Goal: Task Accomplishment & Management: Complete application form

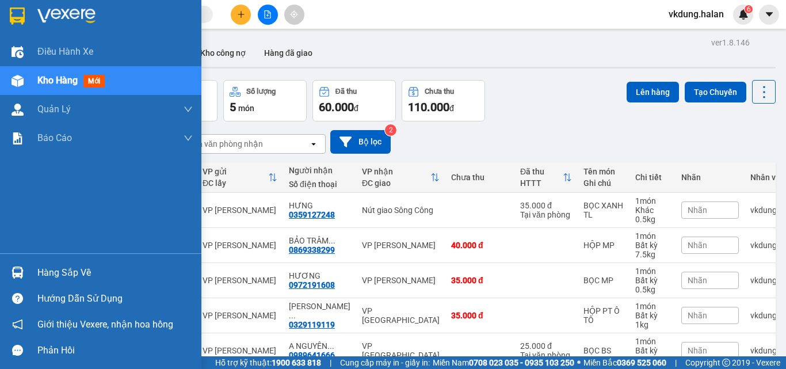
drag, startPoint x: 27, startPoint y: 274, endPoint x: 35, endPoint y: 271, distance: 8.6
click at [28, 274] on div "Hàng sắp về" at bounding box center [100, 272] width 201 height 26
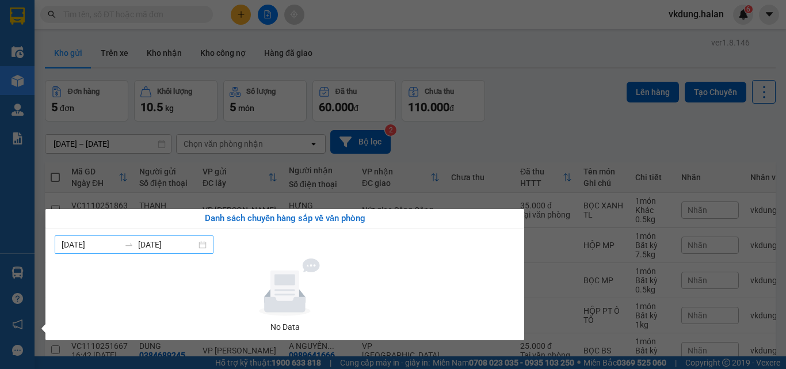
click at [209, 246] on div "05/10/2025 11/10/2025" at bounding box center [134, 244] width 159 height 18
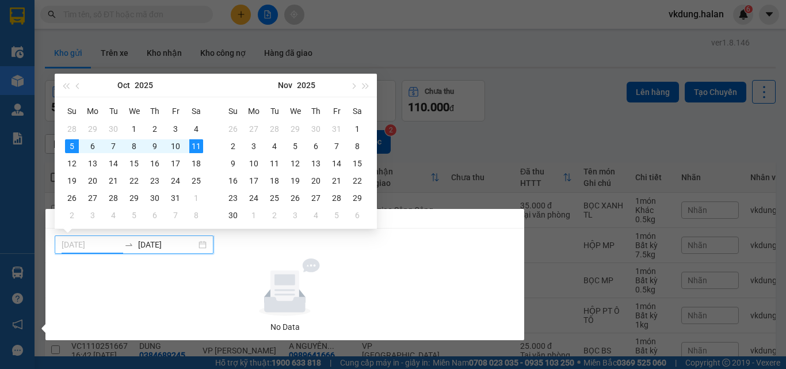
type input "[DATE]"
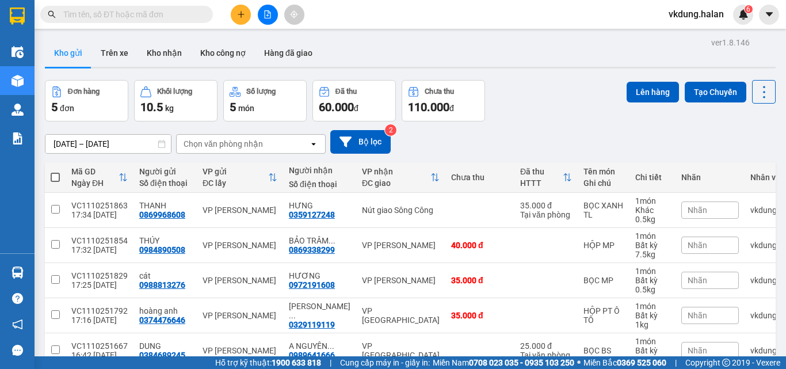
click at [457, 153] on section "Kết quả tìm kiếm ( 0 ) Bộ lọc No Data vkdung.halan 6 Điều hành xe Kho hàng mới …" at bounding box center [393, 184] width 786 height 369
click at [234, 20] on div at bounding box center [267, 15] width 86 height 20
click at [236, 19] on button at bounding box center [241, 15] width 20 height 20
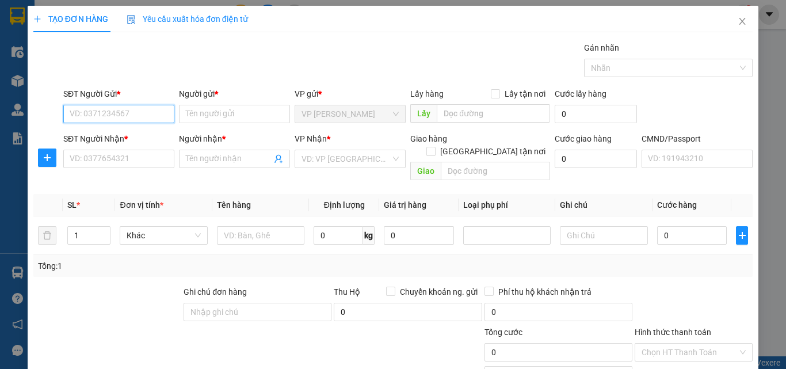
click at [120, 118] on input "SĐT Người Gửi *" at bounding box center [118, 114] width 111 height 18
click at [162, 131] on div "0972104082 - HẰNG" at bounding box center [118, 137] width 96 height 13
type input "0972104082"
type input "HẰNG"
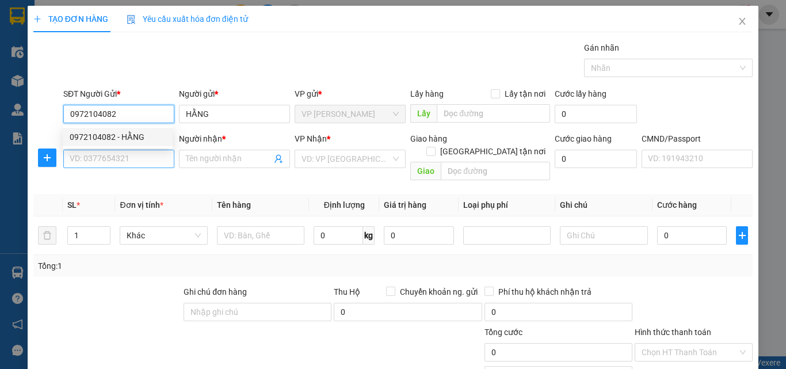
type input "0972104082"
click at [147, 162] on input "SĐT Người Nhận *" at bounding box center [118, 159] width 111 height 18
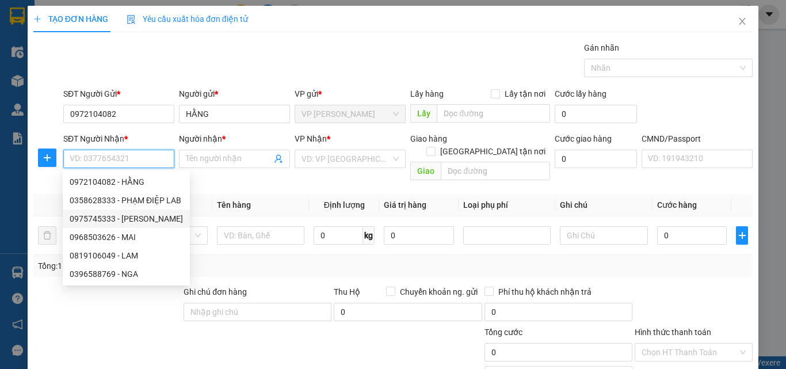
click at [152, 219] on div "0975745333 - LƯƠNG TIẾN" at bounding box center [126, 218] width 113 height 13
type input "0975745333"
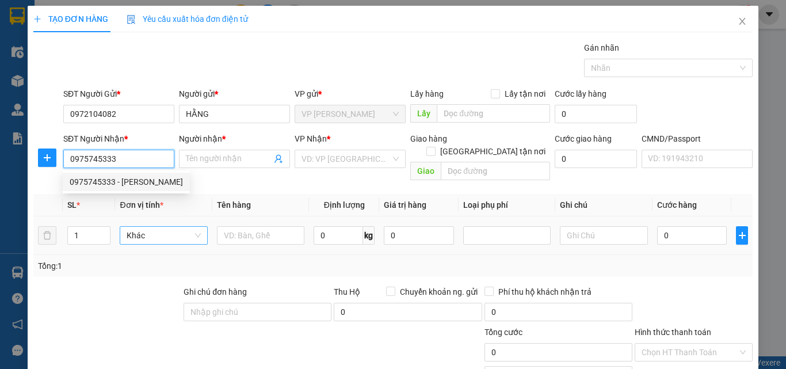
type input "LƯƠNG TIẾN"
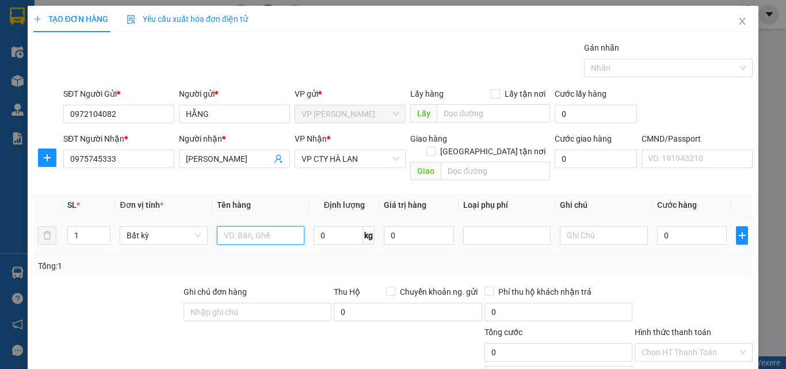
click at [245, 226] on input "text" at bounding box center [260, 235] width 87 height 18
type input "HỘP RĂNG"
type input "1"
type input "35.000"
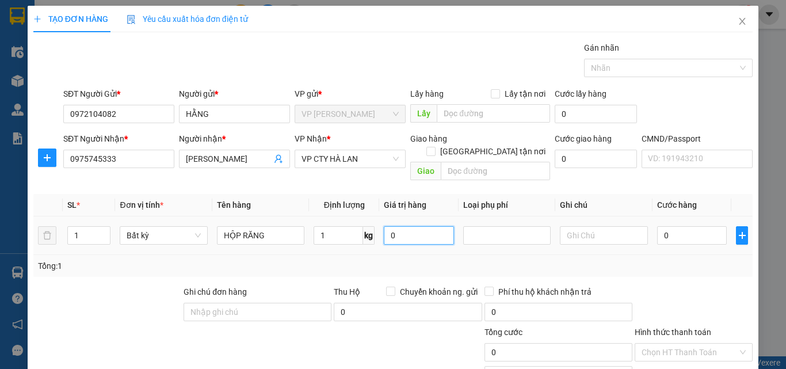
type input "35.000"
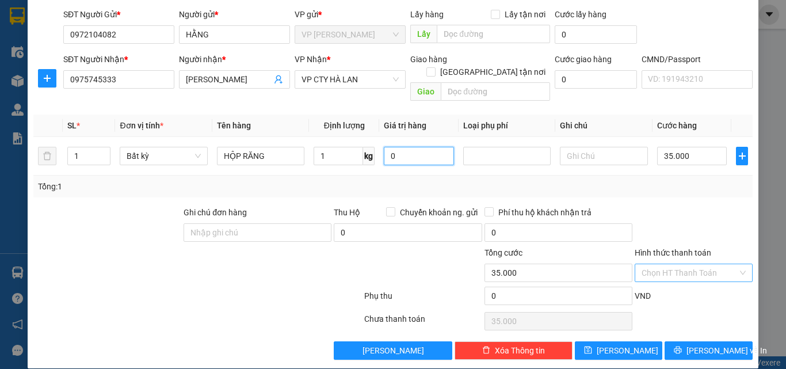
scroll to position [80, 0]
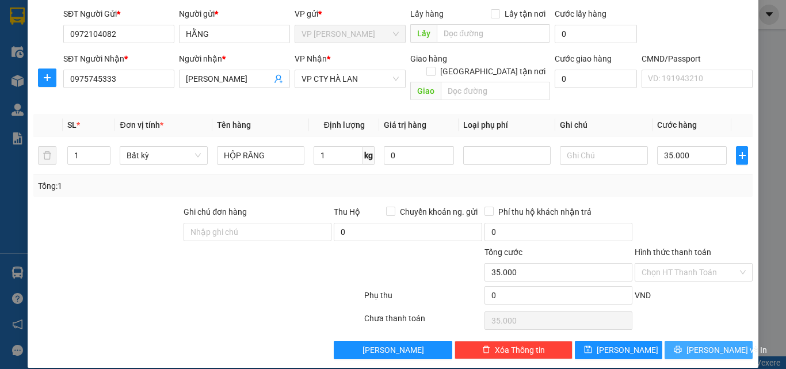
click at [707, 344] on span "[PERSON_NAME] và In" at bounding box center [726, 350] width 81 height 13
click at [706, 344] on span "[PERSON_NAME] và In" at bounding box center [726, 350] width 81 height 13
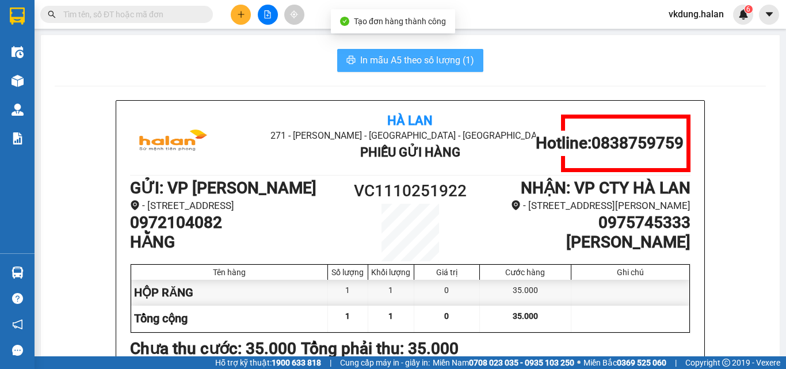
drag, startPoint x: 390, startPoint y: 50, endPoint x: 392, endPoint y: 56, distance: 6.4
click at [392, 56] on span "In mẫu A5 theo số lượng (1)" at bounding box center [417, 60] width 114 height 14
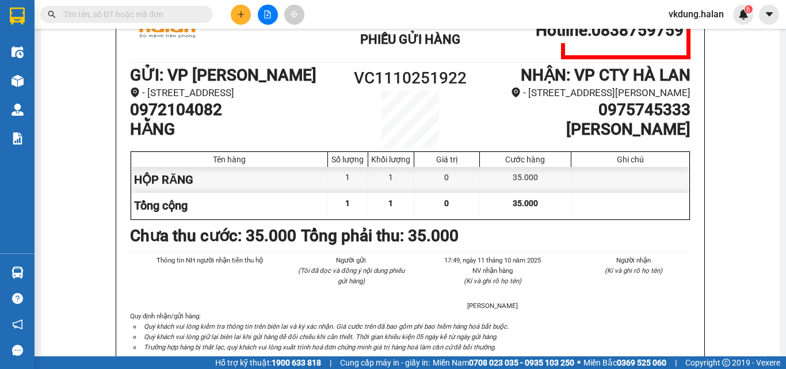
scroll to position [58, 0]
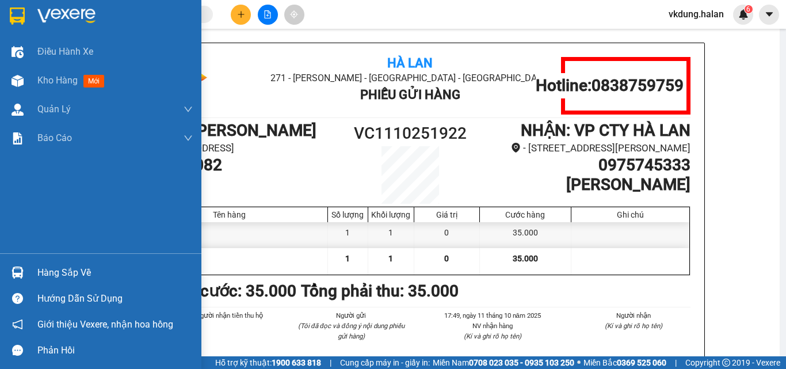
click at [27, 274] on div at bounding box center [17, 272] width 20 height 20
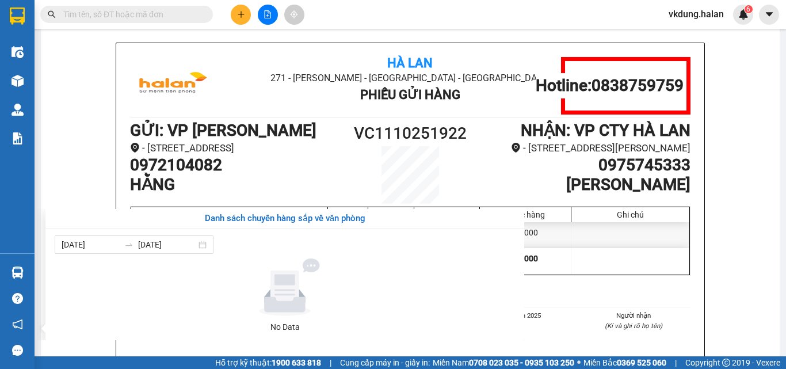
click at [785, 160] on section "Kết quả tìm kiếm ( 0 ) Bộ lọc No Data vkdung.halan 6 Điều hành xe Kho hàng mới …" at bounding box center [393, 184] width 786 height 369
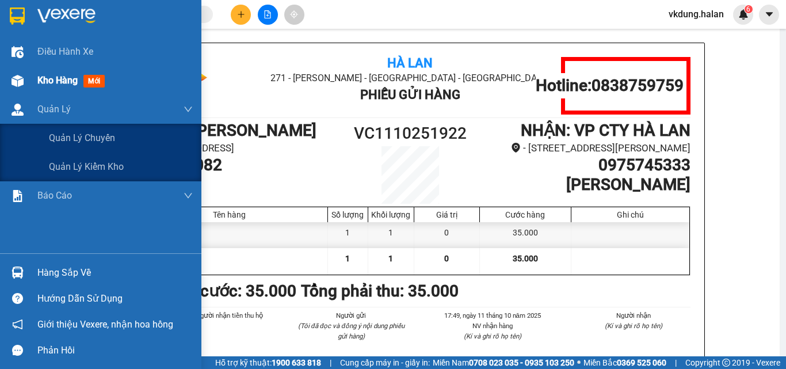
click at [18, 78] on img at bounding box center [18, 81] width 12 height 12
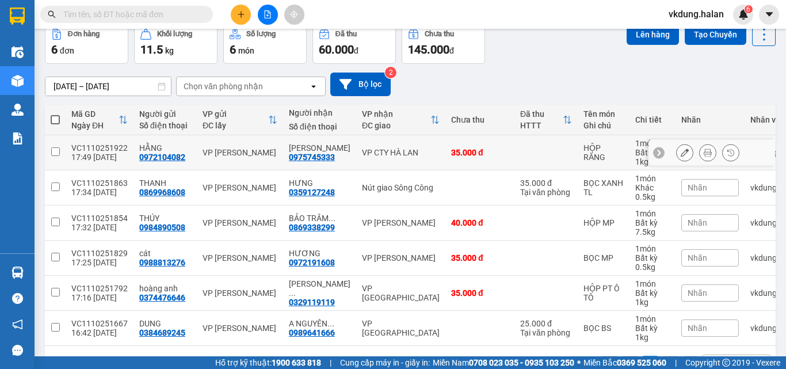
click at [55, 152] on input "checkbox" at bounding box center [55, 151] width 9 height 9
checkbox input "true"
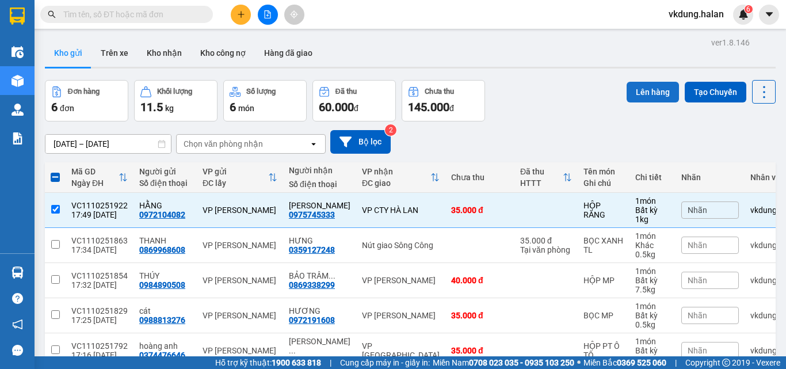
click at [650, 91] on button "Lên hàng" at bounding box center [653, 92] width 52 height 21
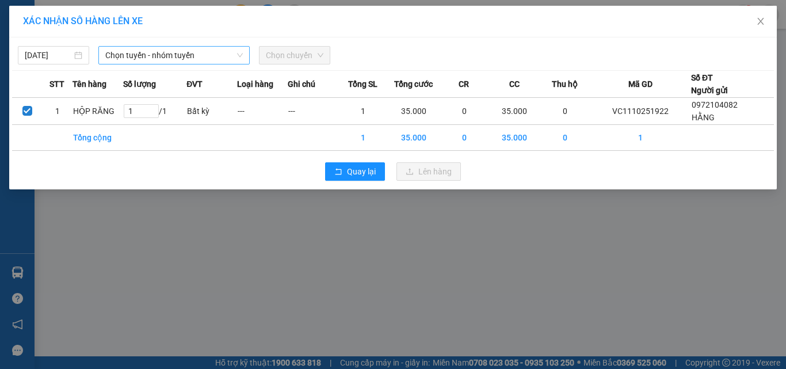
click at [143, 56] on span "Chọn tuyến - nhóm tuyến" at bounding box center [174, 55] width 138 height 17
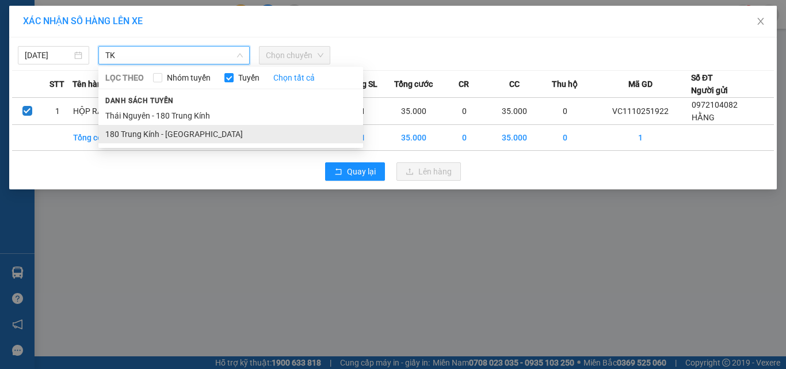
type input "TK"
click at [181, 134] on li "180 Trung Kính - Thái Nguyên" at bounding box center [230, 134] width 265 height 18
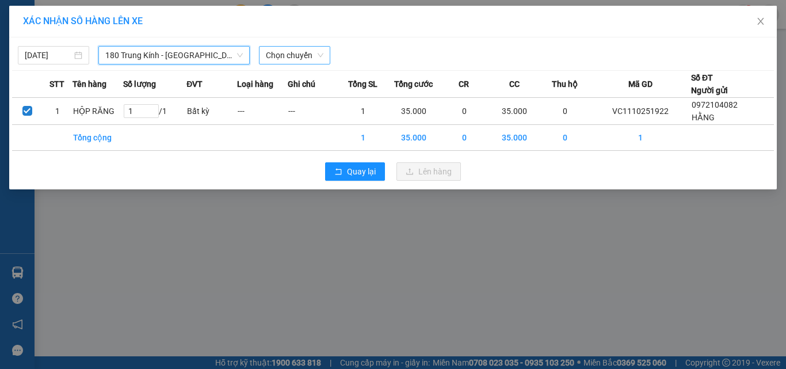
click at [293, 51] on span "Chọn chuyến" at bounding box center [295, 55] width 58 height 17
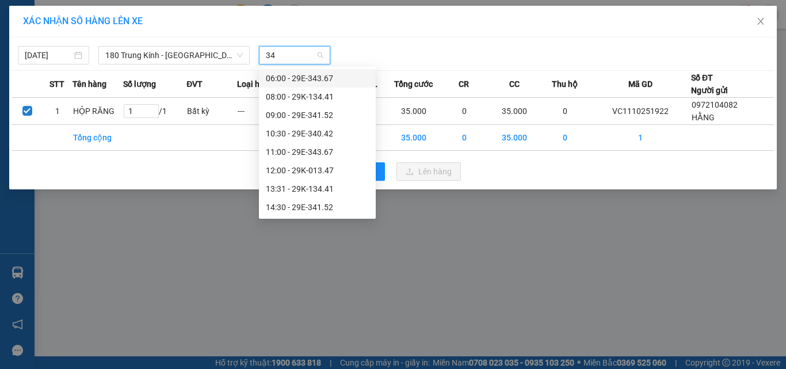
type input "347"
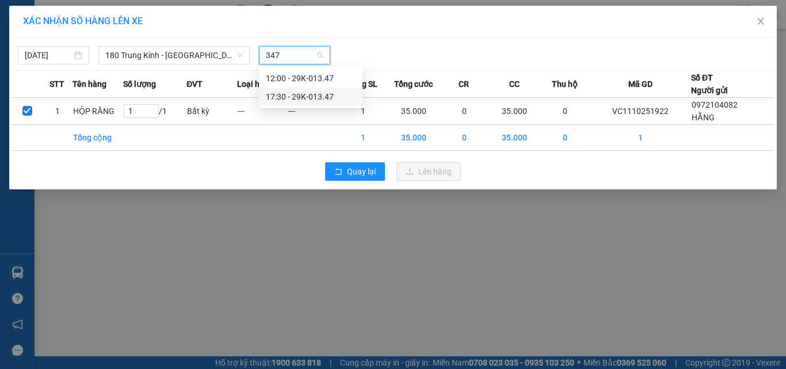
click at [323, 94] on div "17:30 - 29K-013.47" at bounding box center [311, 96] width 90 height 13
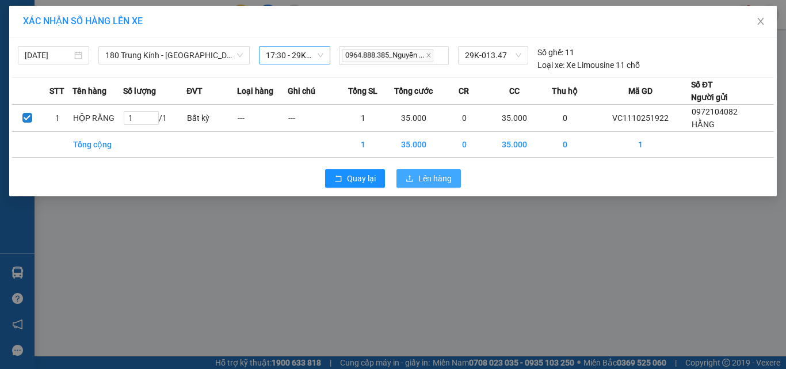
click at [424, 170] on button "Lên hàng" at bounding box center [428, 178] width 64 height 18
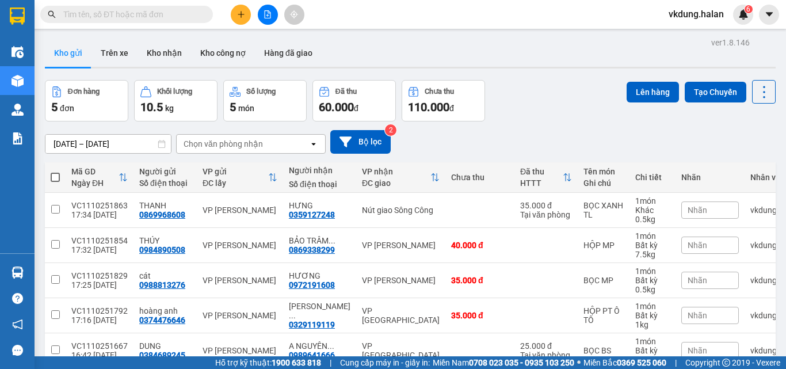
click at [166, 19] on input "text" at bounding box center [131, 14] width 136 height 13
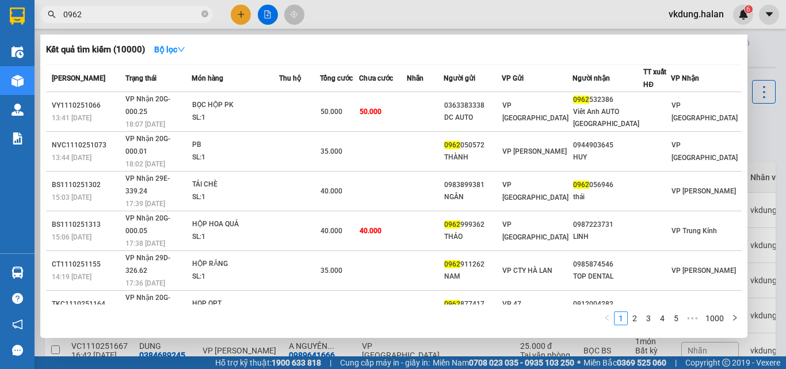
click at [148, 9] on input "0962" at bounding box center [131, 14] width 136 height 13
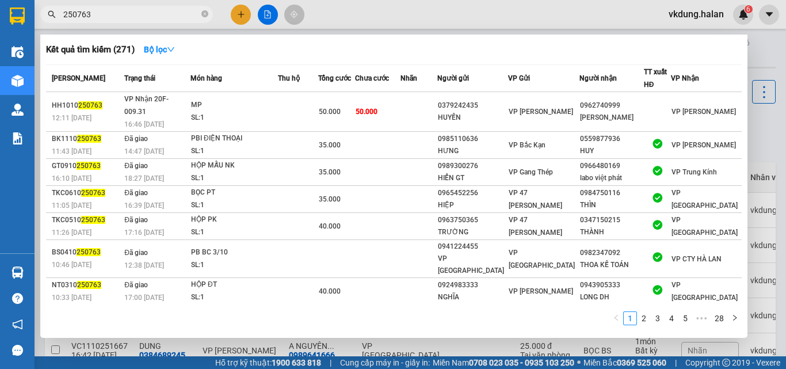
type input "250763"
click at [199, 16] on span "250763" at bounding box center [126, 14] width 173 height 17
click at [205, 16] on icon "close-circle" at bounding box center [204, 13] width 7 height 7
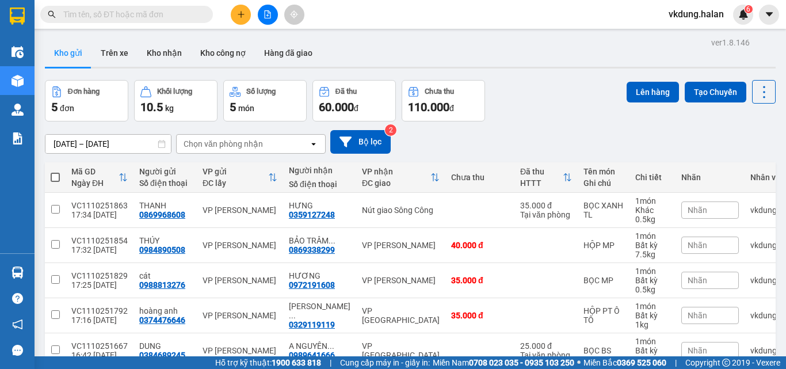
click at [192, 13] on input "text" at bounding box center [131, 14] width 136 height 13
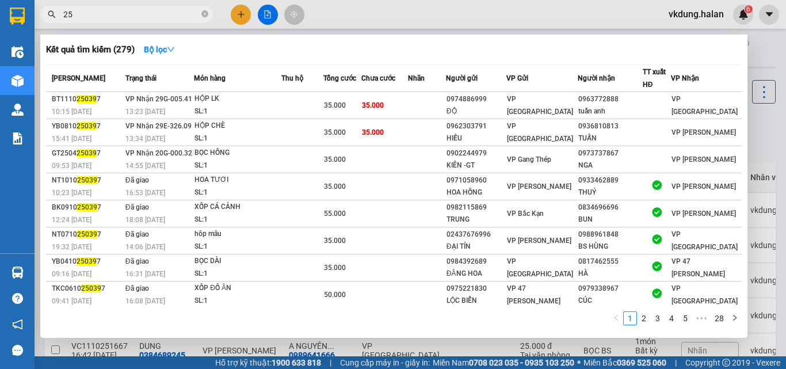
type input "2"
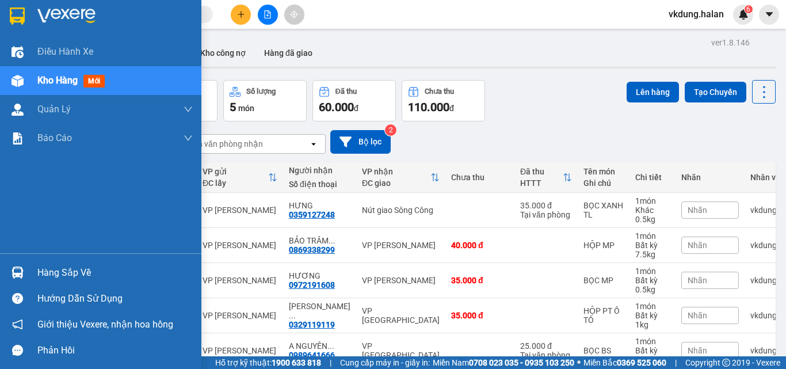
drag, startPoint x: 34, startPoint y: 252, endPoint x: 36, endPoint y: 264, distance: 11.7
click at [36, 262] on div "Điều hành xe Kho hàng mới Quản Lý Quản lý chuyến Quản lý kiểm kho Báo cáo 12. T…" at bounding box center [100, 184] width 201 height 369
click at [36, 265] on div "Hàng sắp về" at bounding box center [100, 272] width 201 height 26
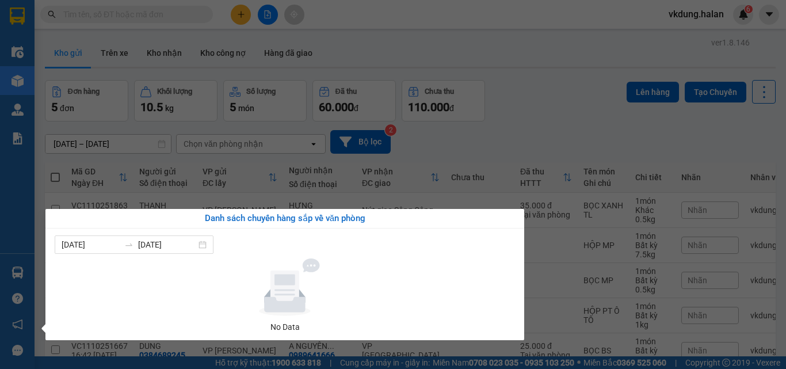
click at [138, 37] on section "Kết quả tìm kiếm ( 279 ) Bộ lọc Mã ĐH Trạng thái Món hàng Thu hộ Tổng cước Chưa…" at bounding box center [393, 184] width 786 height 369
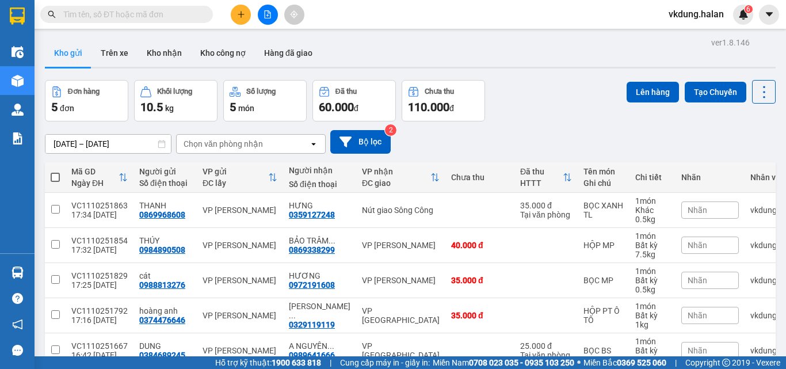
click at [136, 16] on input "text" at bounding box center [131, 14] width 136 height 13
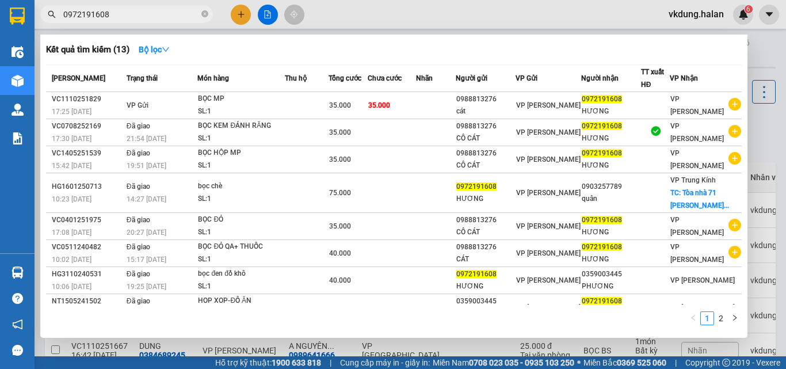
type input "0972191608"
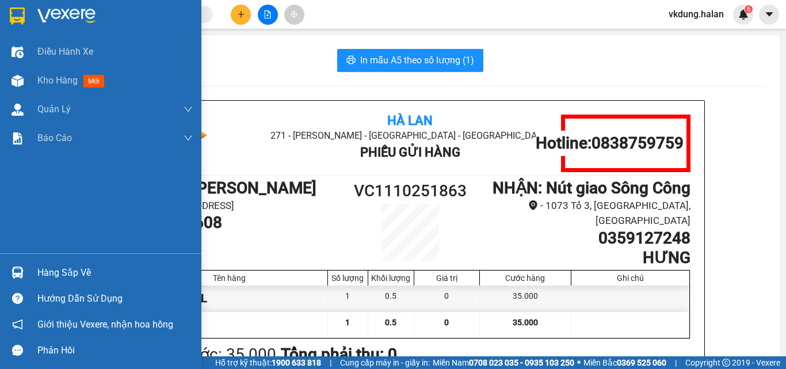
click at [16, 280] on div at bounding box center [17, 272] width 20 height 20
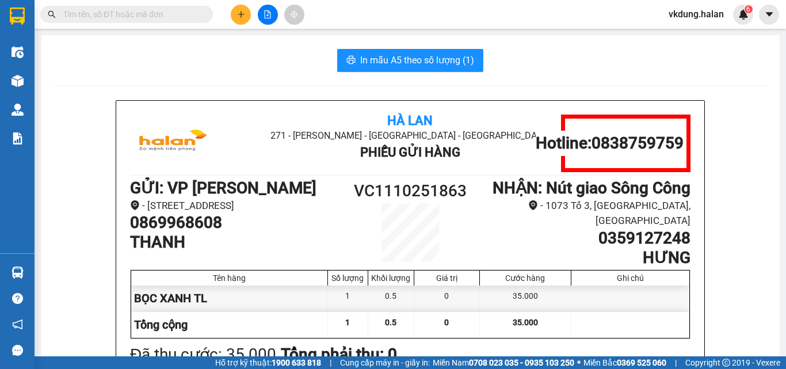
click at [549, 67] on section "Kết quả tìm kiếm ( 0 ) Bộ lọc No Data vkdung.halan 6 Điều hành xe Kho hàng mới …" at bounding box center [393, 184] width 786 height 369
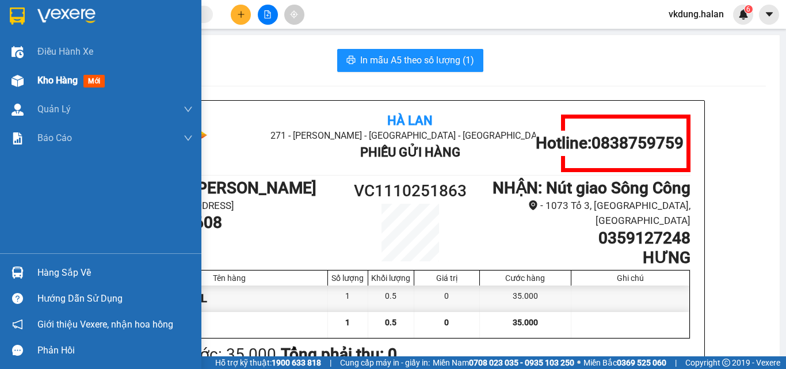
click at [31, 77] on div "Kho hàng mới" at bounding box center [100, 80] width 201 height 29
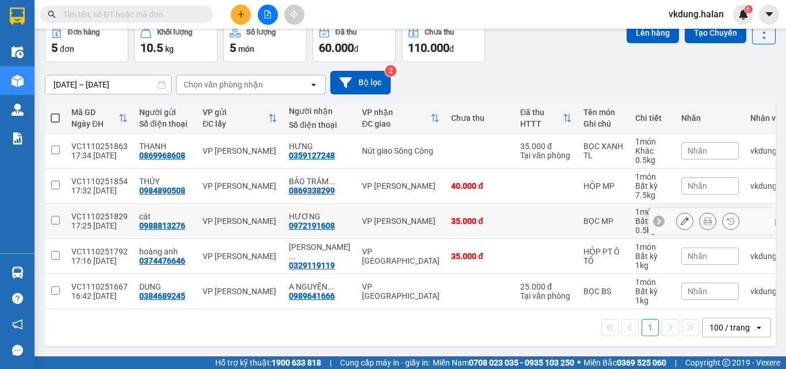
scroll to position [64, 0]
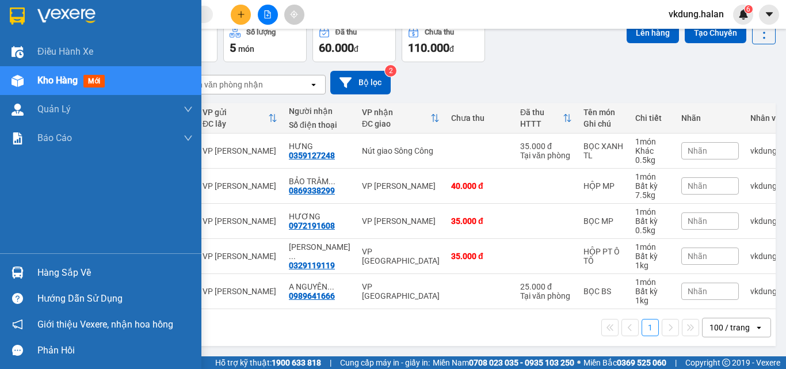
click at [14, 270] on img at bounding box center [18, 272] width 12 height 12
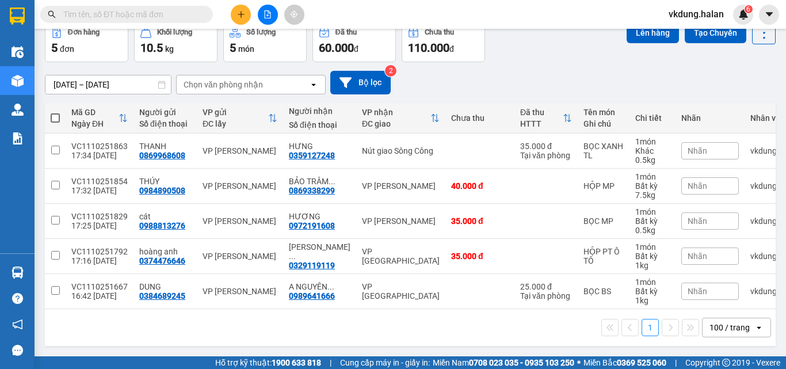
click at [542, 82] on section "Kết quả tìm kiếm ( 0 ) Bộ lọc No Data vkdung.halan 6 Điều hành xe Kho hàng mới …" at bounding box center [393, 184] width 786 height 369
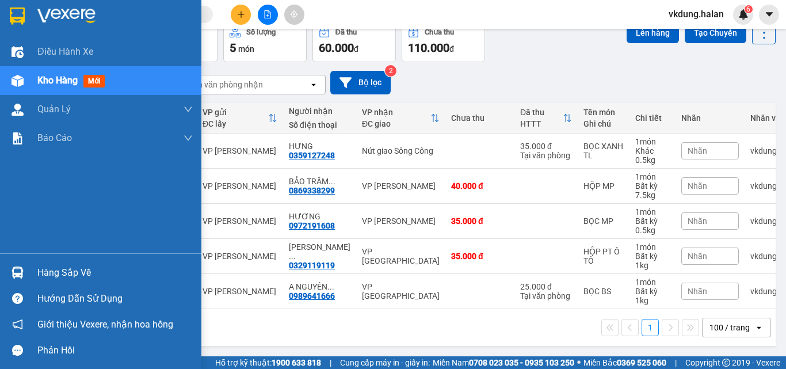
click at [19, 270] on img at bounding box center [18, 272] width 12 height 12
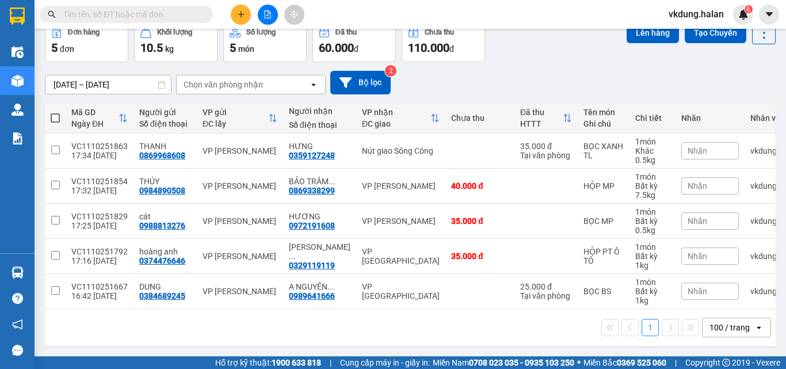
drag, startPoint x: 170, startPoint y: 64, endPoint x: 123, endPoint y: 124, distance: 76.2
click at [170, 65] on section "Kết quả tìm kiếm ( 0 ) Bộ lọc No Data vkdung.halan 6 Điều hành xe Kho hàng mới …" at bounding box center [393, 184] width 786 height 369
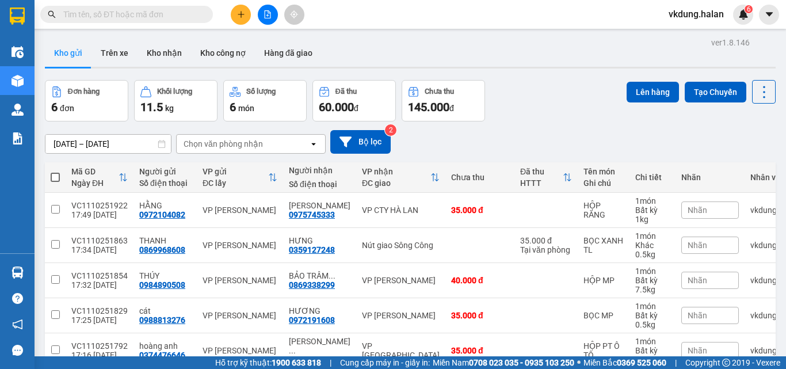
click at [233, 17] on button at bounding box center [241, 15] width 20 height 20
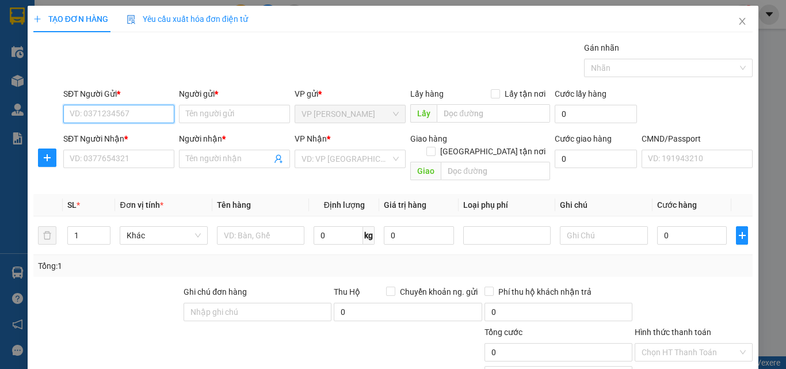
click at [146, 112] on input "SĐT Người Gửi *" at bounding box center [118, 114] width 111 height 18
type input "0862959134"
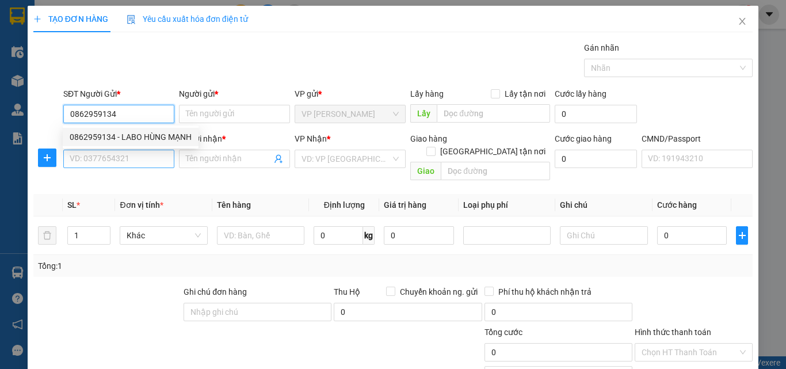
drag, startPoint x: 161, startPoint y: 137, endPoint x: 142, endPoint y: 160, distance: 29.8
click at [161, 136] on div "0862959134 - LABO HÙNG MẠNH" at bounding box center [131, 137] width 122 height 13
type input "LABO HÙNG MẠNH"
type input "0862959134"
click at [142, 160] on input "SĐT Người Nhận *" at bounding box center [118, 159] width 111 height 18
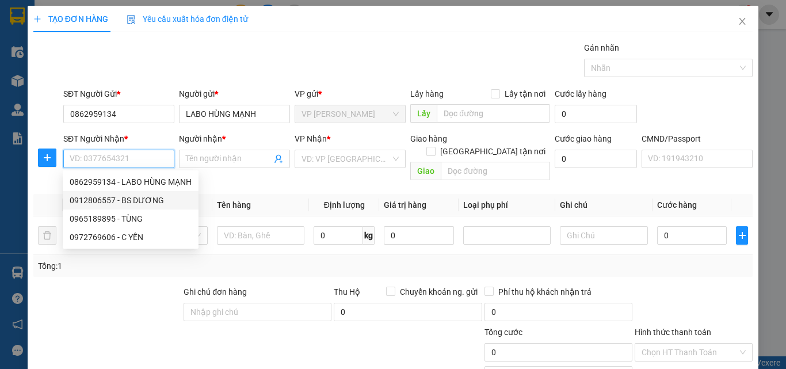
click at [174, 199] on div "0912806557 - BS DƯƠNG" at bounding box center [131, 200] width 122 height 13
type input "0912806557"
type input "BS DƯƠNG"
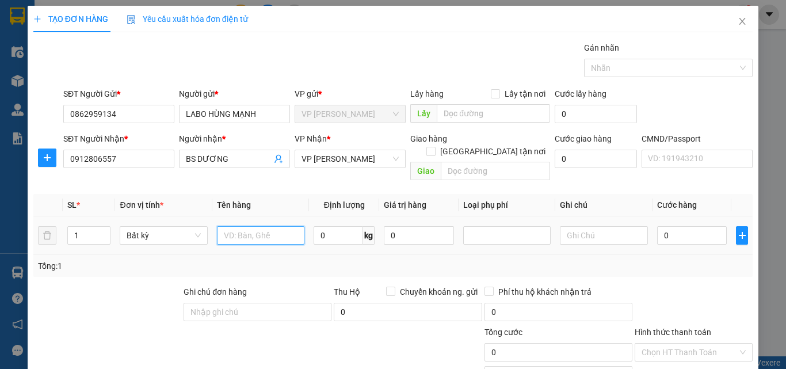
click at [251, 230] on input "text" at bounding box center [260, 235] width 87 height 18
type input "HỘP RĂNG"
type input "1"
type input "35.000"
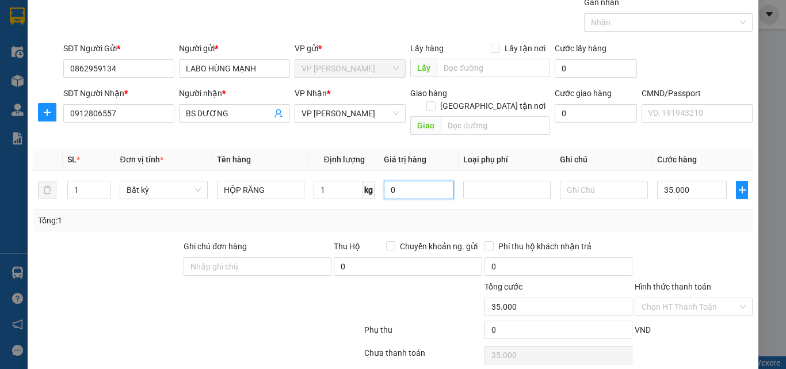
scroll to position [80, 0]
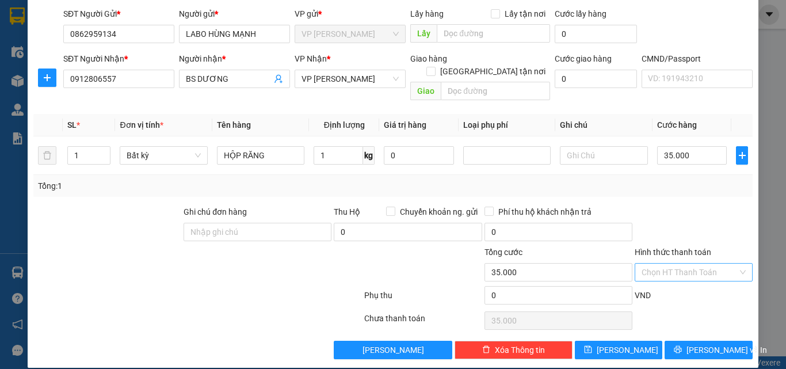
click at [702, 264] on input "Hình thức thanh toán" at bounding box center [690, 272] width 96 height 17
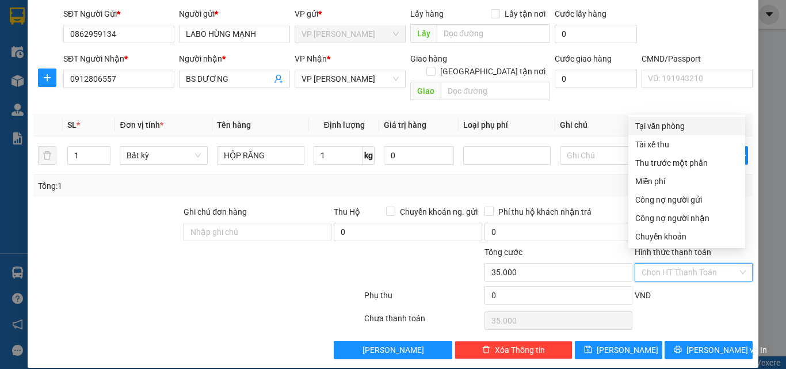
click at [700, 131] on div "Tại văn phòng" at bounding box center [686, 126] width 103 height 13
type input "0"
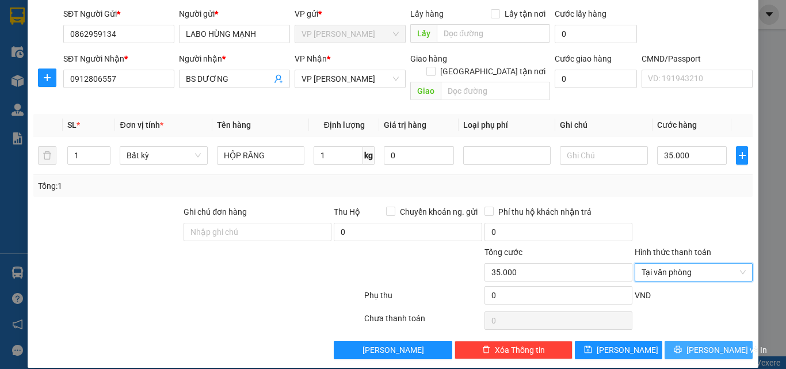
click at [704, 344] on span "Lưu và In" at bounding box center [726, 350] width 81 height 13
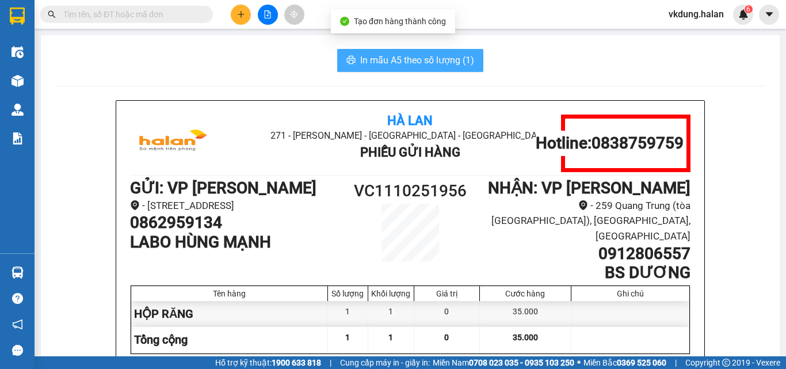
click at [463, 59] on span "In mẫu A5 theo số lượng (1)" at bounding box center [417, 60] width 114 height 14
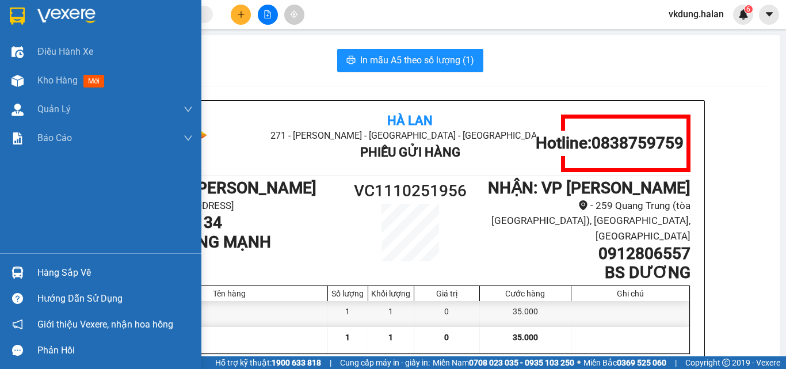
click at [36, 263] on div "Hàng sắp về" at bounding box center [100, 272] width 201 height 26
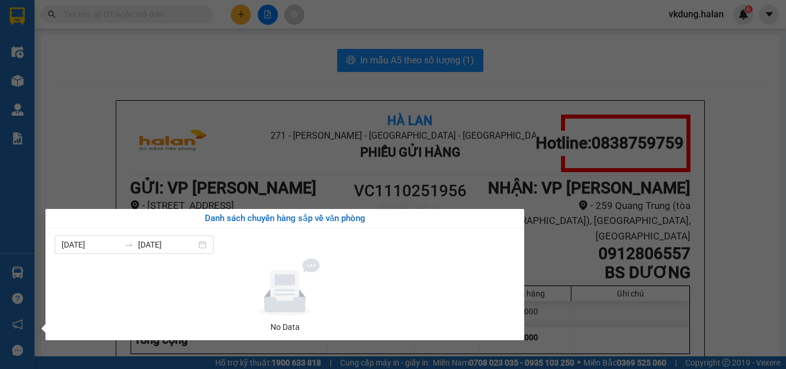
click at [760, 72] on section "Kết quả tìm kiếm ( 0 ) Bộ lọc No Data vkdung.halan 6 Điều hành xe Kho hàng mới …" at bounding box center [393, 184] width 786 height 369
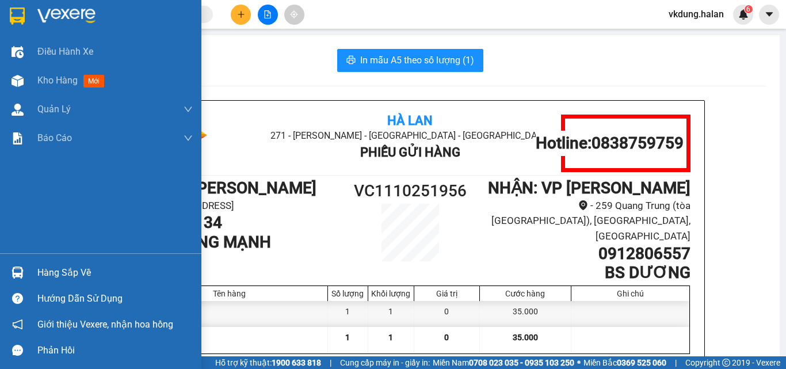
drag, startPoint x: 1, startPoint y: 269, endPoint x: 10, endPoint y: 268, distance: 9.8
click at [8, 268] on div "Hàng sắp về" at bounding box center [100, 272] width 201 height 26
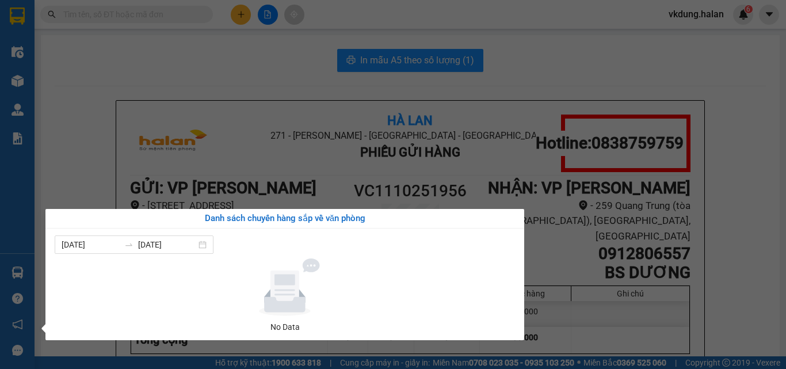
click at [139, 146] on section "Kết quả tìm kiếm ( 0 ) Bộ lọc No Data vkdung.halan 6 Điều hành xe Kho hàng mới …" at bounding box center [393, 184] width 786 height 369
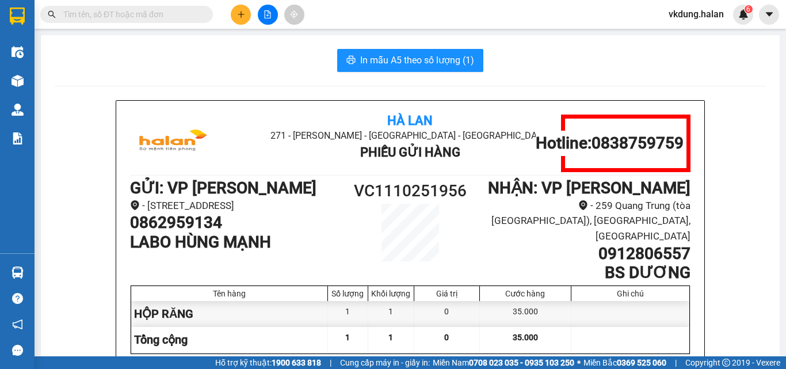
click at [240, 13] on icon "plus" at bounding box center [241, 14] width 8 height 8
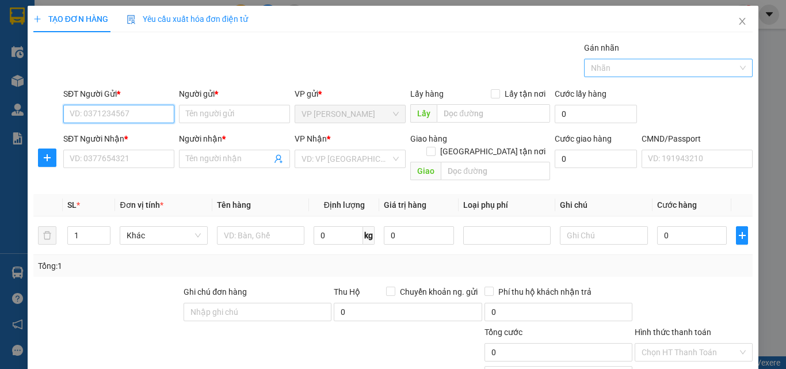
drag, startPoint x: 119, startPoint y: 108, endPoint x: 677, endPoint y: 70, distance: 560.0
click at [120, 108] on input "SĐT Người Gửi *" at bounding box center [118, 114] width 111 height 18
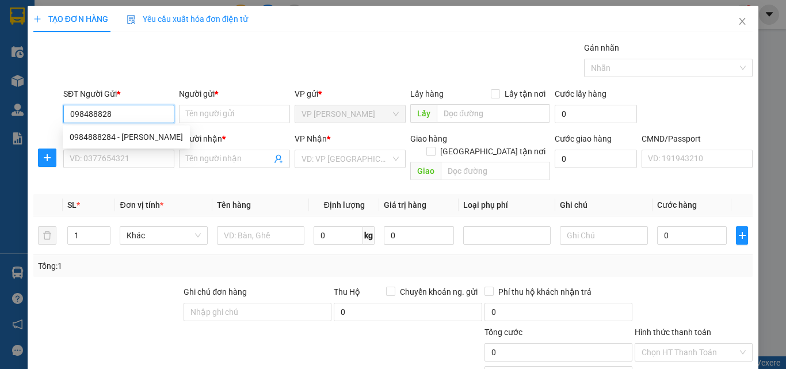
type input "0984888284"
click at [140, 137] on div "0984888284 - GIA ANH" at bounding box center [126, 137] width 113 height 13
type input "GIA ANH"
type input "0984888284"
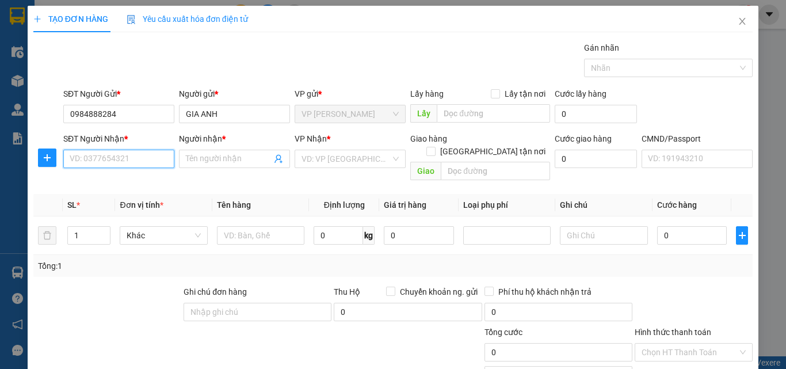
click at [148, 159] on input "SĐT Người Nhận *" at bounding box center [118, 159] width 111 height 18
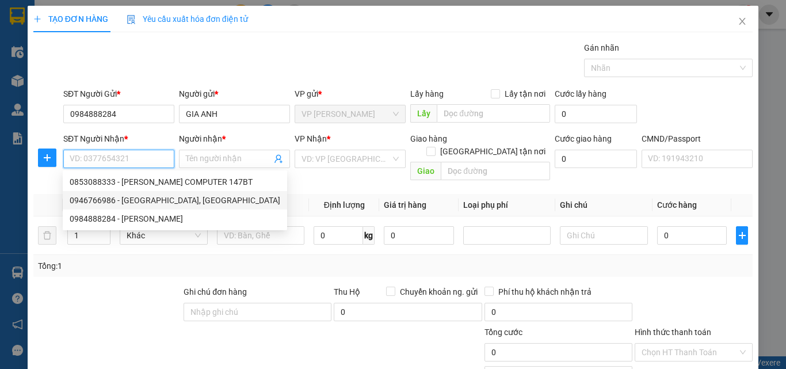
click at [154, 199] on div "0946766986 - ĐỨC, BK" at bounding box center [175, 200] width 211 height 13
type input "0946766986"
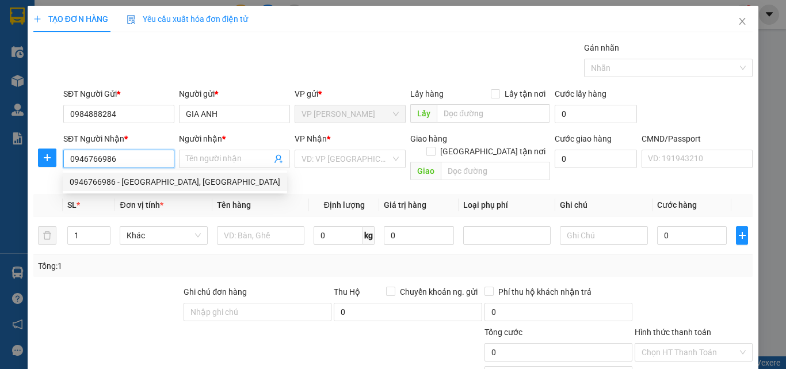
type input "ĐỨC, BK"
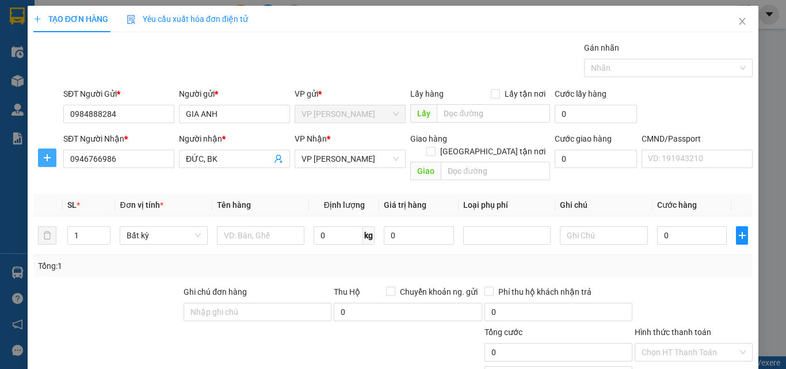
click at [52, 160] on span "plus" at bounding box center [47, 157] width 17 height 9
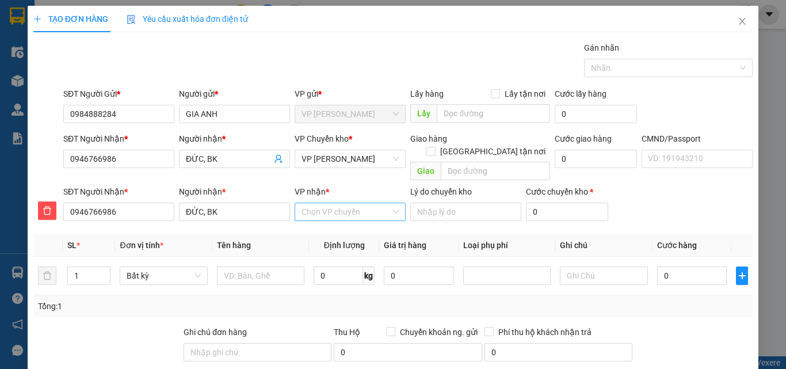
click at [315, 203] on input "VP nhận *" at bounding box center [345, 211] width 89 height 17
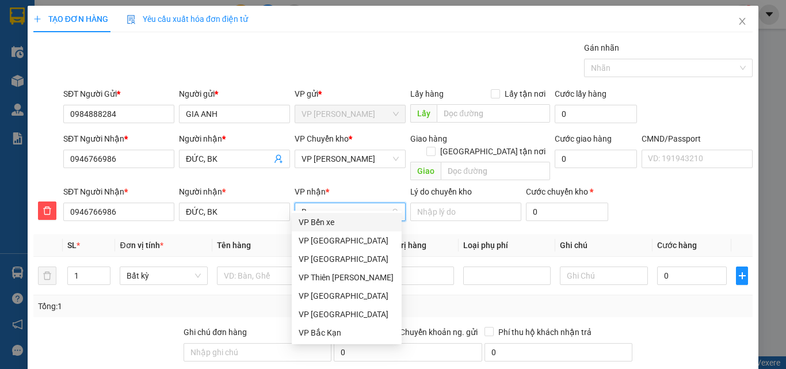
type input "BK"
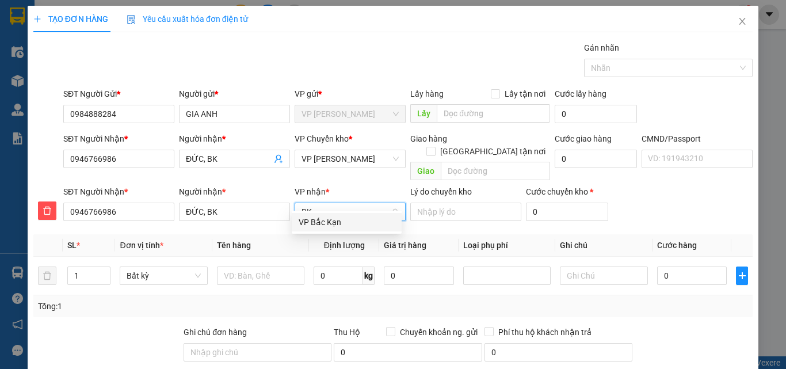
click at [336, 222] on div "VP Bắc Kạn" at bounding box center [347, 222] width 96 height 13
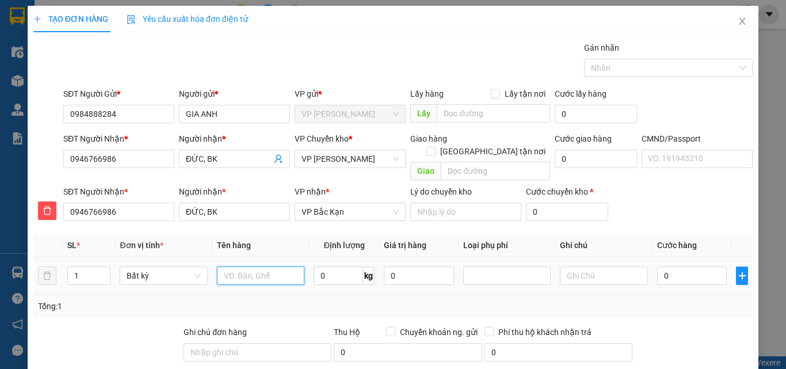
click at [264, 266] on input "text" at bounding box center [260, 275] width 87 height 18
type input "H"
type input "BỌC HỘP ĐEN CAMBERA"
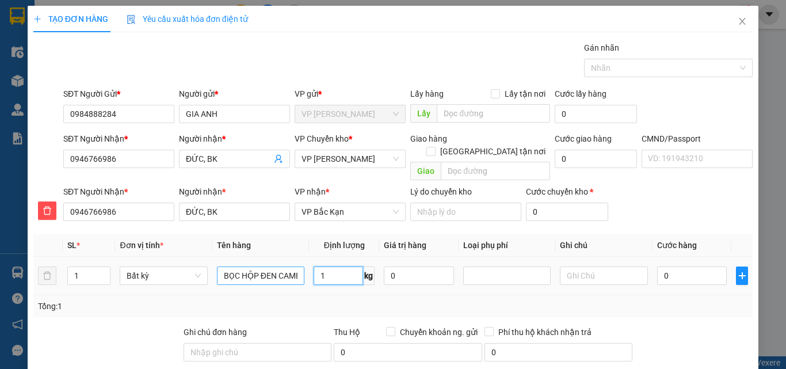
type input "1"
type input "40.000"
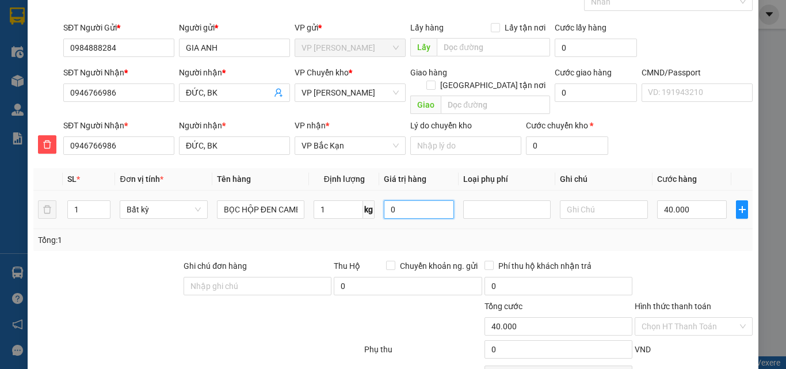
scroll to position [120, 0]
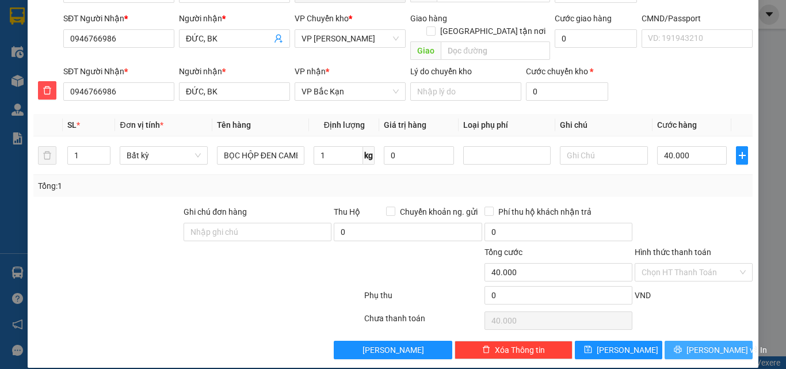
click at [696, 344] on span "[PERSON_NAME] và In" at bounding box center [726, 350] width 81 height 13
click at [697, 344] on span "[PERSON_NAME] và In" at bounding box center [726, 350] width 81 height 13
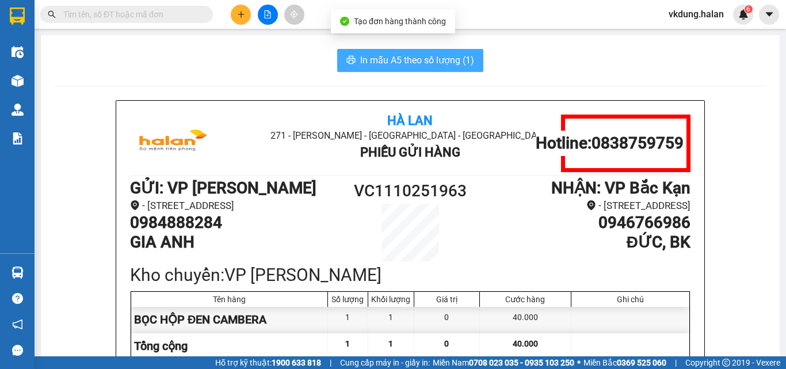
click at [431, 61] on span "In mẫu A5 theo số lượng (1)" at bounding box center [417, 60] width 114 height 14
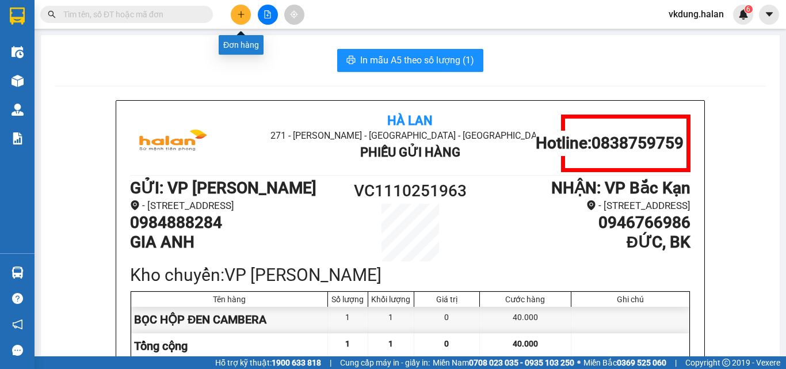
click at [241, 15] on icon "plus" at bounding box center [241, 14] width 8 height 8
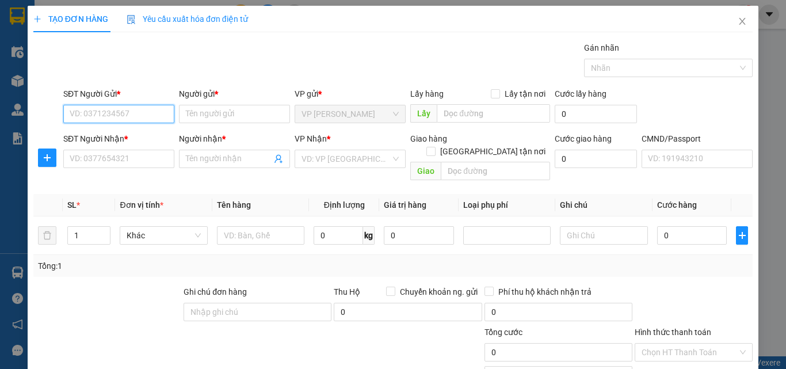
click at [143, 114] on input "SĐT Người Gửi *" at bounding box center [118, 114] width 111 height 18
type input "0862295468"
click at [157, 133] on div "0862295468 - QUỲNH ANH" at bounding box center [134, 137] width 129 height 13
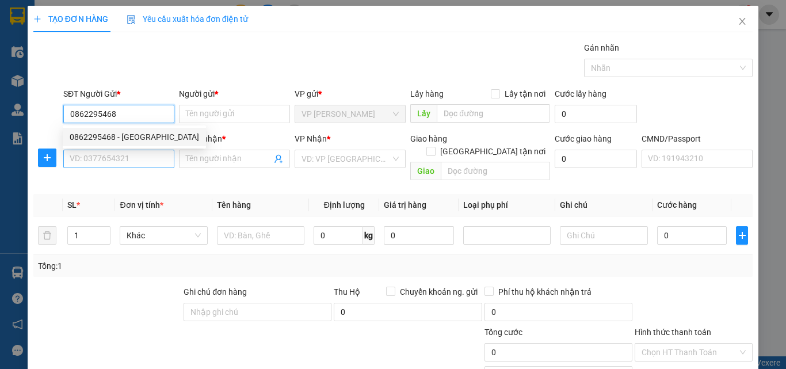
type input "[PERSON_NAME]"
type input "0862295468"
click at [154, 162] on input "SĐT Người Nhận *" at bounding box center [118, 159] width 111 height 18
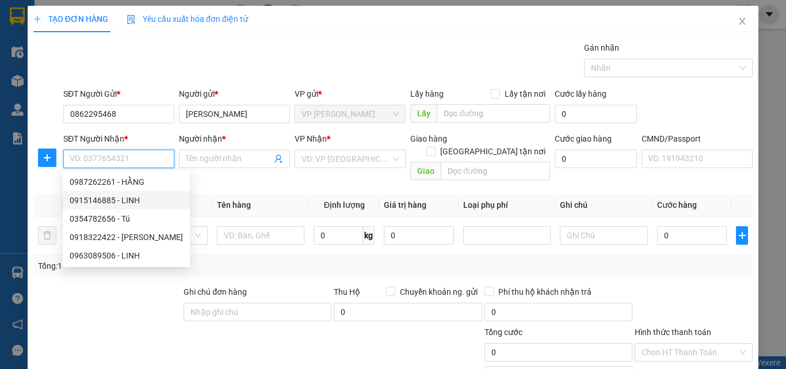
click at [138, 202] on div "0915146885 - LINH" at bounding box center [126, 200] width 113 height 13
type input "0915146885"
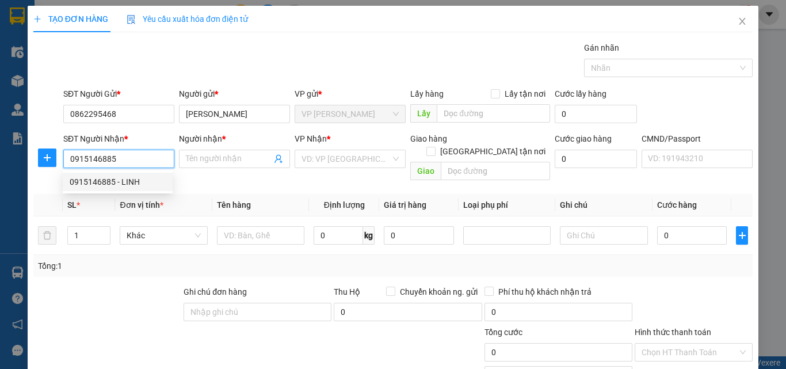
type input "LINH"
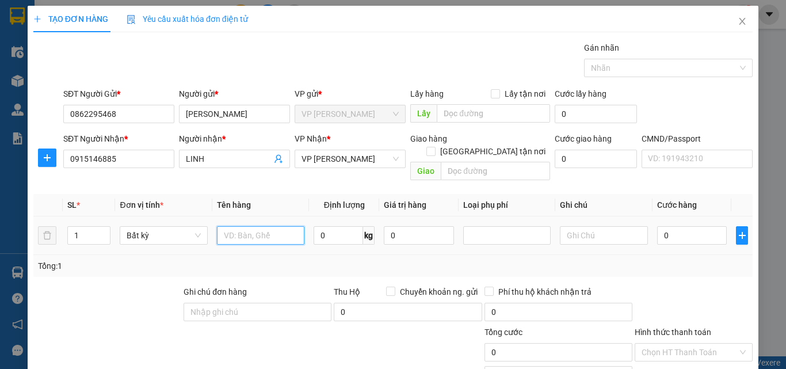
click at [249, 226] on input "text" at bounding box center [260, 235] width 87 height 18
type input "BỌC HỘP THUỐC"
type input "0.5"
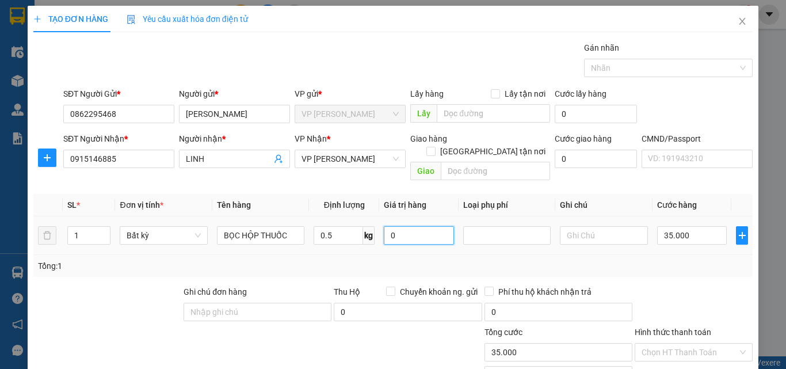
type input "35.000"
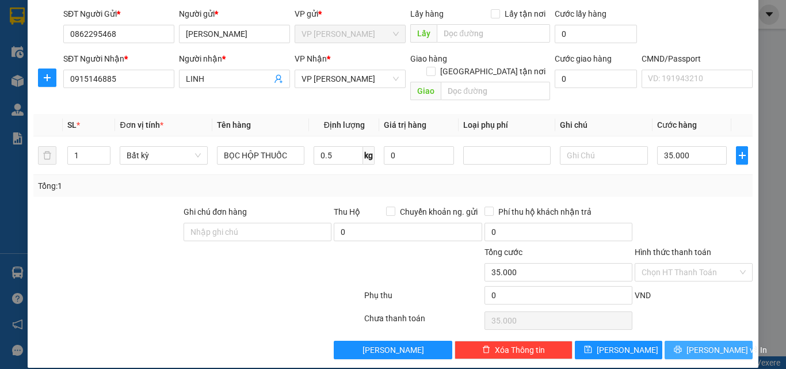
click at [713, 344] on span "[PERSON_NAME] và In" at bounding box center [726, 350] width 81 height 13
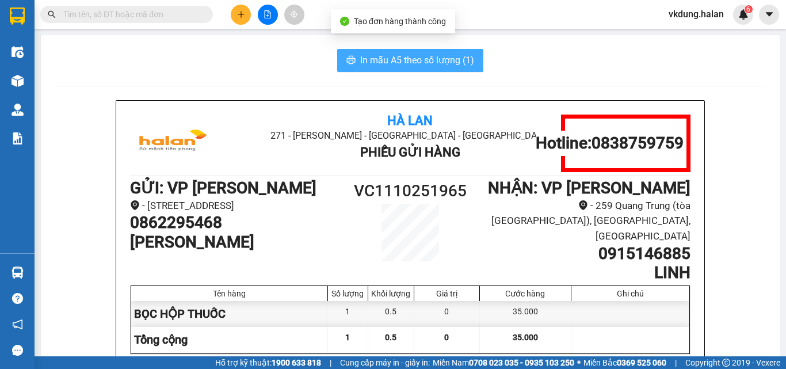
click at [460, 56] on span "In mẫu A5 theo số lượng (1)" at bounding box center [417, 60] width 114 height 14
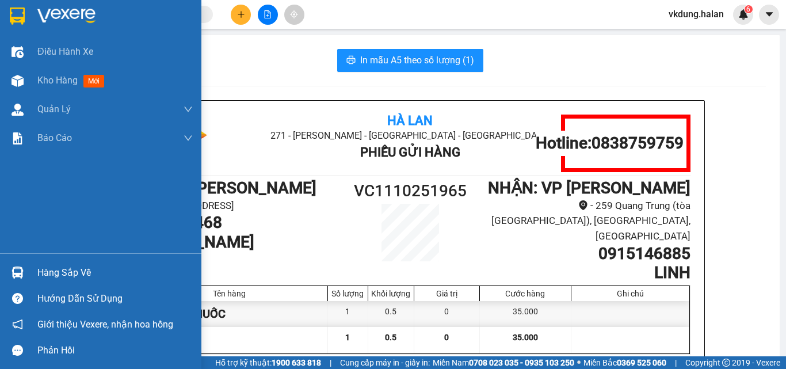
click at [24, 263] on div at bounding box center [17, 272] width 20 height 20
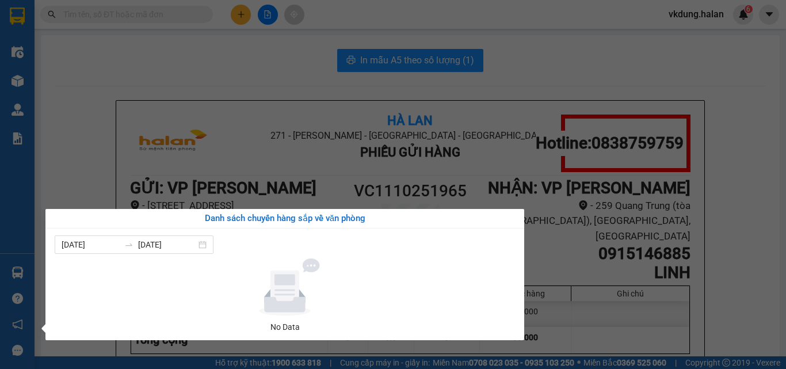
click at [199, 72] on section "Kết quả tìm kiếm ( 0 ) Bộ lọc No Data vkdung.halan 6 Điều hành xe Kho hàng mới …" at bounding box center [393, 184] width 786 height 369
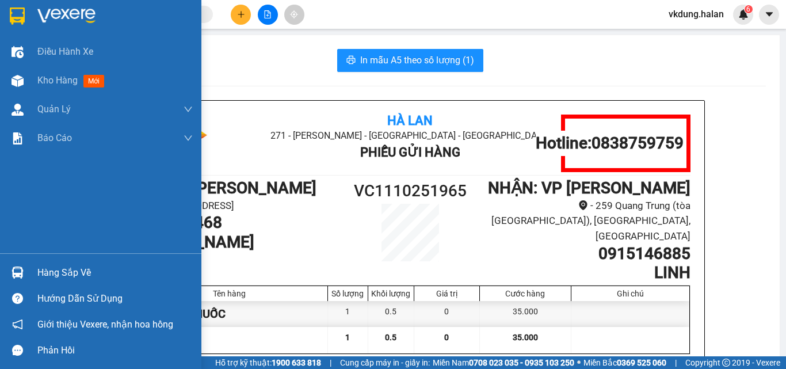
click at [26, 272] on div at bounding box center [17, 272] width 20 height 20
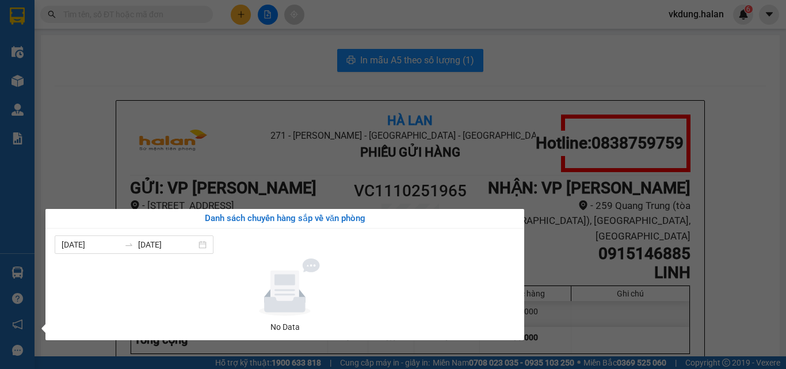
click at [278, 96] on section "Kết quả tìm kiếm ( 0 ) Bộ lọc No Data vkdung.halan 6 Điều hành xe Kho hàng mới …" at bounding box center [393, 184] width 786 height 369
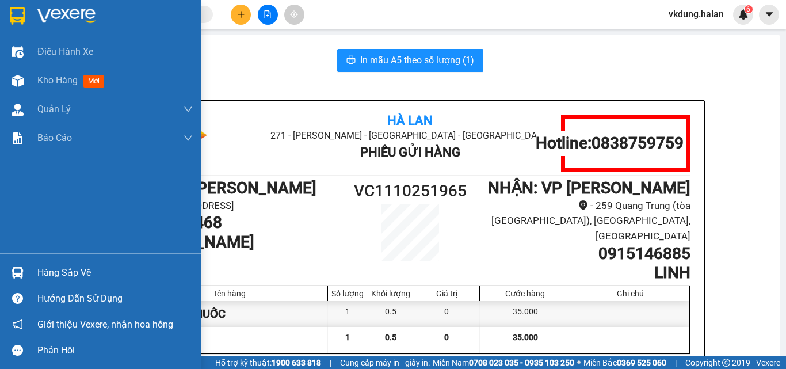
click at [29, 272] on div "Hàng sắp về" at bounding box center [100, 272] width 201 height 26
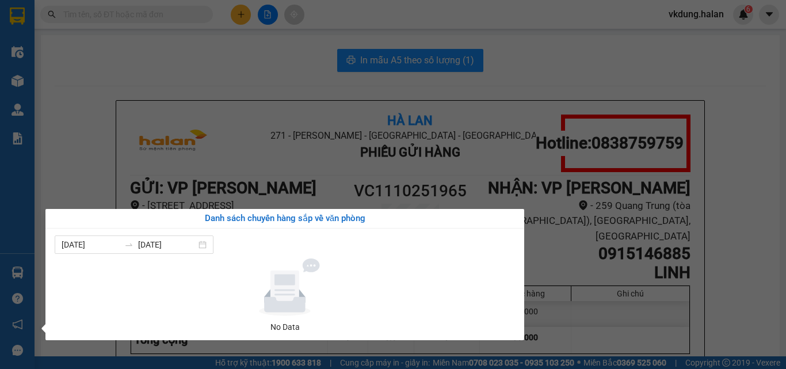
drag, startPoint x: 78, startPoint y: 168, endPoint x: 78, endPoint y: 174, distance: 6.3
click at [78, 173] on section "Kết quả tìm kiếm ( 0 ) Bộ lọc No Data vkdung.halan 6 Điều hành xe Kho hàng mới …" at bounding box center [393, 184] width 786 height 369
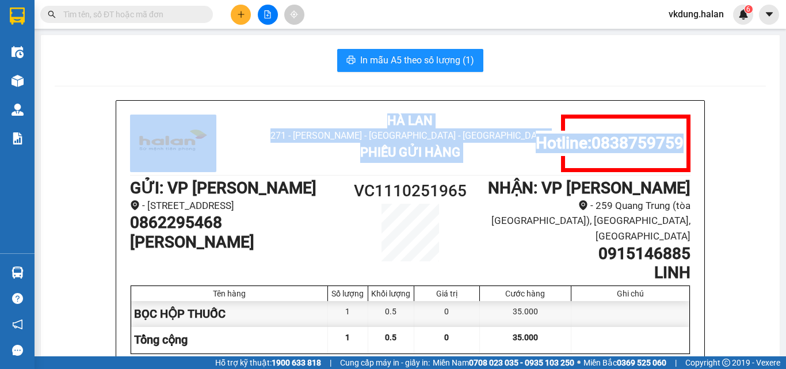
click at [263, 139] on li "271 - [PERSON_NAME] - [GEOGRAPHIC_DATA] - [GEOGRAPHIC_DATA]" at bounding box center [409, 135] width 373 height 14
click at [264, 140] on li "271 - [PERSON_NAME] - [GEOGRAPHIC_DATA] - [GEOGRAPHIC_DATA]" at bounding box center [409, 135] width 373 height 14
click at [273, 101] on div "Hà Lan 271 - Dương Tự Minh - Phường Tân Long - Thái Nguyên Phiếu Gửi Hàng Hotli…" at bounding box center [410, 304] width 588 height 406
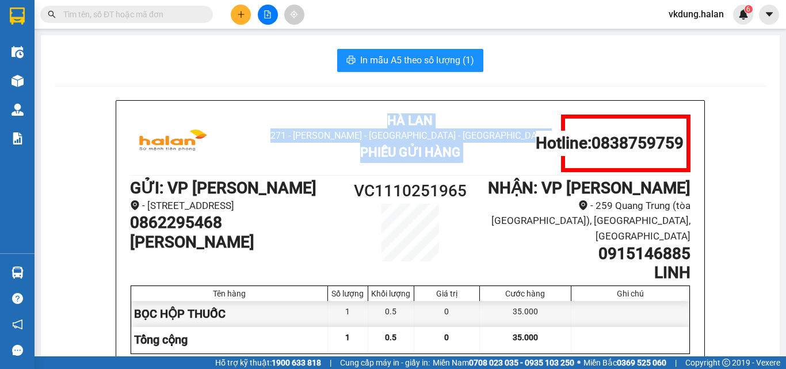
drag, startPoint x: 377, startPoint y: 118, endPoint x: 675, endPoint y: 143, distance: 298.5
click at [675, 143] on div "Hà Lan 271 - Dương Tự Minh - Phường Tân Long - Thái Nguyên Phiếu Gửi Hàng Hotli…" at bounding box center [410, 144] width 560 height 58
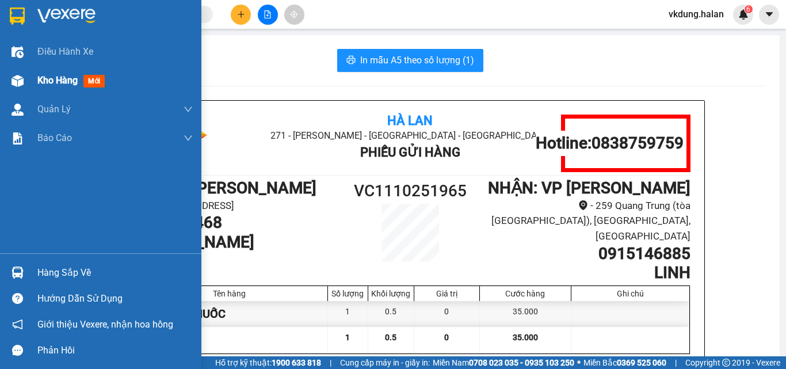
click at [25, 82] on div at bounding box center [17, 81] width 20 height 20
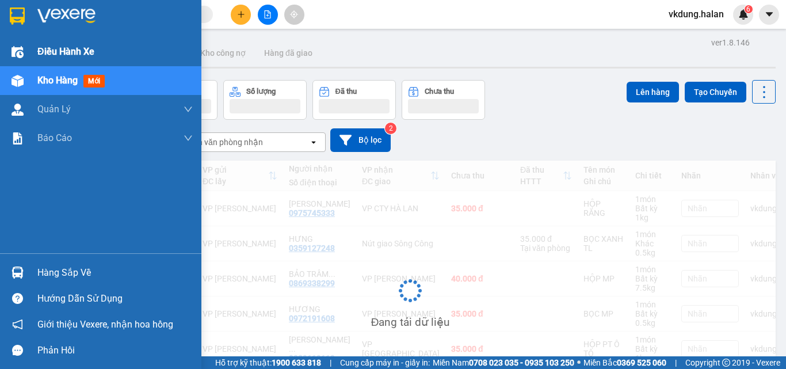
click at [59, 56] on span "Điều hành xe" at bounding box center [65, 51] width 57 height 14
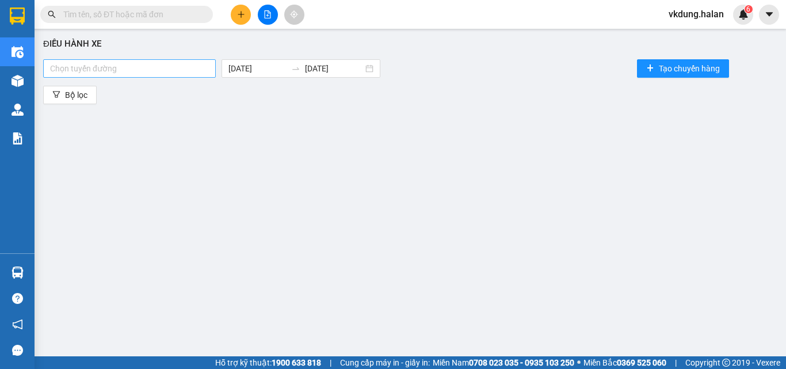
click at [155, 71] on div at bounding box center [129, 69] width 167 height 14
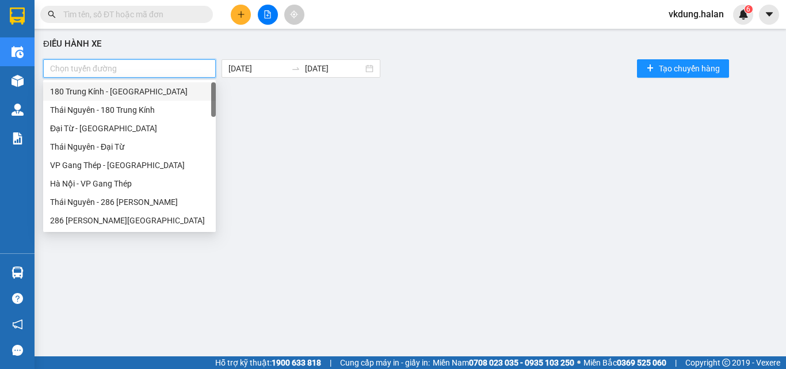
type input "Z"
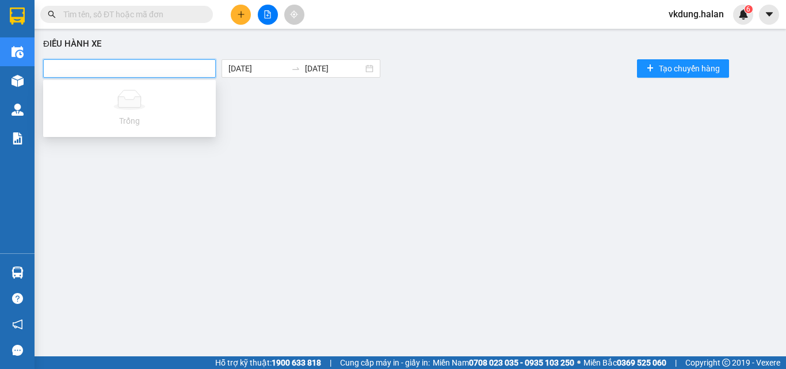
type input "X"
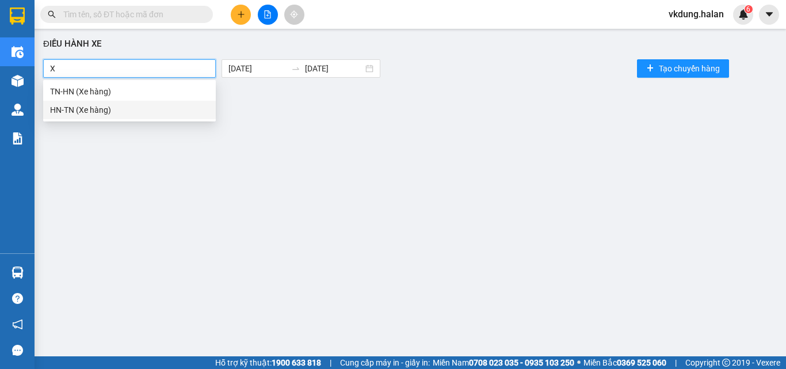
click at [157, 110] on div "HN-TN (Xe hàng)" at bounding box center [129, 110] width 159 height 13
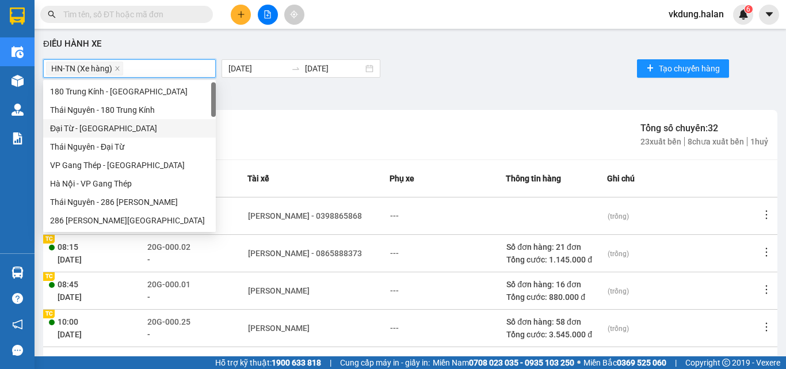
click at [556, 150] on div "HN-TN (Xe hàng) Tổng số chuyến: 32 23 xuất bến 8 chưa xuất bến 1 huỷ" at bounding box center [410, 134] width 734 height 49
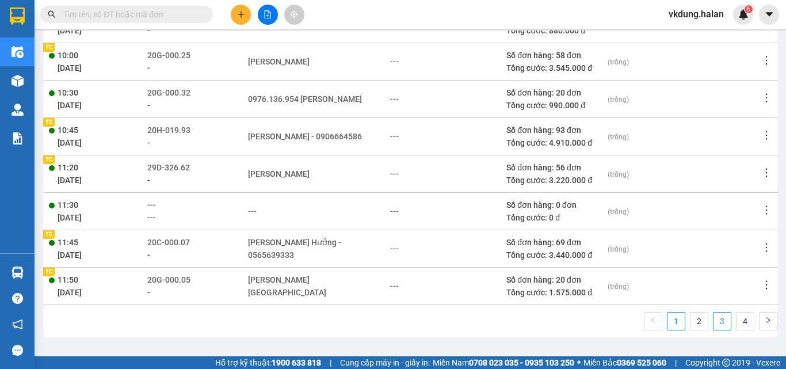
scroll to position [5, 0]
click at [736, 317] on link "4" at bounding box center [744, 319] width 17 height 17
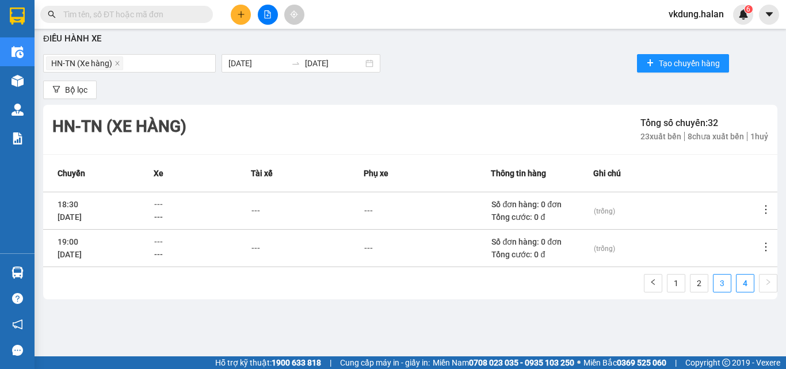
click at [719, 283] on link "3" at bounding box center [721, 282] width 17 height 17
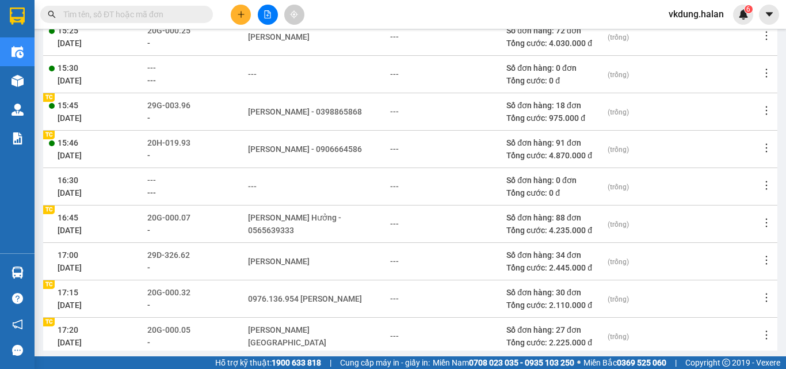
scroll to position [262, 0]
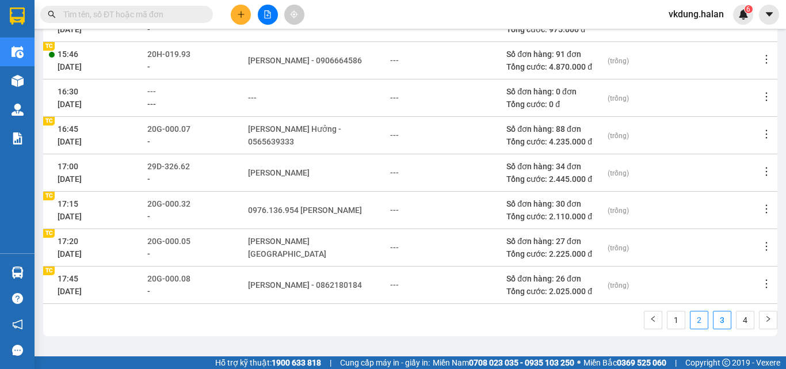
click at [690, 320] on link "2" at bounding box center [698, 319] width 17 height 17
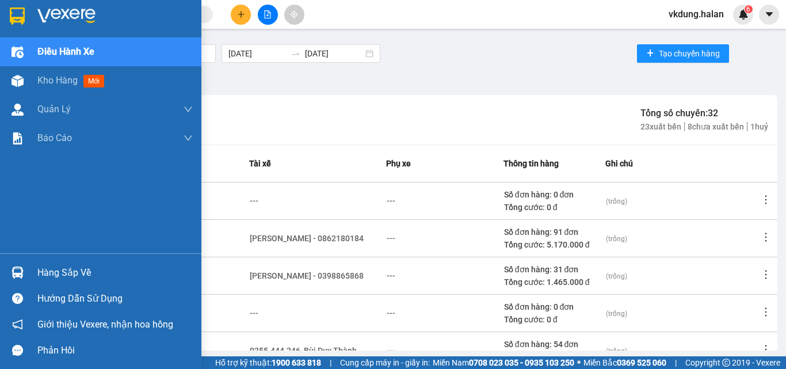
scroll to position [0, 0]
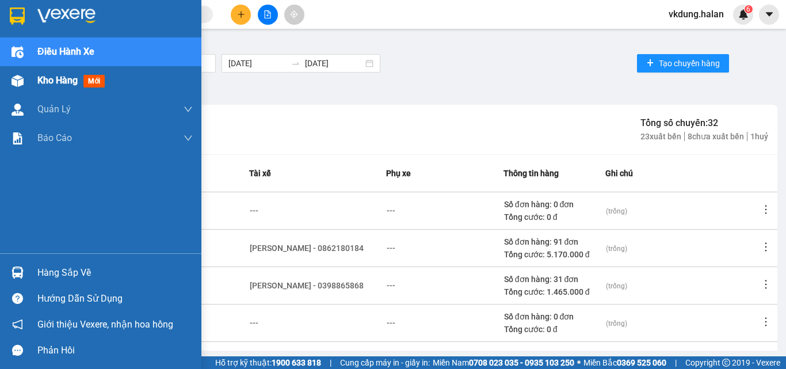
click at [47, 72] on div "Kho hàng mới" at bounding box center [114, 80] width 155 height 29
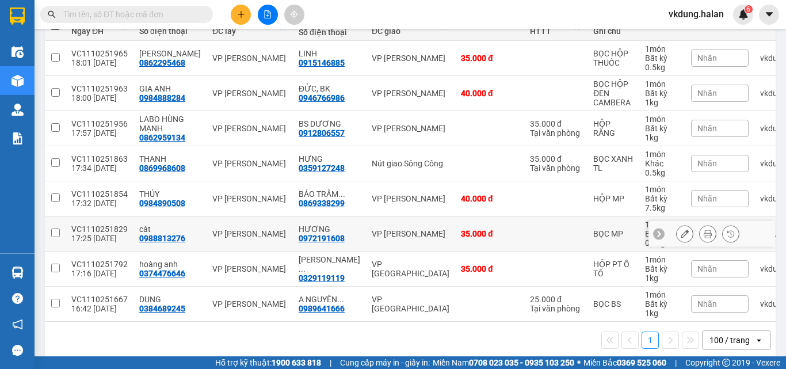
scroll to position [169, 0]
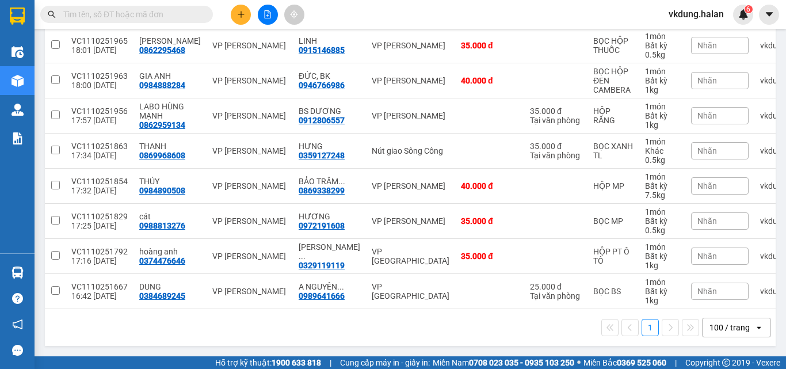
click at [185, 6] on span at bounding box center [126, 14] width 173 height 17
click at [211, 19] on span at bounding box center [126, 14] width 173 height 17
click at [198, 17] on input "text" at bounding box center [131, 14] width 136 height 13
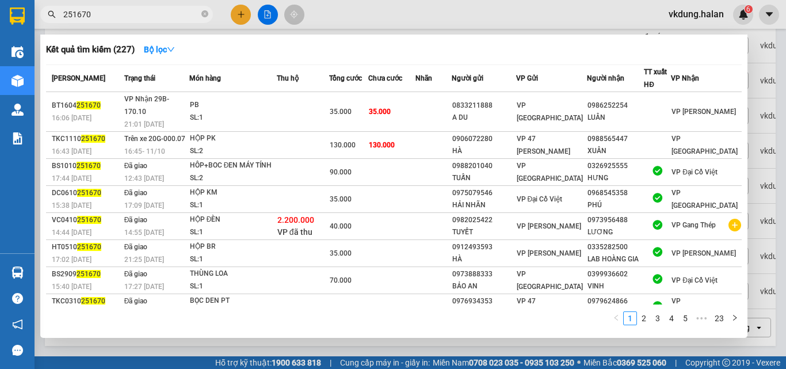
click at [146, 17] on input "251670" at bounding box center [131, 14] width 136 height 13
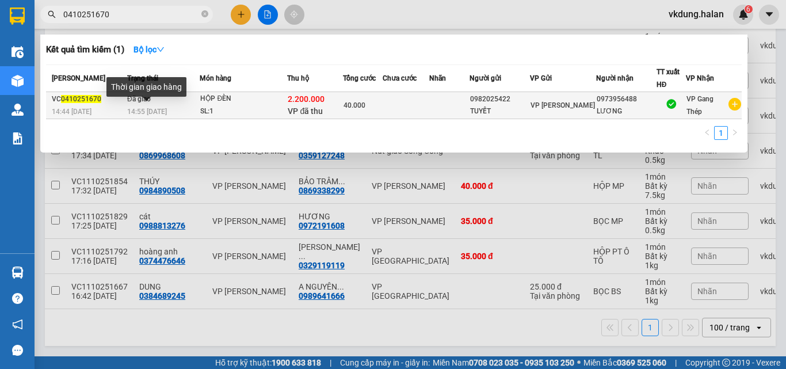
type input "0410251670"
click at [137, 113] on span "14:55 - 06/10" at bounding box center [147, 112] width 40 height 8
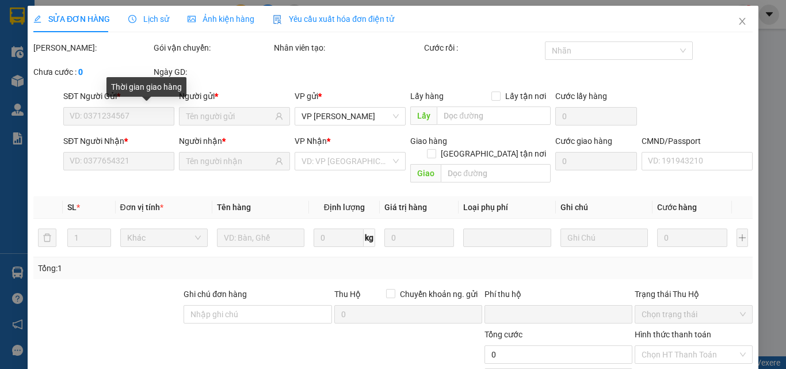
type input "0982025422"
type input "0973956488"
checkbox input "true"
type input "2.200.000"
type input "40.000"
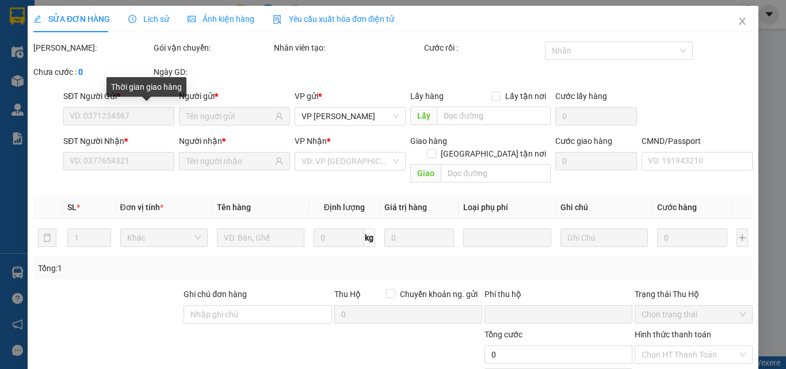
type input "40.000"
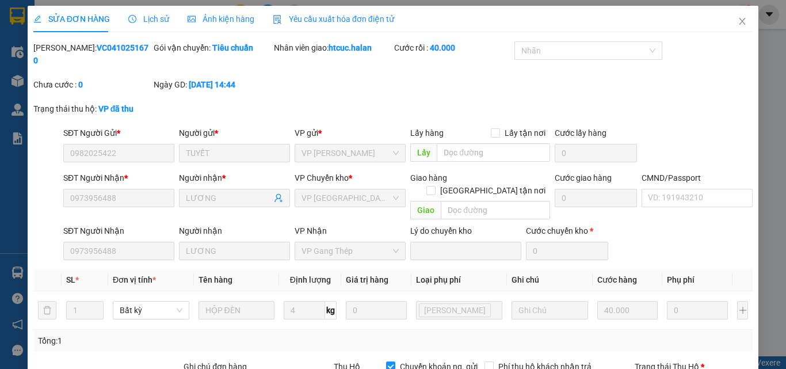
click at [151, 15] on span "Lịch sử" at bounding box center [148, 18] width 41 height 9
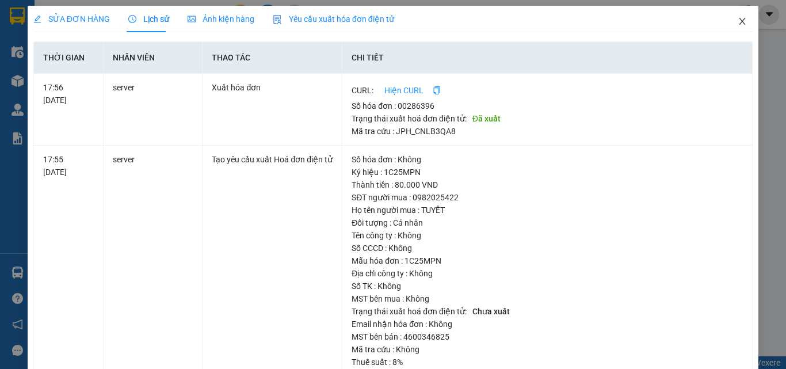
click at [739, 24] on span "Close" at bounding box center [742, 22] width 32 height 32
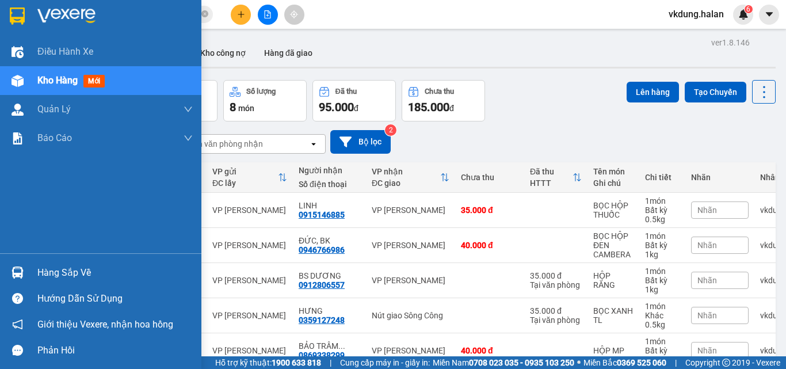
drag, startPoint x: 25, startPoint y: 271, endPoint x: 55, endPoint y: 270, distance: 30.5
click at [26, 271] on div at bounding box center [17, 272] width 20 height 20
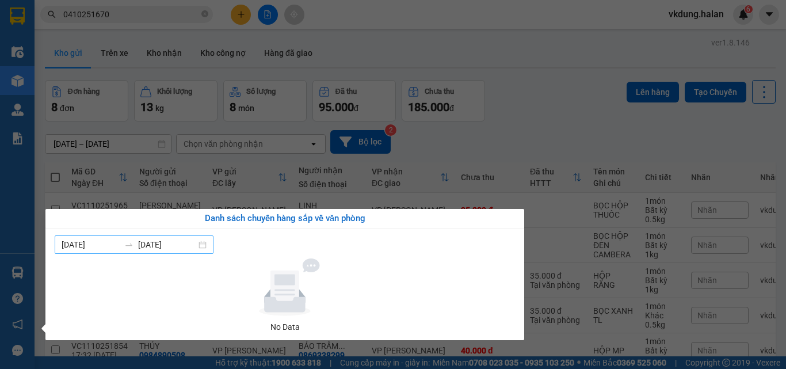
click at [209, 241] on div "05/10/2025 11/10/2025" at bounding box center [134, 244] width 159 height 18
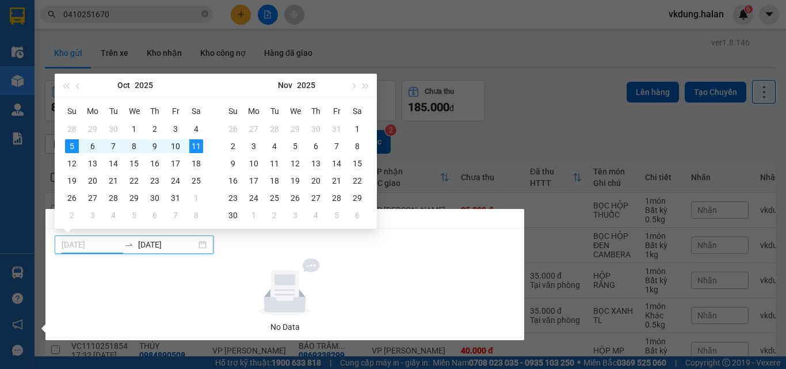
type input "[DATE]"
click at [197, 144] on div "11" at bounding box center [196, 146] width 14 height 14
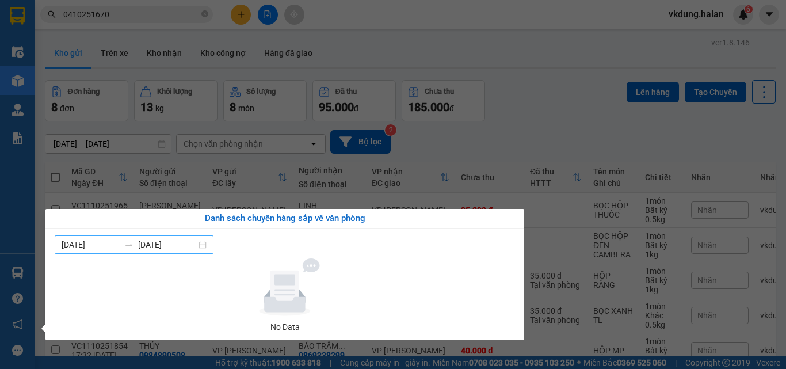
click at [213, 247] on div "11/10/2025 11/10/2025" at bounding box center [134, 244] width 159 height 18
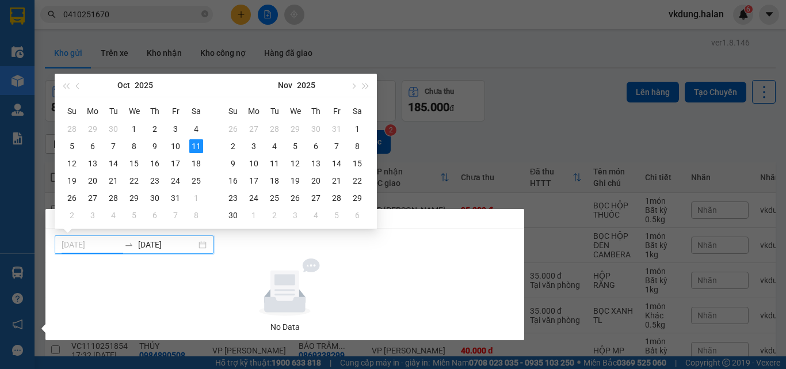
type input "[DATE]"
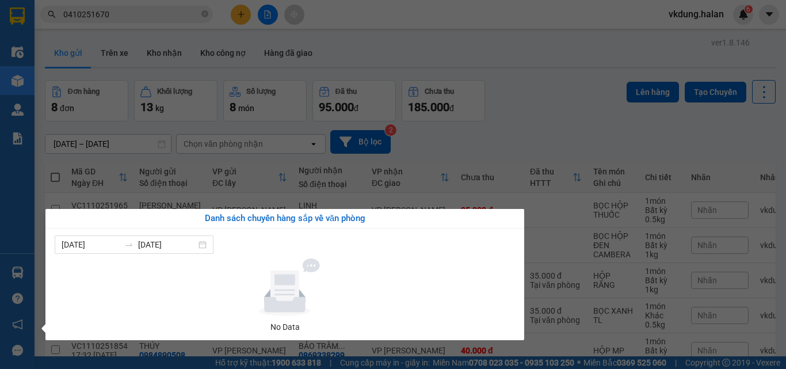
click at [226, 272] on div at bounding box center [284, 287] width 451 height 58
click at [493, 124] on section "Kết quả tìm kiếm ( 1 ) Bộ lọc Mã ĐH Trạng thái Món hàng Thu hộ Tổng cước Chưa c…" at bounding box center [393, 184] width 786 height 369
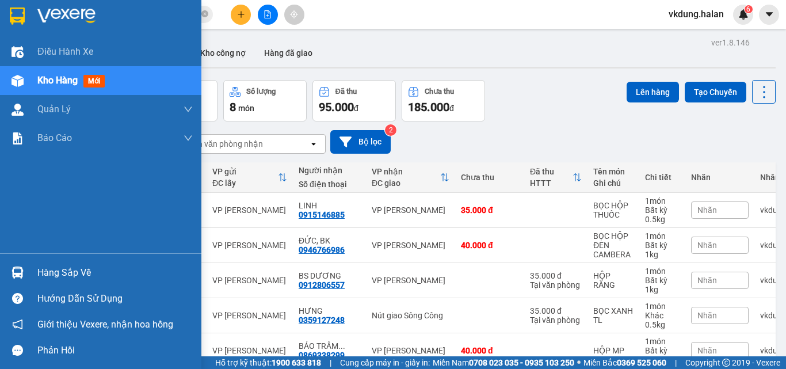
drag, startPoint x: 16, startPoint y: 271, endPoint x: 29, endPoint y: 273, distance: 12.8
click at [18, 271] on img at bounding box center [18, 272] width 12 height 12
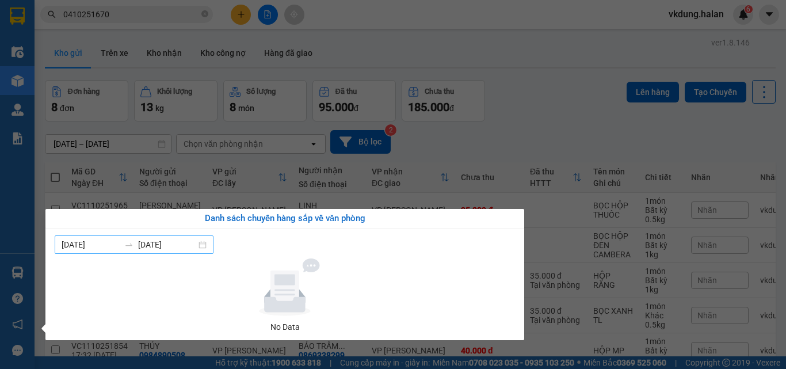
click at [211, 244] on div "11/10/2025 11/10/2025" at bounding box center [134, 244] width 159 height 18
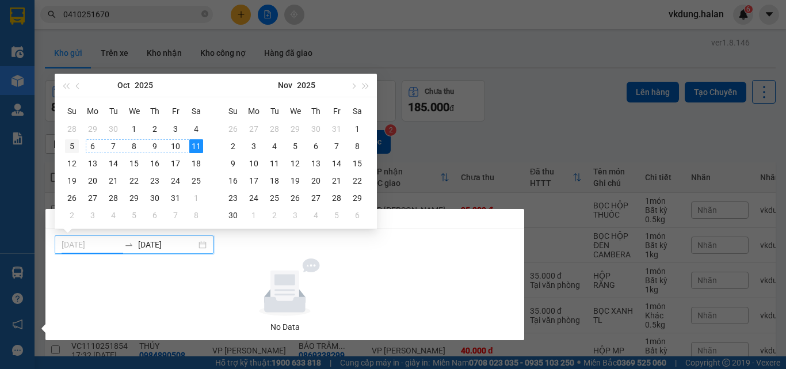
type input "[DATE]"
click at [70, 144] on div "5" at bounding box center [72, 146] width 14 height 14
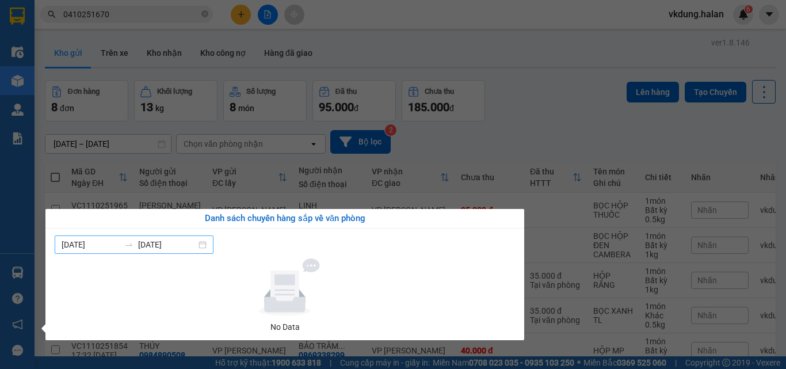
click at [210, 245] on div "05/10/2025 11/10/2025" at bounding box center [134, 244] width 159 height 18
click at [255, 266] on icon at bounding box center [285, 287] width 106 height 58
click at [490, 62] on section "Kết quả tìm kiếm ( 1 ) Bộ lọc Mã ĐH Trạng thái Món hàng Thu hộ Tổng cước Chưa c…" at bounding box center [393, 184] width 786 height 369
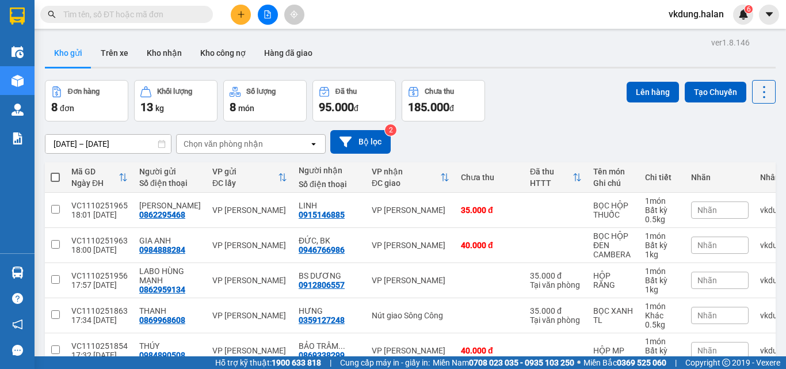
click at [157, 23] on div "Kết quả tìm kiếm ( 0 ) Bộ lọc No Data" at bounding box center [112, 15] width 224 height 20
click at [158, 18] on input "text" at bounding box center [131, 14] width 136 height 13
drag, startPoint x: 179, startPoint y: 25, endPoint x: 182, endPoint y: 13, distance: 13.1
click at [179, 24] on div "Kết quả tìm kiếm ( 0 ) Bộ lọc No Data vkdung.halan 6" at bounding box center [393, 14] width 786 height 29
click at [182, 13] on input "text" at bounding box center [131, 14] width 136 height 13
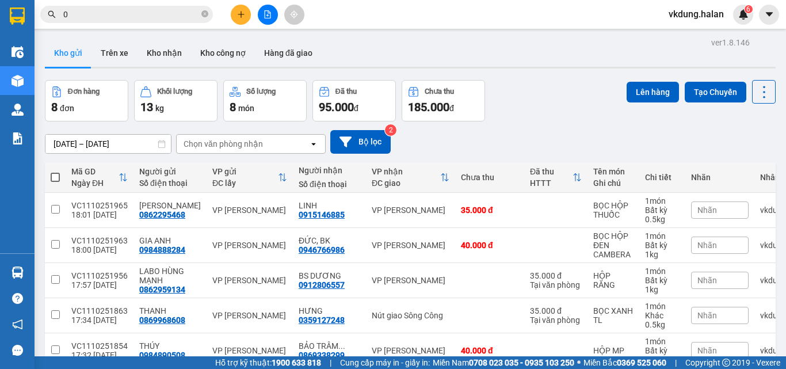
type input "09"
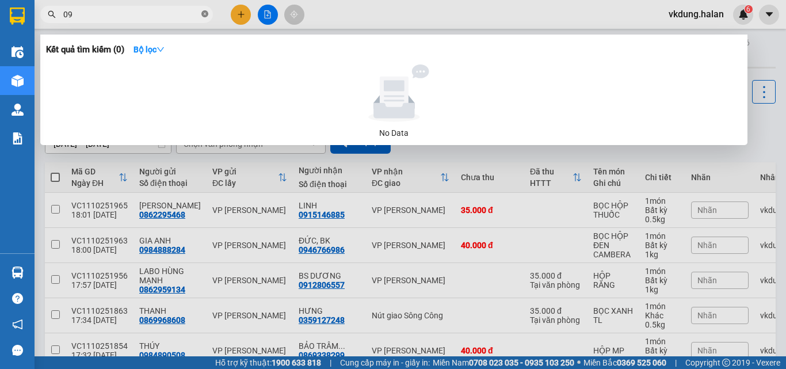
click at [207, 13] on icon "close-circle" at bounding box center [204, 13] width 7 height 7
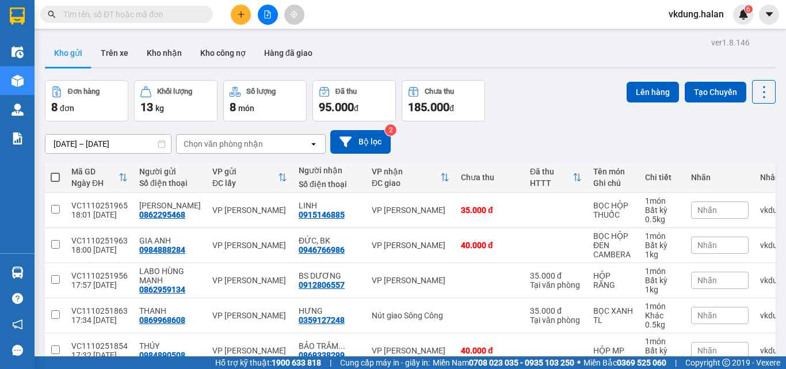
click at [342, 15] on div "Kết quả tìm kiếm ( 0 ) Bộ lọc No Data vkdung.halan 6" at bounding box center [393, 14] width 786 height 29
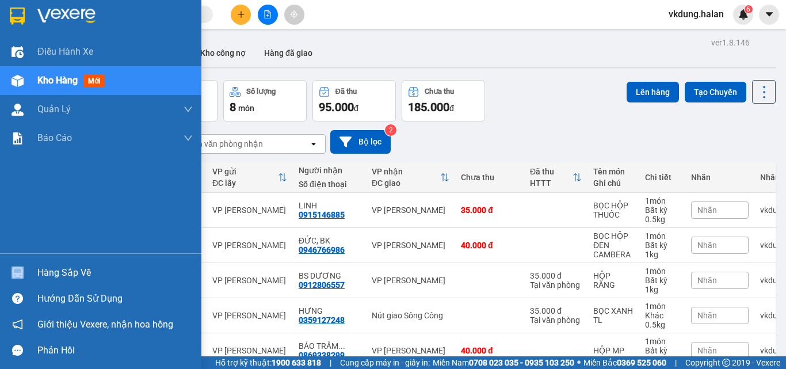
click at [41, 280] on div "Hàng sắp về" at bounding box center [100, 272] width 201 height 26
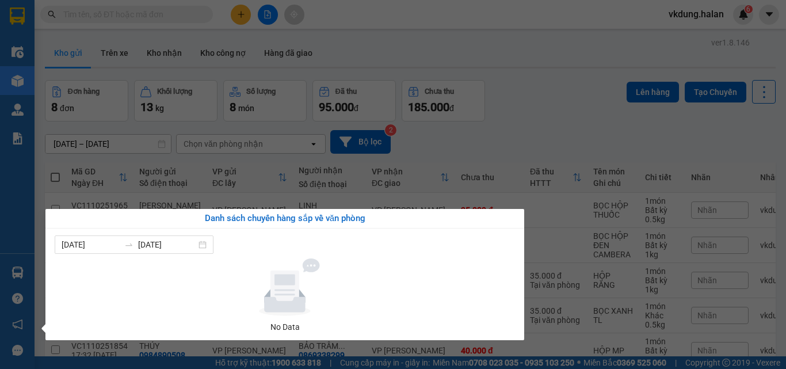
drag, startPoint x: 605, startPoint y: 108, endPoint x: 516, endPoint y: 149, distance: 98.1
click at [604, 108] on section "Kết quả tìm kiếm ( 0 ) Bộ lọc No Data vkdung.halan 6 Điều hành xe Kho hàng mới …" at bounding box center [393, 184] width 786 height 369
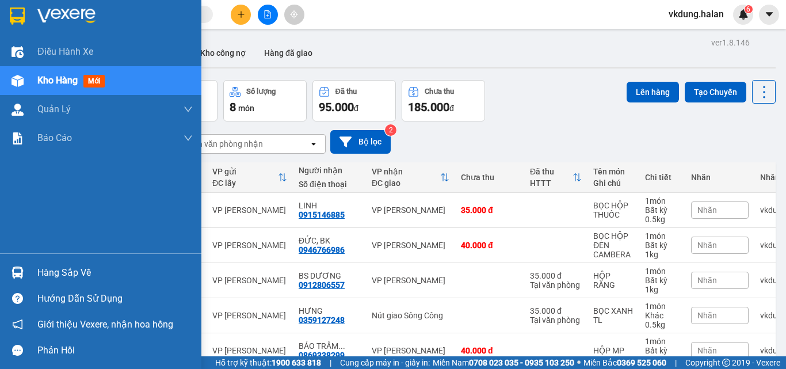
drag, startPoint x: 18, startPoint y: 277, endPoint x: 48, endPoint y: 274, distance: 30.1
click at [18, 277] on img at bounding box center [18, 272] width 12 height 12
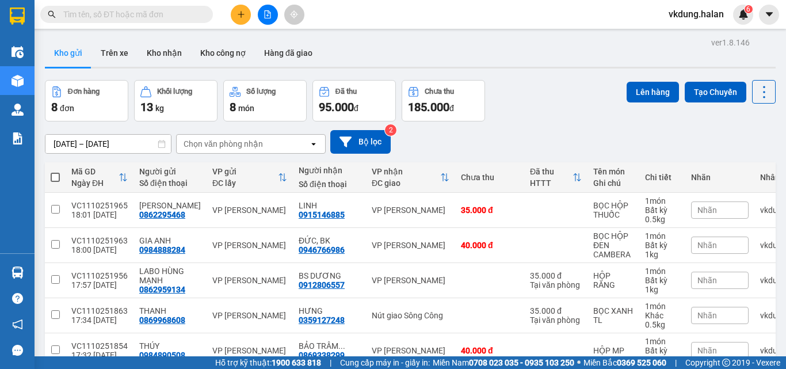
click at [549, 147] on section "Kết quả tìm kiếm ( 0 ) Bộ lọc No Data vkdung.halan 6 Điều hành xe Kho hàng mới …" at bounding box center [393, 184] width 786 height 369
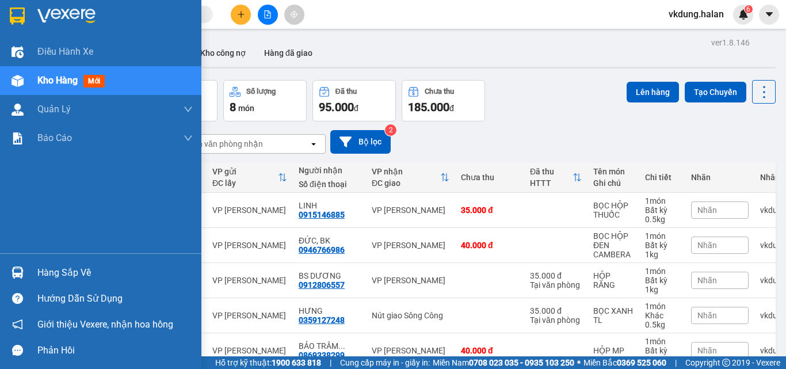
click at [51, 264] on div "Hàng sắp về" at bounding box center [114, 272] width 155 height 17
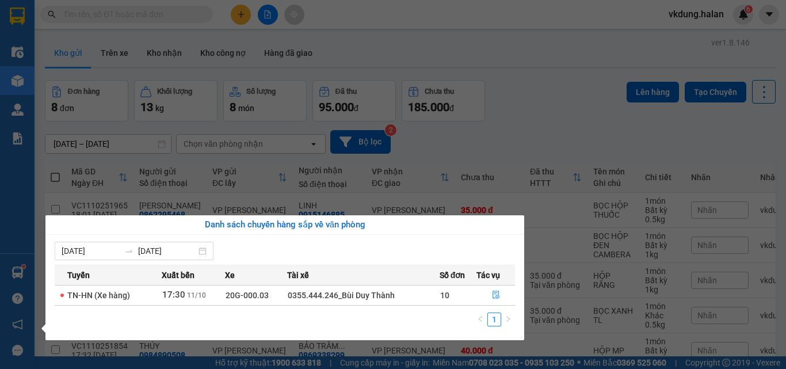
click at [566, 96] on section "Kết quả tìm kiếm ( 0 ) Bộ lọc No Data vkdung.halan 6 Điều hành xe Kho hàng mới …" at bounding box center [393, 184] width 786 height 369
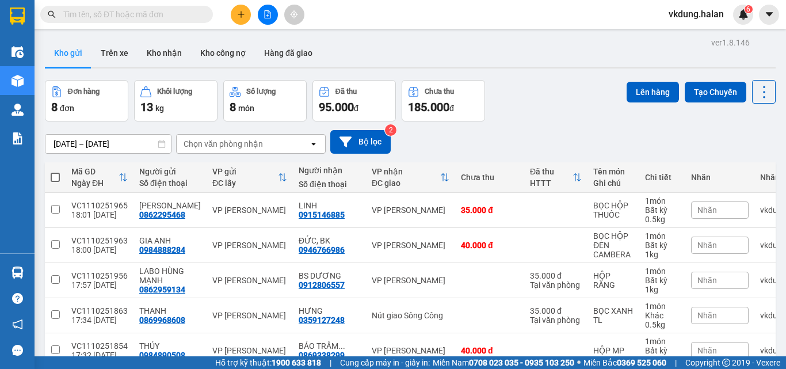
click at [182, 16] on input "text" at bounding box center [131, 14] width 136 height 13
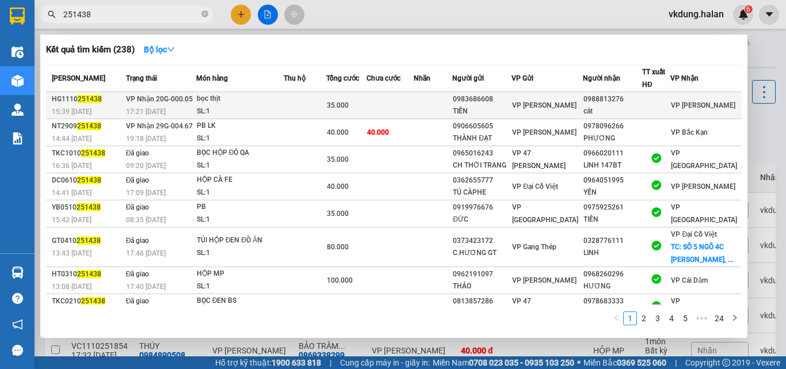
type input "251438"
click at [414, 108] on td at bounding box center [391, 105] width 48 height 27
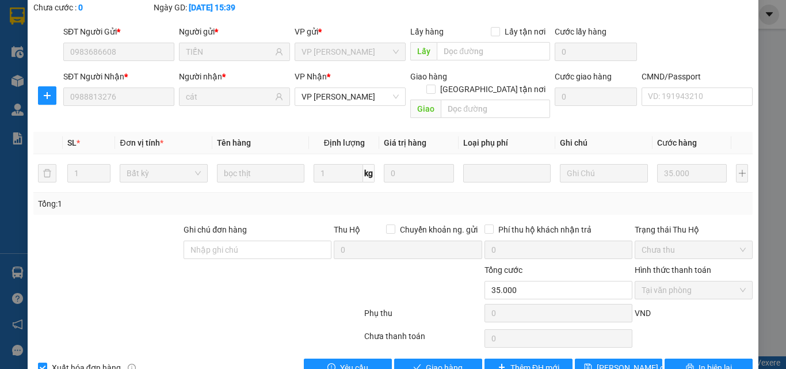
type input "0983686608"
type input "TIẾN"
type input "0988813276"
type input "cát"
type input "0"
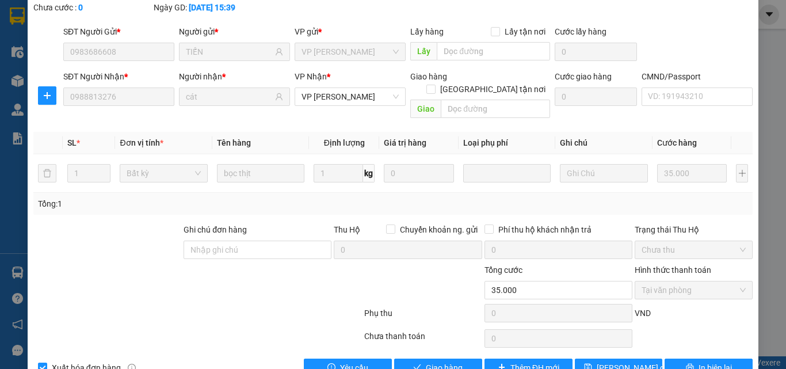
type input "35.000"
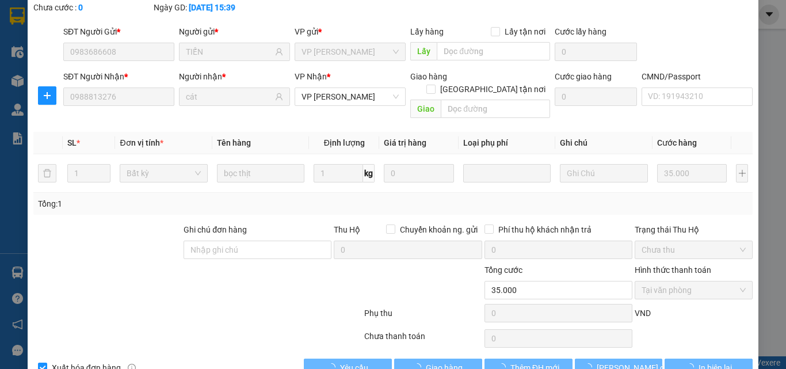
scroll to position [82, 0]
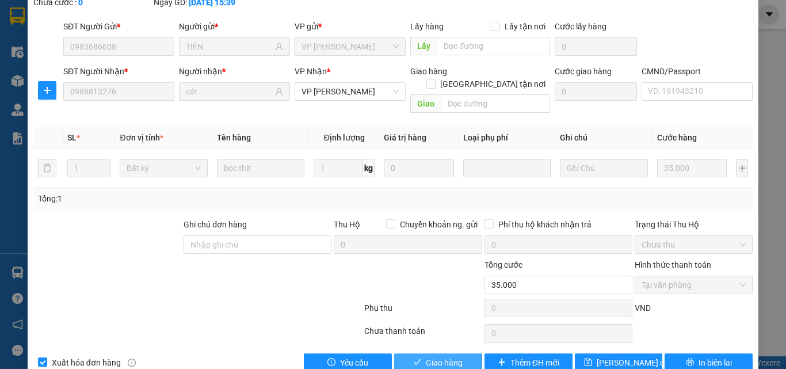
click at [452, 356] on span "Giao hàng" at bounding box center [444, 362] width 37 height 13
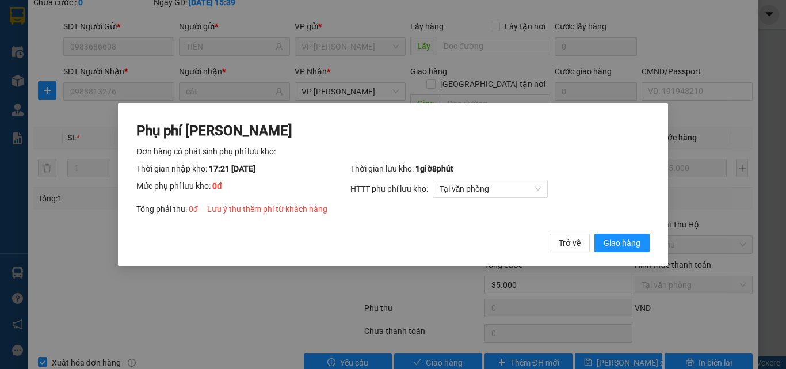
click at [594, 234] on button "Giao hàng" at bounding box center [621, 243] width 55 height 18
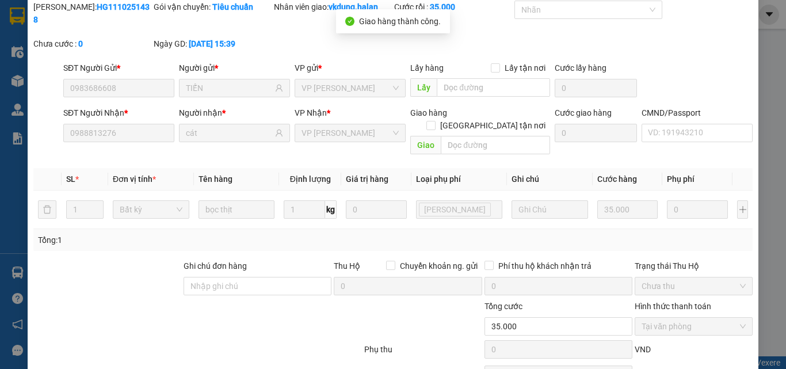
scroll to position [0, 0]
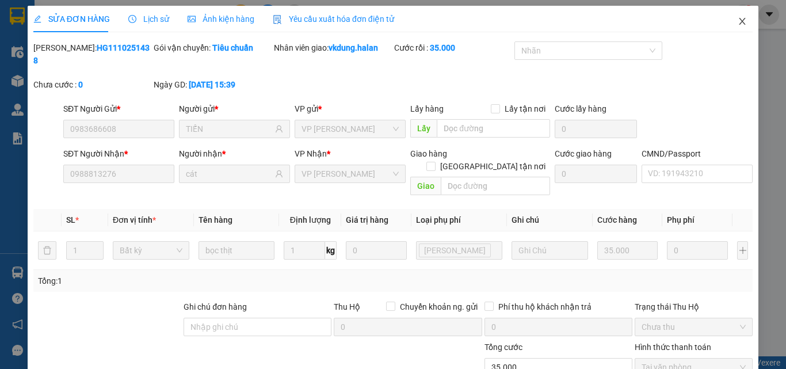
drag, startPoint x: 724, startPoint y: 22, endPoint x: 66, endPoint y: 29, distance: 658.8
click at [727, 22] on span "Close" at bounding box center [742, 22] width 32 height 32
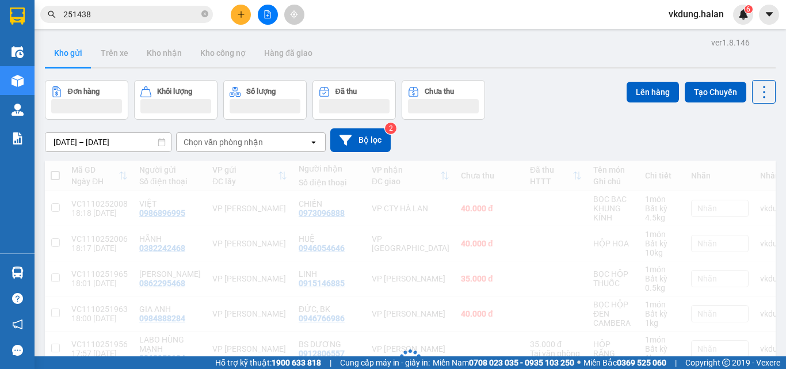
click at [119, 18] on input "251438" at bounding box center [131, 14] width 136 height 13
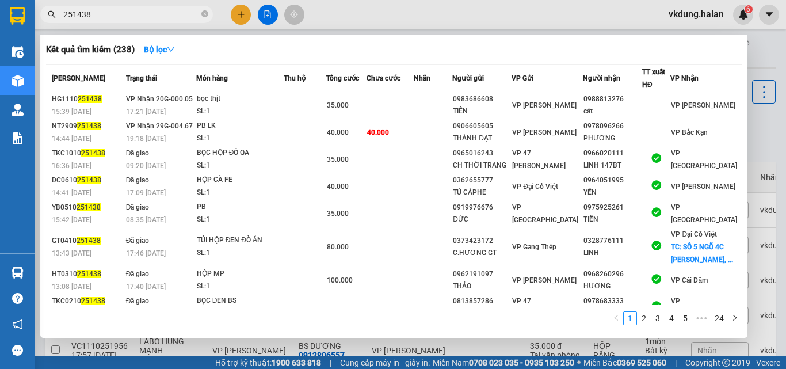
click at [119, 17] on input "251438" at bounding box center [131, 14] width 136 height 13
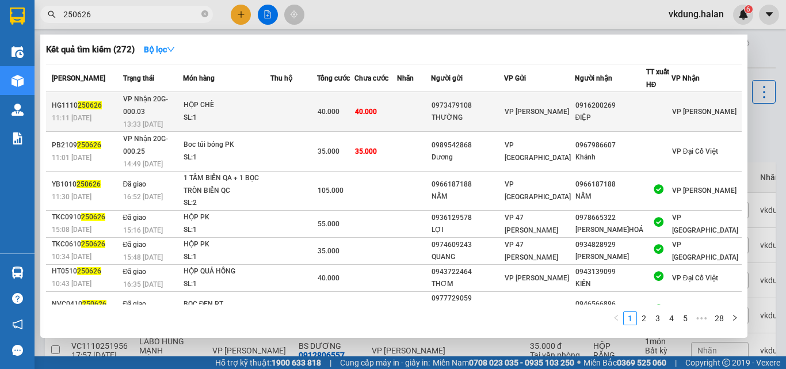
type input "250626"
click at [339, 108] on span "40.000" at bounding box center [329, 112] width 22 height 8
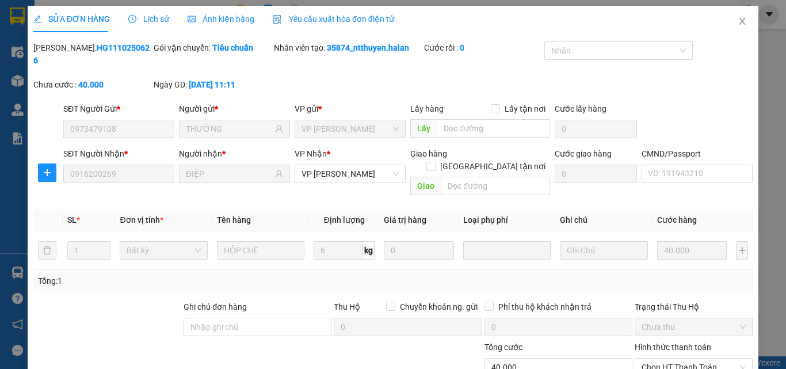
type input "0973479108"
type input "THƯỜNG"
type input "0916200269"
type input "ĐIỆP"
type input "0"
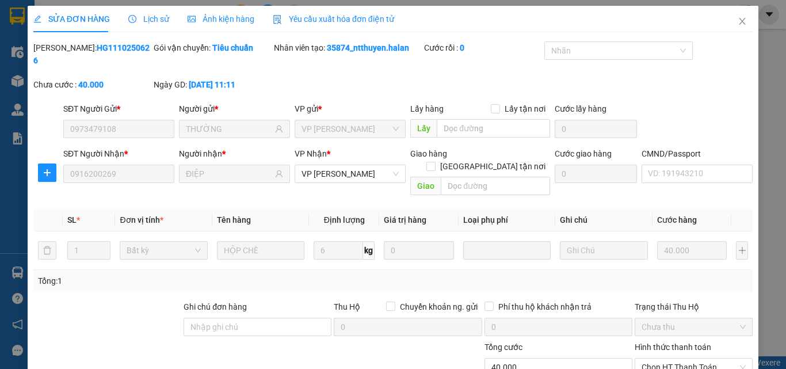
type input "40.000"
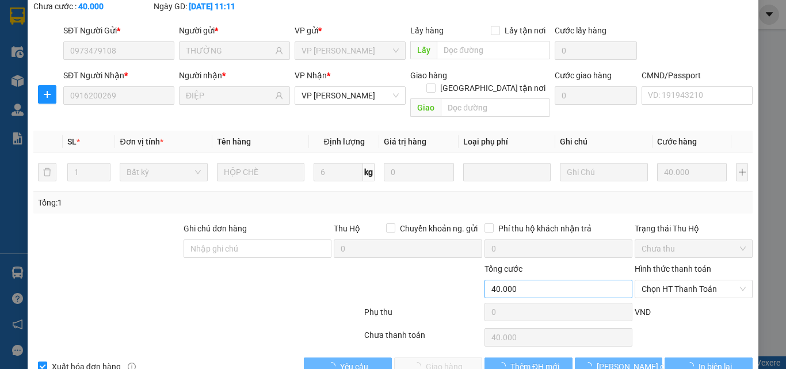
scroll to position [82, 0]
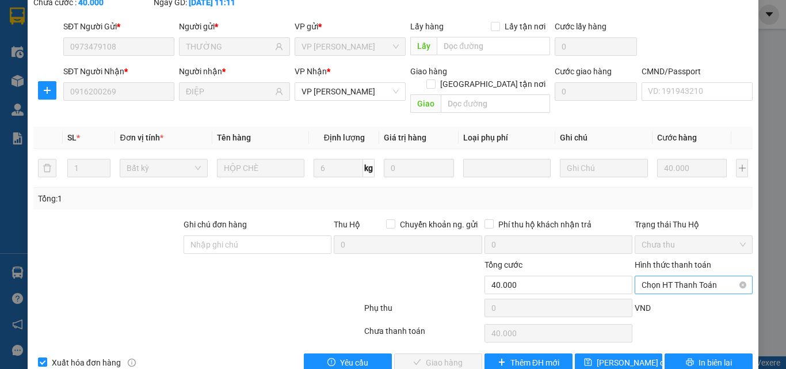
click at [666, 276] on span "Chọn HT Thanh Toán" at bounding box center [694, 284] width 104 height 17
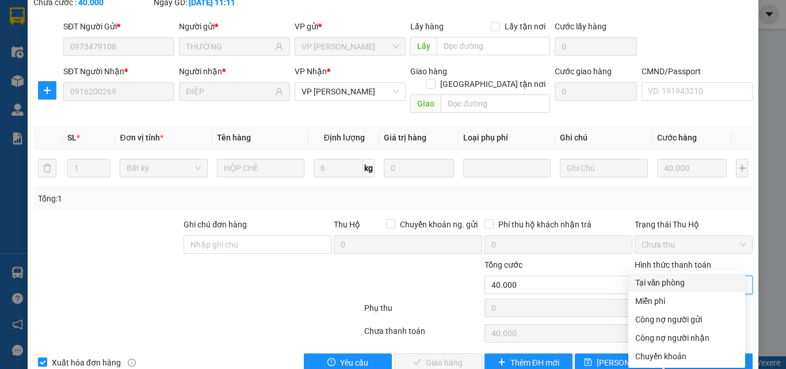
click at [680, 278] on div "Tại văn phòng" at bounding box center [686, 282] width 103 height 13
type input "0"
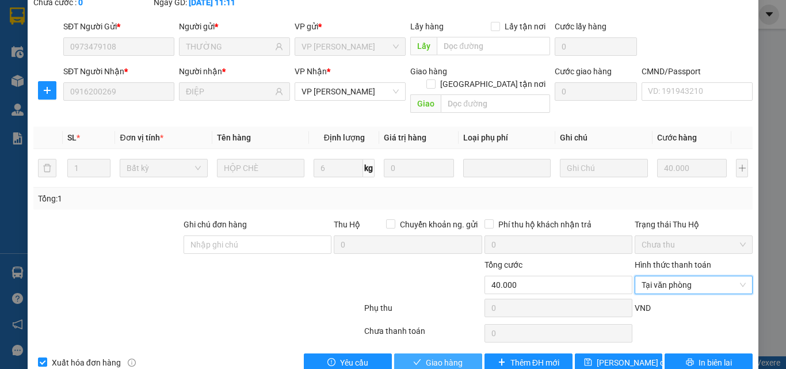
click at [455, 356] on span "Giao hàng" at bounding box center [444, 362] width 37 height 13
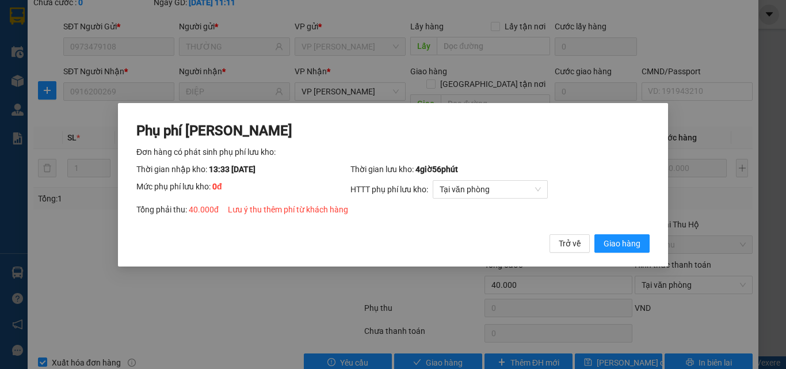
click at [594, 234] on button "Giao hàng" at bounding box center [621, 243] width 55 height 18
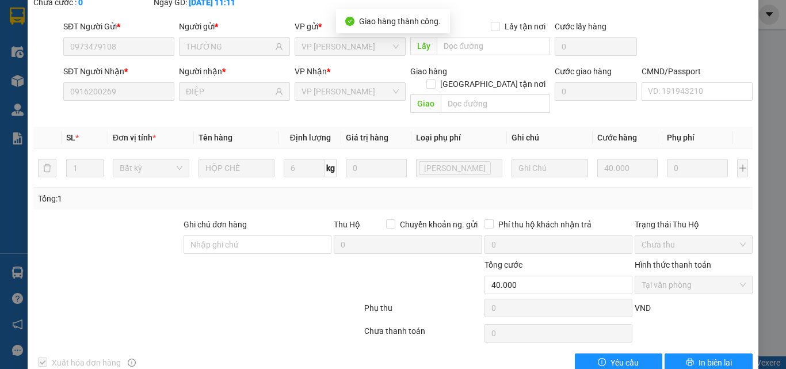
scroll to position [0, 0]
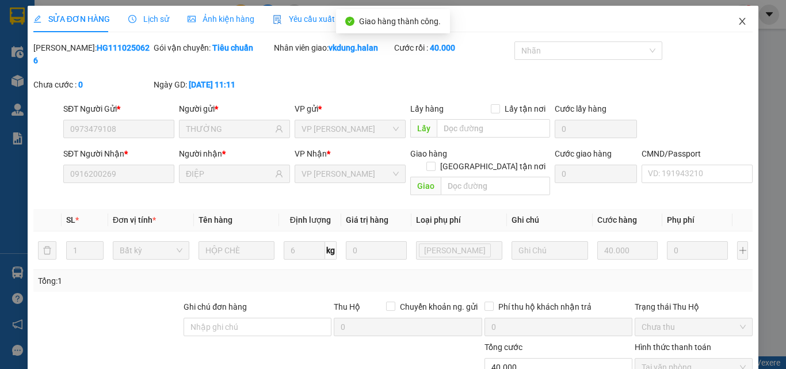
click at [738, 22] on icon "close" at bounding box center [742, 21] width 9 height 9
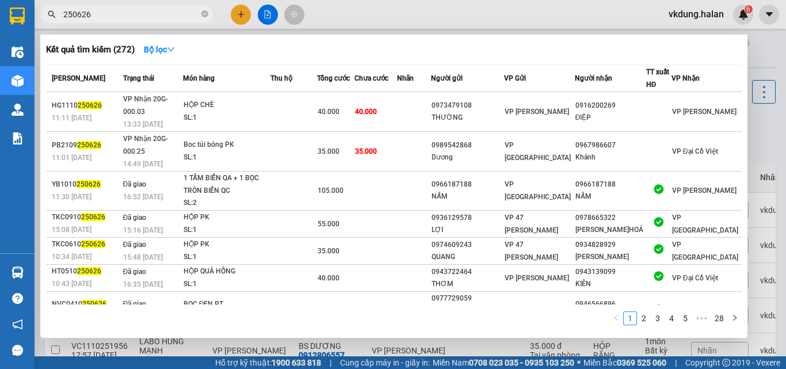
click at [177, 21] on span "250626" at bounding box center [126, 14] width 173 height 17
click at [174, 13] on input "250626" at bounding box center [131, 14] width 136 height 13
click at [173, 13] on input "250626" at bounding box center [131, 14] width 136 height 13
click at [140, 9] on input "250626" at bounding box center [131, 14] width 136 height 13
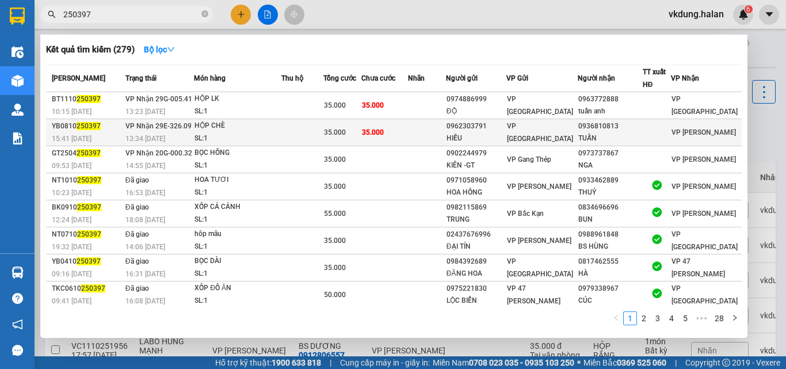
type input "250397"
click at [438, 132] on td at bounding box center [427, 132] width 38 height 27
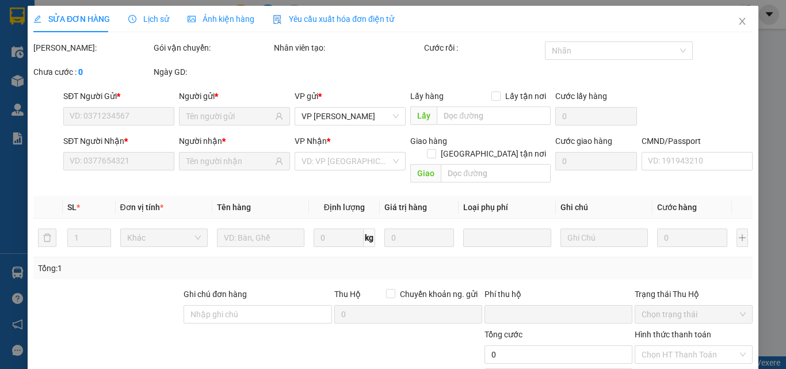
type input "0962303791"
type input "HIẾU"
type input "0936810813"
type input "TUẤN"
type input "0"
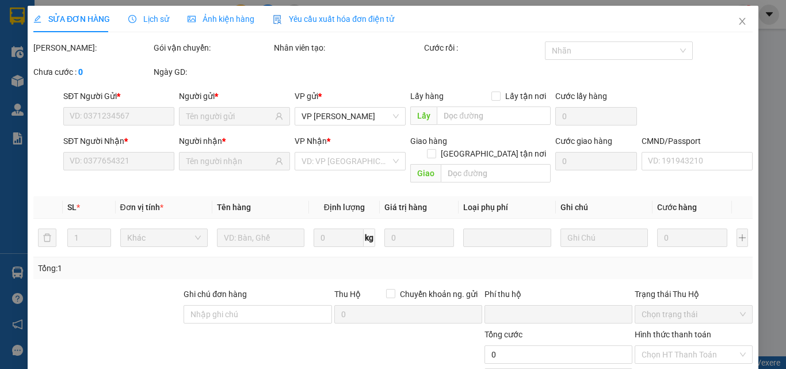
type input "35.000"
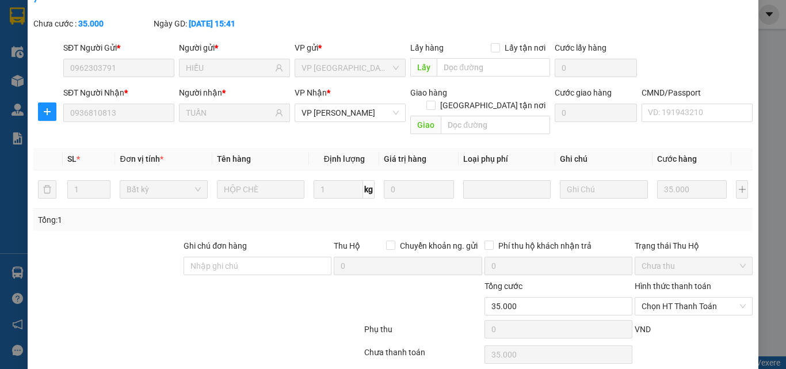
scroll to position [82, 0]
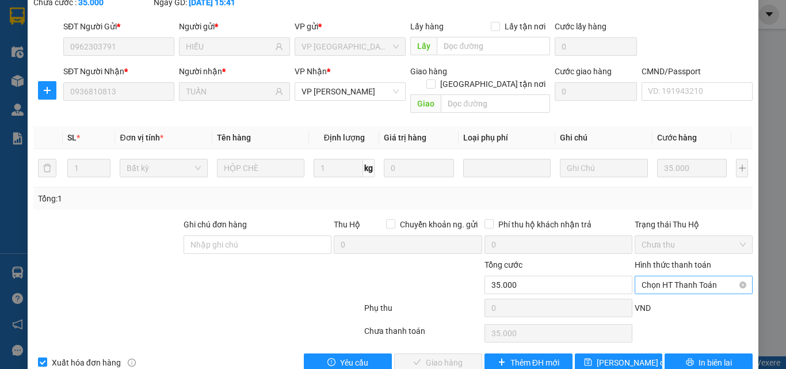
click at [659, 276] on span "Chọn HT Thanh Toán" at bounding box center [694, 284] width 104 height 17
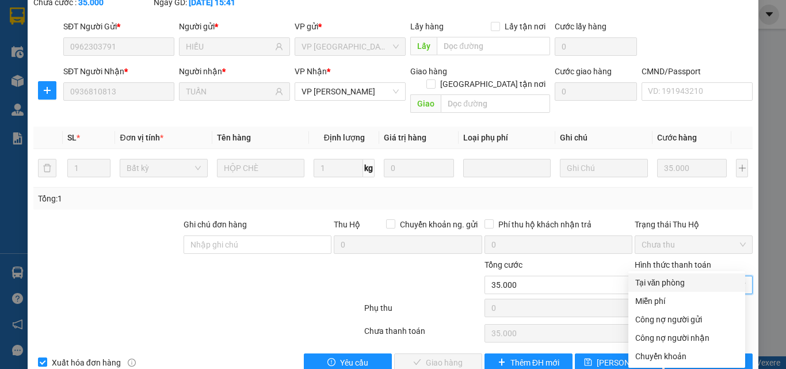
drag, startPoint x: 666, startPoint y: 281, endPoint x: 537, endPoint y: 307, distance: 131.0
click at [666, 281] on div "Tại văn phòng" at bounding box center [686, 282] width 103 height 13
type input "0"
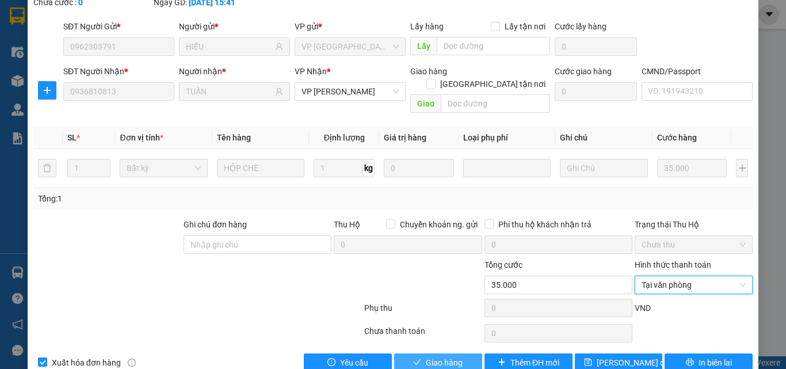
click at [418, 353] on button "Giao hàng" at bounding box center [438, 362] width 88 height 18
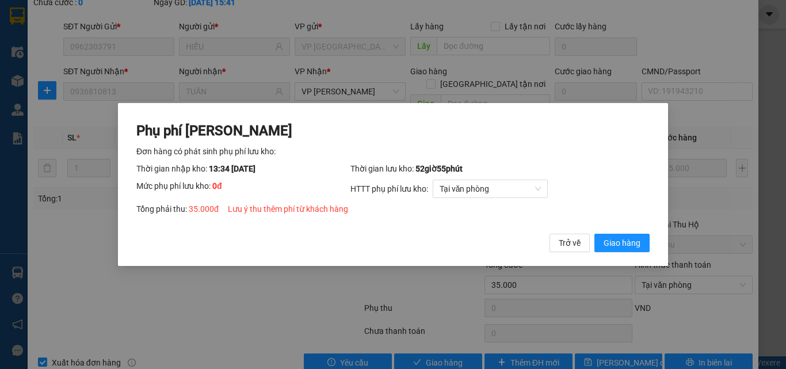
click at [594, 234] on button "Giao hàng" at bounding box center [621, 243] width 55 height 18
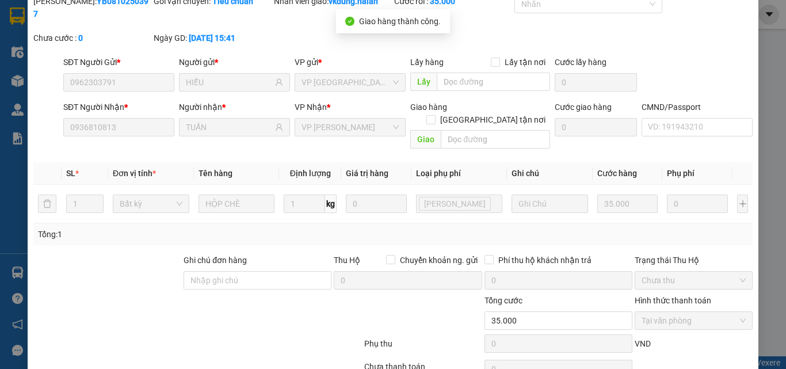
scroll to position [0, 0]
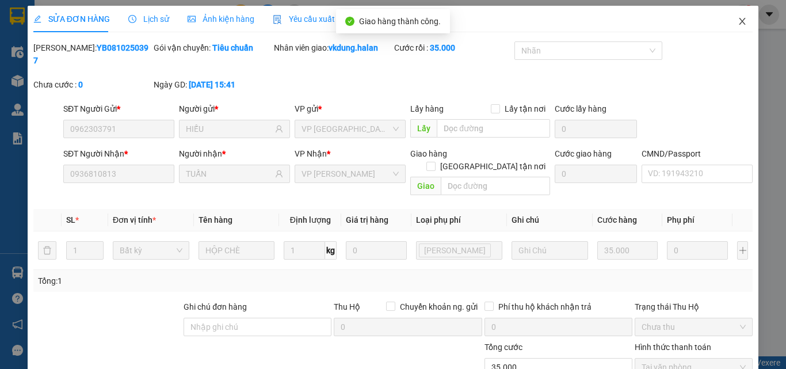
click at [741, 21] on span "Close" at bounding box center [742, 22] width 32 height 32
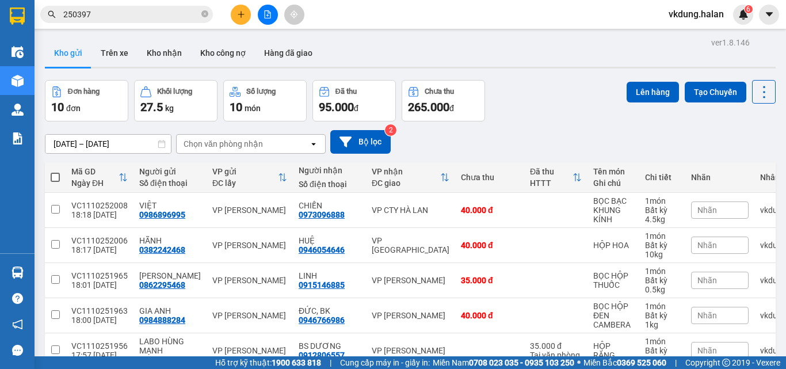
click at [184, 15] on input "250397" at bounding box center [131, 14] width 136 height 13
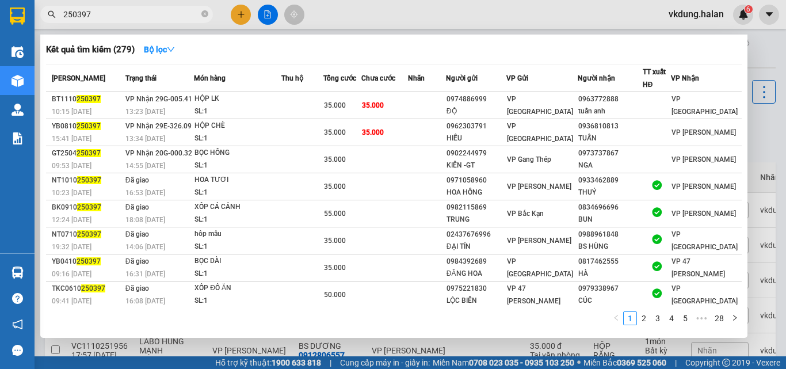
click at [184, 15] on input "250397" at bounding box center [131, 14] width 136 height 13
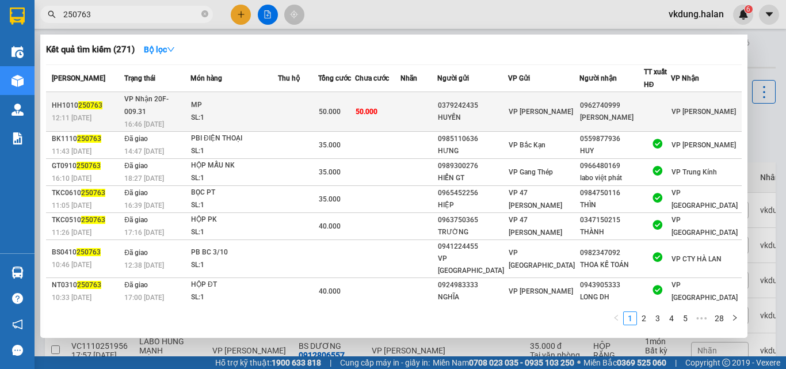
type input "250763"
click at [400, 105] on td "50.000" at bounding box center [377, 112] width 45 height 40
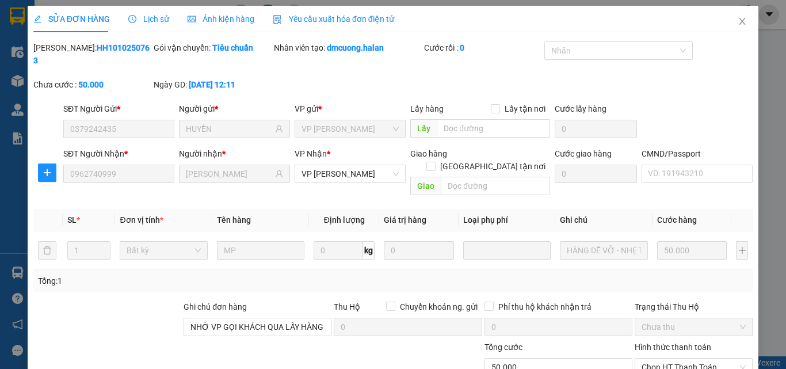
type input "0379242435"
type input "HUYỀN"
type input "0962740999"
type input "TIẾN BẢO"
type input "NHỜ VP GỌI KHÁCH QUA LẤY HÀNG SỚM"
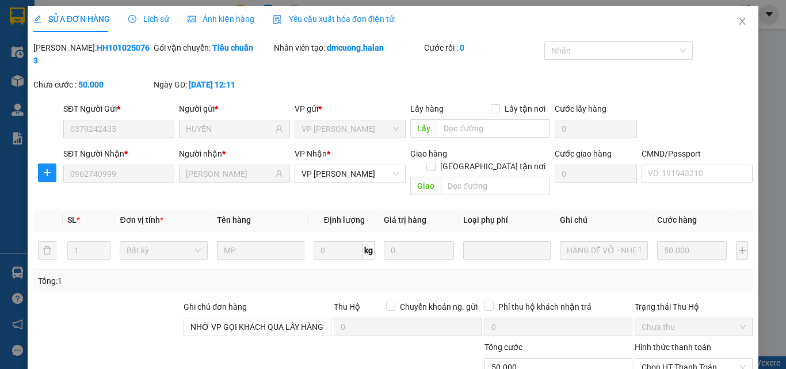
type input "0"
type input "50.000"
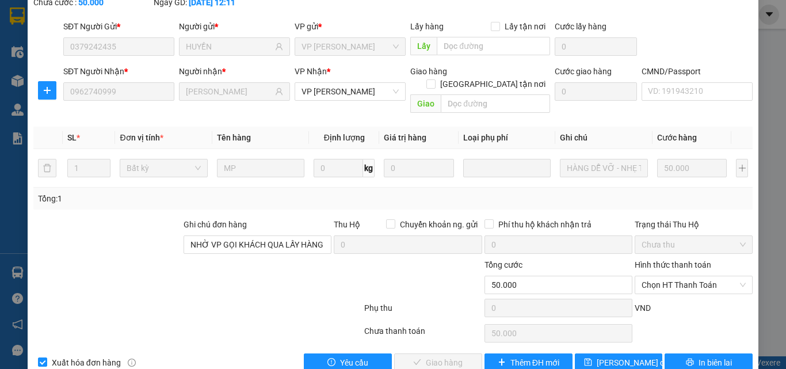
click at [673, 270] on div "Hình thức thanh toán Chọn HT Thanh Toán" at bounding box center [694, 278] width 118 height 40
click at [673, 276] on span "Chọn HT Thanh Toán" at bounding box center [694, 284] width 104 height 17
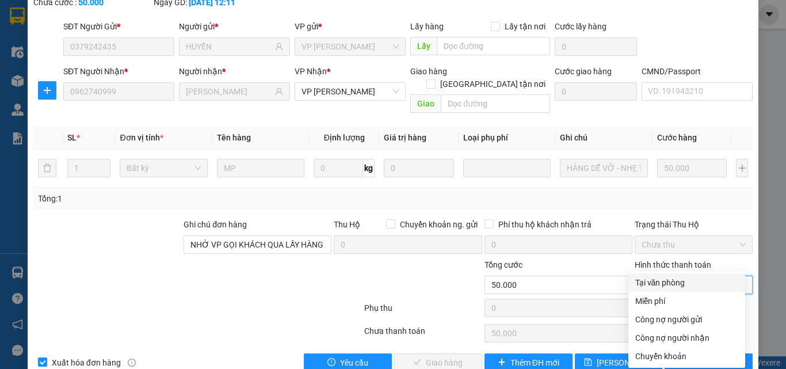
click at [677, 283] on div "Tại văn phòng" at bounding box center [686, 282] width 103 height 13
type input "0"
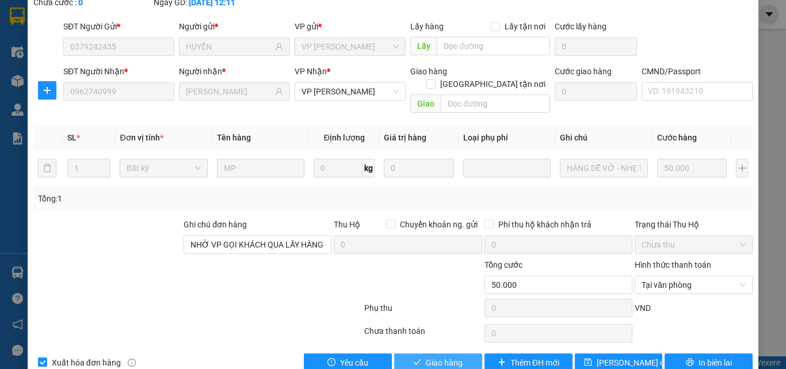
click at [426, 356] on span "Giao hàng" at bounding box center [444, 362] width 37 height 13
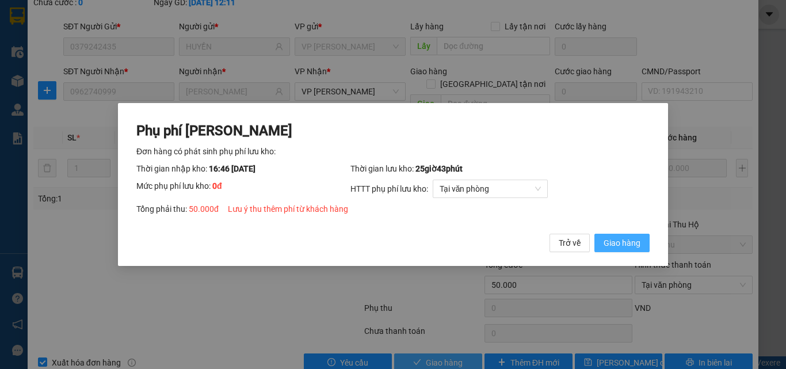
click at [594, 234] on button "Giao hàng" at bounding box center [621, 243] width 55 height 18
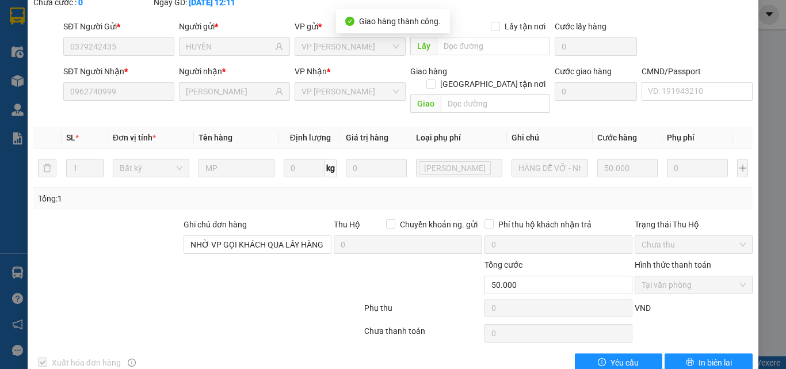
scroll to position [0, 0]
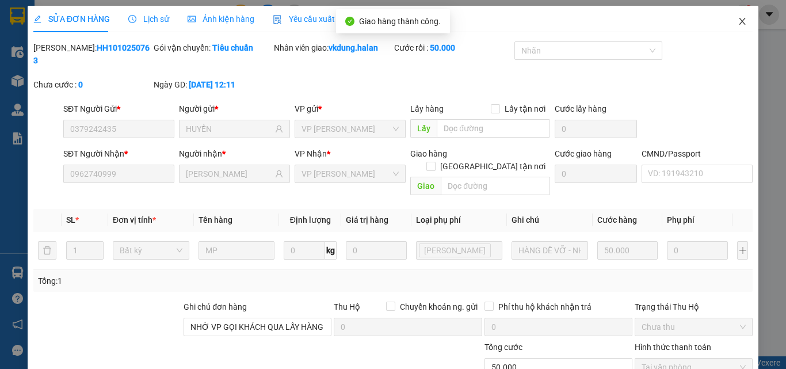
click at [738, 20] on icon "close" at bounding box center [742, 21] width 9 height 9
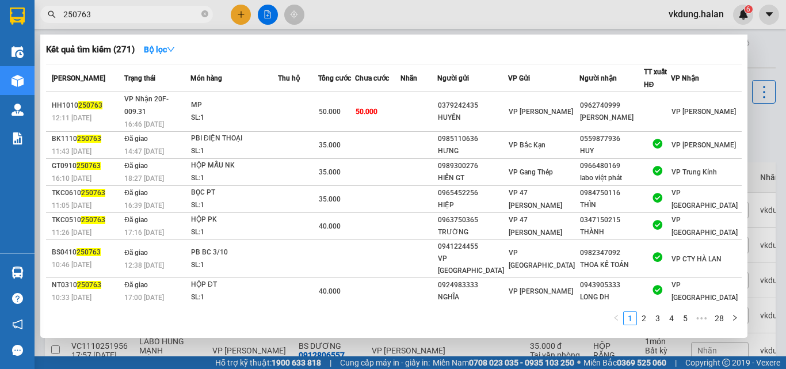
click at [167, 14] on input "250763" at bounding box center [131, 14] width 136 height 13
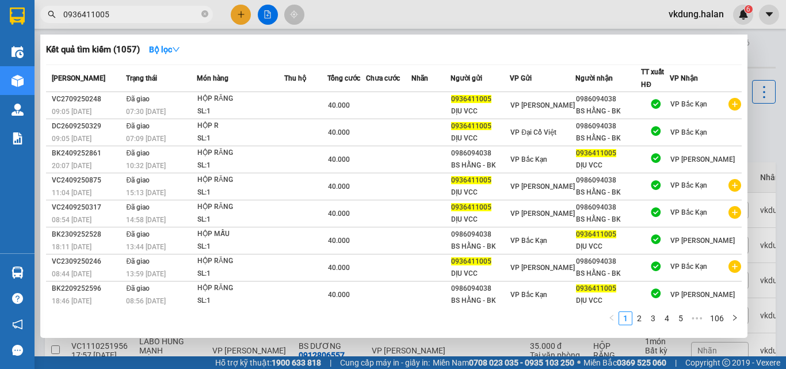
click at [163, 15] on input "0936411005" at bounding box center [131, 14] width 136 height 13
type input "0936411005"
click at [207, 15] on icon "close-circle" at bounding box center [204, 13] width 7 height 7
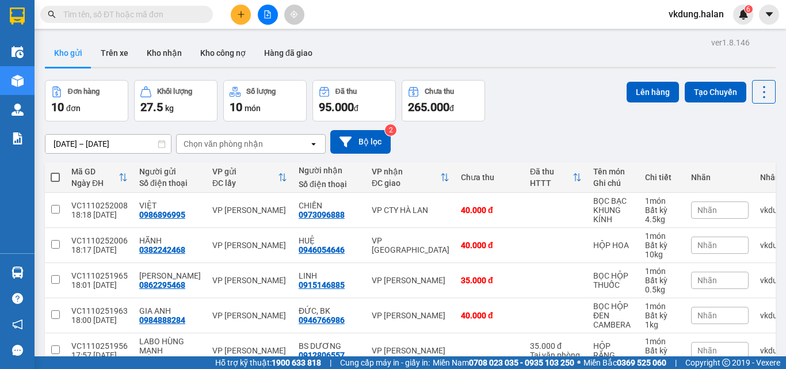
paste input "251582"
type input "251582"
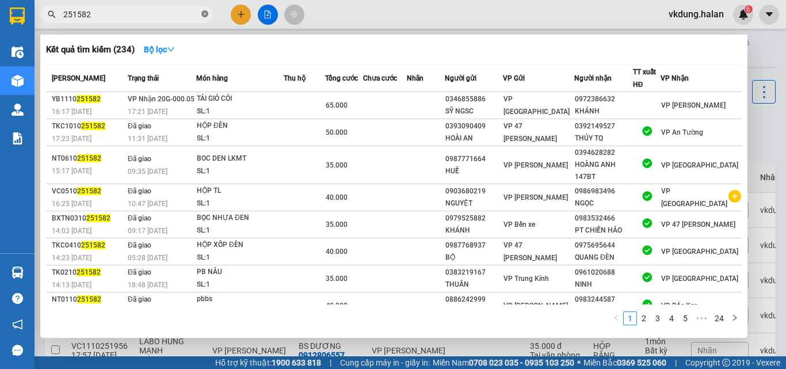
click at [205, 15] on icon "close-circle" at bounding box center [204, 13] width 7 height 7
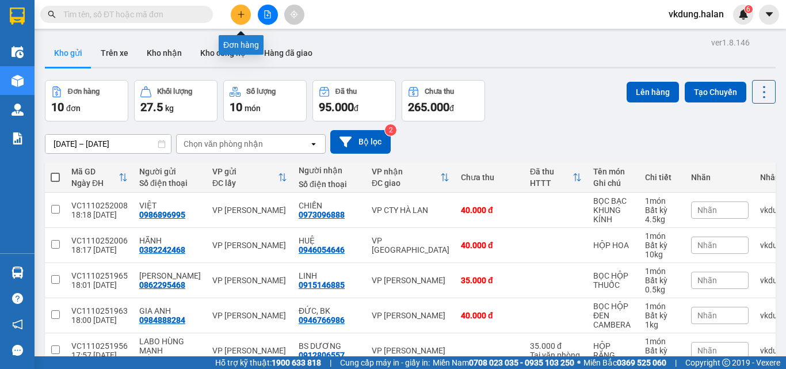
click at [235, 15] on button at bounding box center [241, 15] width 20 height 20
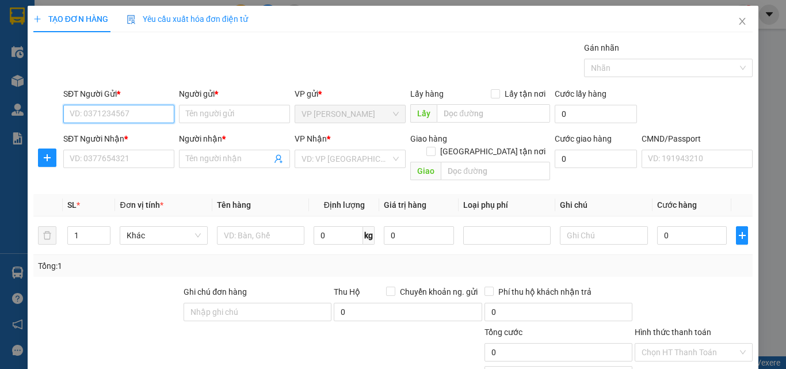
click at [121, 117] on input "SĐT Người Gửi *" at bounding box center [118, 114] width 111 height 18
type input "0364606335"
drag, startPoint x: 157, startPoint y: 138, endPoint x: 152, endPoint y: 143, distance: 7.0
click at [157, 138] on div "0364606335 - TUYÊN" at bounding box center [118, 137] width 96 height 13
type input "TUYÊN"
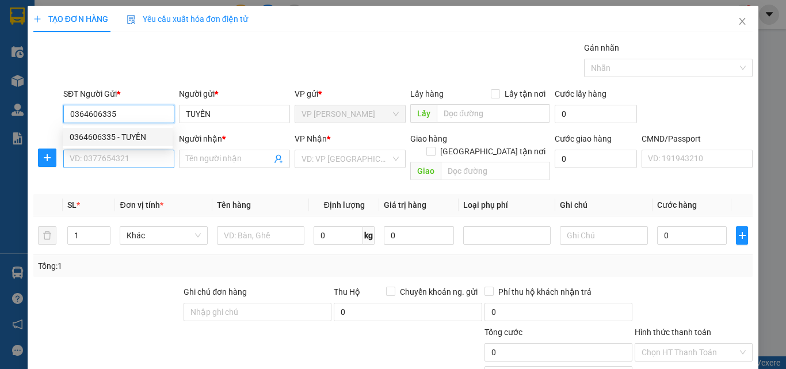
type input "0364606335"
click at [138, 159] on input "SĐT Người Nhận *" at bounding box center [118, 159] width 111 height 18
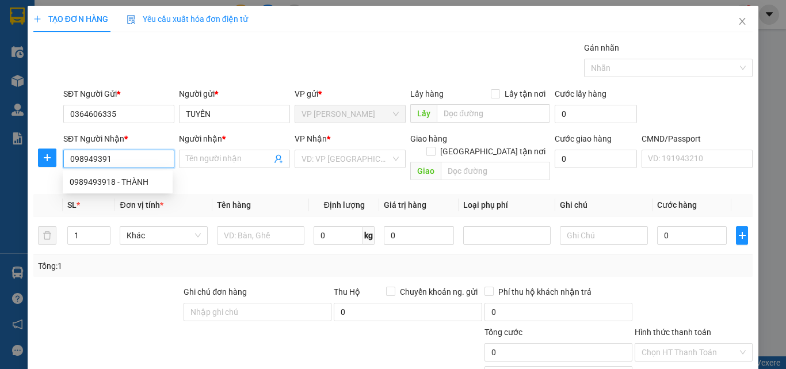
type input "0989493918"
click at [144, 181] on div "0989493918 - THÀNH" at bounding box center [118, 181] width 96 height 13
type input "THÀNH"
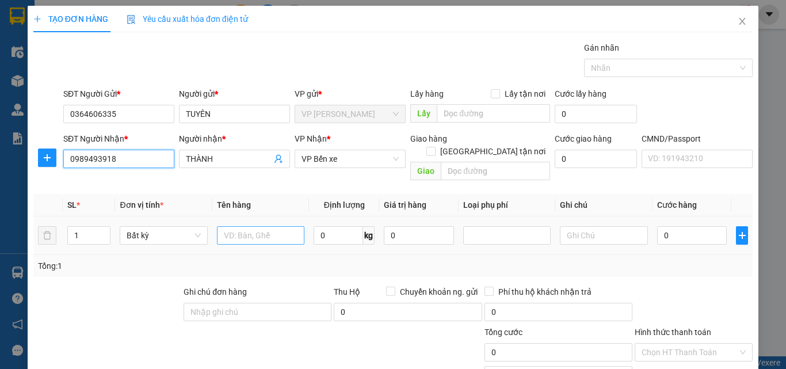
type input "0989493918"
click at [255, 226] on input "text" at bounding box center [260, 235] width 87 height 18
type input "BỌC DECAN"
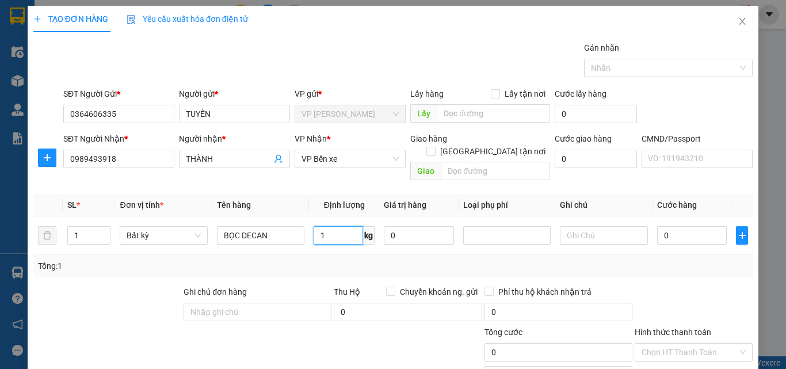
type input "1"
type input "35.000"
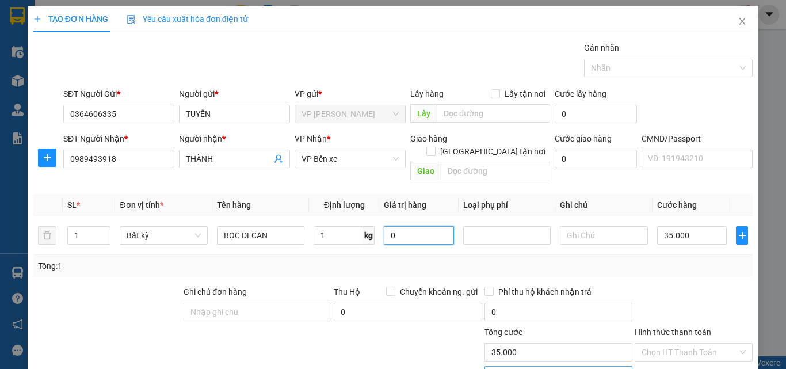
scroll to position [80, 0]
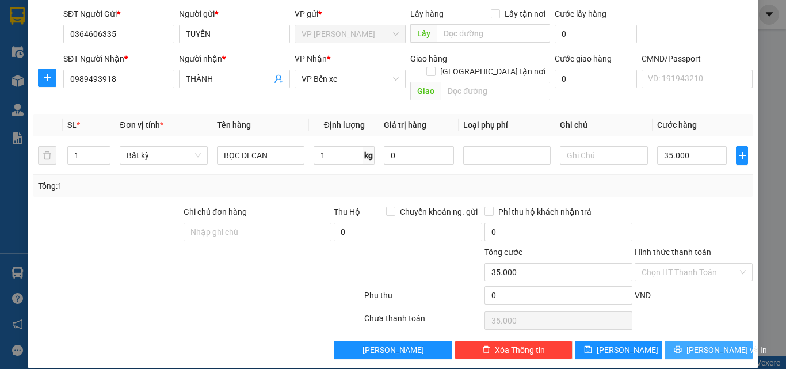
click at [692, 344] on span "[PERSON_NAME] và In" at bounding box center [726, 350] width 81 height 13
click at [690, 341] on button "[PERSON_NAME] và In" at bounding box center [709, 350] width 88 height 18
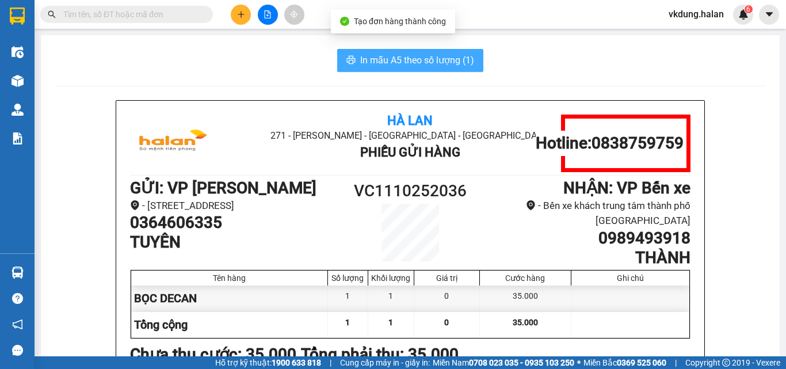
click at [425, 68] on button "In mẫu A5 theo số lượng (1)" at bounding box center [410, 60] width 146 height 23
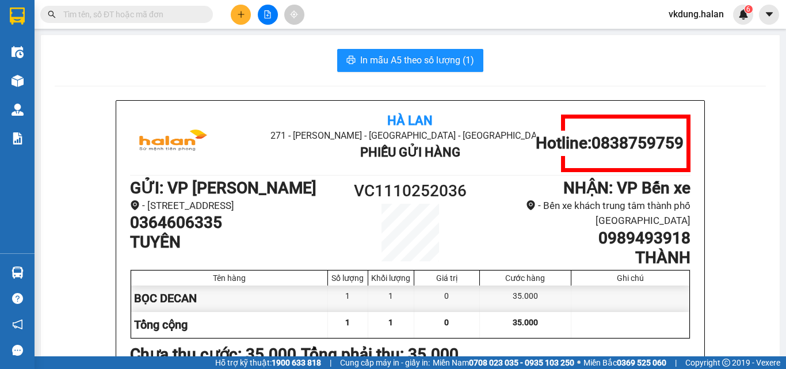
click at [242, 19] on button at bounding box center [241, 15] width 20 height 20
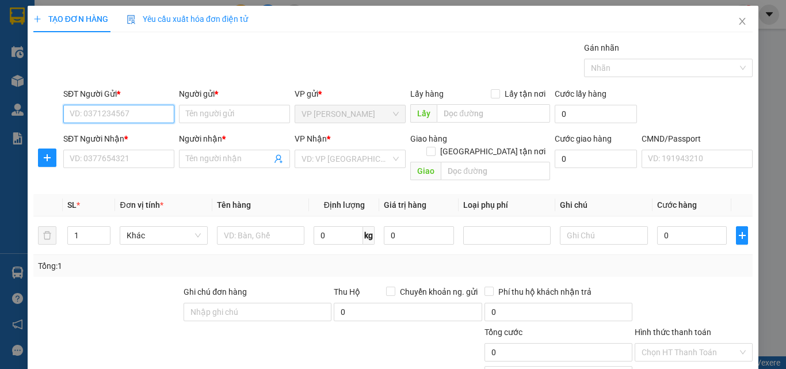
click at [127, 109] on input "SĐT Người Gửi *" at bounding box center [118, 114] width 111 height 18
type input "0961061999"
click at [144, 131] on div "0961061999 - PHÚC" at bounding box center [118, 137] width 96 height 13
type input "PHÚC"
type input "0961061999"
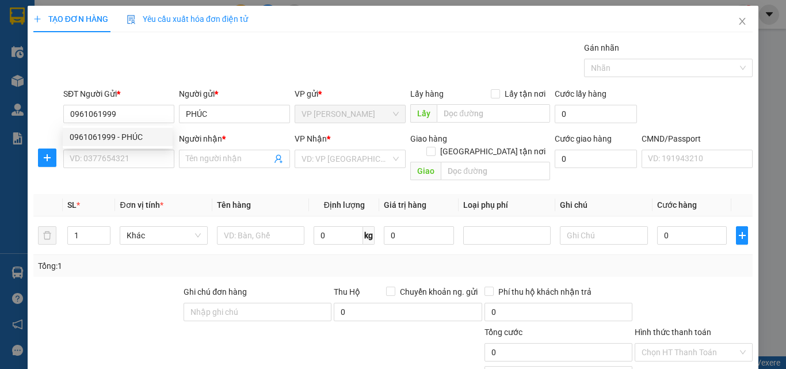
click at [152, 170] on div "SĐT Người Nhận * VD: 0377654321" at bounding box center [118, 152] width 111 height 40
click at [148, 161] on input "SĐT Người Nhận *" at bounding box center [118, 159] width 111 height 18
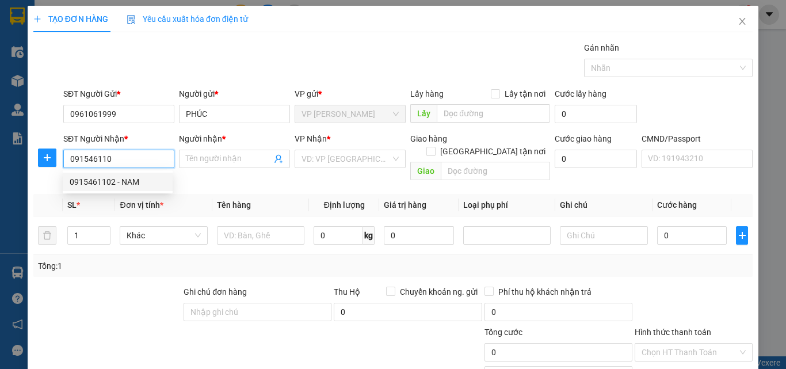
click at [138, 178] on div "0915461102 - NAM" at bounding box center [118, 181] width 96 height 13
type input "0915461102"
type input "NAM"
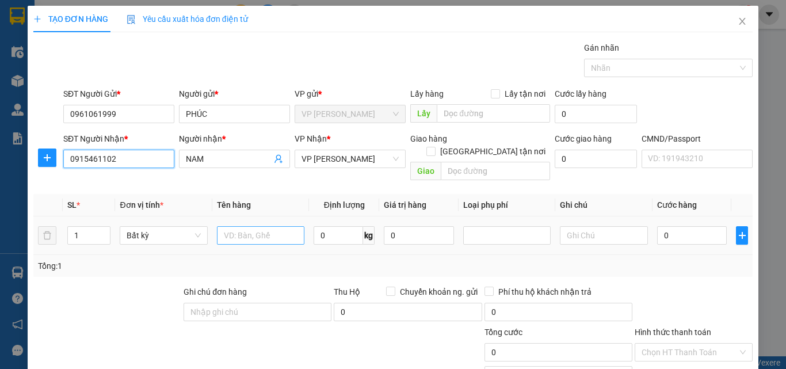
type input "0915461102"
click at [258, 227] on input "text" at bounding box center [260, 235] width 87 height 18
type input "HỘP ĐT"
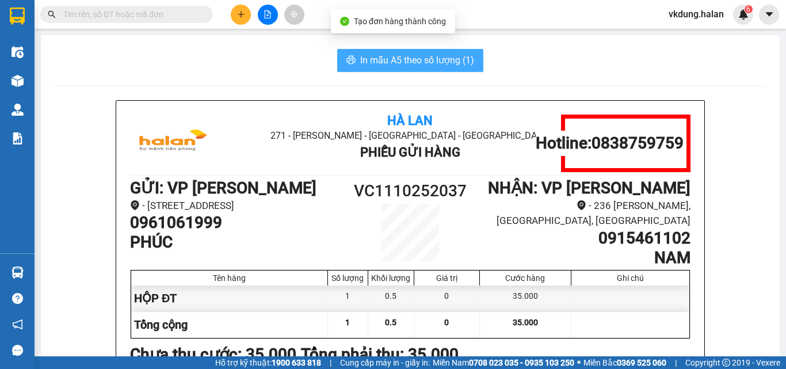
click at [371, 54] on span "In mẫu A5 theo số lượng (1)" at bounding box center [417, 60] width 114 height 14
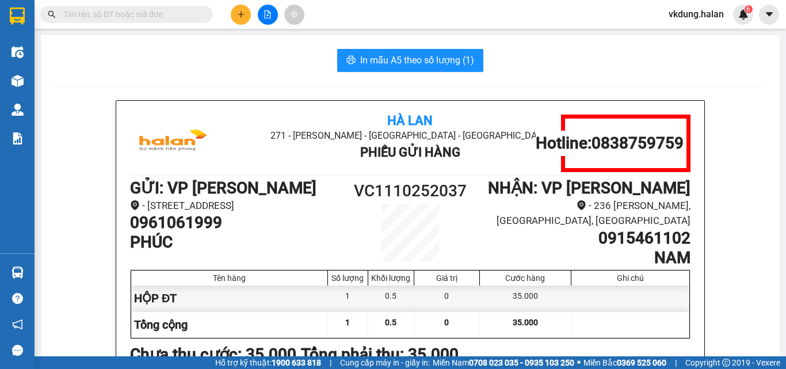
click at [204, 13] on span at bounding box center [204, 14] width 7 height 13
click at [182, 13] on input "text" at bounding box center [131, 14] width 136 height 13
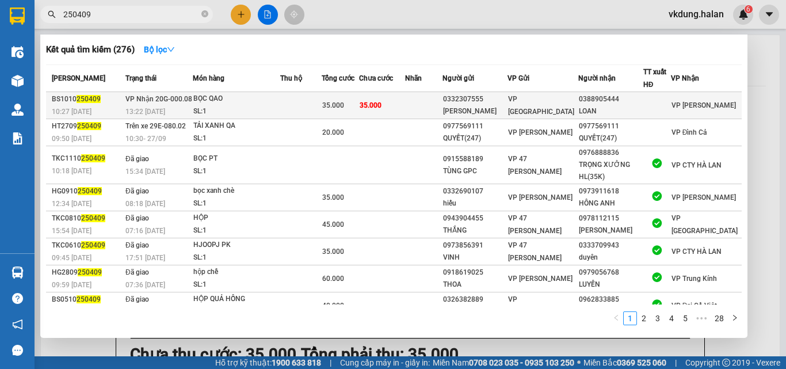
type input "250409"
click at [587, 96] on td "0388905444 LOAN" at bounding box center [610, 105] width 65 height 27
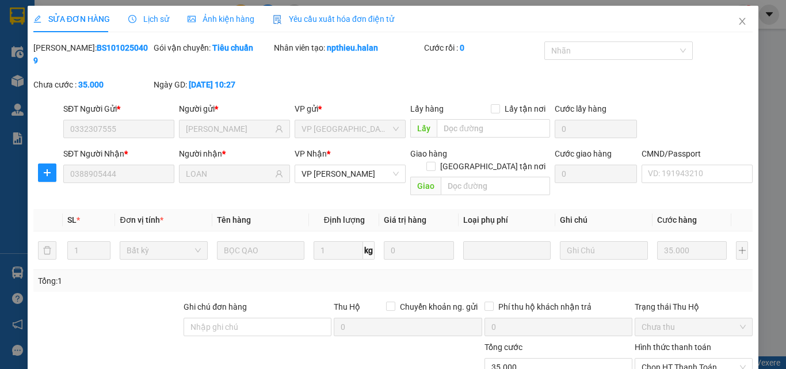
type input "0332307555"
type input "QUỲNH ANH"
type input "0388905444"
type input "LOAN"
type input "0"
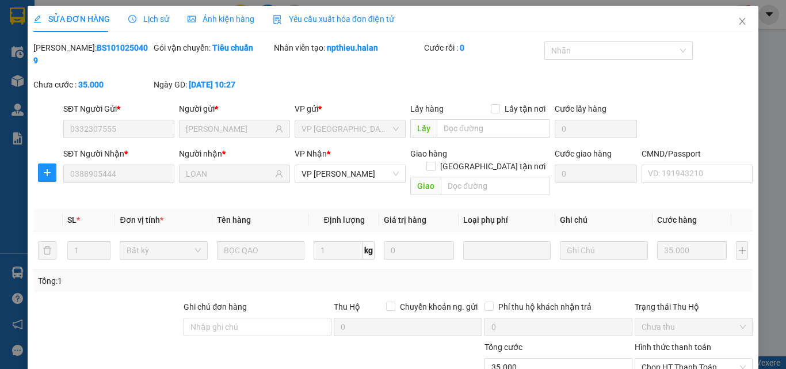
type input "35.000"
click at [681, 358] on div "Chọn HT Thanh Toán" at bounding box center [694, 367] width 118 height 18
click at [685, 358] on div "Tại văn phòng" at bounding box center [686, 364] width 103 height 13
type input "0"
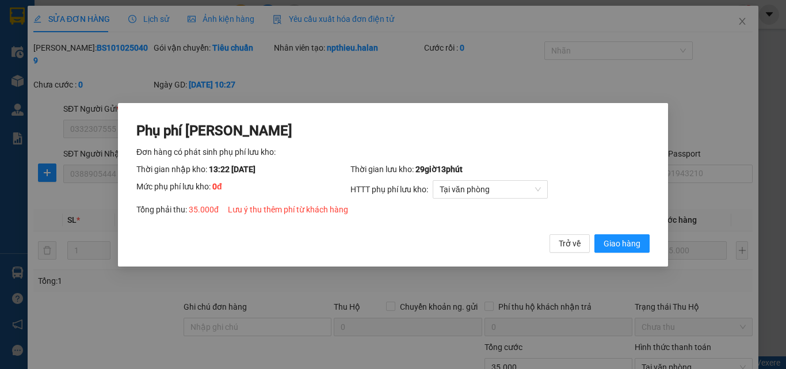
click button "Giao hàng" at bounding box center [621, 243] width 55 height 18
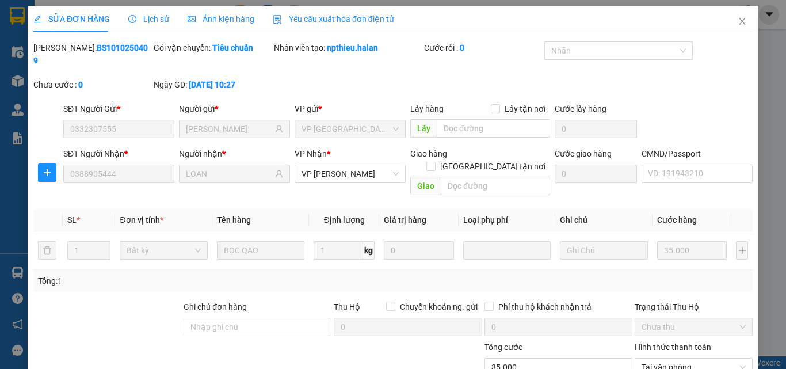
click button "Giao hàng" at bounding box center [438, 195] width 11 height 3
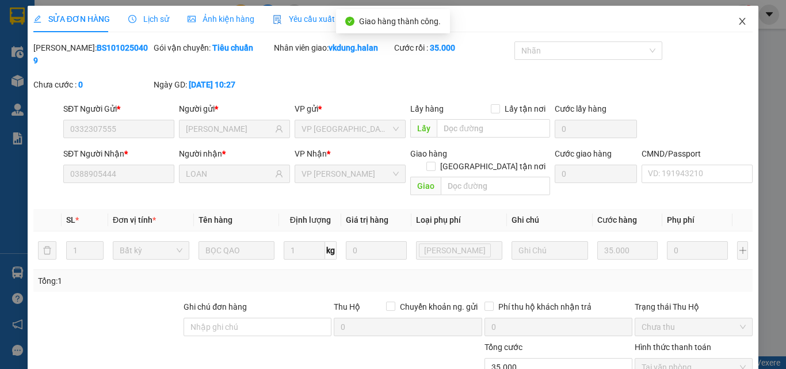
click at [733, 28] on span "Close" at bounding box center [742, 22] width 32 height 32
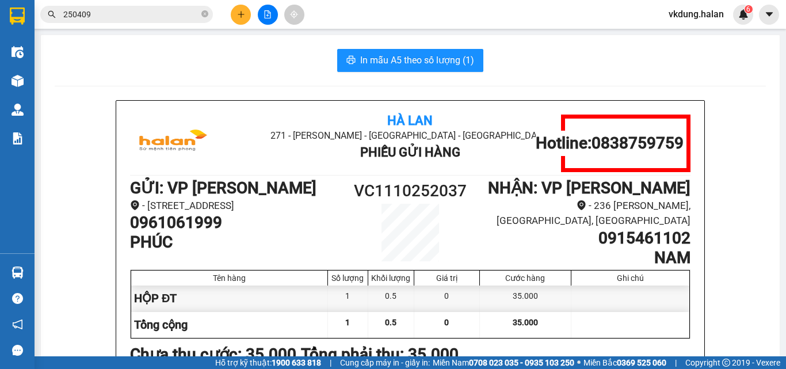
click at [132, 11] on input "250409" at bounding box center [131, 14] width 136 height 13
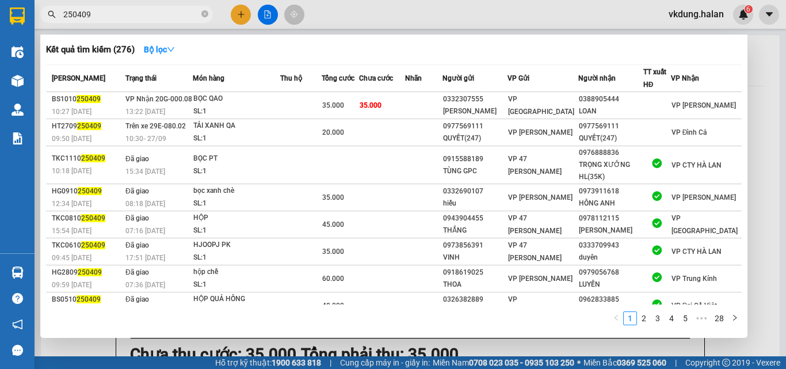
click at [132, 11] on input "250409" at bounding box center [131, 14] width 136 height 13
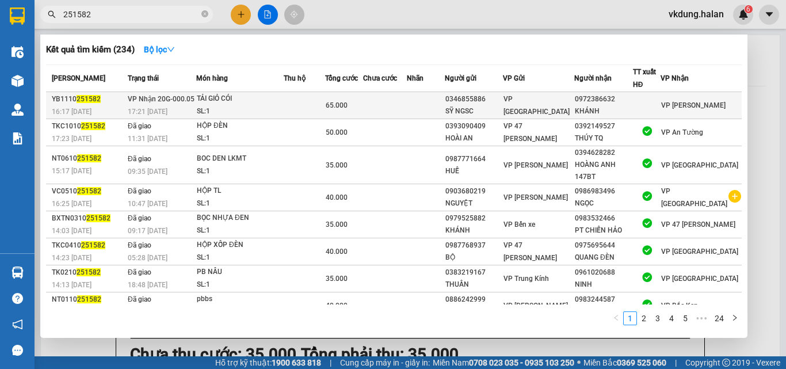
type input "251582"
click at [362, 105] on div "65.000" at bounding box center [344, 105] width 37 height 13
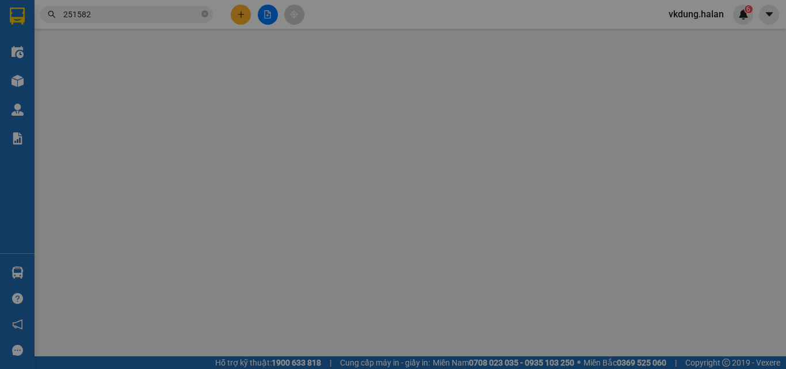
type input "0346855886"
type input "SỸ NGSC"
type input "0972386632"
type input "KHÁNH"
type input "0"
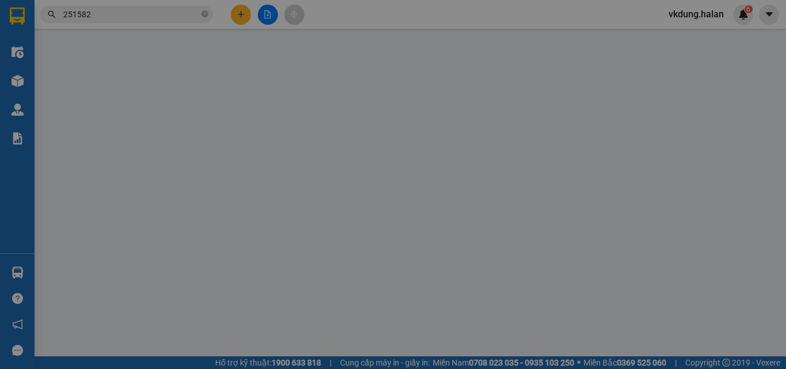
type input "65.000"
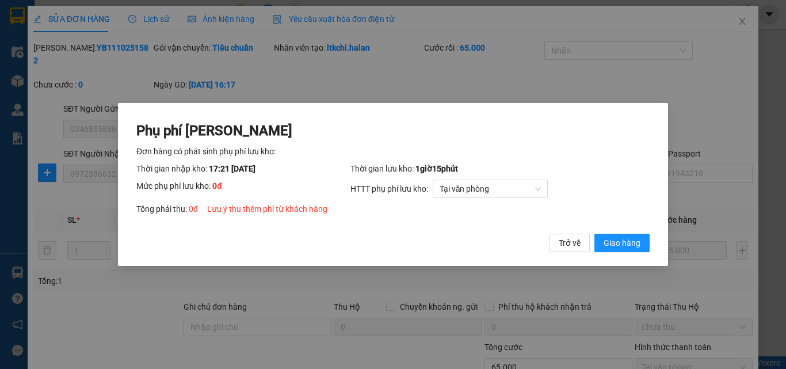
click button "Giao hàng" at bounding box center [621, 243] width 55 height 18
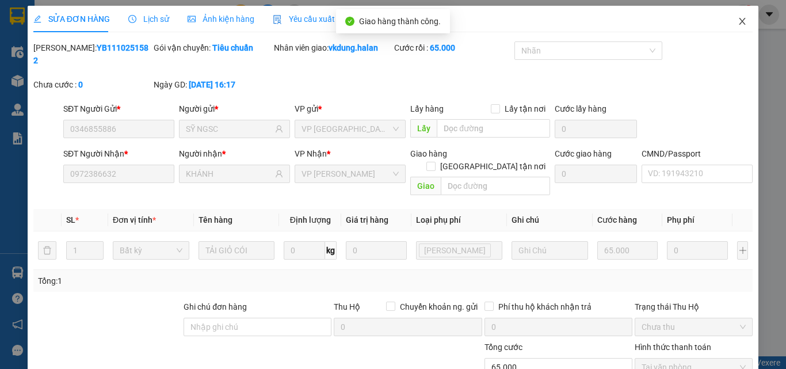
click at [726, 24] on span "Close" at bounding box center [742, 22] width 32 height 32
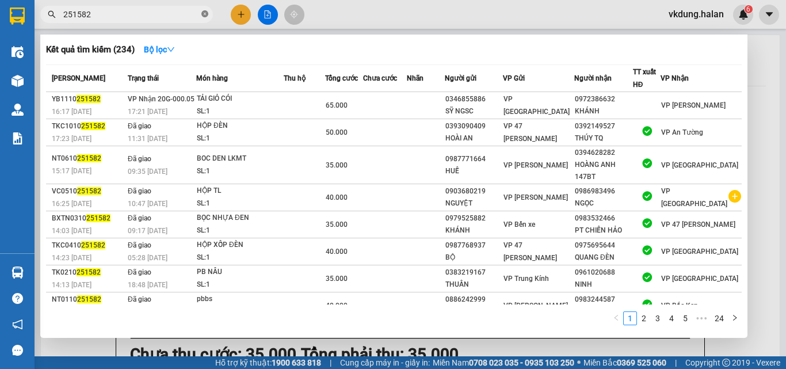
click at [205, 14] on icon "close-circle" at bounding box center [204, 13] width 7 height 7
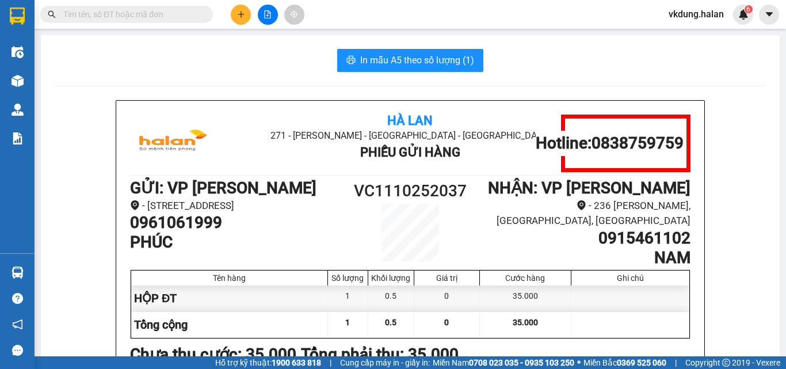
click at [186, 16] on input "text" at bounding box center [131, 14] width 136 height 13
click at [236, 10] on button at bounding box center [241, 15] width 20 height 20
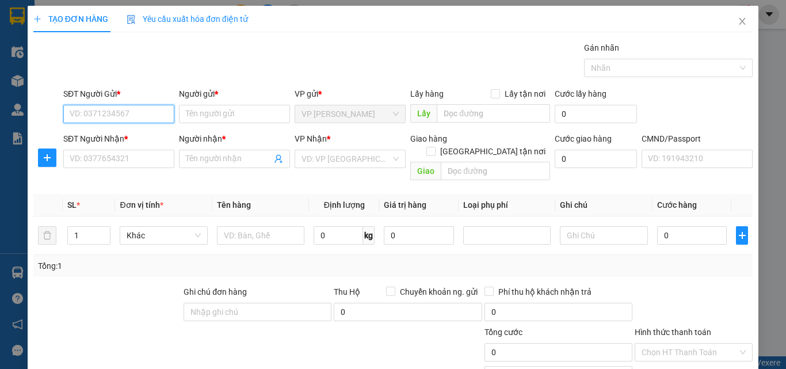
click at [144, 113] on input "SĐT Người Gửi *" at bounding box center [118, 114] width 111 height 18
click at [120, 139] on div "0896519519 - TOÀN" at bounding box center [118, 137] width 96 height 13
type input "0896519519"
type input "TOÀN"
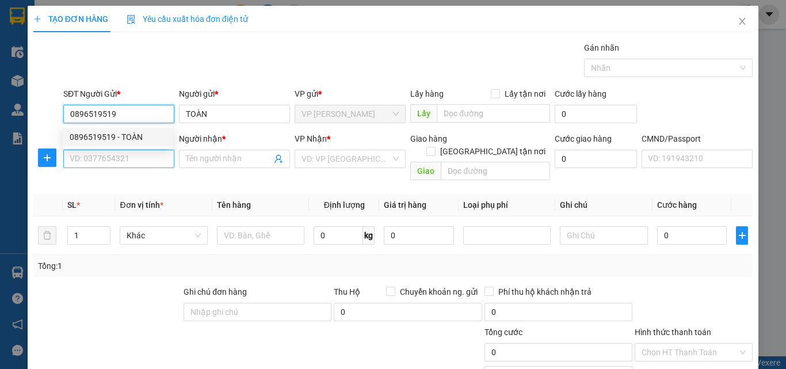
type input "0896519519"
click at [124, 157] on input "SĐT Người Nhận *" at bounding box center [118, 159] width 111 height 18
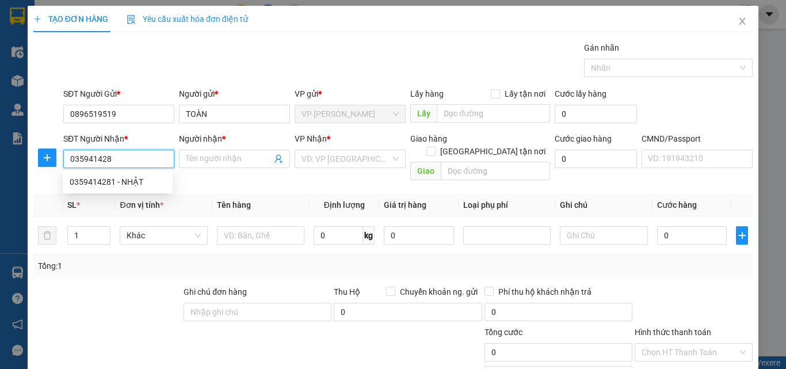
type input "0359414281"
click at [136, 179] on div "0359414281 - NHẬT" at bounding box center [118, 181] width 96 height 13
type input "NHẬT"
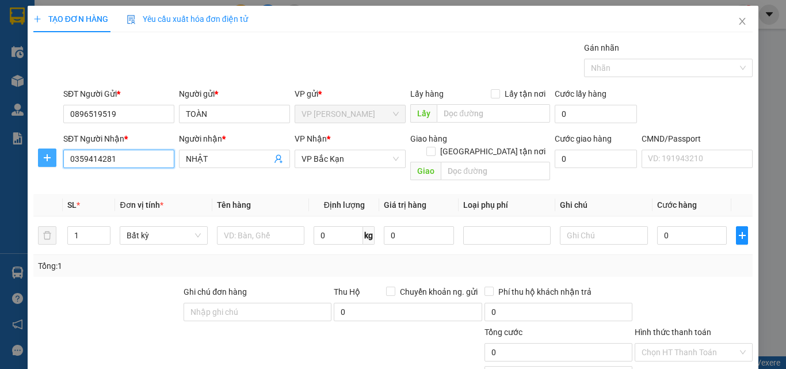
type input "0359414281"
click at [49, 158] on icon "plus" at bounding box center [47, 157] width 9 height 9
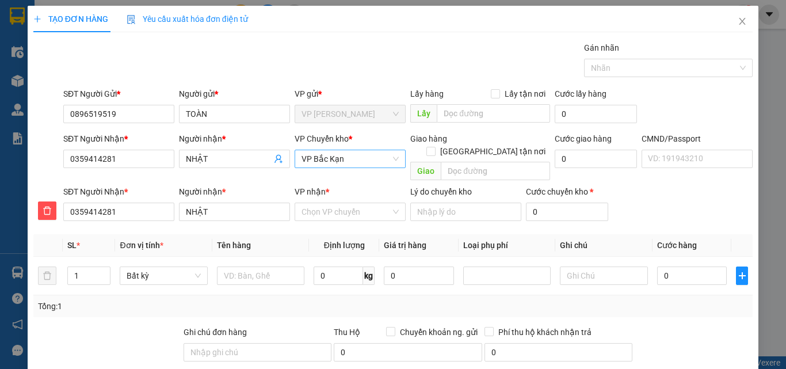
click at [368, 161] on span "VP Bắc Kạn" at bounding box center [349, 158] width 97 height 17
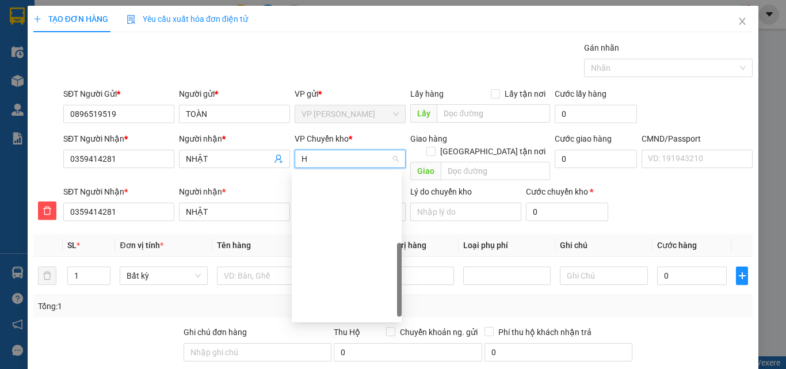
type input "HG"
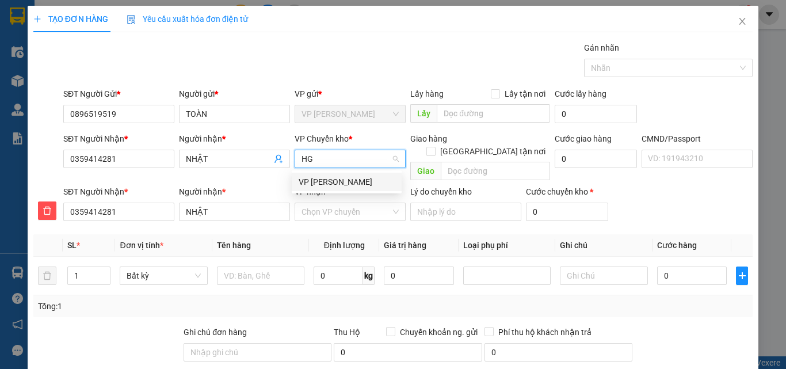
click at [355, 182] on div "VP [PERSON_NAME]" at bounding box center [347, 181] width 96 height 13
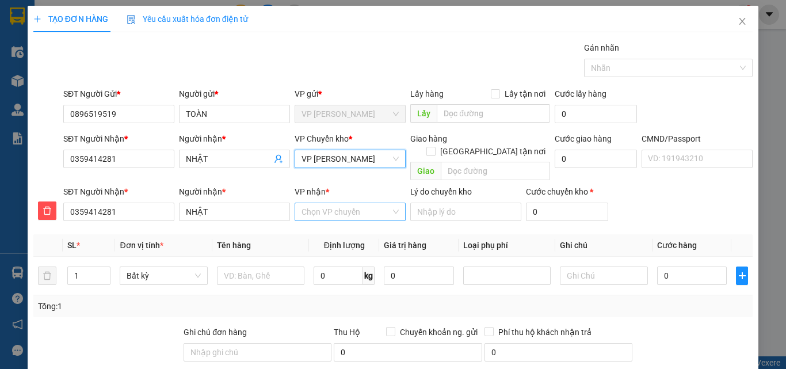
click at [351, 203] on input "VP nhận *" at bounding box center [345, 211] width 89 height 17
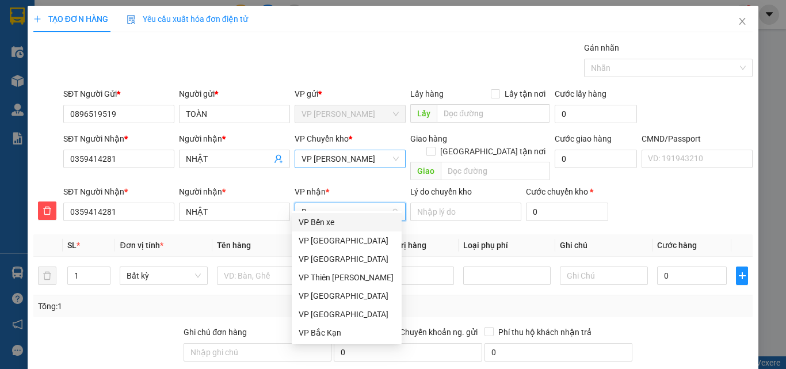
type input "BK"
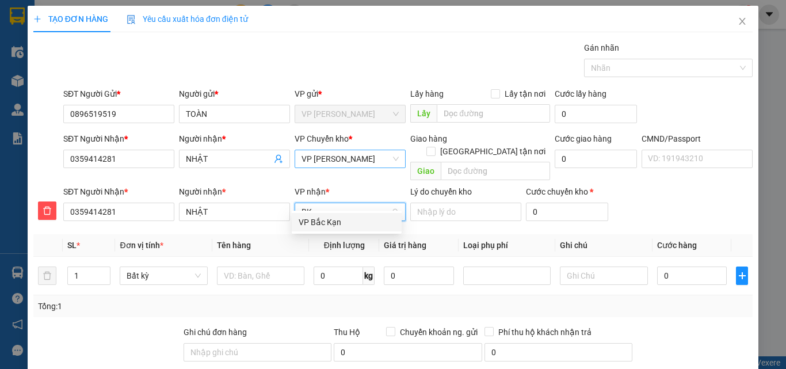
click at [344, 222] on div "VP Bắc Kạn" at bounding box center [347, 222] width 96 height 13
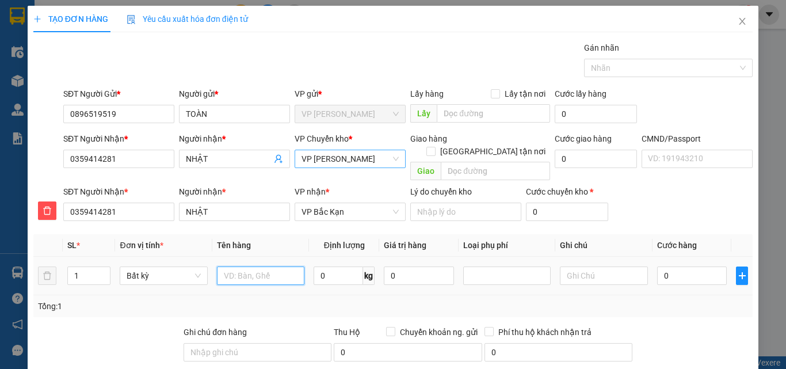
click at [273, 266] on input "text" at bounding box center [260, 275] width 87 height 18
type input "HỘP LK"
type input "0.5"
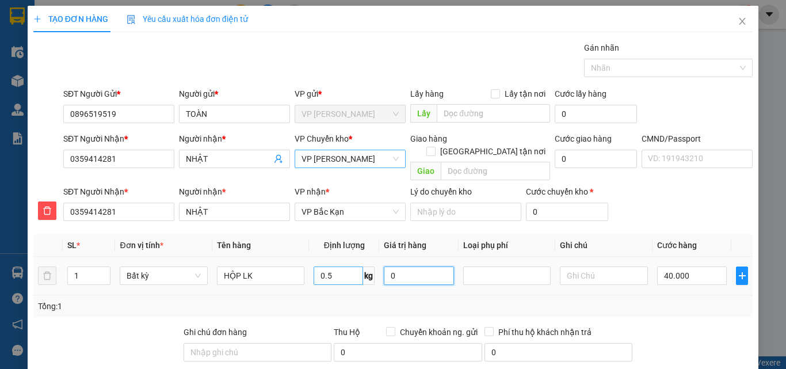
type input "40.000"
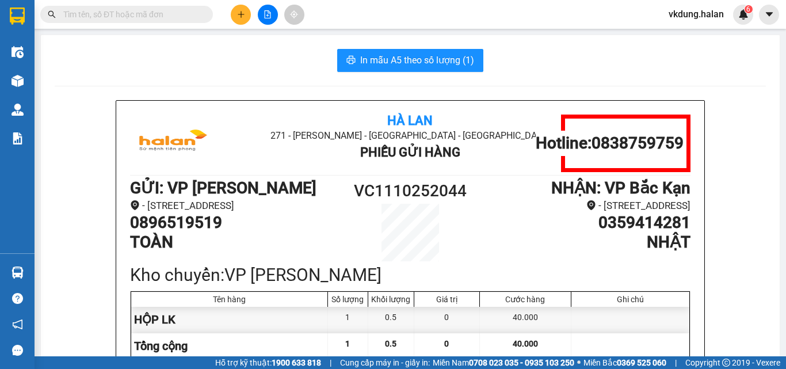
click at [406, 63] on span "In mẫu A5 theo số lượng (1)" at bounding box center [417, 60] width 114 height 14
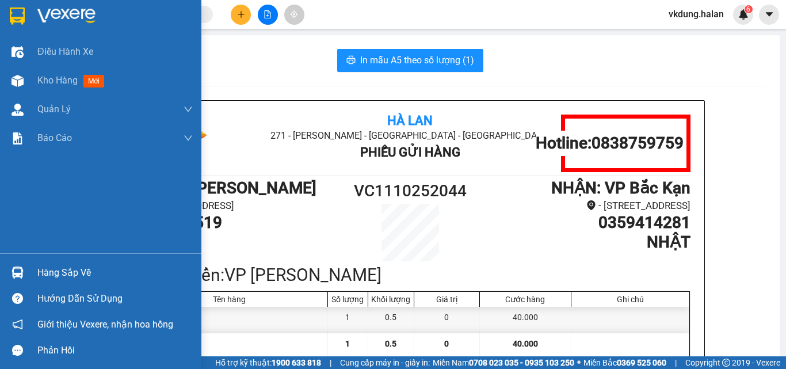
click at [58, 269] on div "Hàng sắp về" at bounding box center [114, 272] width 155 height 17
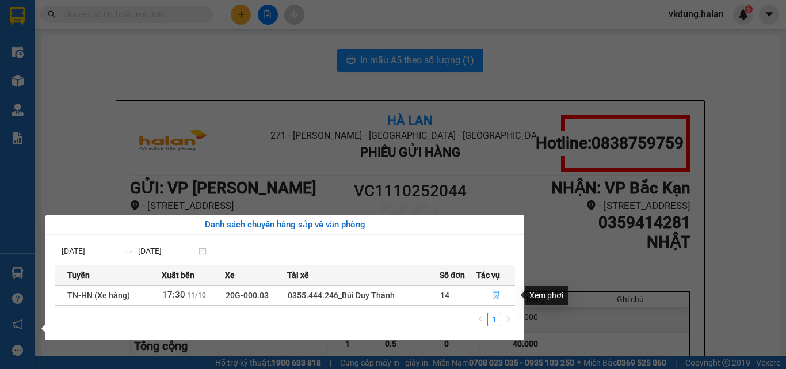
click at [495, 296] on icon "file-done" at bounding box center [496, 295] width 7 height 8
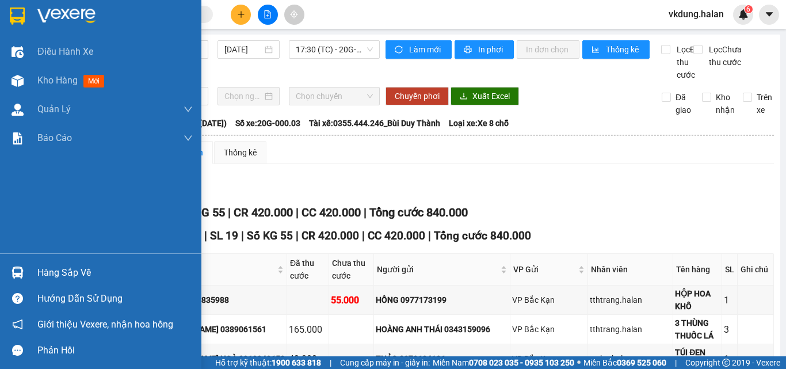
click at [9, 257] on div "Hàng sắp về Hướng dẫn sử dụng Giới thiệu Vexere, nhận hoa hồng Phản hồi" at bounding box center [100, 308] width 201 height 110
click at [18, 265] on div at bounding box center [17, 272] width 20 height 20
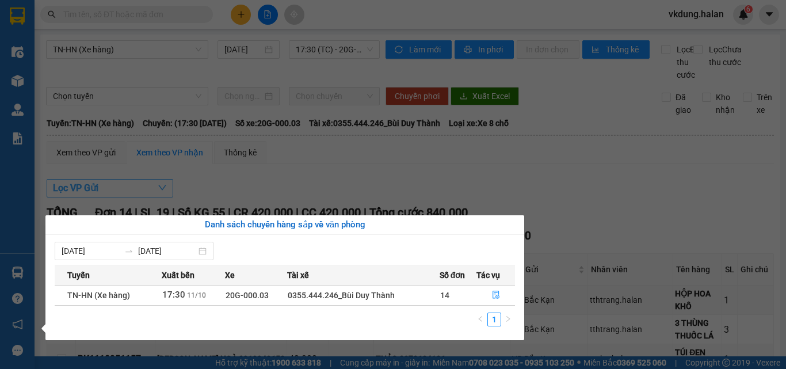
drag, startPoint x: 158, startPoint y: 49, endPoint x: 158, endPoint y: 42, distance: 6.9
click at [159, 49] on section "Kết quả tìm kiếm ( 234 ) Bộ lọc Mã ĐH Trạng thái Món hàng Thu hộ Tổng cước Chưa…" at bounding box center [393, 184] width 786 height 369
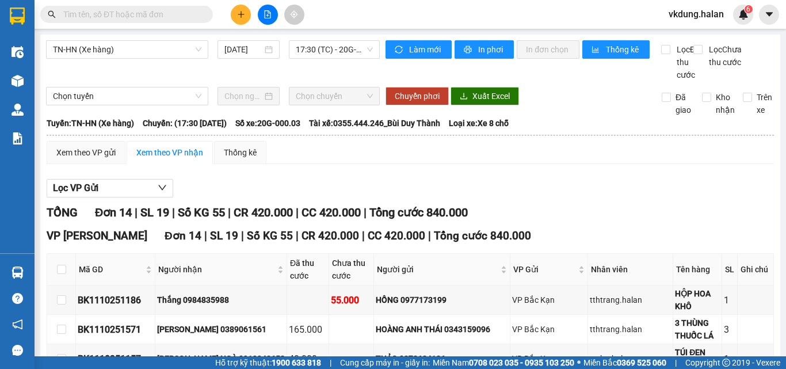
click at [154, 20] on span at bounding box center [126, 14] width 173 height 17
click at [155, 18] on input "text" at bounding box center [131, 14] width 136 height 13
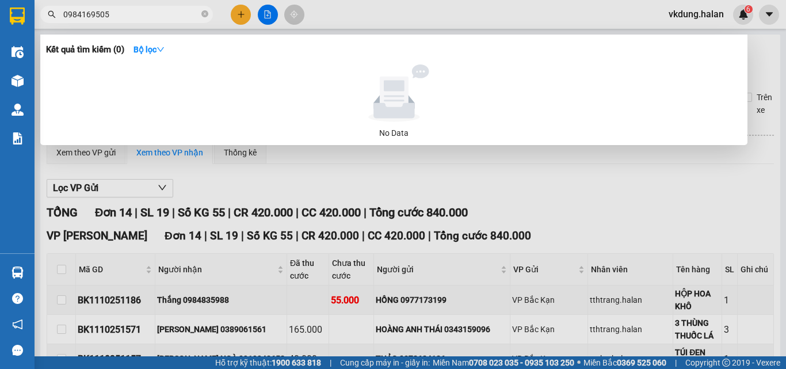
click at [121, 10] on input "0984169505" at bounding box center [131, 14] width 136 height 13
click at [129, 16] on input "0984169505" at bounding box center [131, 14] width 136 height 13
type input "0984169505"
click at [208, 14] on icon "close-circle" at bounding box center [204, 13] width 7 height 7
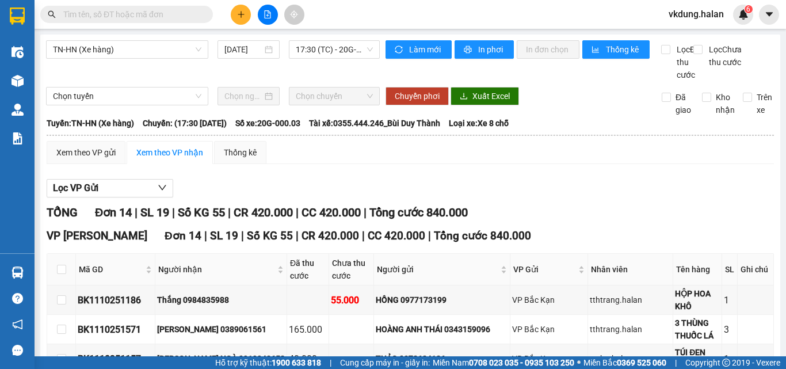
click at [188, 14] on input "text" at bounding box center [131, 14] width 136 height 13
type input "0"
click at [158, 17] on input "text" at bounding box center [131, 14] width 136 height 13
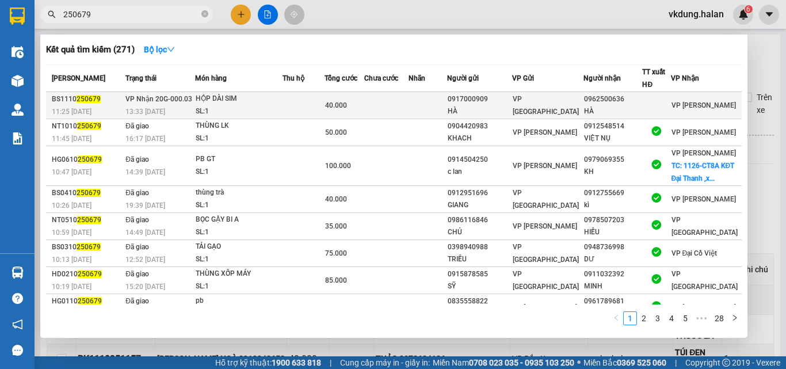
type input "250679"
click at [261, 100] on div "HỘP DÀI SIM" at bounding box center [239, 99] width 86 height 13
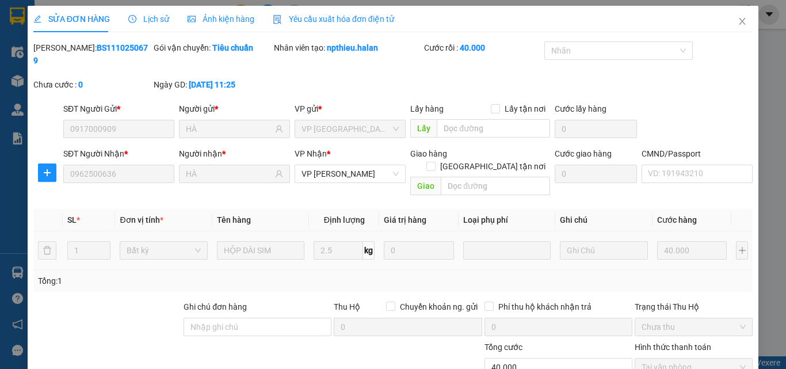
type input "0917000909"
type input "HÀ"
type input "0962500636"
type input "HÀ"
type input "0"
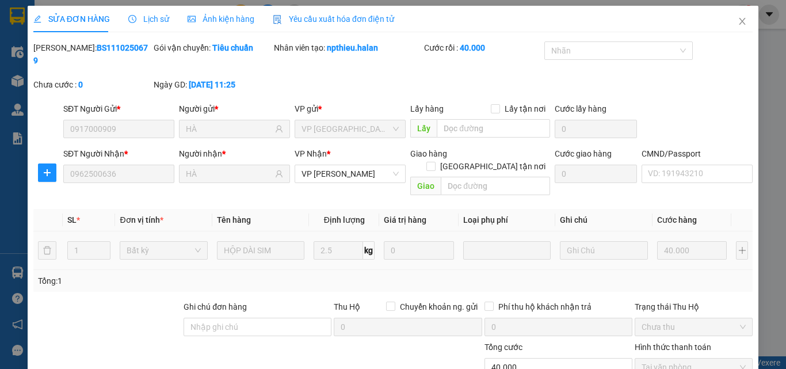
type input "40.000"
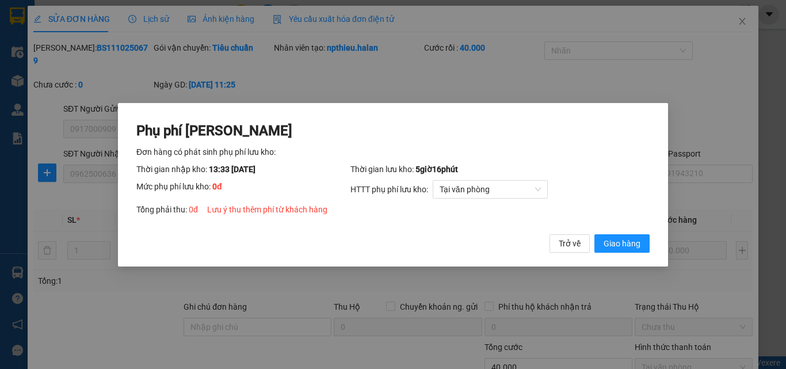
click button "Giao hàng" at bounding box center [621, 243] width 55 height 18
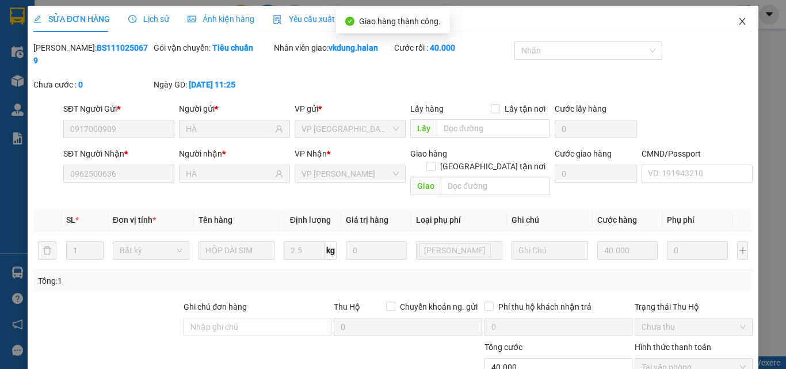
click at [738, 26] on icon "close" at bounding box center [742, 21] width 9 height 9
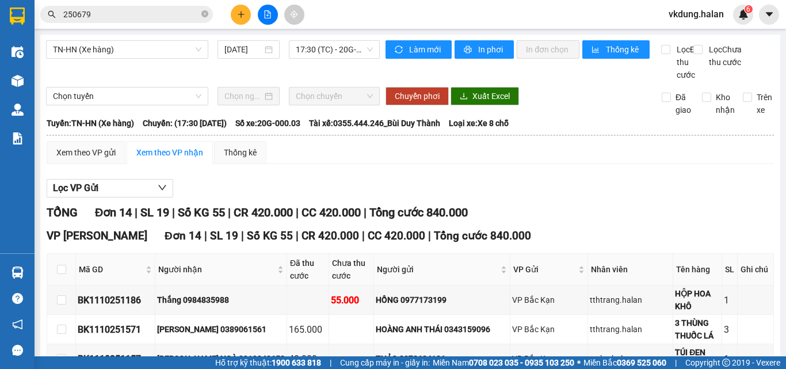
click at [178, 21] on span "250679" at bounding box center [126, 14] width 173 height 17
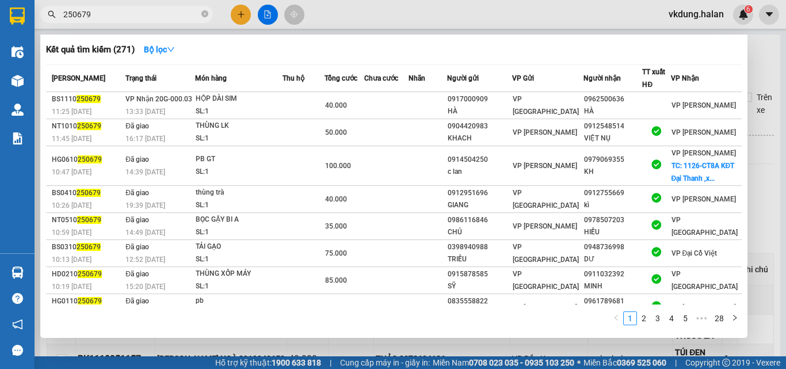
click at [175, 16] on input "250679" at bounding box center [131, 14] width 136 height 13
click at [347, 20] on div at bounding box center [393, 184] width 786 height 369
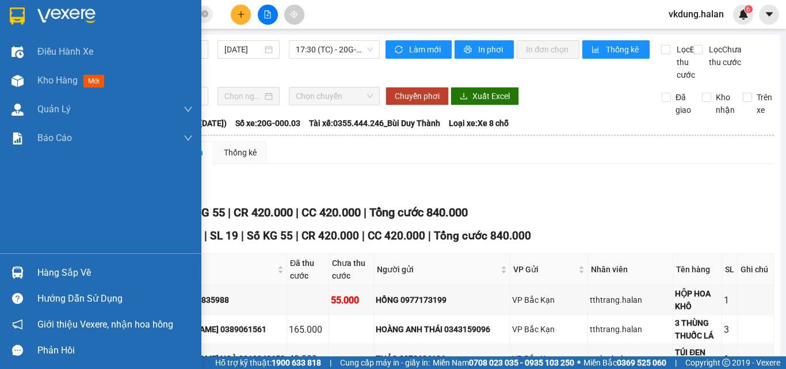
click at [31, 274] on div "Hàng sắp về" at bounding box center [100, 272] width 201 height 26
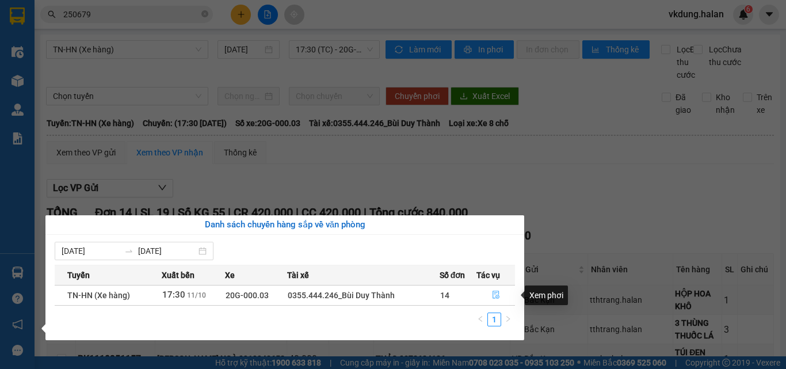
click at [494, 295] on icon "file-done" at bounding box center [496, 295] width 8 height 8
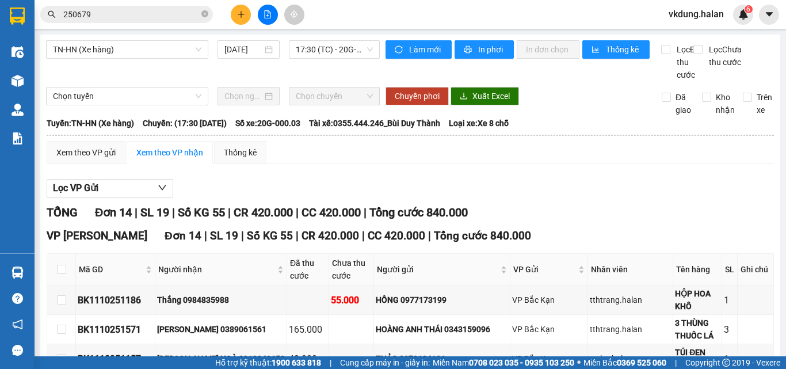
click at [164, 16] on input "250679" at bounding box center [131, 14] width 136 height 13
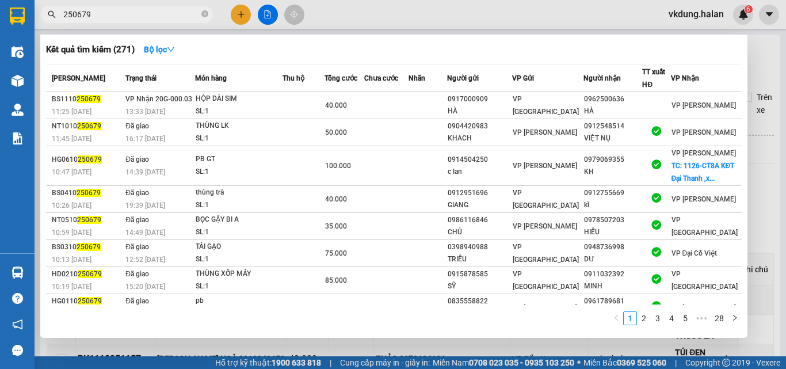
click at [152, 16] on input "250679" at bounding box center [131, 14] width 136 height 13
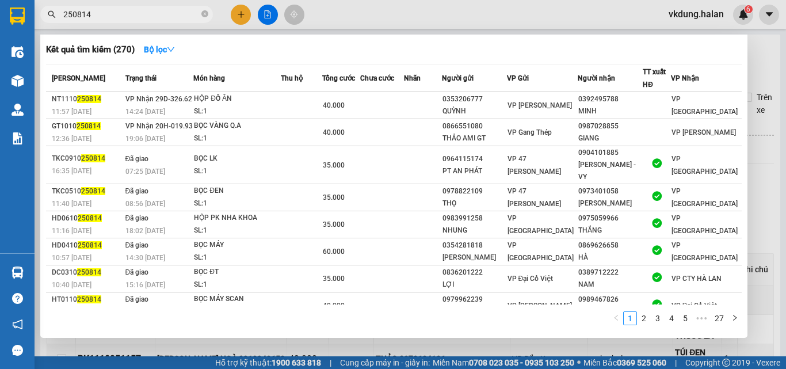
type input "250814"
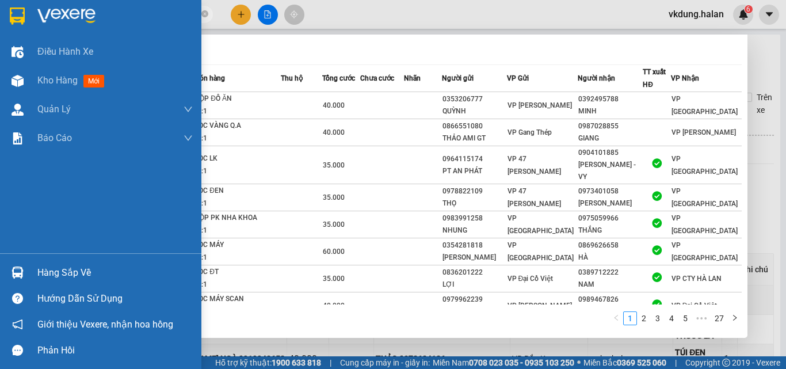
click at [24, 266] on div at bounding box center [17, 272] width 20 height 20
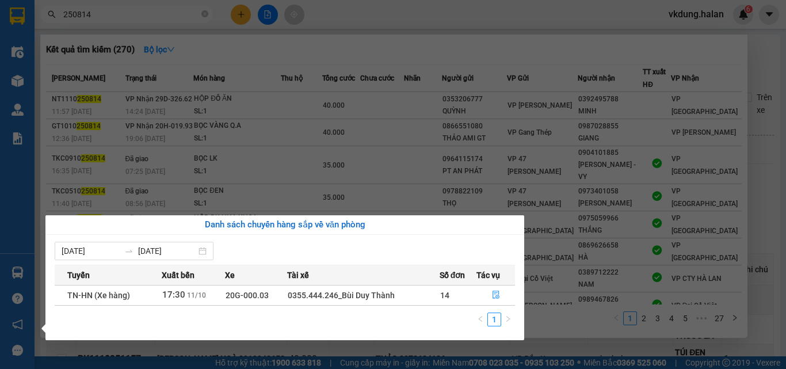
click at [774, 78] on section "Kết quả tìm kiếm ( 270 ) Bộ lọc Mã ĐH Trạng thái Món hàng Thu hộ Tổng cước Chưa…" at bounding box center [393, 184] width 786 height 369
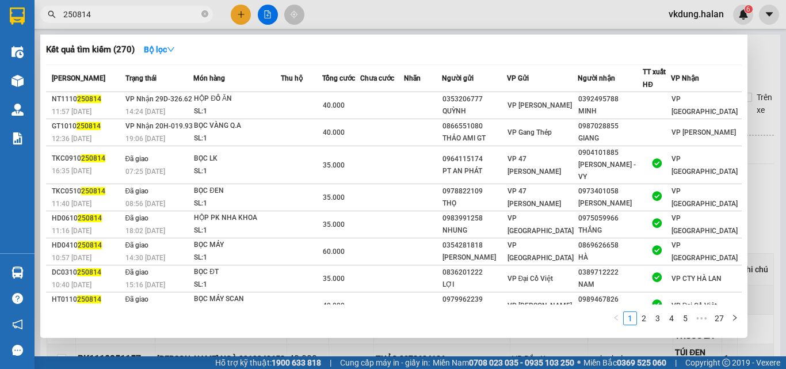
click at [33, 280] on div "Hàng sắp về" at bounding box center [17, 272] width 35 height 26
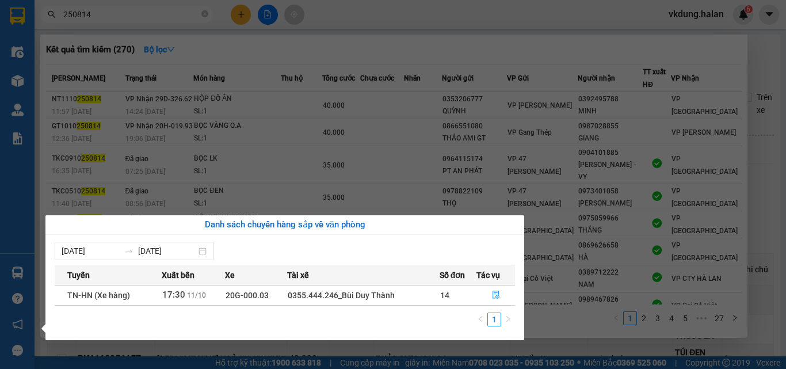
click at [758, 54] on section "Kết quả tìm kiếm ( 270 ) Bộ lọc Mã ĐH Trạng thái Món hàng Thu hộ Tổng cước Chưa…" at bounding box center [393, 184] width 786 height 369
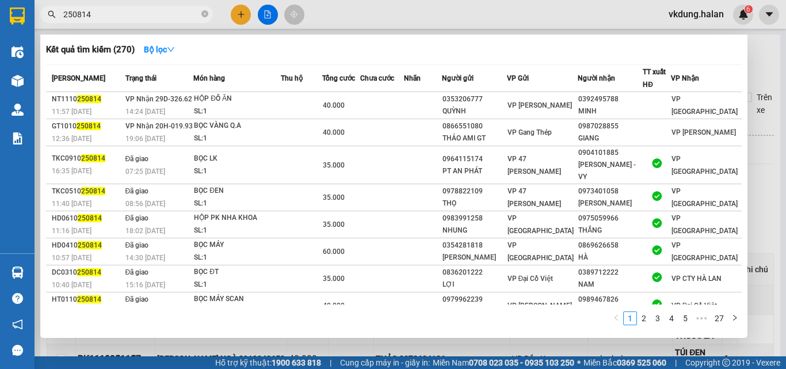
click at [237, 14] on div at bounding box center [393, 184] width 786 height 369
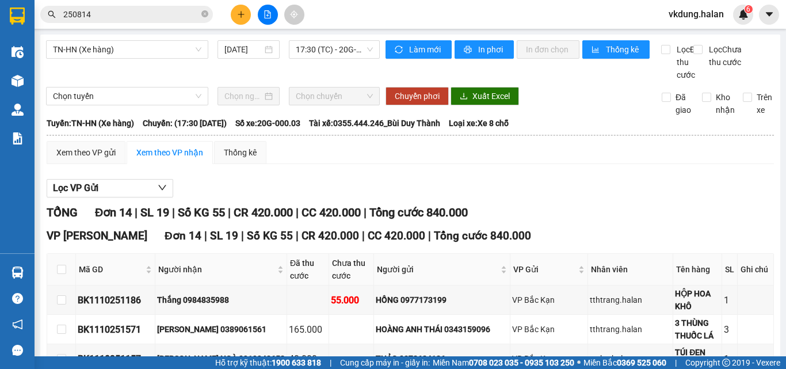
click at [241, 9] on button at bounding box center [241, 15] width 20 height 20
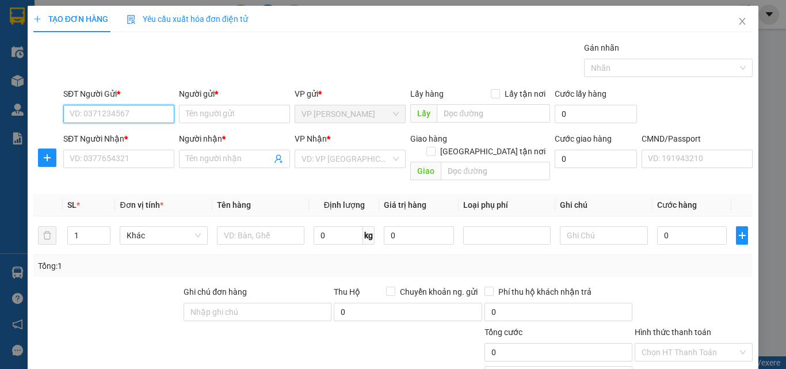
click at [105, 114] on input "SĐT Người Gửi *" at bounding box center [118, 114] width 111 height 18
type input "0862295468"
click at [93, 133] on div "0862295468 - QUỲNH ANH" at bounding box center [134, 137] width 129 height 13
type input "QUỲNH ANH"
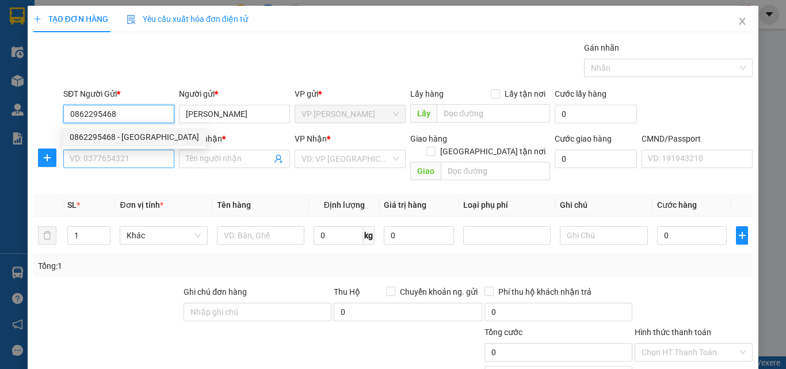
type input "0862295468"
click at [106, 156] on input "SĐT Người Nhận *" at bounding box center [118, 159] width 111 height 18
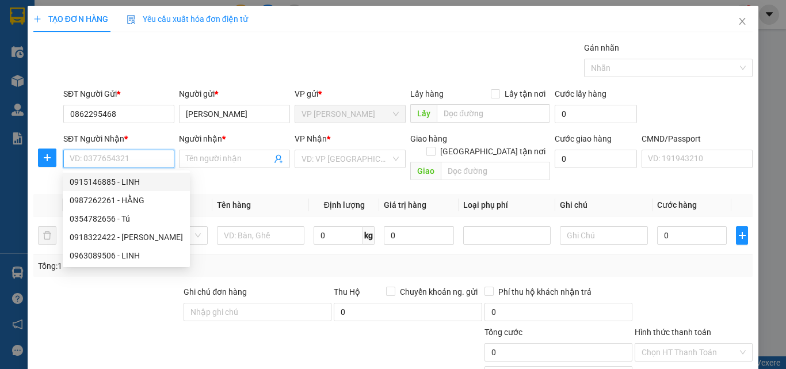
click at [128, 183] on div "0915146885 - LINH" at bounding box center [126, 181] width 113 height 13
type input "0915146885"
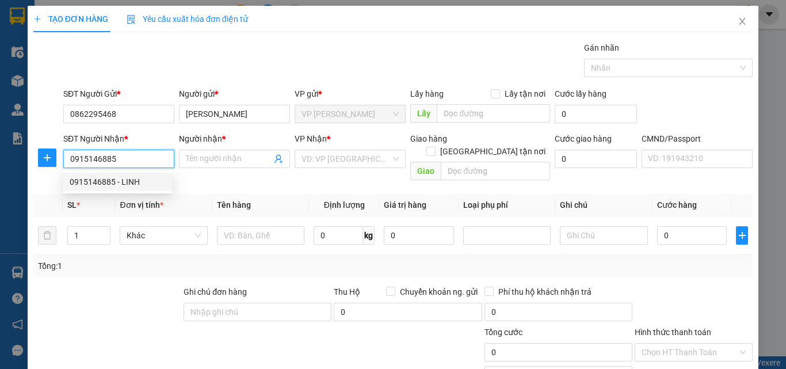
type input "LINH"
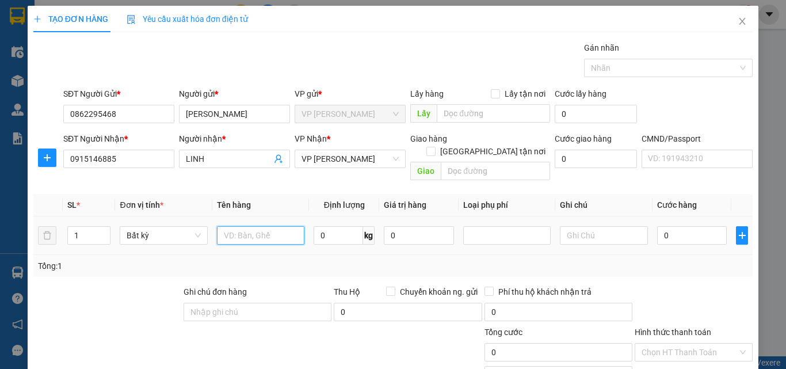
click at [257, 227] on input "text" at bounding box center [260, 235] width 87 height 18
type input "L"
type input "BỌC ĐỎ ĐỒ GD"
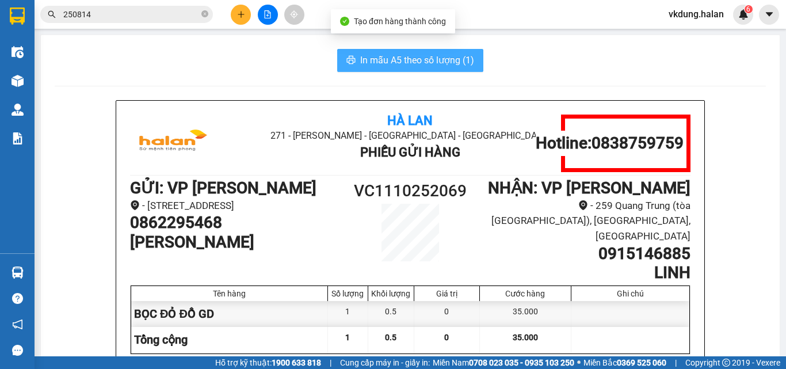
click at [430, 60] on span "In mẫu A5 theo số lượng (1)" at bounding box center [417, 60] width 114 height 14
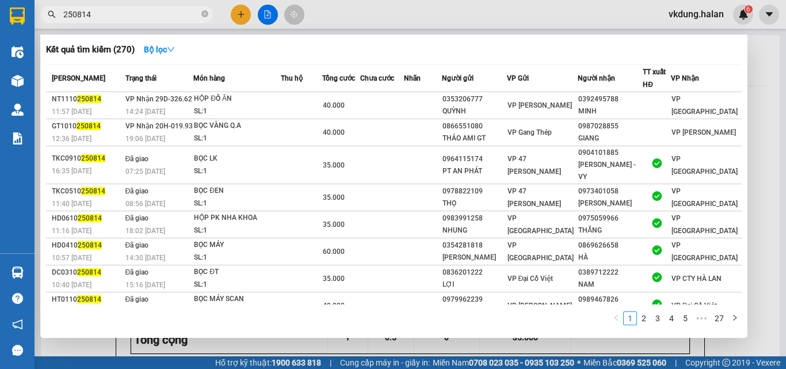
click at [194, 14] on input "250814" at bounding box center [131, 14] width 136 height 13
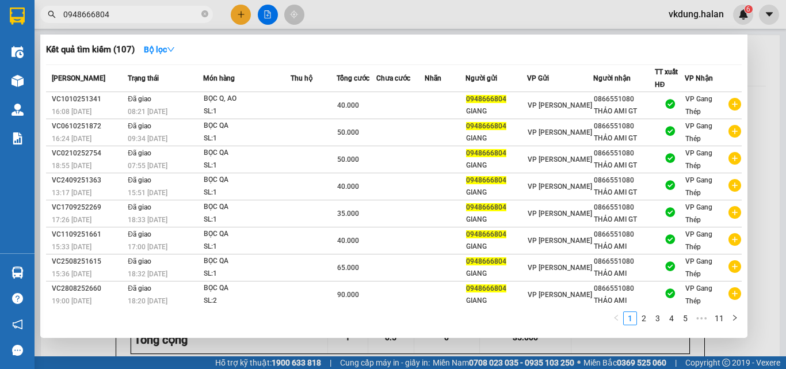
type input "0948666804"
click at [551, 21] on div at bounding box center [393, 184] width 786 height 369
click at [207, 17] on icon "close-circle" at bounding box center [204, 13] width 7 height 7
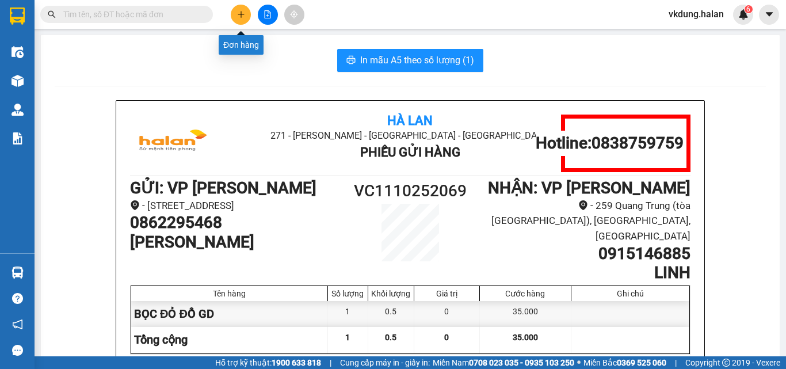
click at [234, 17] on button at bounding box center [241, 15] width 20 height 20
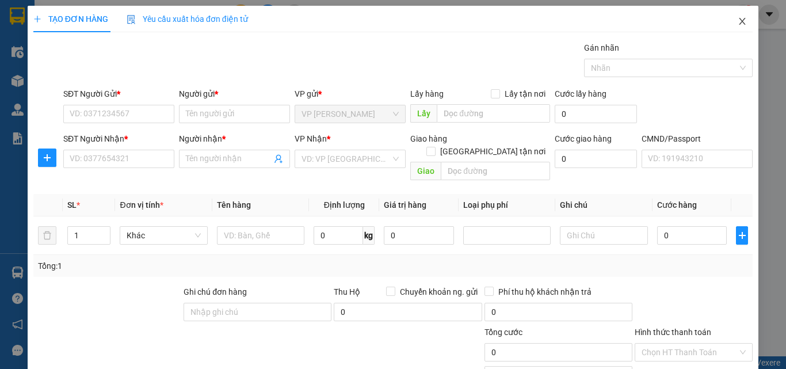
click at [738, 21] on span "Close" at bounding box center [742, 22] width 32 height 32
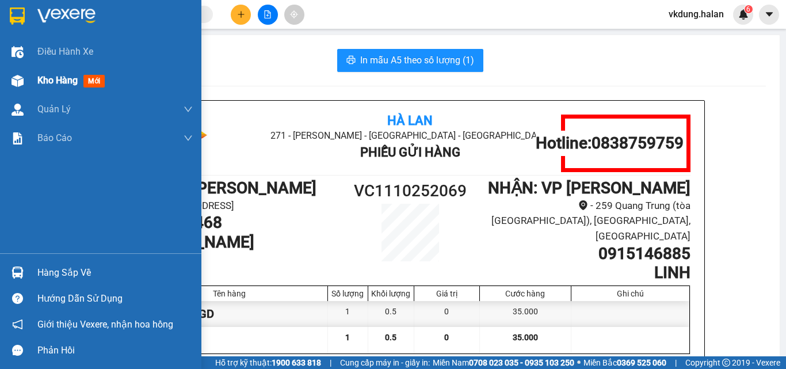
click at [44, 88] on div "Kho hàng mới" at bounding box center [114, 80] width 155 height 29
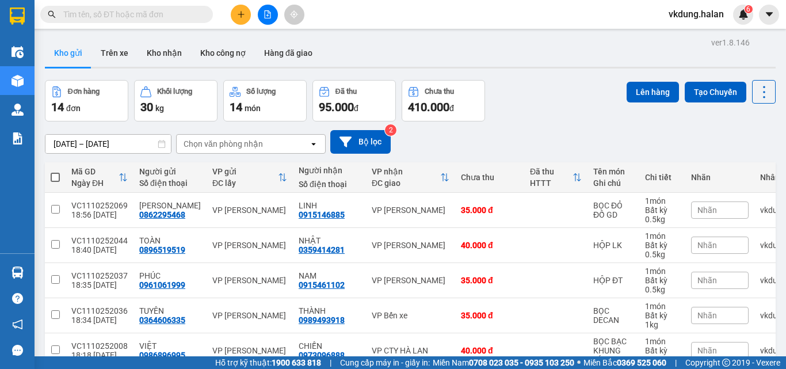
checkbox input "true"
click at [633, 97] on button "Lên hàng" at bounding box center [653, 92] width 52 height 21
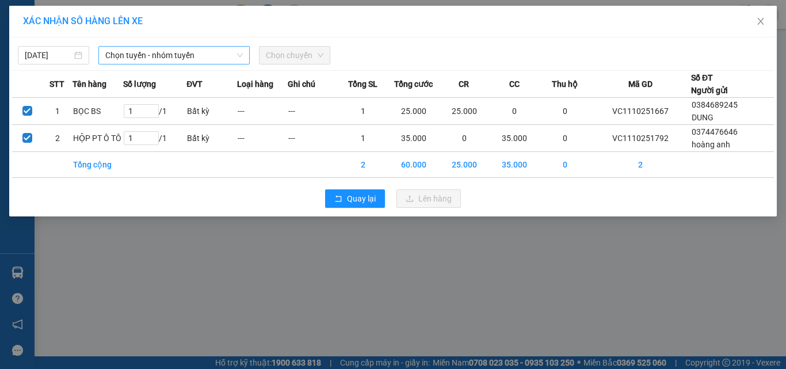
click at [182, 63] on span "Chọn tuyến - nhóm tuyến" at bounding box center [174, 55] width 138 height 17
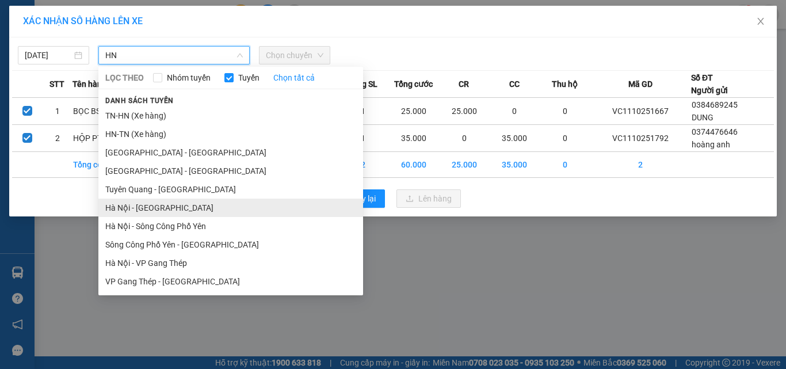
type input "HN"
drag, startPoint x: 197, startPoint y: 209, endPoint x: 238, endPoint y: 156, distance: 67.0
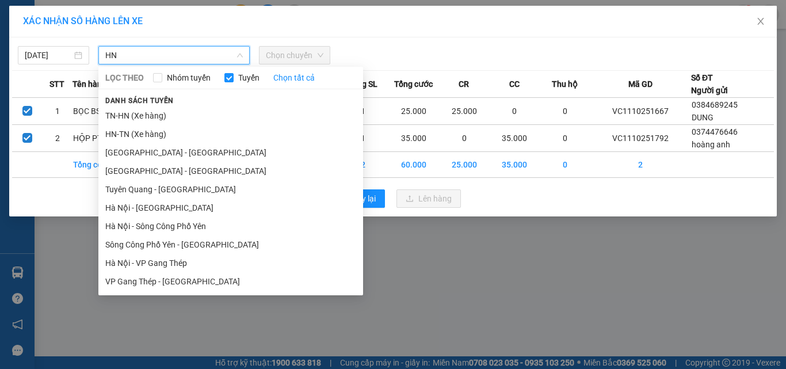
click at [197, 210] on li "Hà Nội - Tuyên Quang" at bounding box center [230, 208] width 265 height 18
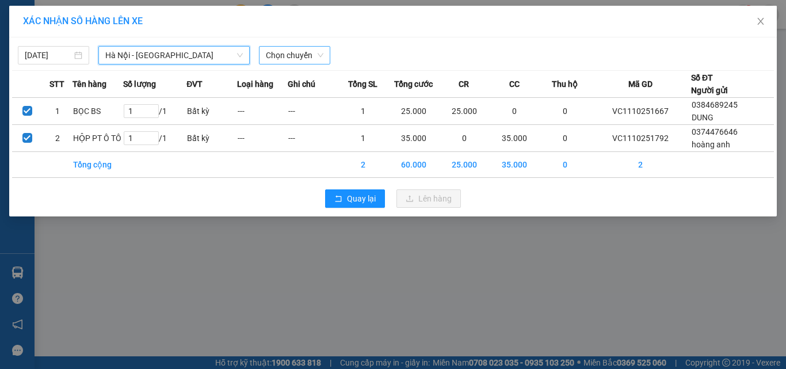
click at [289, 59] on span "Chọn chuyến" at bounding box center [295, 55] width 58 height 17
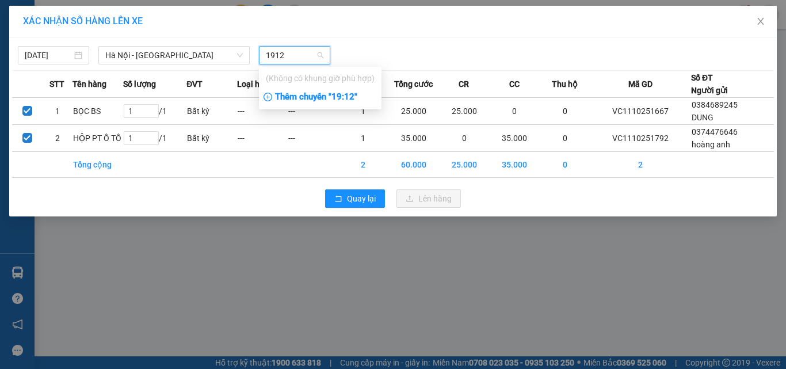
type input "1912"
click at [298, 101] on div "Thêm chuyến " 19:12 "" at bounding box center [320, 97] width 123 height 20
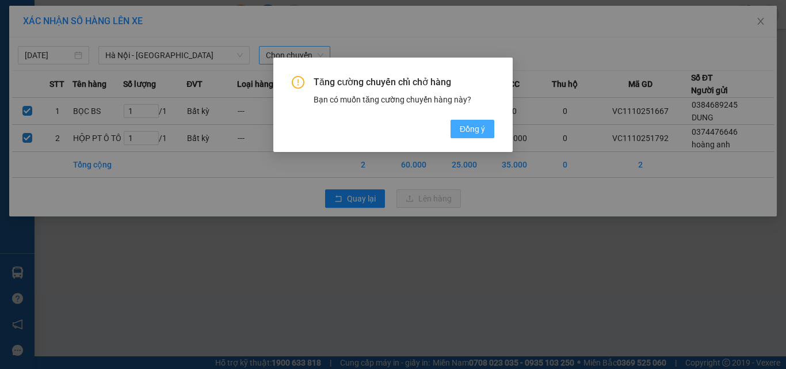
click at [471, 122] on button "Đồng ý" at bounding box center [473, 129] width 44 height 18
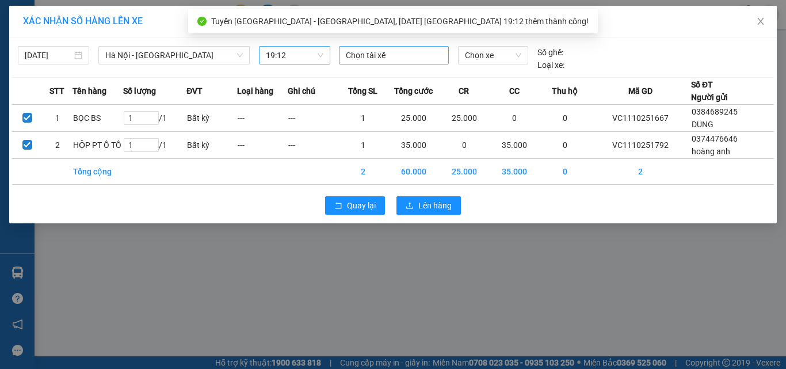
click at [397, 58] on div at bounding box center [394, 55] width 105 height 14
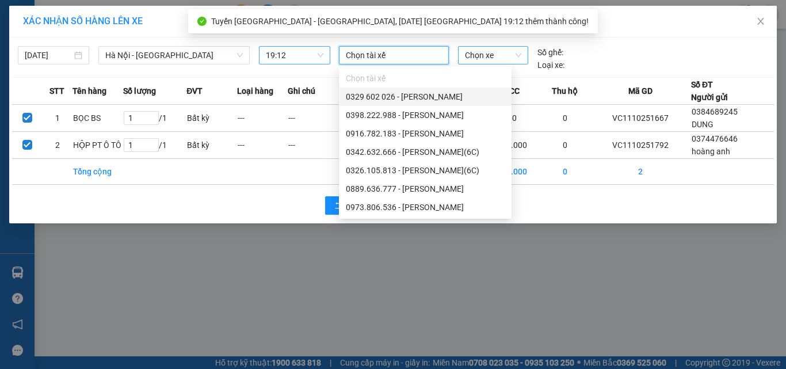
type input "`"
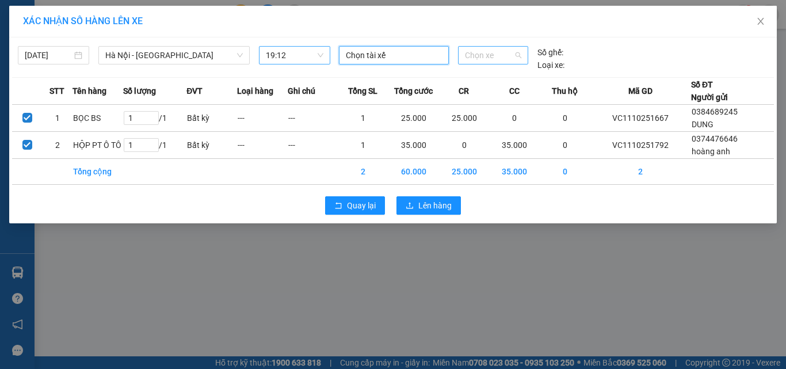
click at [488, 51] on span "Chọn xe" at bounding box center [493, 55] width 56 height 17
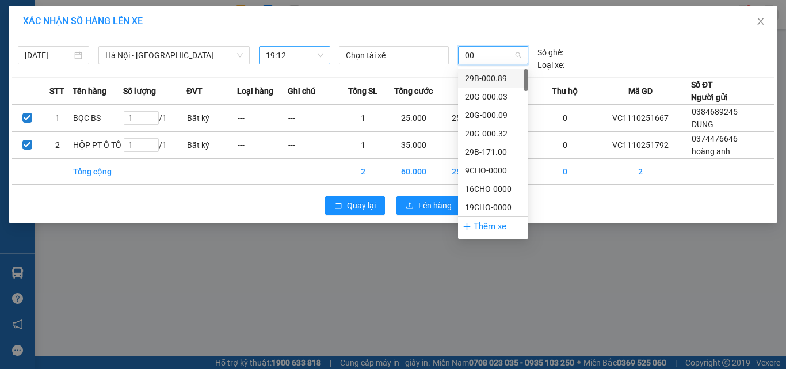
type input "006"
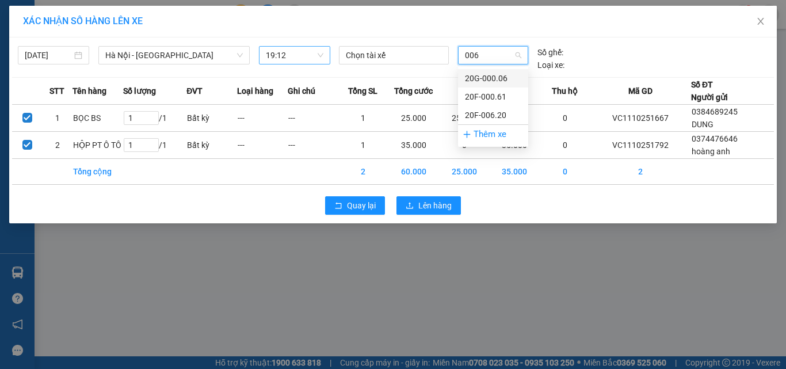
click at [503, 77] on div "20G-000.06" at bounding box center [493, 78] width 56 height 13
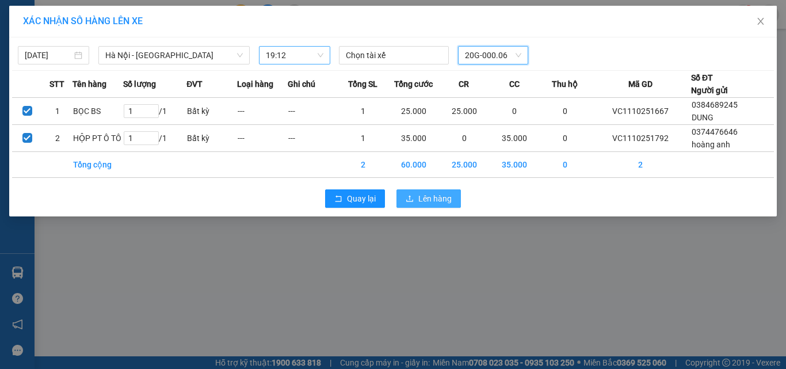
click at [426, 196] on span "Lên hàng" at bounding box center [434, 198] width 33 height 13
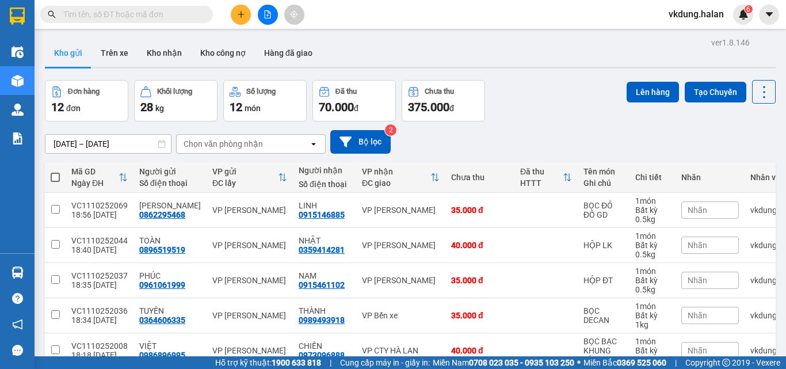
checkbox input "true"
click at [637, 78] on div "ver 1.8.146 Kho gửi Trên xe Kho nhận Kho công nợ Hàng đã giao Đơn hàng 12 đơn K…" at bounding box center [410, 345] width 740 height 621
click at [647, 94] on button "Lên hàng" at bounding box center [653, 92] width 52 height 21
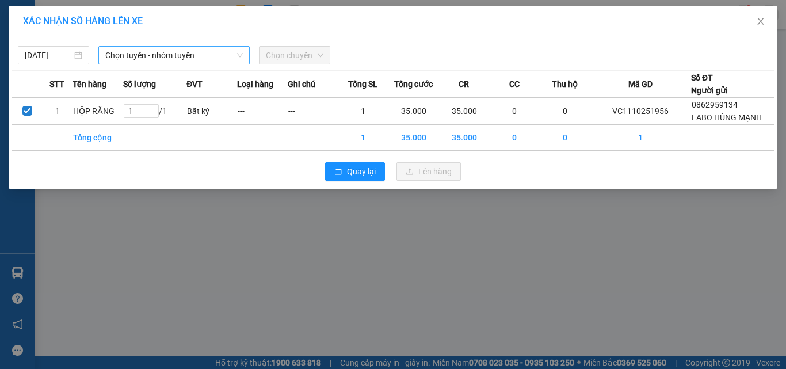
click at [181, 55] on span "Chọn tuyến - nhóm tuyến" at bounding box center [174, 55] width 138 height 17
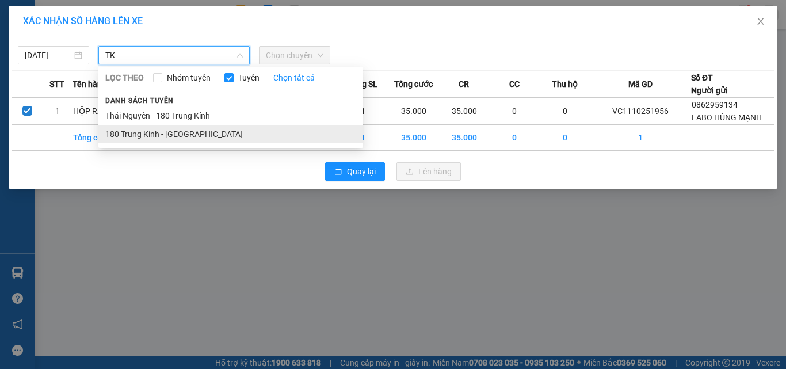
type input "TK"
click at [200, 138] on li "180 Trung Kính - Thái Nguyên" at bounding box center [230, 134] width 265 height 18
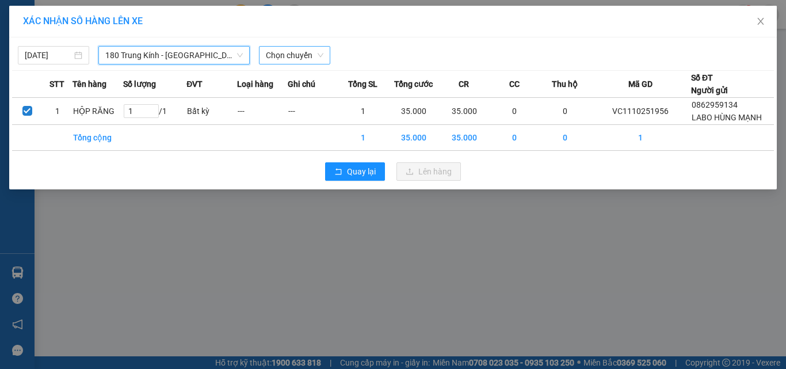
click at [276, 55] on span "Chọn chuyến" at bounding box center [295, 55] width 58 height 17
click at [283, 47] on span "Chọn chuyến" at bounding box center [295, 55] width 58 height 17
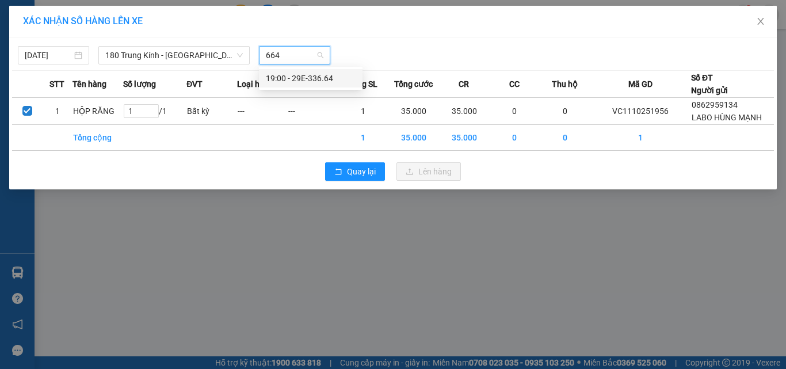
click at [304, 77] on div "19:00 - 29E-336.64" at bounding box center [311, 78] width 90 height 13
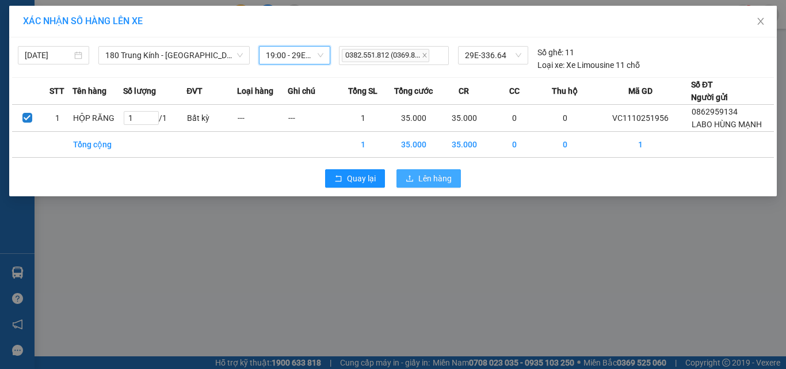
click at [437, 181] on span "Lên hàng" at bounding box center [434, 178] width 33 height 13
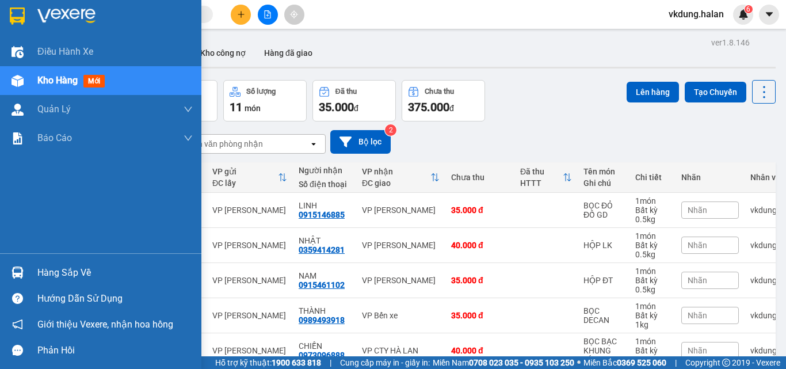
click at [93, 269] on div "Hàng sắp về" at bounding box center [114, 272] width 155 height 17
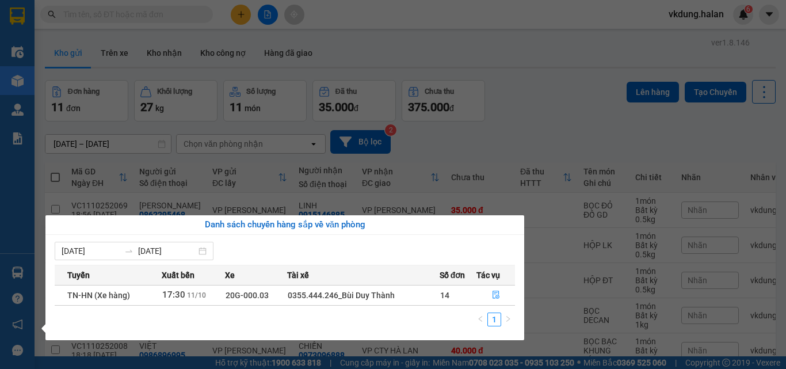
click at [211, 171] on section "Kết quả tìm kiếm ( 107 ) Bộ lọc Mã ĐH Trạng thái Món hàng Thu hộ Tổng cước Chưa…" at bounding box center [393, 184] width 786 height 369
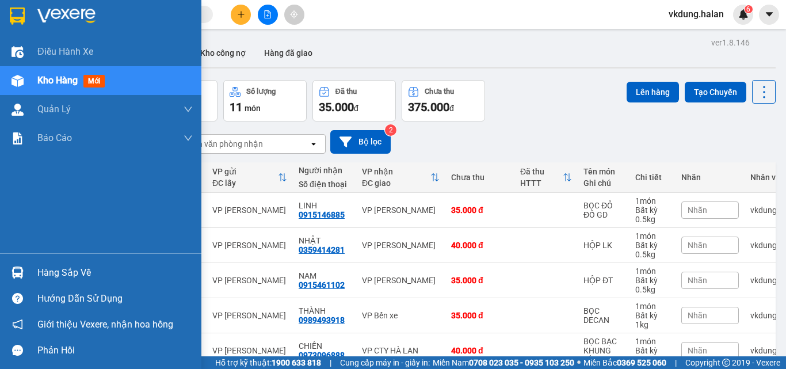
click at [24, 270] on div at bounding box center [17, 272] width 20 height 20
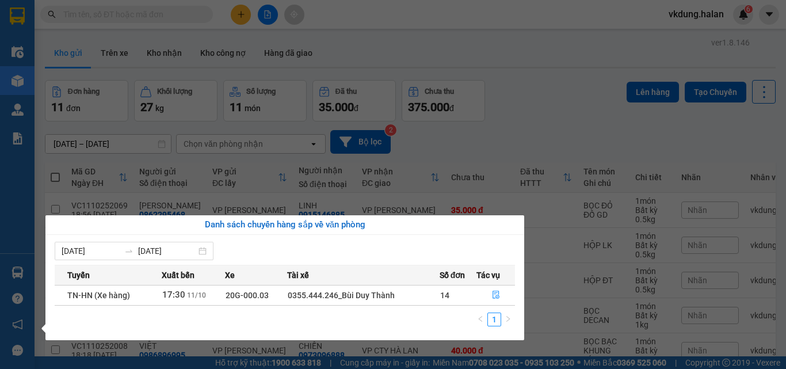
click at [457, 162] on section "Kết quả tìm kiếm ( 107 ) Bộ lọc Mã ĐH Trạng thái Món hàng Thu hộ Tổng cước Chưa…" at bounding box center [393, 184] width 786 height 369
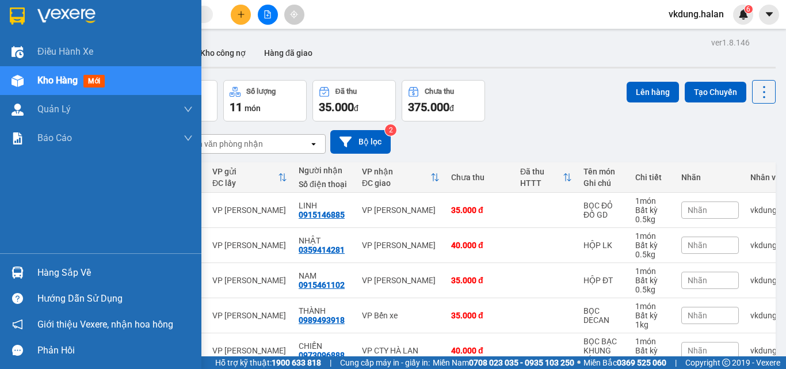
click at [15, 265] on div at bounding box center [17, 272] width 20 height 20
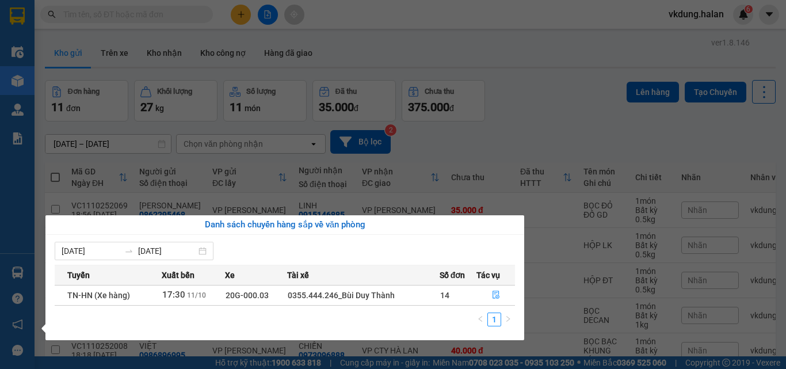
click at [538, 116] on section "Kết quả tìm kiếm ( 107 ) Bộ lọc Mã ĐH Trạng thái Món hàng Thu hộ Tổng cước Chưa…" at bounding box center [393, 184] width 786 height 369
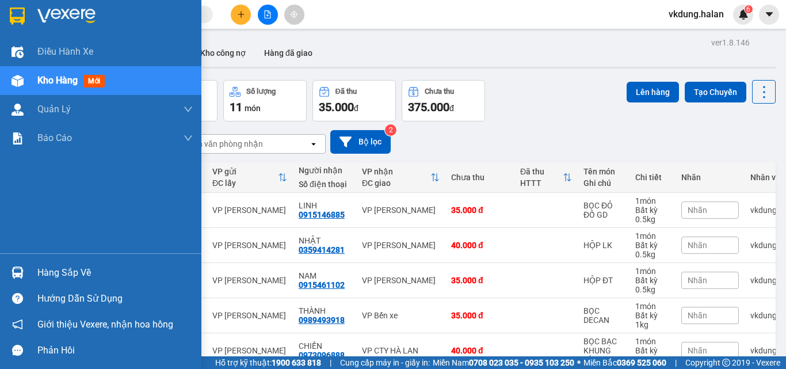
click at [13, 281] on div at bounding box center [17, 272] width 20 height 20
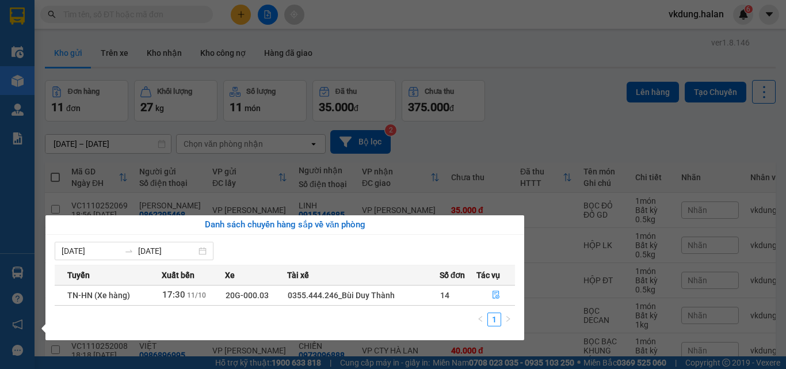
click at [569, 129] on section "Kết quả tìm kiếm ( 107 ) Bộ lọc Mã ĐH Trạng thái Món hàng Thu hộ Tổng cước Chưa…" at bounding box center [393, 184] width 786 height 369
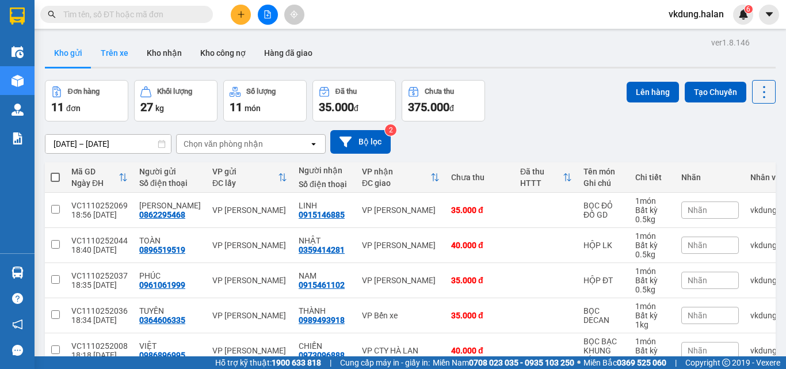
click at [135, 58] on button "Trên xe" at bounding box center [114, 53] width 46 height 28
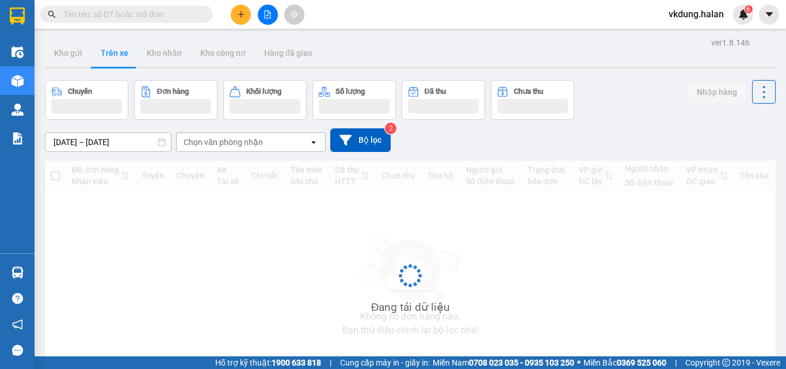
click at [127, 58] on button "Trên xe" at bounding box center [114, 53] width 46 height 28
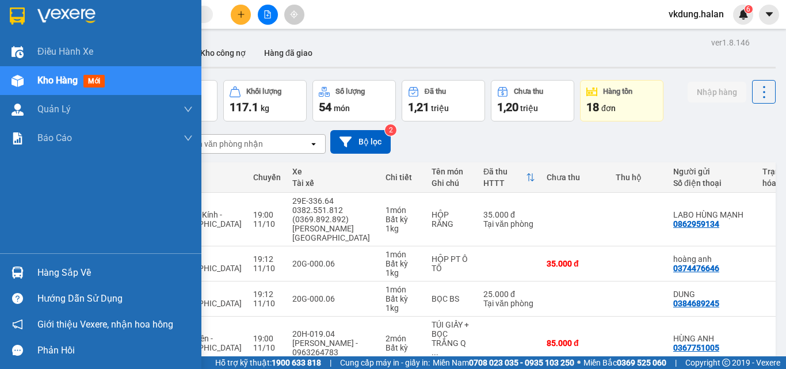
click at [24, 263] on div at bounding box center [17, 272] width 20 height 20
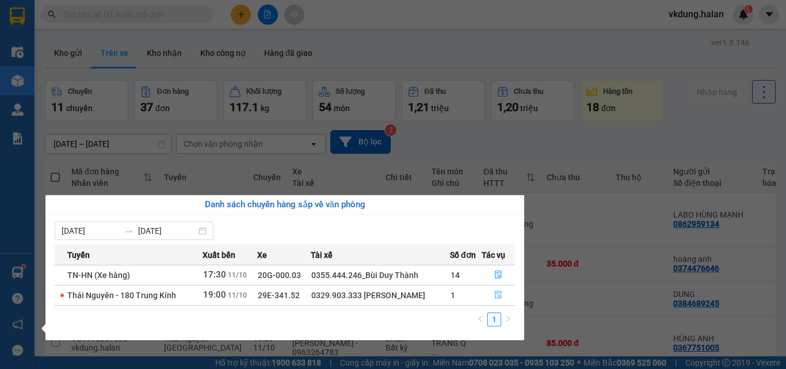
click at [495, 295] on button "button" at bounding box center [498, 295] width 32 height 18
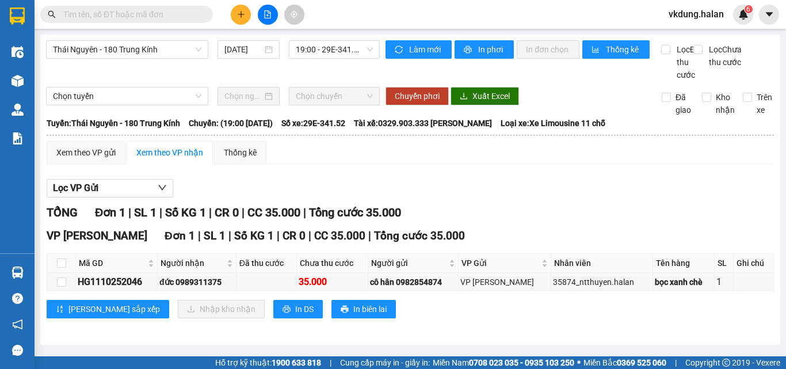
click at [136, 13] on input "text" at bounding box center [131, 14] width 136 height 13
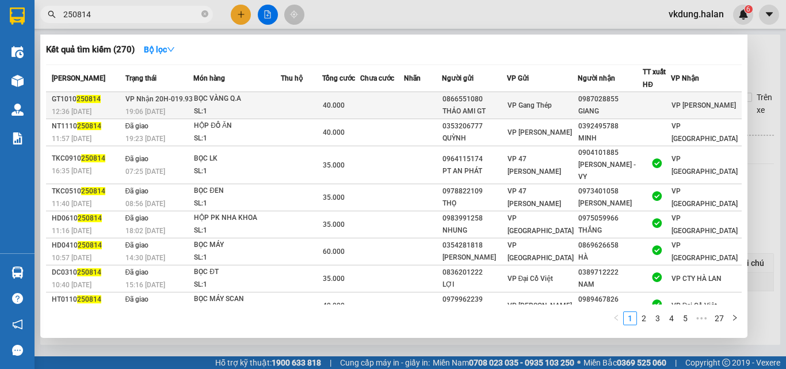
type input "250814"
click at [270, 106] on div "SL: 1" at bounding box center [237, 111] width 86 height 13
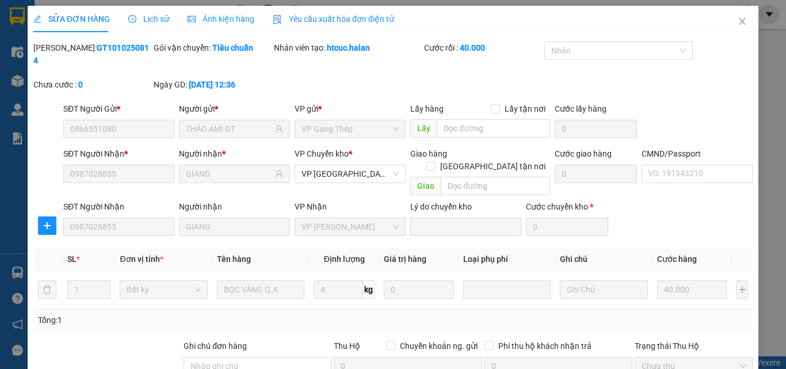
type input "0866551080"
type input "THẢO AMI GT"
type input "0987028855"
type input "GIANG"
type input "0"
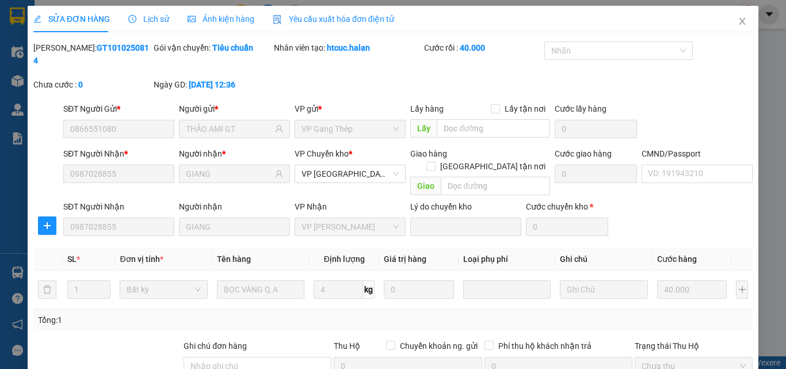
type input "40.000"
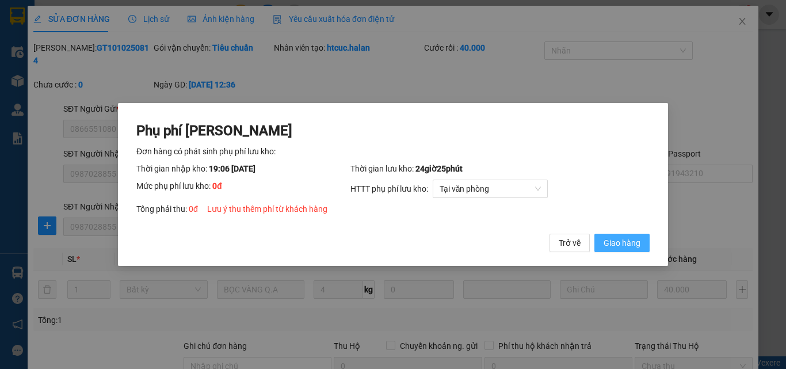
click button "Giao hàng" at bounding box center [621, 243] width 55 height 18
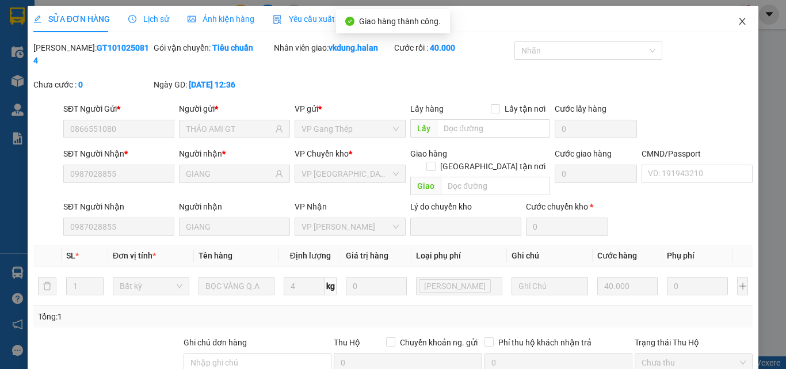
click at [727, 23] on span "Close" at bounding box center [742, 22] width 32 height 32
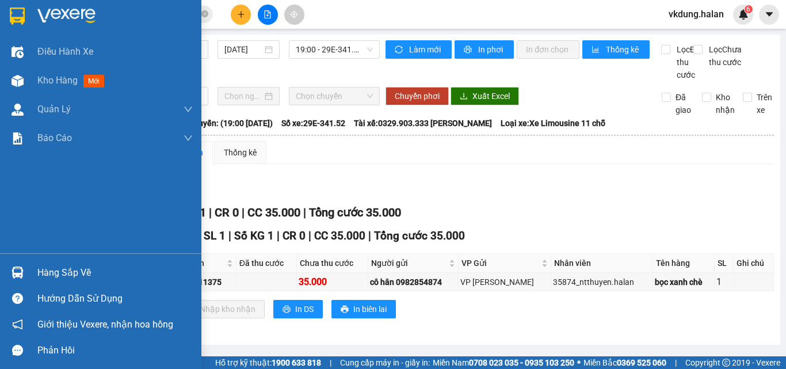
drag, startPoint x: 51, startPoint y: 282, endPoint x: 48, endPoint y: 275, distance: 7.5
click at [51, 281] on div "Hàng sắp về" at bounding box center [100, 272] width 201 height 26
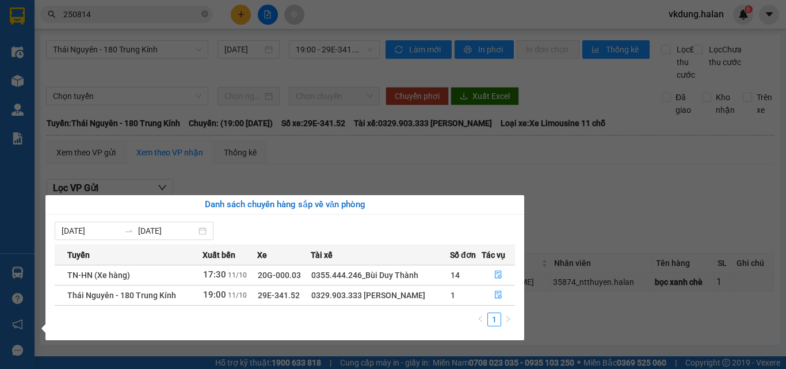
click at [208, 81] on section "Kết quả tìm kiếm ( 270 ) Bộ lọc Mã ĐH Trạng thái Món hàng Thu hộ Tổng cước Chưa…" at bounding box center [393, 184] width 786 height 369
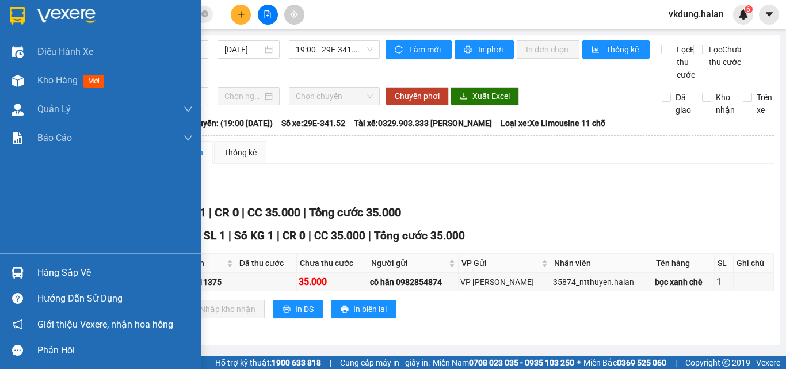
click at [32, 264] on div "Hàng sắp về" at bounding box center [100, 272] width 201 height 26
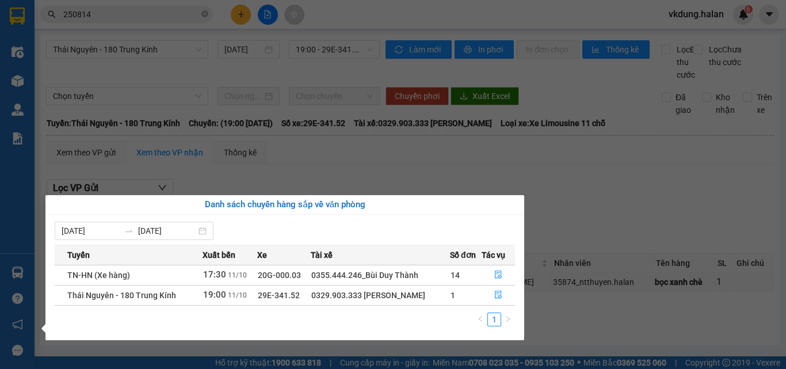
click at [368, 193] on body "Kết quả tìm kiếm ( 270 ) Bộ lọc Mã ĐH Trạng thái Món hàng Thu hộ Tổng cước Chưa…" at bounding box center [393, 184] width 786 height 369
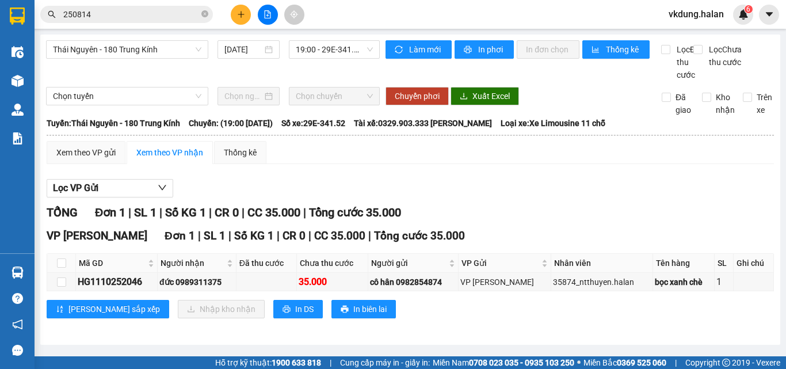
click at [247, 82] on section "Kết quả tìm kiếm ( 270 ) Bộ lọc Mã ĐH Trạng thái Món hàng Thu hộ Tổng cước Chưa…" at bounding box center [393, 184] width 786 height 369
click at [239, 9] on button at bounding box center [241, 15] width 20 height 20
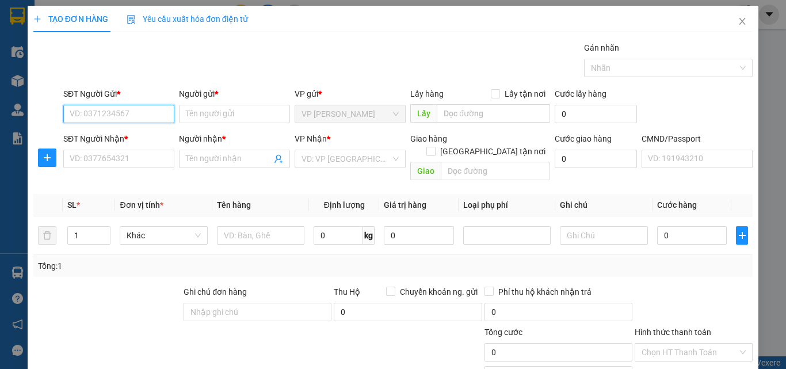
click at [134, 119] on input "SĐT Người Gửi *" at bounding box center [118, 114] width 111 height 18
type input "0962210355"
click at [143, 138] on div "0962210355 - tuấn" at bounding box center [118, 137] width 96 height 13
type input "tuấn"
type input "0962210355"
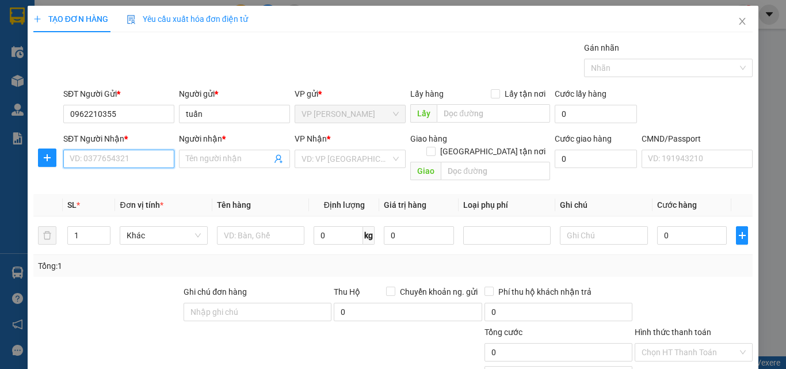
click at [140, 166] on input "SĐT Người Nhận *" at bounding box center [118, 159] width 111 height 18
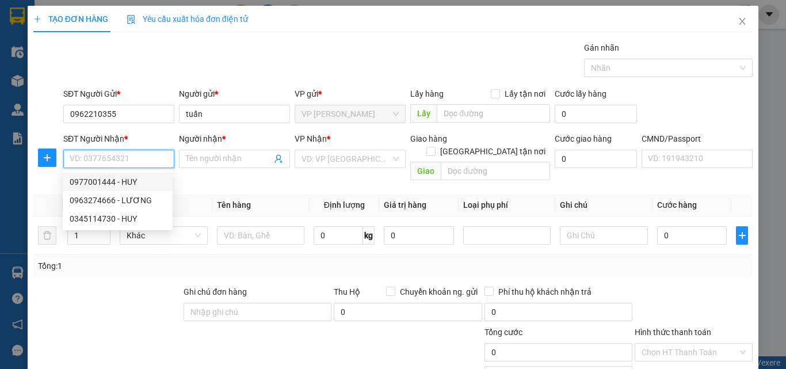
click at [139, 182] on div "0977001444 - HUY" at bounding box center [118, 181] width 96 height 13
type input "0977001444"
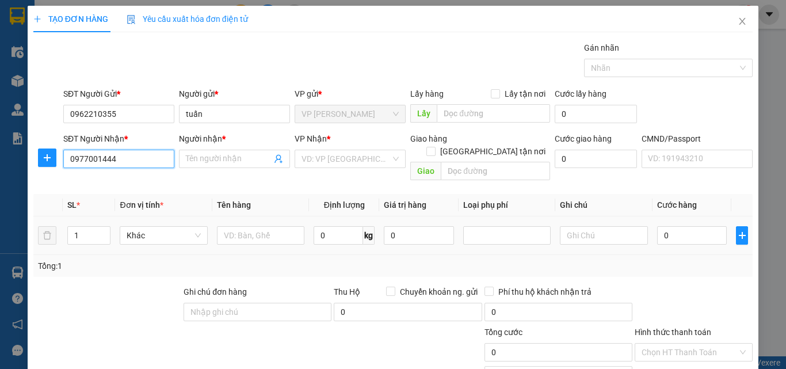
type input "HUY"
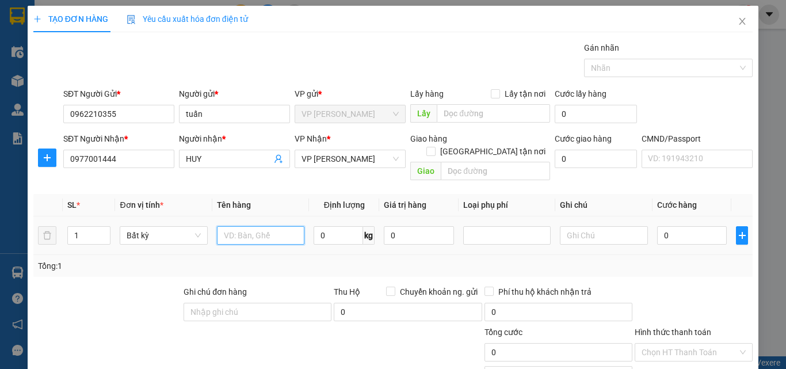
click at [254, 226] on input "text" at bounding box center [260, 235] width 87 height 18
type input "H"
click at [43, 159] on icon "plus" at bounding box center [47, 157] width 9 height 9
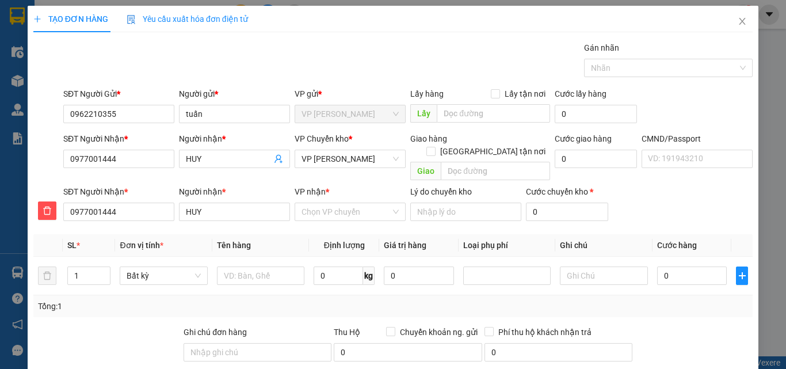
click at [349, 149] on div "VP Chuyển kho * VP Hoàng Gia" at bounding box center [350, 152] width 111 height 40
click at [349, 160] on span "VP [PERSON_NAME]" at bounding box center [349, 158] width 97 height 17
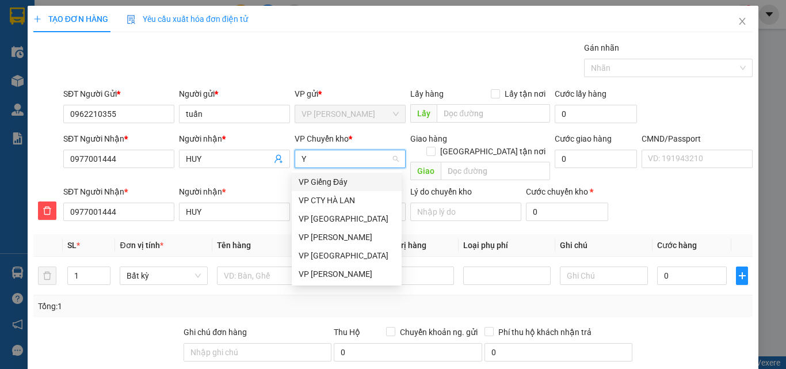
type input "YB"
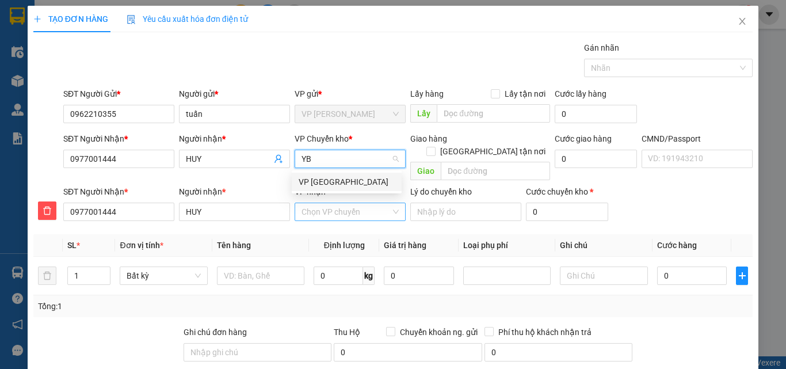
drag, startPoint x: 349, startPoint y: 184, endPoint x: 348, endPoint y: 199, distance: 15.6
click at [349, 185] on div "VP [GEOGRAPHIC_DATA]" at bounding box center [347, 181] width 96 height 13
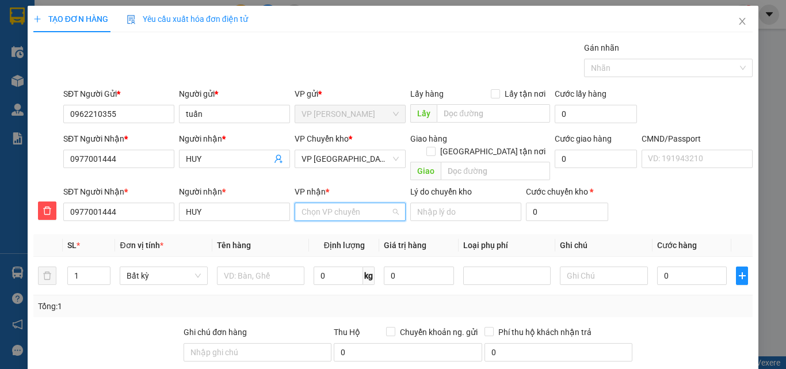
click at [346, 204] on input "VP nhận *" at bounding box center [345, 211] width 89 height 17
type input "P"
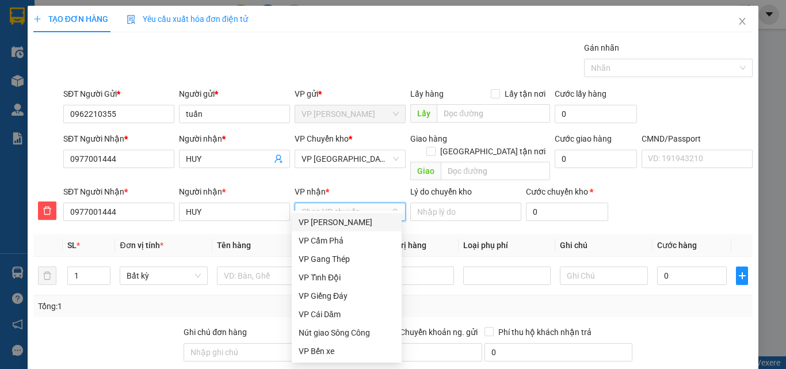
click at [36, 201] on div at bounding box center [47, 210] width 28 height 18
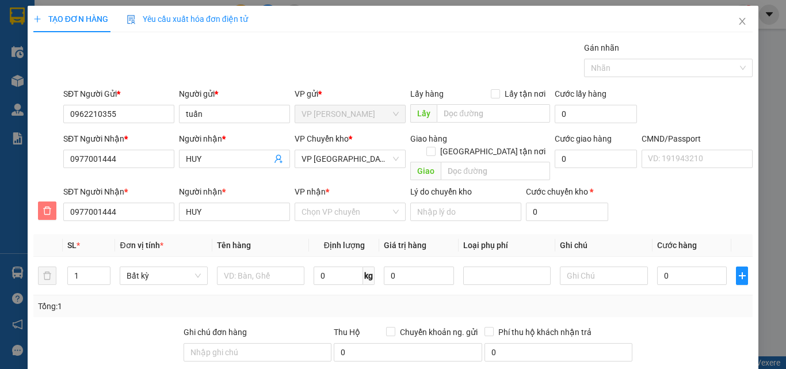
click at [46, 206] on icon "delete" at bounding box center [47, 210] width 9 height 9
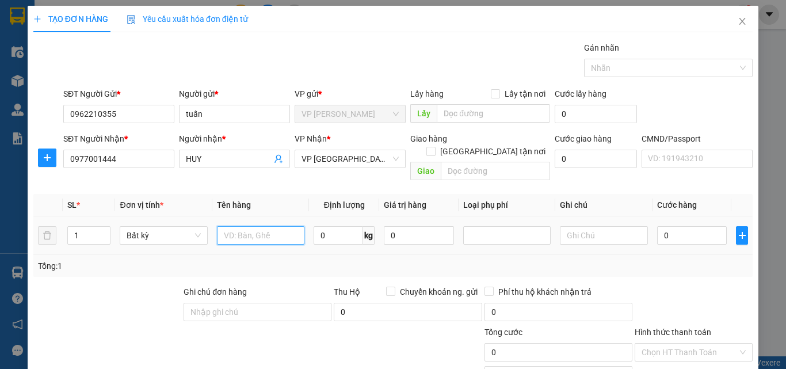
click at [272, 226] on input "text" at bounding box center [260, 235] width 87 height 18
type input "HỘP ĐT"
type input "1"
type input "35.000"
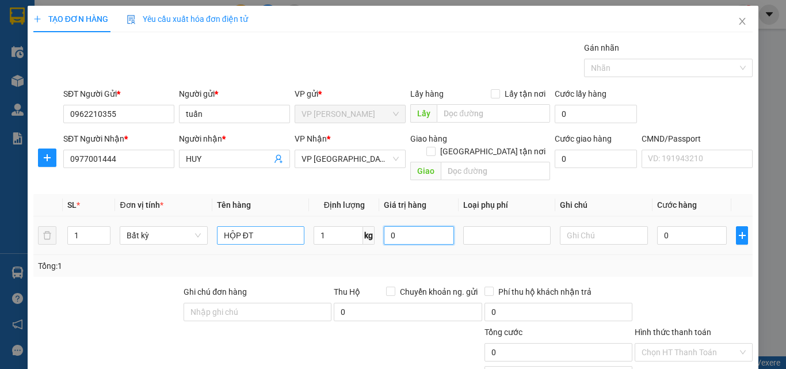
type input "35.000"
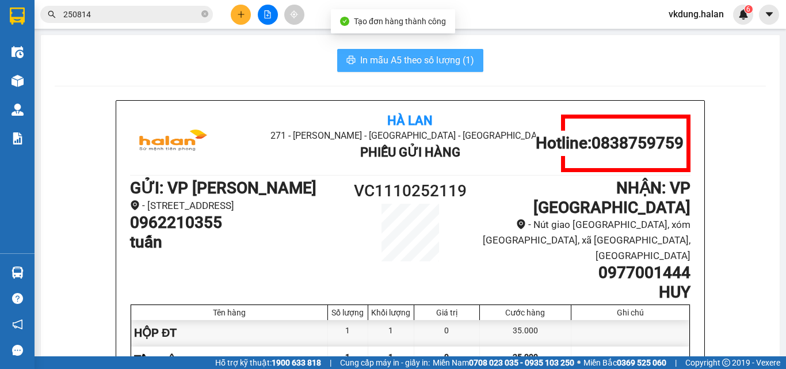
click at [460, 69] on button "In mẫu A5 theo số lượng (1)" at bounding box center [410, 60] width 146 height 23
click at [428, 63] on span "In mẫu A5 theo số lượng (1)" at bounding box center [417, 60] width 114 height 14
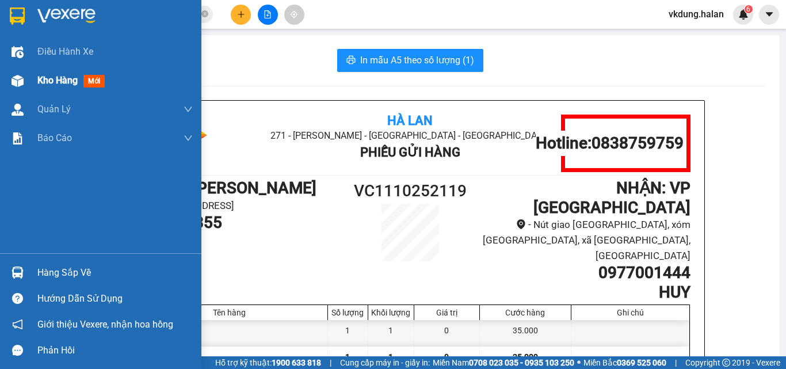
drag, startPoint x: 24, startPoint y: 83, endPoint x: 52, endPoint y: 83, distance: 28.2
click at [23, 83] on div at bounding box center [17, 81] width 20 height 20
click at [52, 83] on span "Kho hàng" at bounding box center [57, 80] width 40 height 11
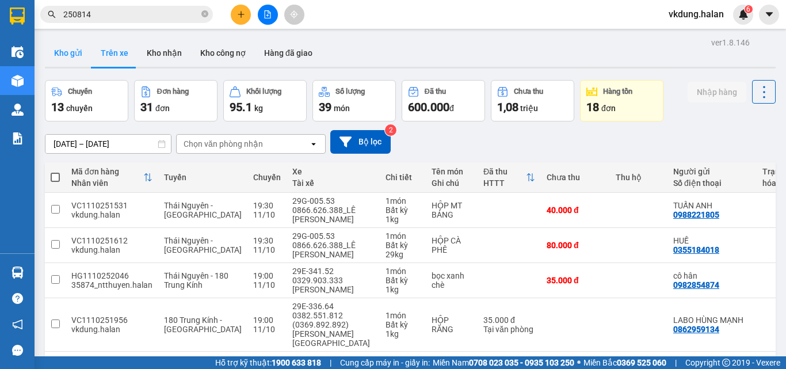
click at [78, 56] on button "Kho gửi" at bounding box center [68, 53] width 47 height 28
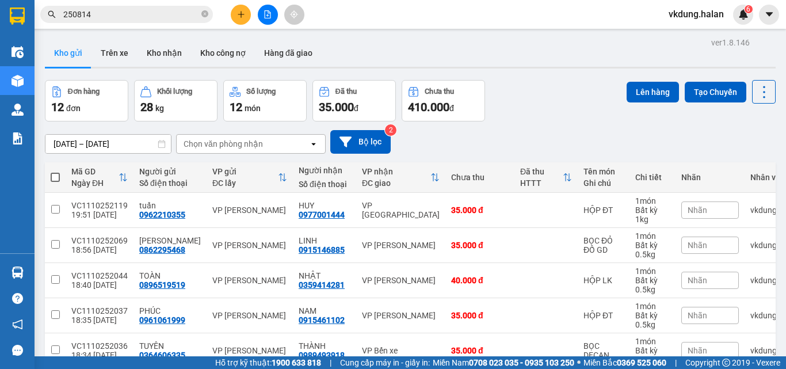
click at [526, 80] on div "Đơn hàng 12 đơn Khối lượng 28 kg Số lượng 12 món Đã thu 35.000 đ Chưa thu 410.0…" at bounding box center [410, 100] width 731 height 41
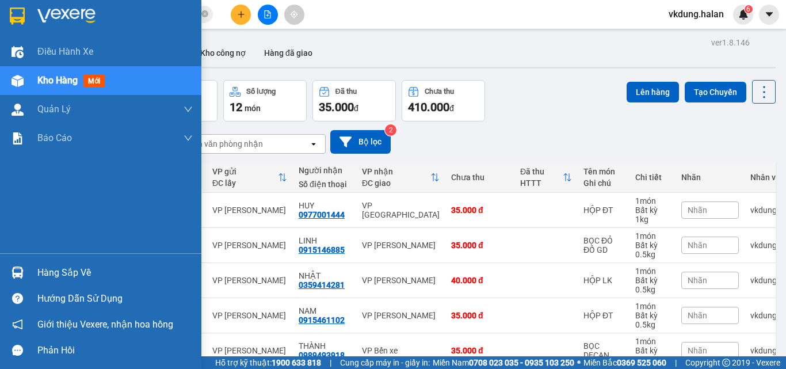
click at [13, 276] on img at bounding box center [18, 272] width 12 height 12
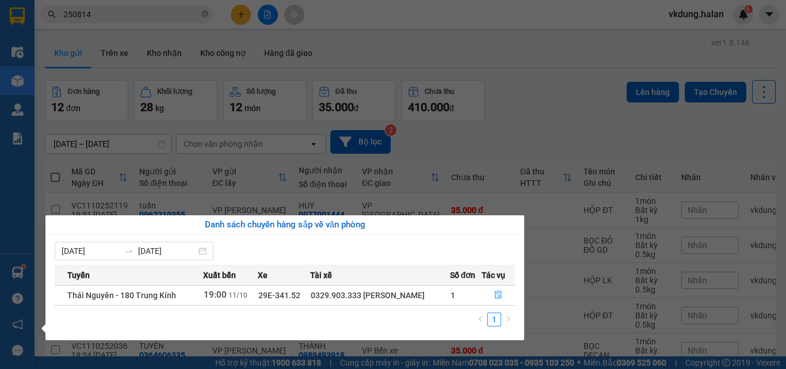
click at [195, 17] on section "Kết quả tìm kiếm ( 270 ) Bộ lọc Mã ĐH Trạng thái Món hàng Thu hộ Tổng cước Chưa…" at bounding box center [393, 184] width 786 height 369
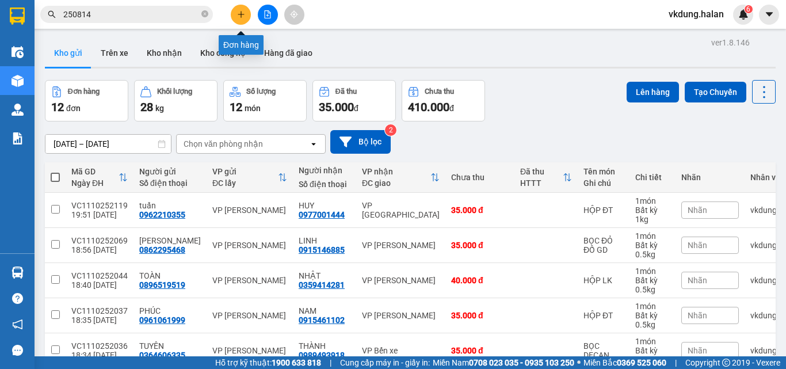
click at [236, 17] on button at bounding box center [241, 15] width 20 height 20
drag, startPoint x: 56, startPoint y: 180, endPoint x: 67, endPoint y: 177, distance: 11.2
click at [56, 177] on span at bounding box center [55, 177] width 9 height 9
click at [55, 171] on input "checkbox" at bounding box center [55, 171] width 0 height 0
checkbox input "true"
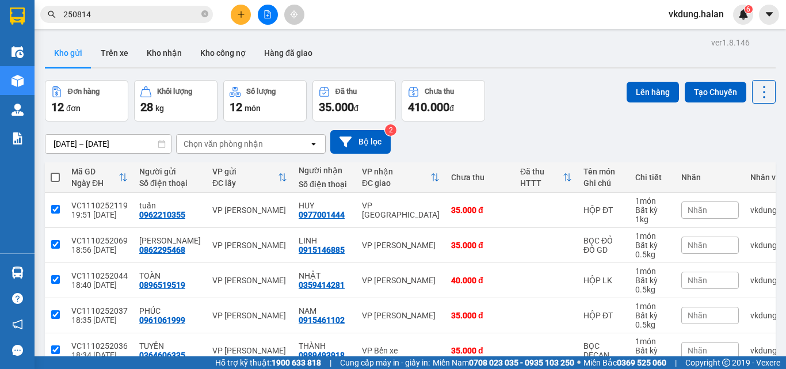
checkbox input "true"
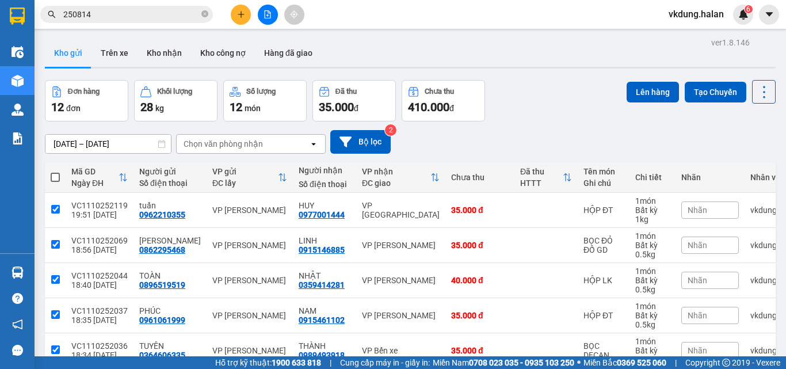
checkbox input "true"
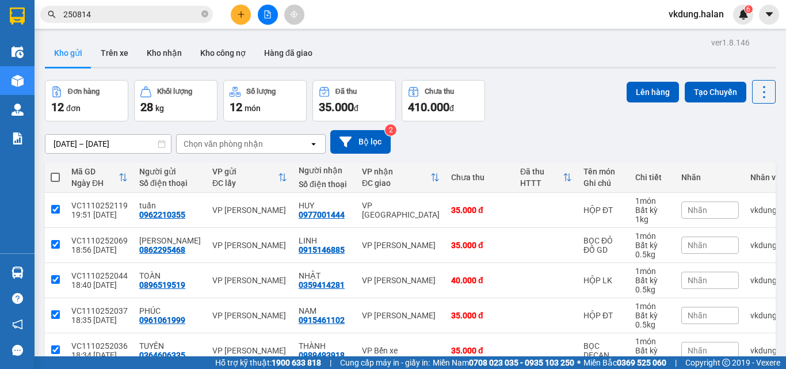
checkbox input "true"
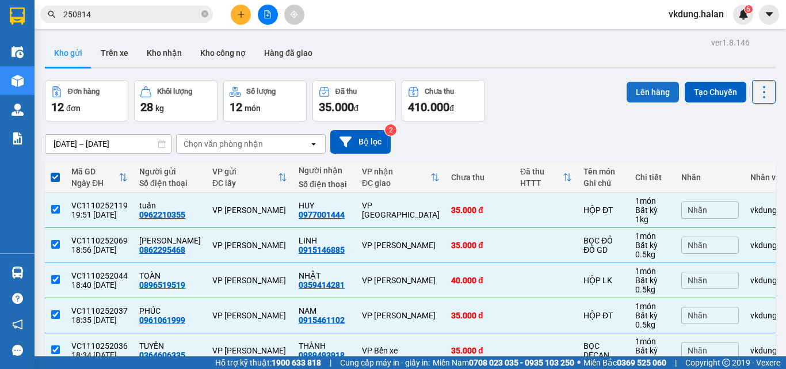
click at [654, 85] on button "Lên hàng" at bounding box center [653, 92] width 52 height 21
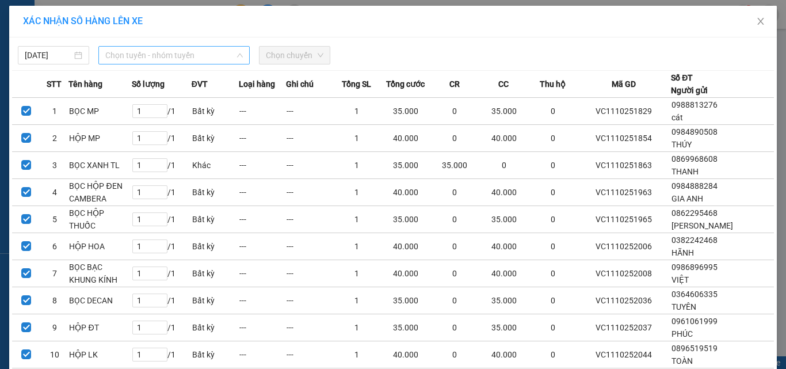
drag, startPoint x: 154, startPoint y: 46, endPoint x: 170, endPoint y: 51, distance: 16.4
click at [162, 50] on div "Chọn tuyến - nhóm tuyến" at bounding box center [173, 55] width 151 height 18
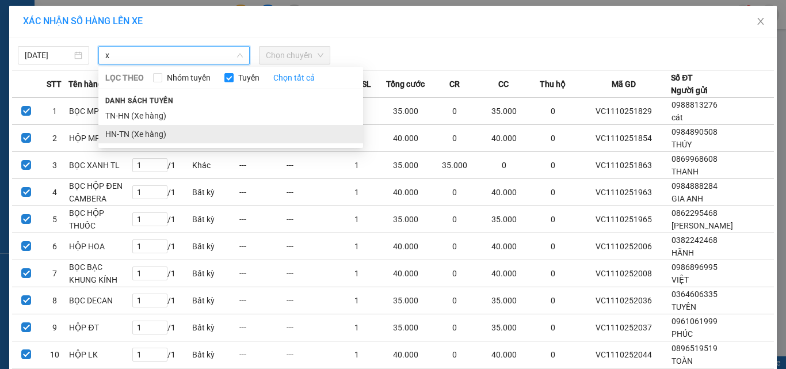
type input "x"
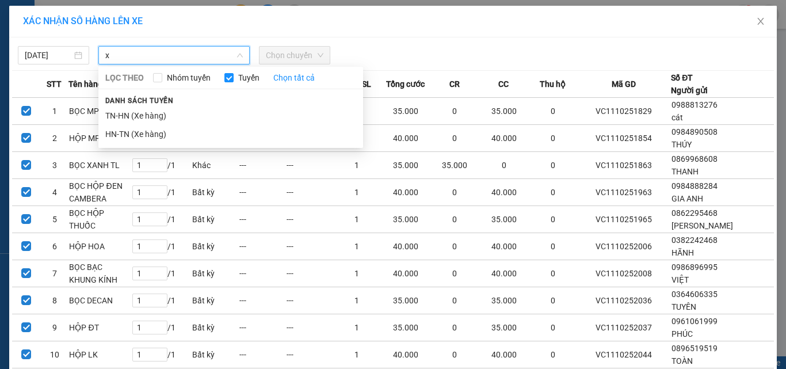
drag, startPoint x: 180, startPoint y: 133, endPoint x: 221, endPoint y: 86, distance: 62.8
click at [182, 133] on li "HN-TN (Xe hàng)" at bounding box center [230, 134] width 265 height 18
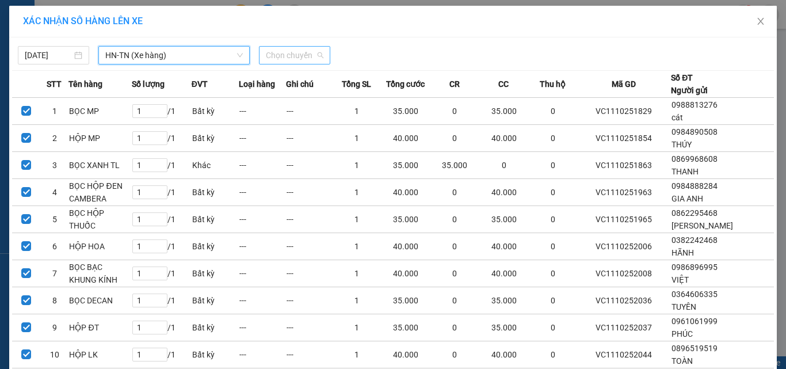
drag, startPoint x: 282, startPoint y: 61, endPoint x: 286, endPoint y: 56, distance: 6.1
click at [283, 60] on span "Chọn chuyến" at bounding box center [295, 55] width 58 height 17
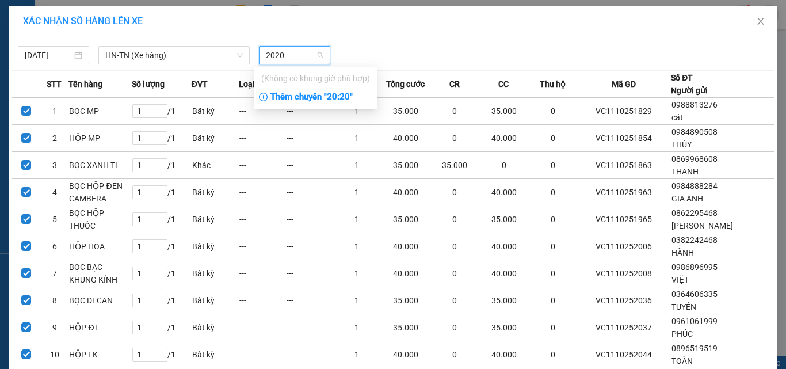
type input "2020"
click at [281, 100] on div "Thêm chuyến " 20:20 "" at bounding box center [315, 97] width 123 height 20
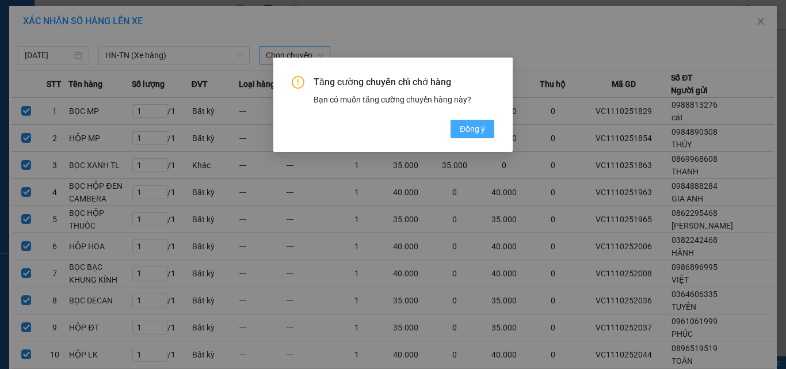
click at [463, 122] on button "Đồng ý" at bounding box center [473, 129] width 44 height 18
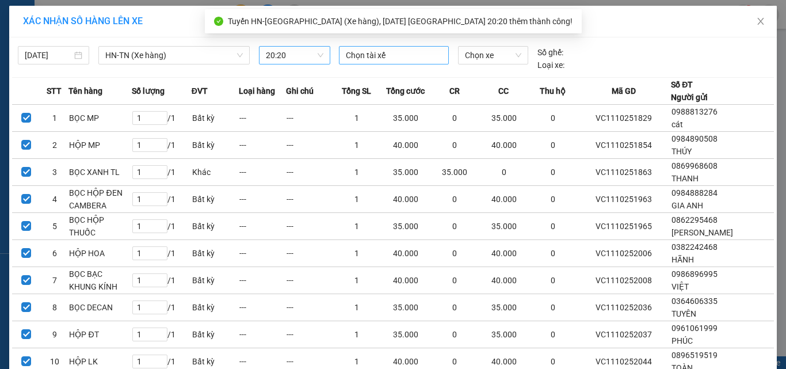
click at [393, 58] on div at bounding box center [394, 55] width 105 height 14
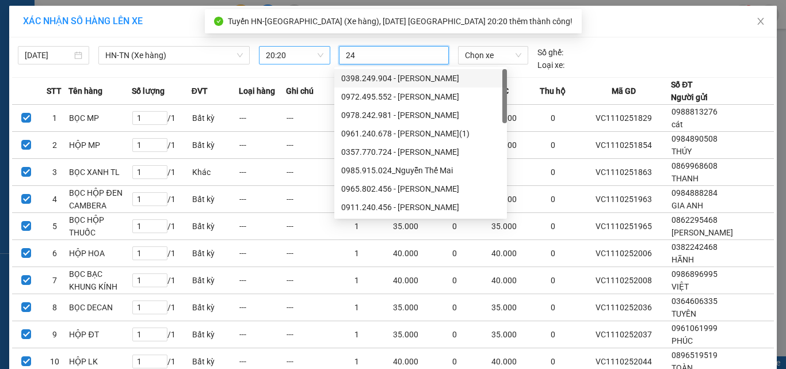
type input "246"
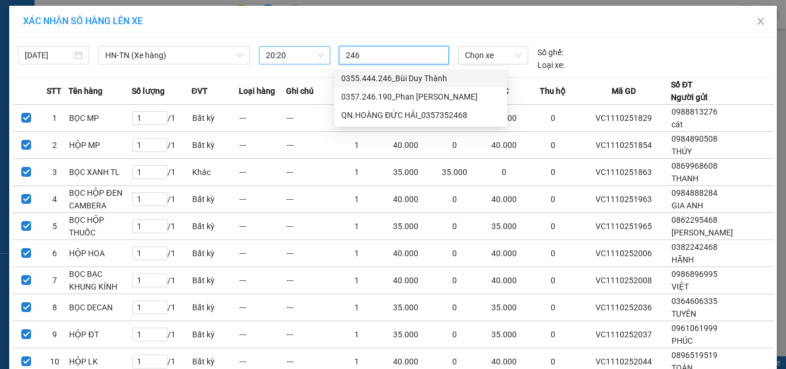
click at [395, 72] on div "0355.444.246_Bùi Duy Thành" at bounding box center [420, 78] width 159 height 13
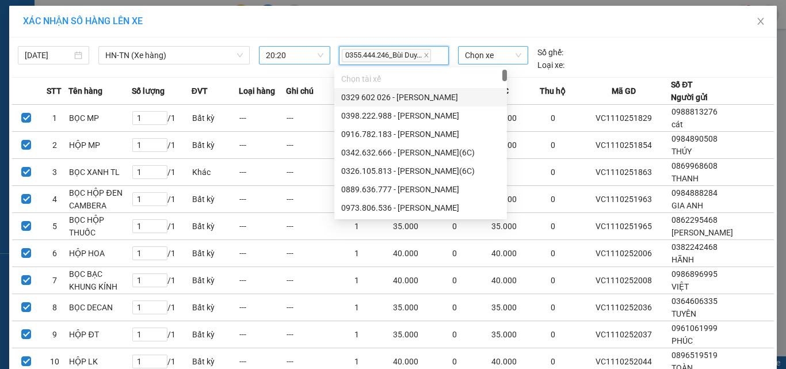
click at [476, 53] on span "Chọn xe" at bounding box center [493, 55] width 56 height 17
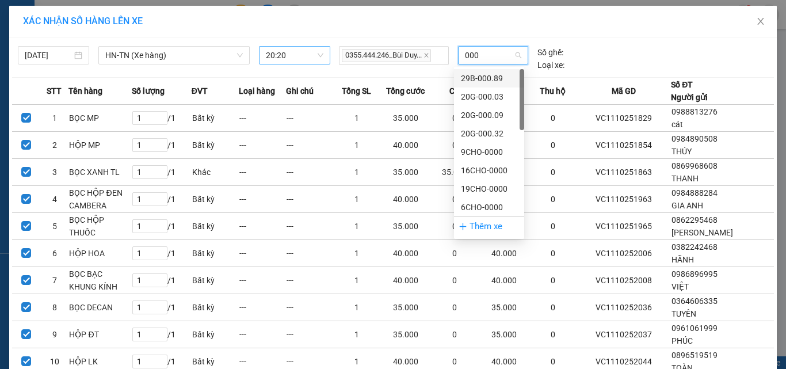
type input "0003"
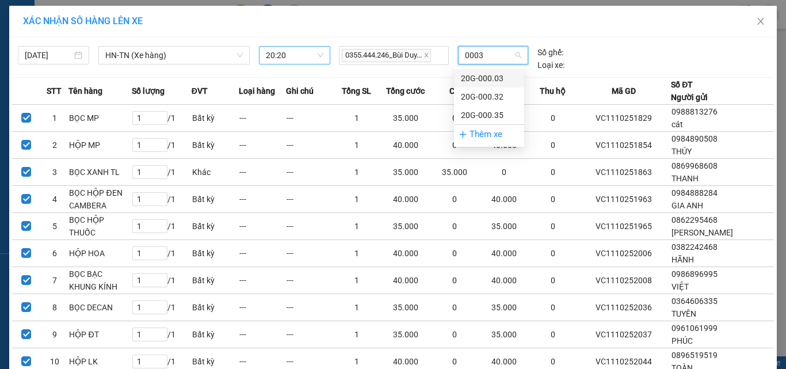
click at [495, 76] on div "20G-000.03" at bounding box center [489, 78] width 56 height 13
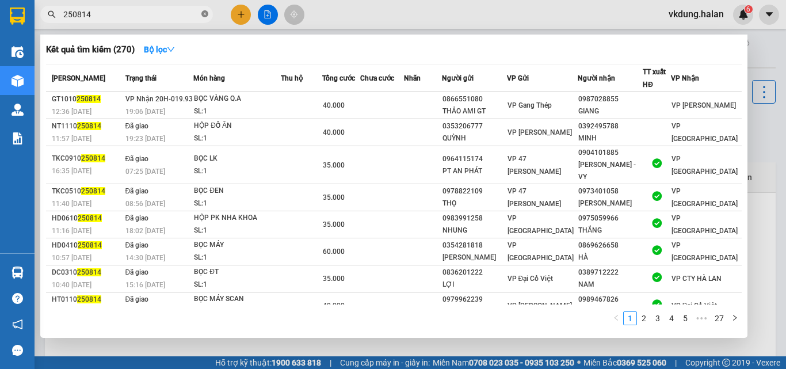
click at [205, 16] on icon "close-circle" at bounding box center [204, 13] width 7 height 7
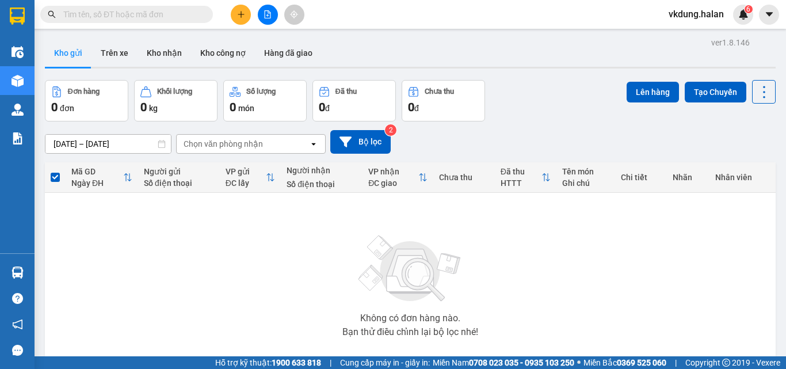
click at [196, 19] on input "text" at bounding box center [131, 14] width 136 height 13
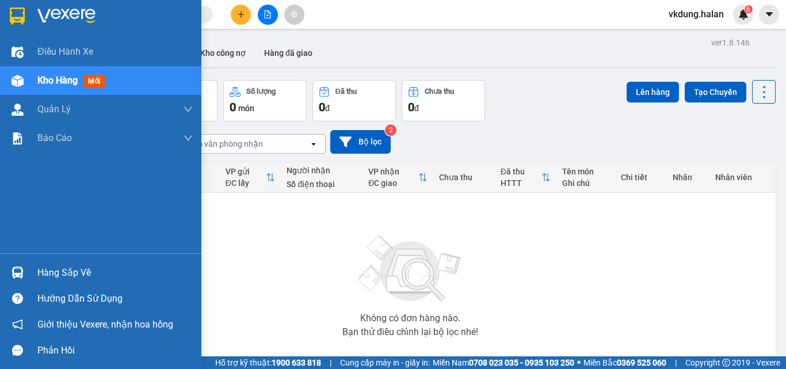
click at [89, 272] on div "Hàng sắp về" at bounding box center [114, 272] width 155 height 17
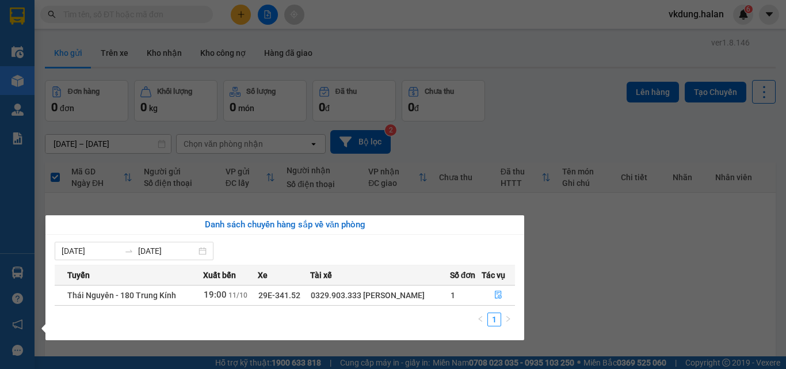
click at [548, 147] on section "Kết quả tìm kiếm ( 270 ) Bộ lọc Mã ĐH Trạng thái Món hàng Thu hộ Tổng cước Chưa…" at bounding box center [393, 184] width 786 height 369
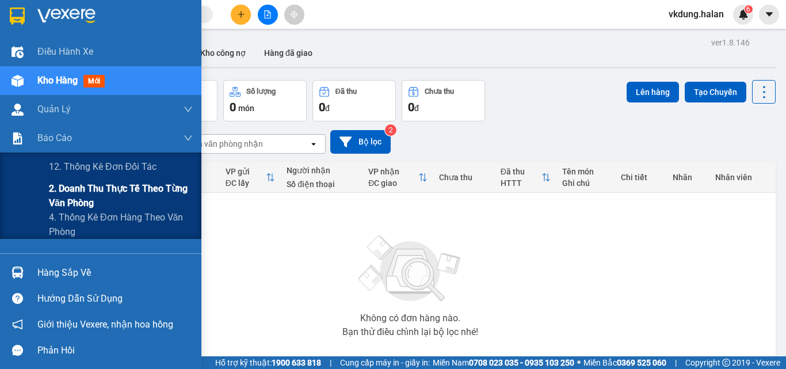
click at [69, 194] on span "2. Doanh thu thực tế theo từng văn phòng" at bounding box center [121, 195] width 144 height 29
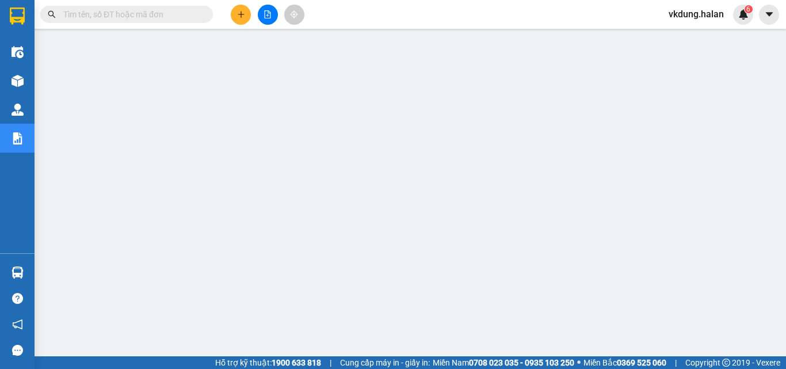
click at [170, 9] on input "text" at bounding box center [131, 14] width 136 height 13
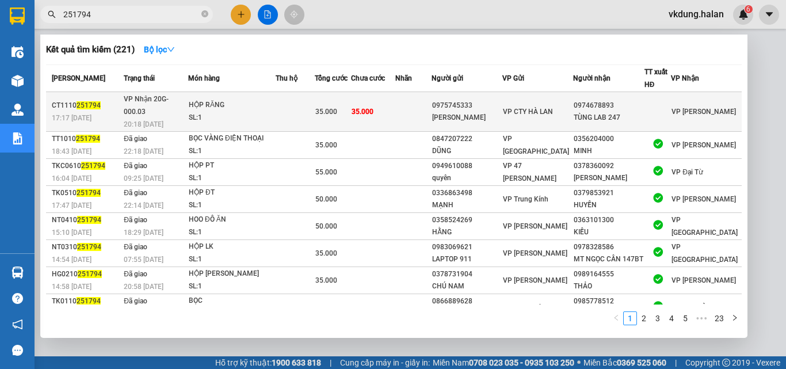
type input "251794"
click at [480, 112] on div "LƯƠNG TIẾN" at bounding box center [467, 118] width 70 height 12
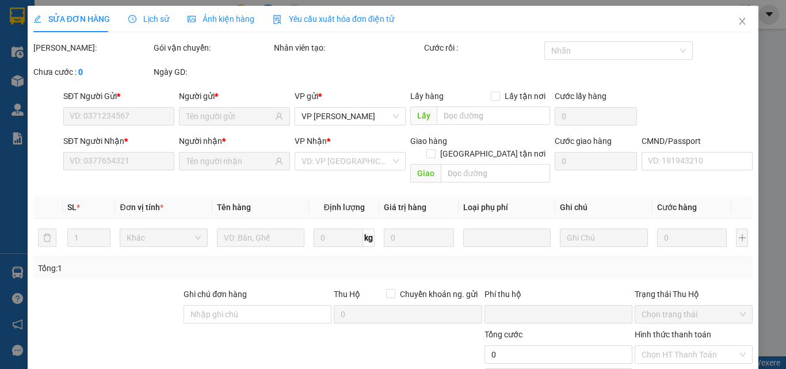
type input "0975745333"
type input "LƯƠNG TIẾN"
type input "0974678893"
type input "TÙNG LAB 247"
type input "0"
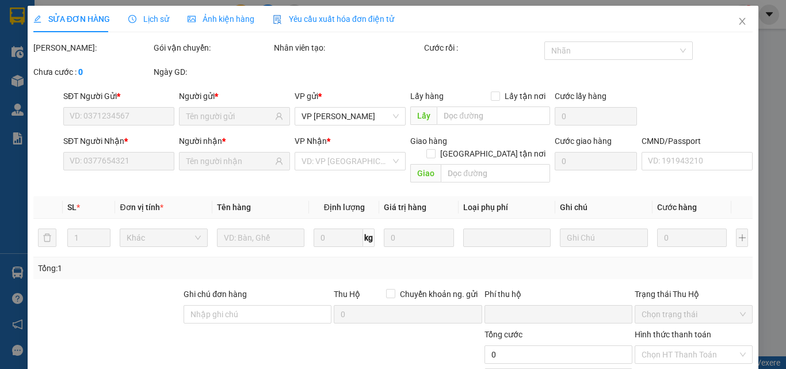
type input "35.000"
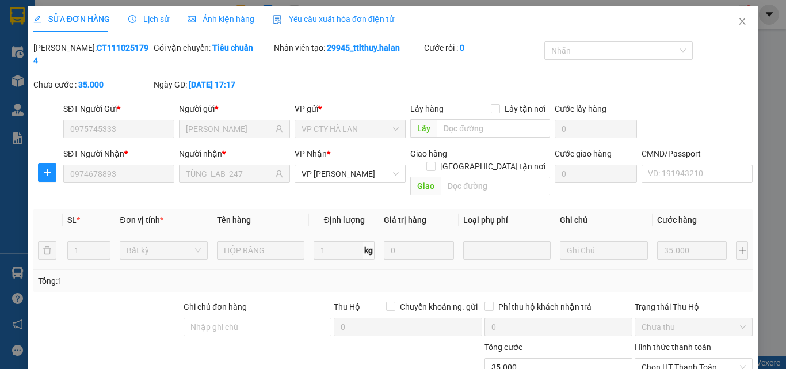
click at [679, 341] on div "Hình thức thanh toán Chọn HT Thanh Toán" at bounding box center [694, 361] width 118 height 40
click at [685, 358] on span "Chọn HT Thanh Toán" at bounding box center [694, 366] width 104 height 17
drag, startPoint x: 686, startPoint y: 284, endPoint x: 559, endPoint y: 298, distance: 127.3
click at [686, 358] on div "Tại văn phòng" at bounding box center [686, 364] width 103 height 13
type input "0"
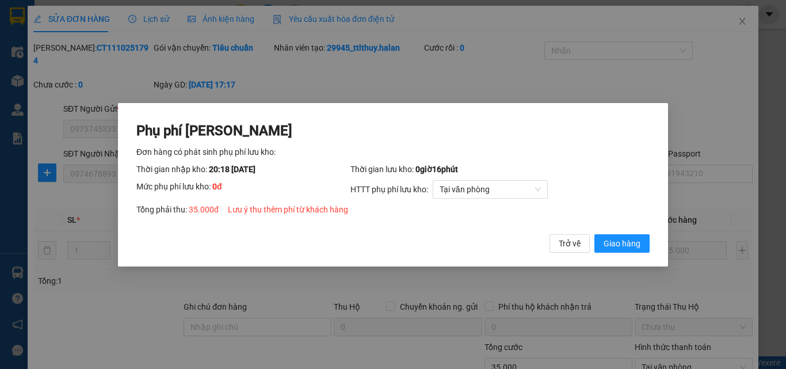
click button "Giao hàng" at bounding box center [621, 243] width 55 height 18
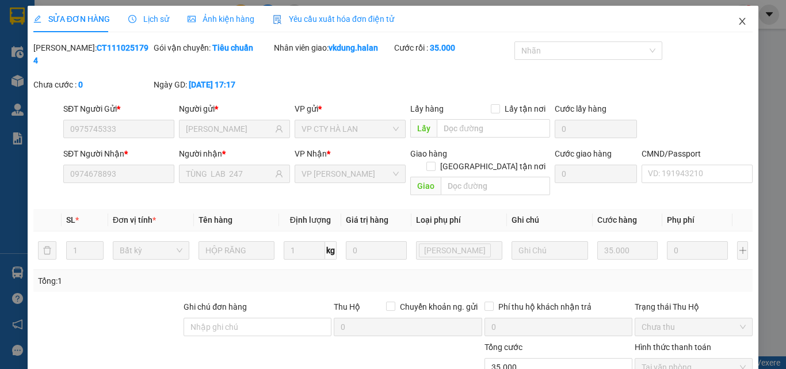
click at [733, 26] on span "Close" at bounding box center [742, 22] width 32 height 32
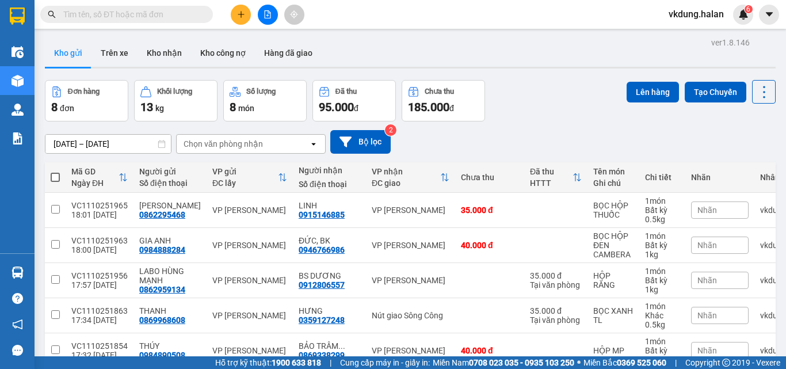
click at [47, 274] on td at bounding box center [55, 280] width 21 height 35
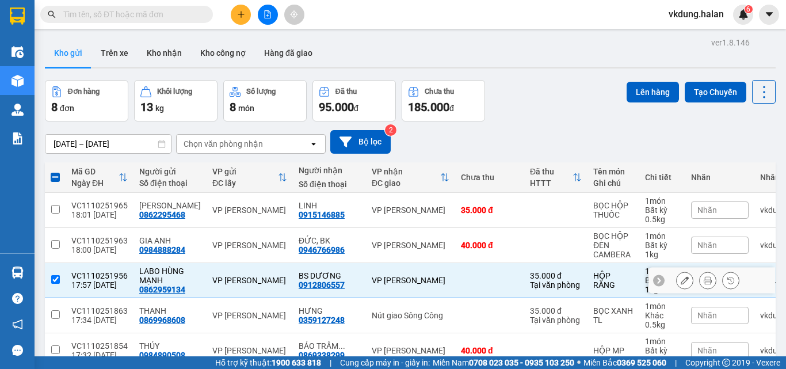
click at [48, 276] on td at bounding box center [55, 280] width 21 height 35
checkbox input "false"
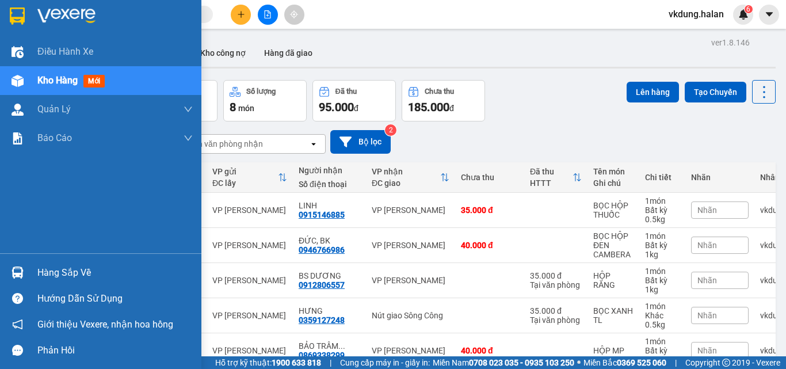
click at [23, 269] on img at bounding box center [18, 272] width 12 height 12
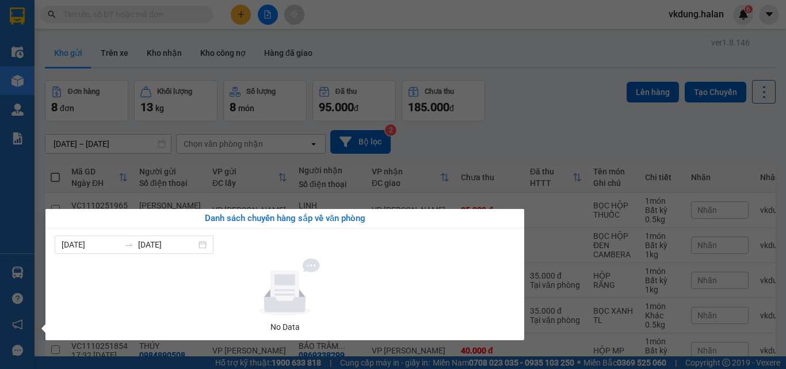
click at [537, 109] on section "Kết quả tìm kiếm ( 0 ) Bộ lọc No Data vkdung.halan 6 Điều hành xe Kho hàng mới …" at bounding box center [393, 184] width 786 height 369
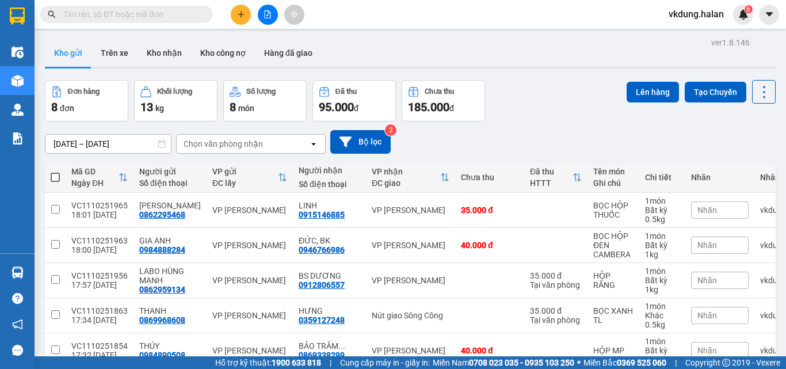
click at [242, 16] on icon "plus" at bounding box center [241, 14] width 8 height 8
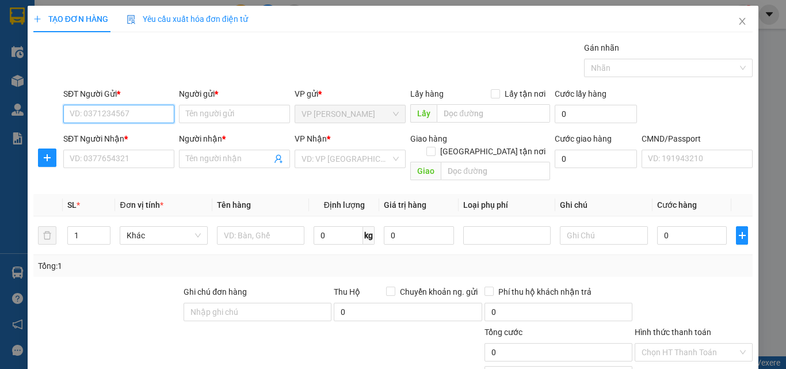
click at [135, 112] on input "SĐT Người Gửi *" at bounding box center [118, 114] width 111 height 18
type input "0382242468"
click at [110, 136] on div "0382242468 - HÃNH" at bounding box center [118, 137] width 96 height 13
type input "HÃNH"
type input "0382242468"
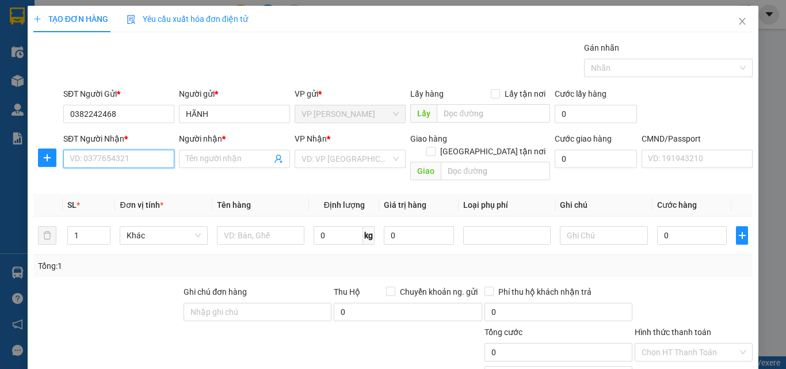
click at [140, 162] on input "SĐT Người Nhận *" at bounding box center [118, 159] width 111 height 18
click at [108, 183] on div "0946054646 - HUỆ" at bounding box center [118, 181] width 96 height 13
type input "0946054646"
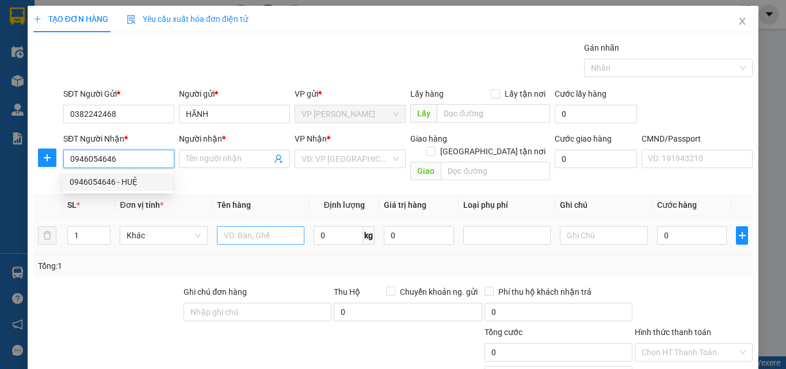
type input "HUỆ"
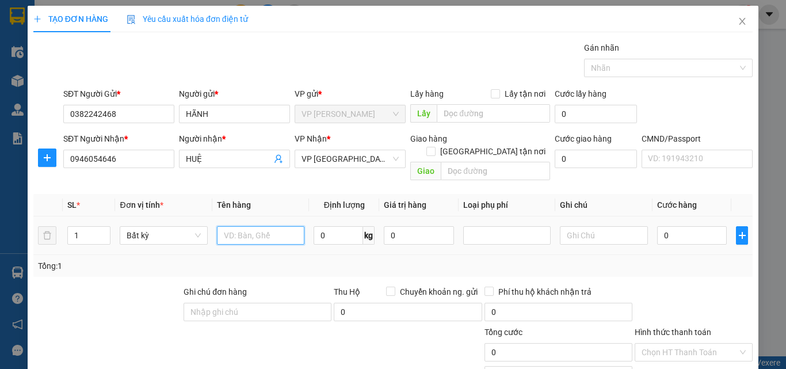
click at [248, 226] on input "text" at bounding box center [260, 235] width 87 height 18
type input "HỘP HOA"
type input "1"
type input "10"
type input "40.000"
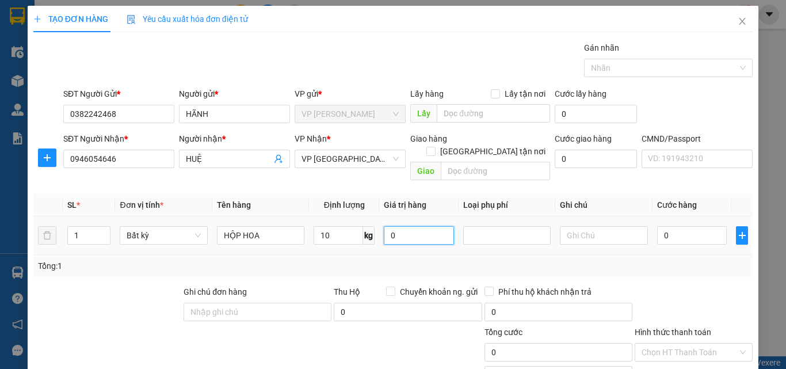
type input "40.000"
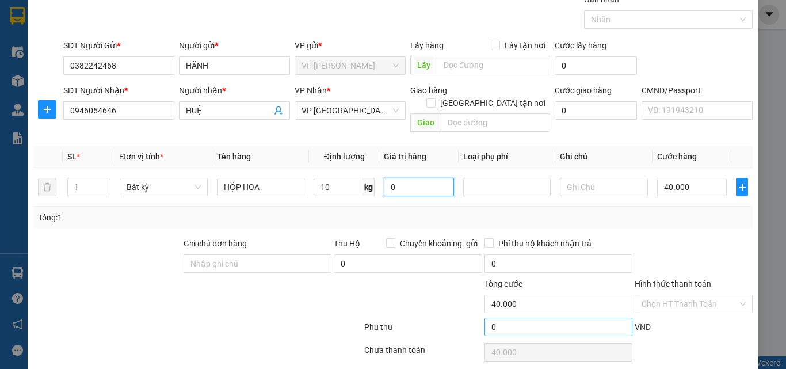
scroll to position [80, 0]
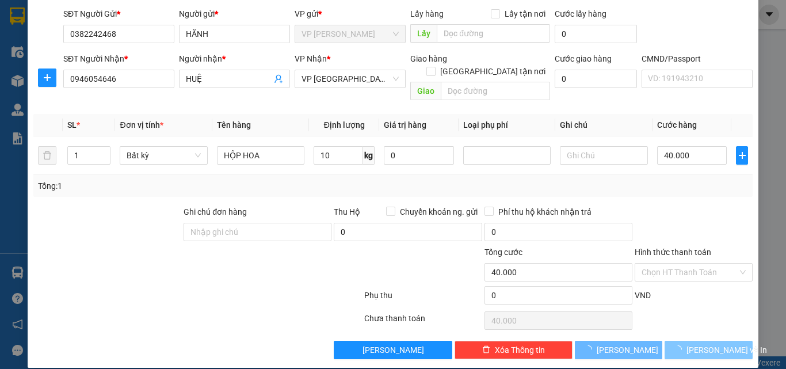
click at [701, 344] on span "[PERSON_NAME] và In" at bounding box center [726, 350] width 81 height 13
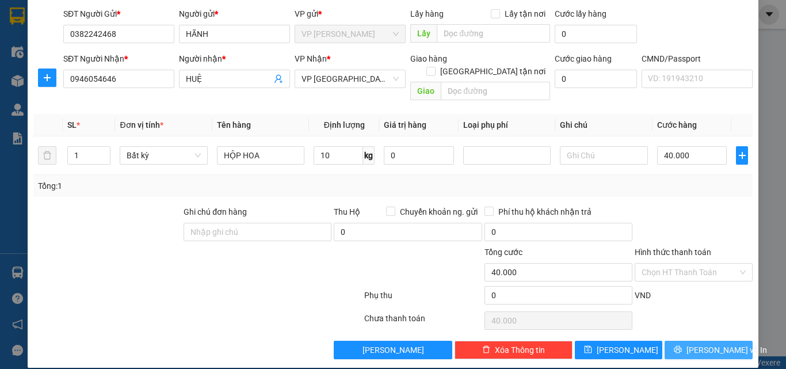
click at [700, 344] on span "[PERSON_NAME] và In" at bounding box center [726, 350] width 81 height 13
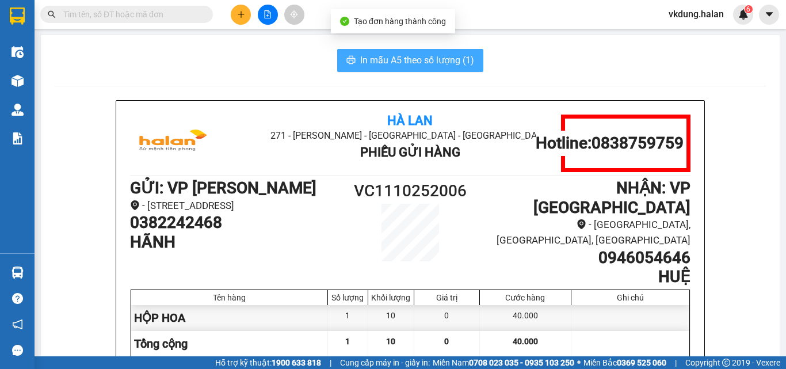
click at [425, 70] on button "In mẫu A5 theo số lượng (1)" at bounding box center [410, 60] width 146 height 23
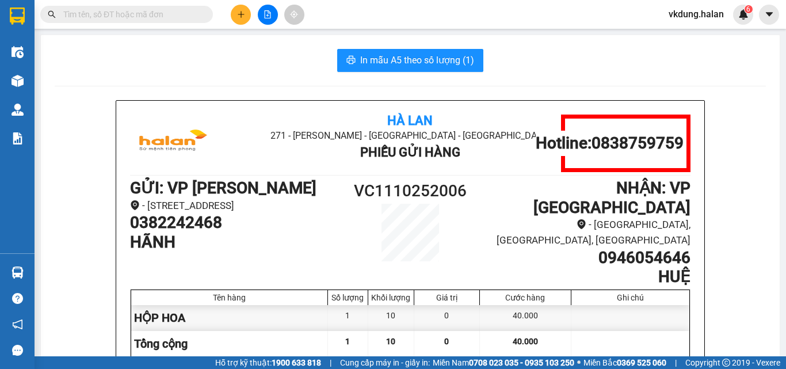
click at [241, 18] on icon "plus" at bounding box center [241, 14] width 8 height 8
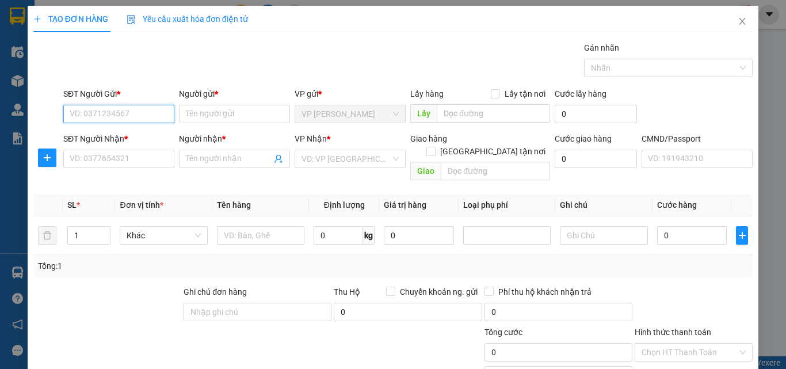
drag, startPoint x: 133, startPoint y: 116, endPoint x: 154, endPoint y: 104, distance: 23.8
click at [135, 115] on input "SĐT Người Gửi *" at bounding box center [118, 114] width 111 height 18
type input "0986896995"
click at [141, 136] on div "0986896995 - VIỆT" at bounding box center [118, 137] width 96 height 13
type input "VIỆT"
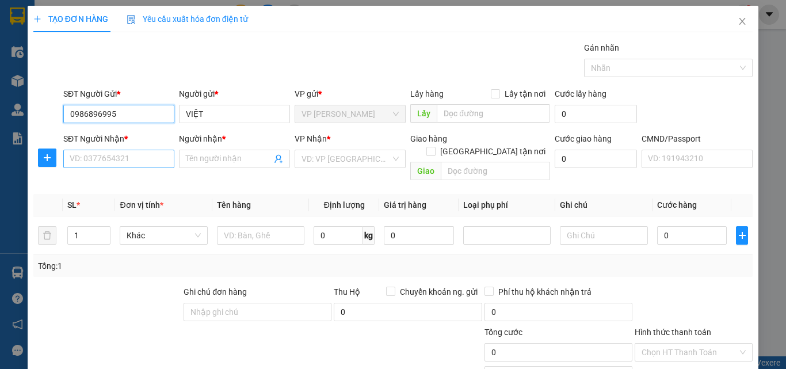
type input "0986896995"
click at [141, 161] on input "SĐT Người Nhận *" at bounding box center [118, 159] width 111 height 18
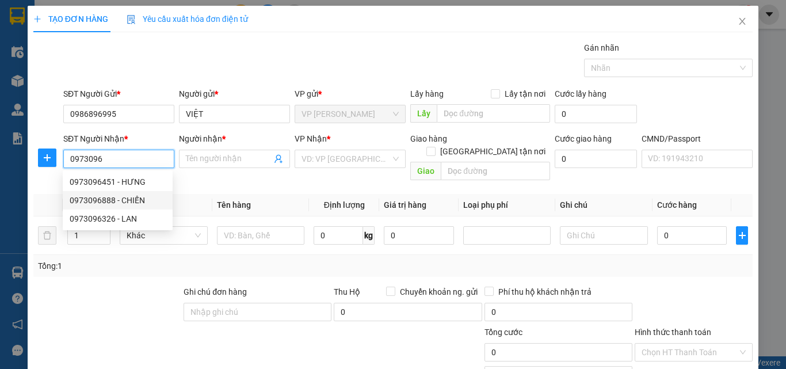
click at [146, 206] on div "0973096888 - CHIẾN" at bounding box center [118, 200] width 96 height 13
type input "0973096888"
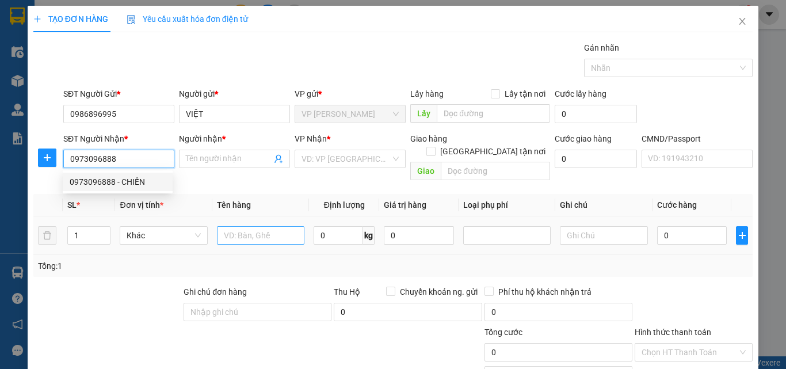
type input "CHIẾN"
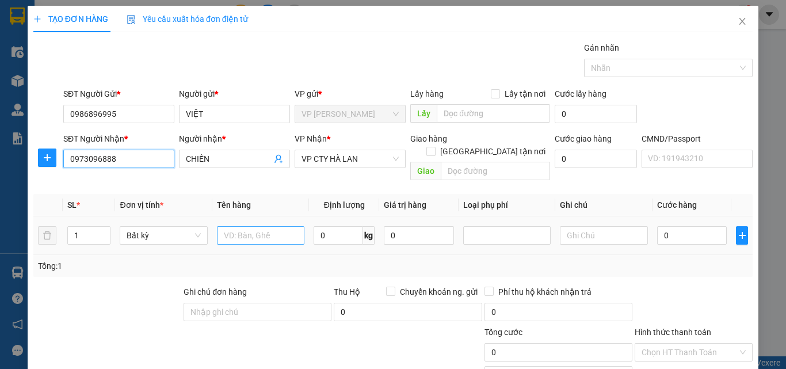
type input "0973096888"
click at [259, 226] on input "text" at bounding box center [260, 235] width 87 height 18
type input "B"
type input "BỌC BẠC KHUNG KÍNH"
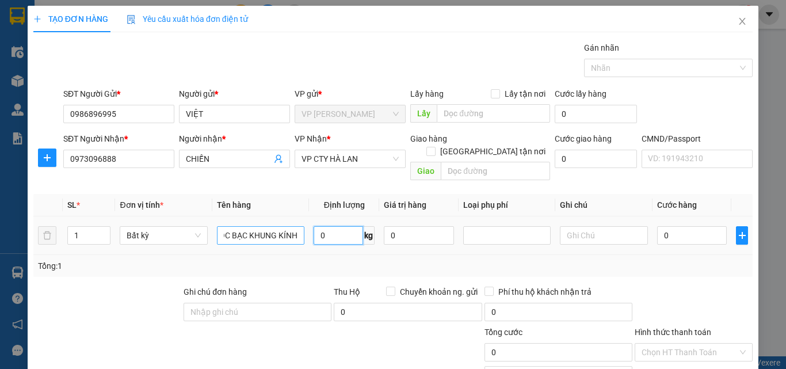
scroll to position [0, 0]
type input "4.5"
type input "40.000"
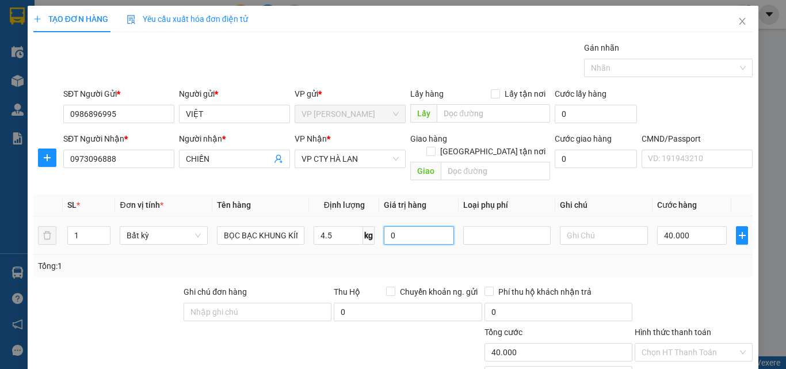
scroll to position [80, 0]
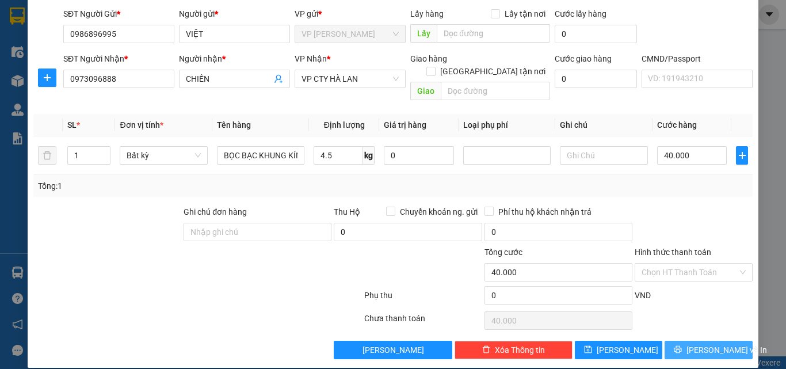
click at [699, 344] on span "[PERSON_NAME] và In" at bounding box center [726, 350] width 81 height 13
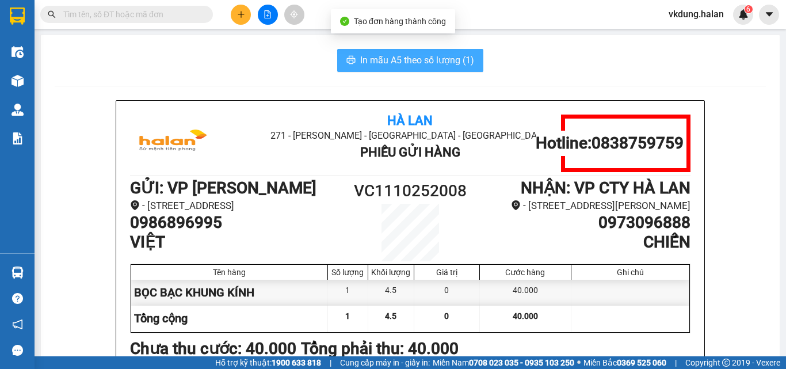
click at [436, 59] on span "In mẫu A5 theo số lượng (1)" at bounding box center [417, 60] width 114 height 14
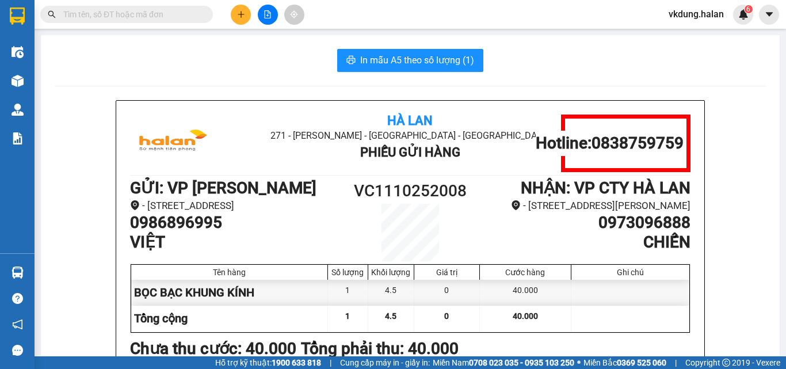
click at [193, 18] on input "text" at bounding box center [131, 14] width 136 height 13
click at [167, 10] on input "text" at bounding box center [131, 14] width 136 height 13
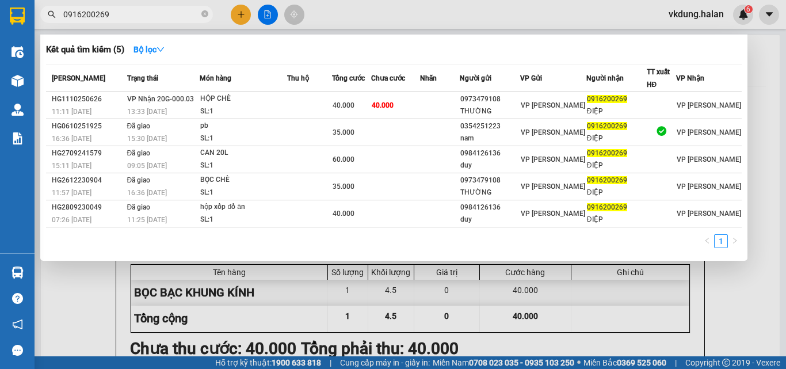
type input "0916200269"
click at [377, 15] on div at bounding box center [393, 184] width 786 height 369
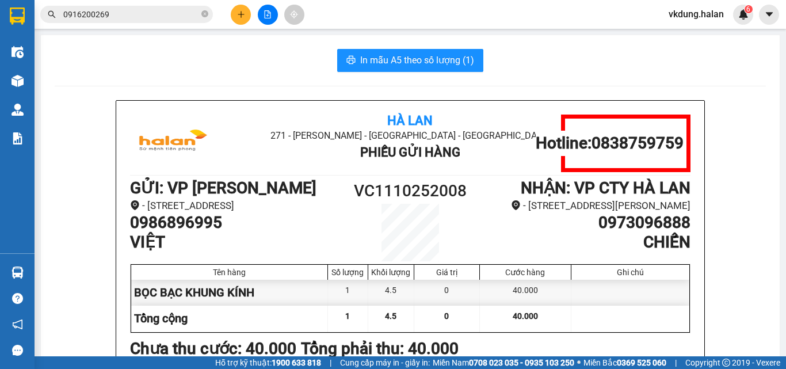
click at [21, 272] on img at bounding box center [18, 272] width 12 height 12
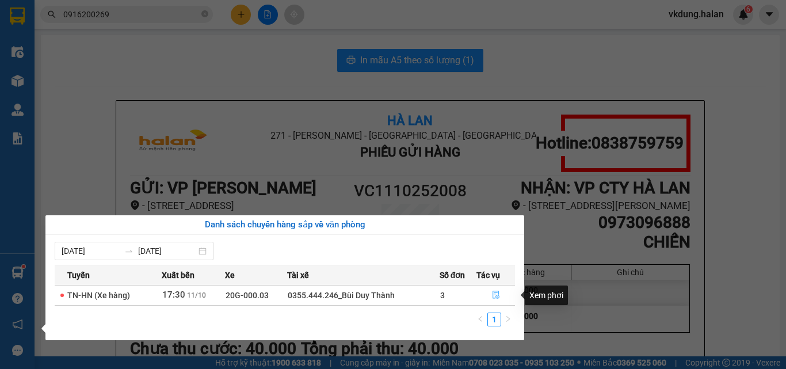
click at [492, 298] on icon "file-done" at bounding box center [496, 295] width 8 height 8
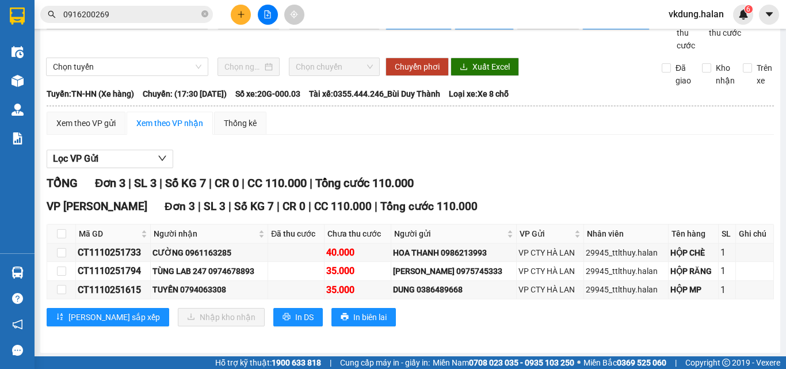
scroll to position [44, 0]
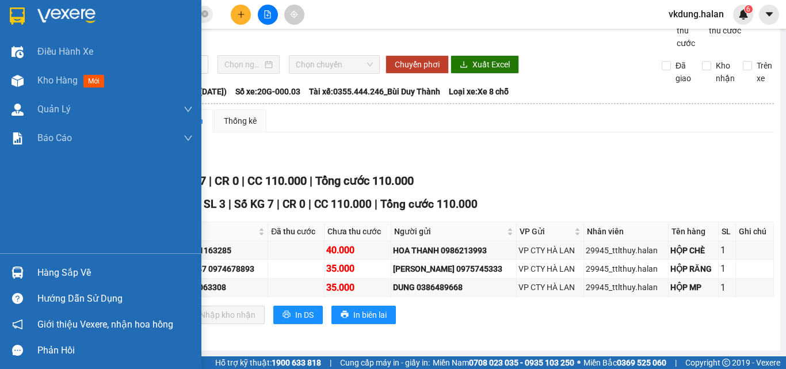
click at [14, 273] on img at bounding box center [18, 272] width 12 height 12
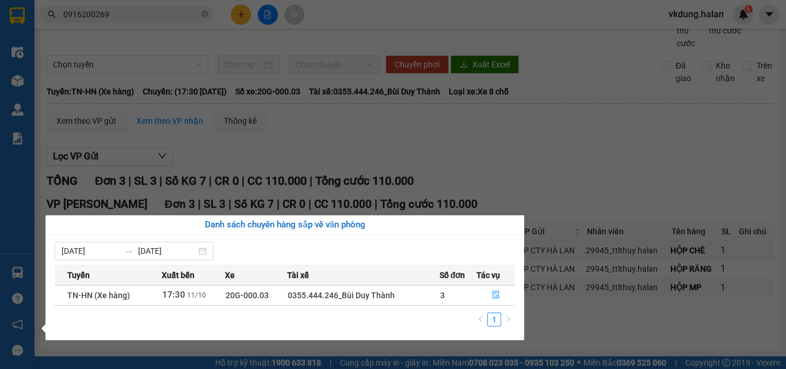
click at [563, 147] on section "Kết quả tìm kiếm ( 5 ) Bộ lọc Mã ĐH Trạng thái Món hàng Thu hộ Tổng cước Chưa c…" at bounding box center [393, 184] width 786 height 369
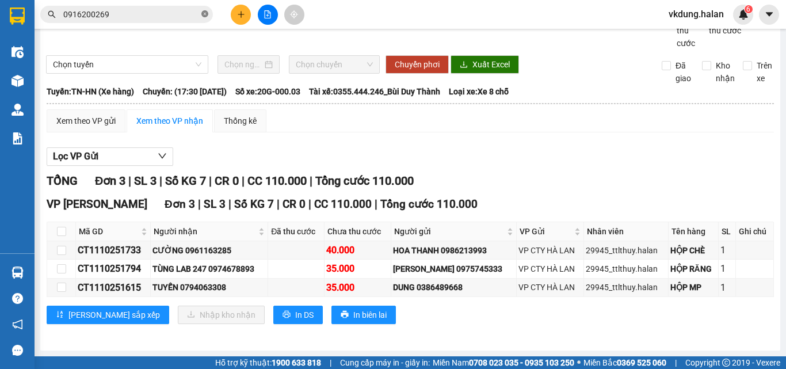
click at [204, 16] on span "0916200269" at bounding box center [126, 14] width 173 height 17
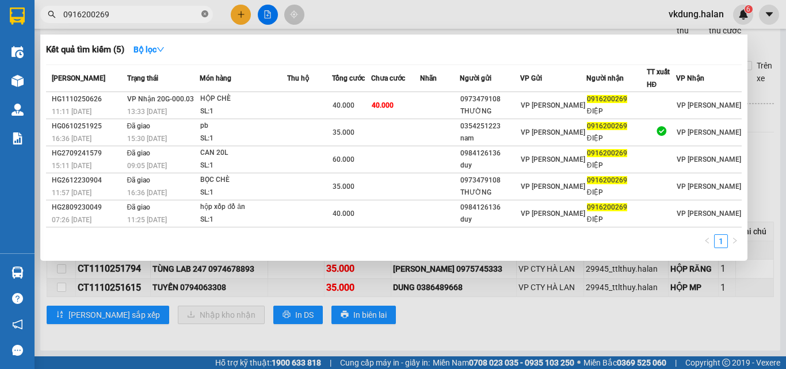
click at [204, 16] on icon "close-circle" at bounding box center [204, 13] width 7 height 7
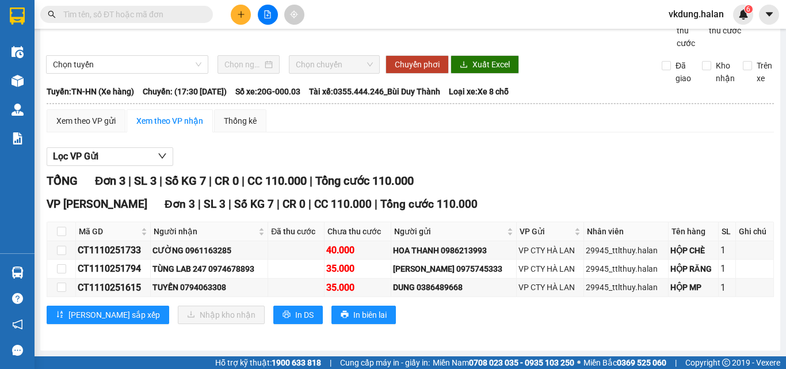
click at [172, 14] on input "text" at bounding box center [131, 14] width 136 height 13
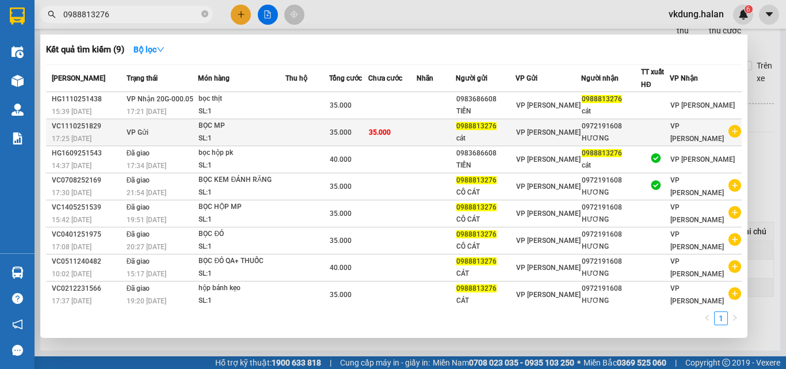
type input "0988813276"
click at [93, 132] on div "17:25 [DATE]" at bounding box center [87, 138] width 71 height 13
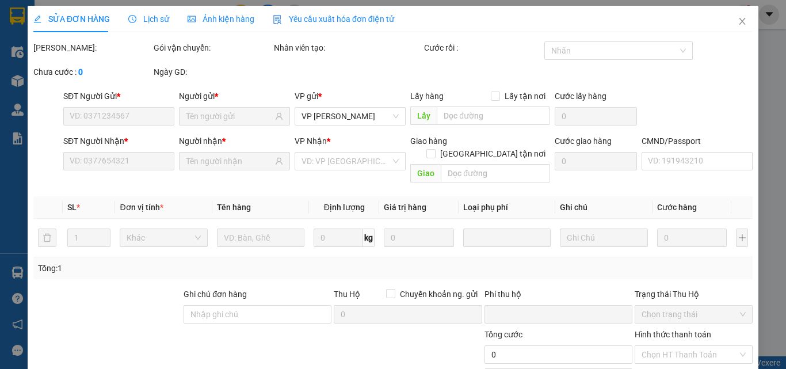
type input "0988813276"
type input "0972191608"
type input "0"
type input "35.000"
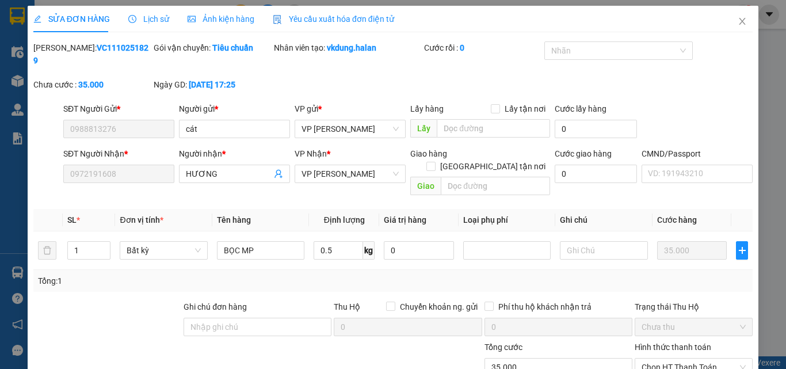
click at [147, 22] on span "Lịch sử" at bounding box center [148, 18] width 41 height 9
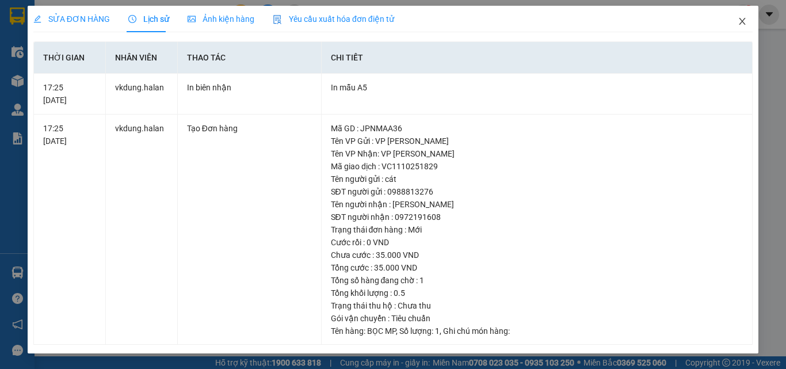
click at [739, 25] on icon "close" at bounding box center [742, 21] width 9 height 9
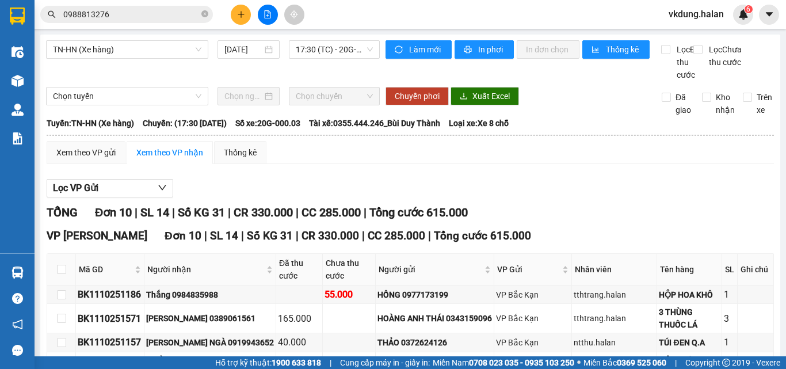
click at [164, 20] on input "0988813276" at bounding box center [131, 14] width 136 height 13
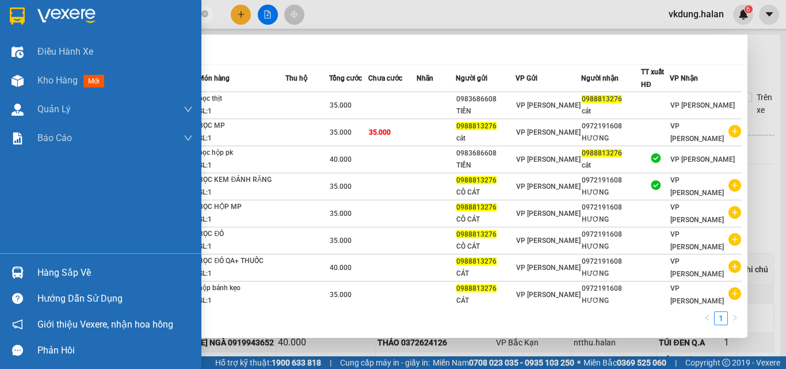
click at [34, 274] on div "Hàng sắp về" at bounding box center [100, 272] width 201 height 26
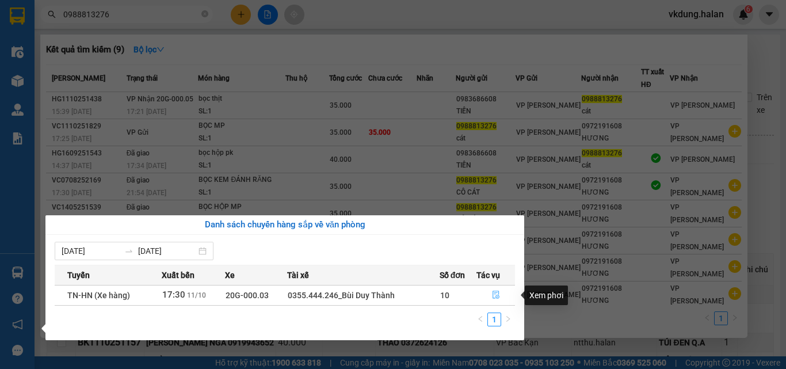
click at [487, 293] on button "button" at bounding box center [496, 295] width 38 height 18
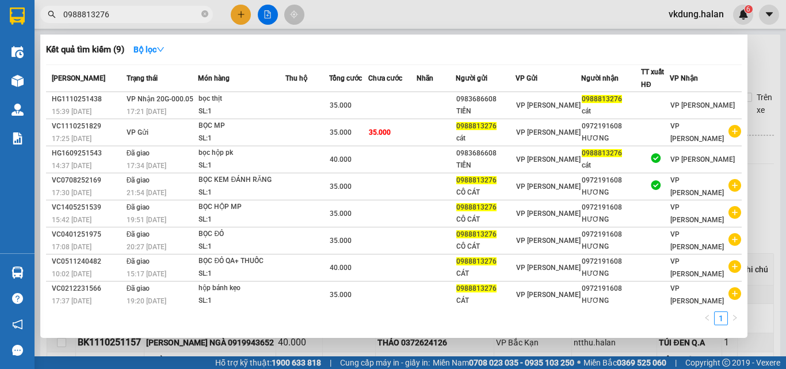
click at [754, 74] on div at bounding box center [393, 184] width 786 height 369
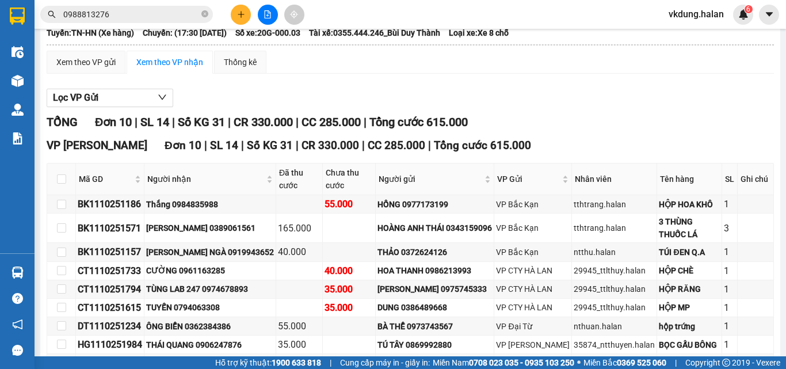
scroll to position [197, 0]
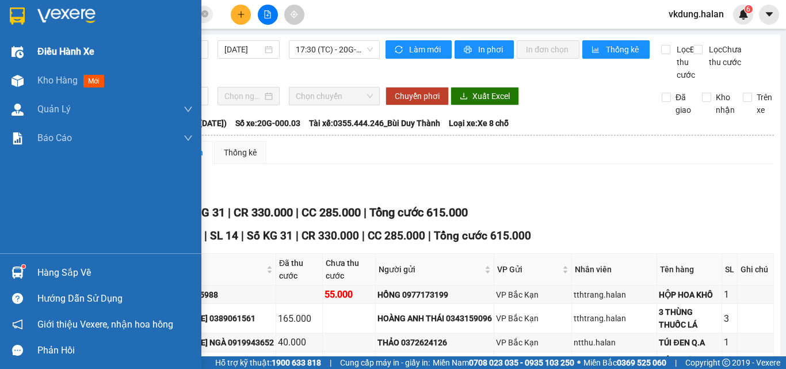
scroll to position [197, 0]
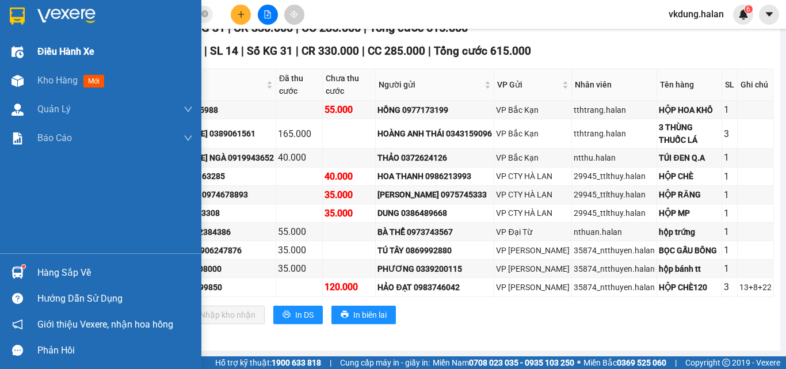
click at [28, 47] on div "Điều hành xe" at bounding box center [100, 51] width 201 height 29
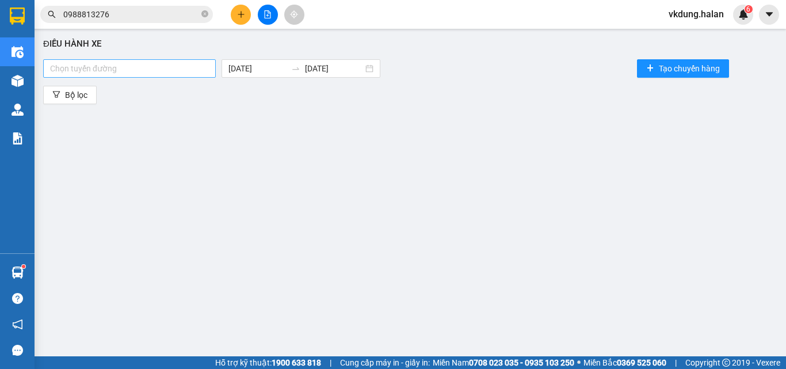
click at [119, 62] on div at bounding box center [129, 69] width 167 height 14
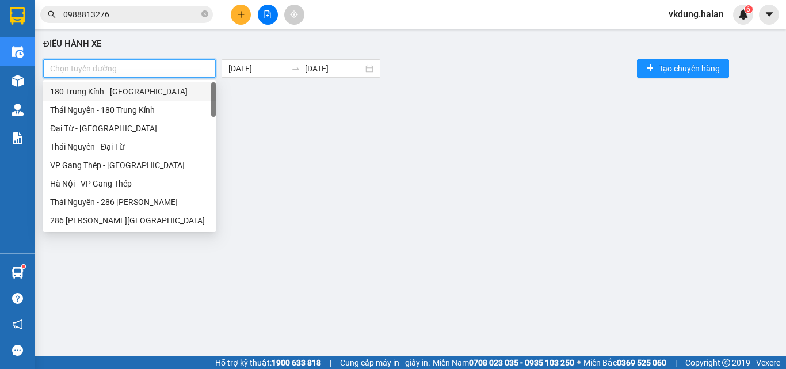
type input "x"
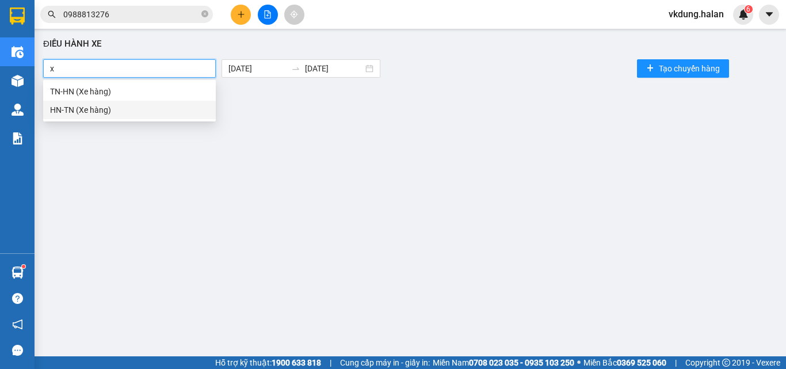
click at [120, 111] on div "HN-TN (Xe hàng)" at bounding box center [129, 110] width 159 height 13
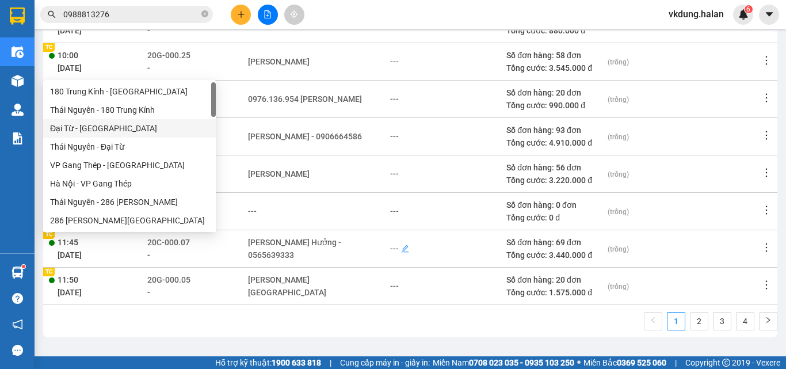
scroll to position [5, 0]
click at [713, 320] on link "3" at bounding box center [721, 319] width 17 height 17
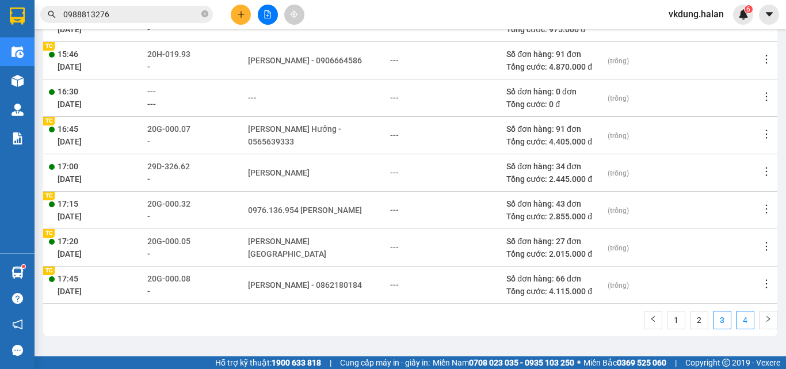
click at [736, 317] on link "4" at bounding box center [744, 319] width 17 height 17
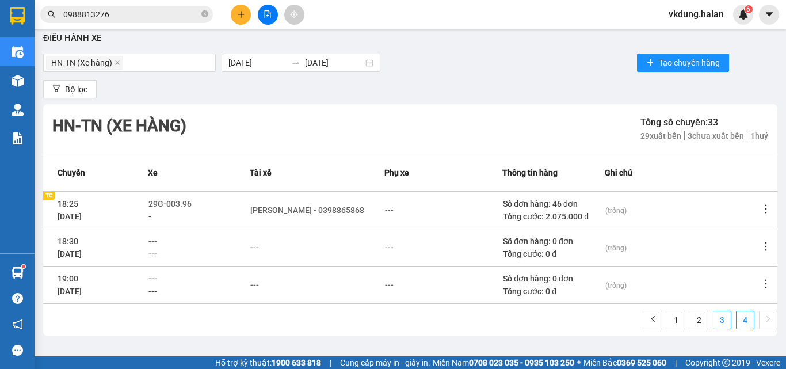
click at [713, 316] on link "3" at bounding box center [721, 319] width 17 height 17
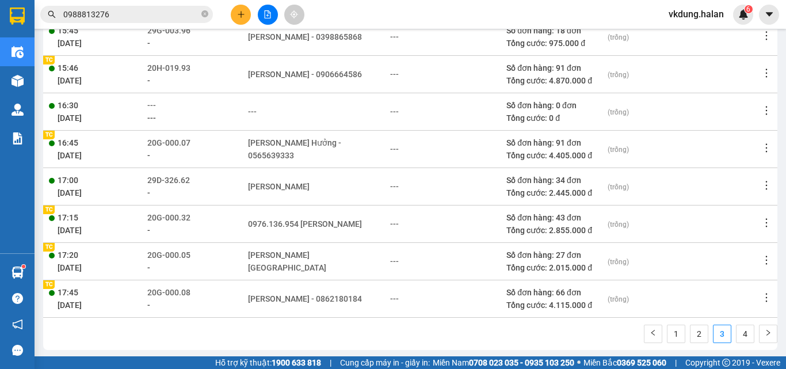
scroll to position [262, 0]
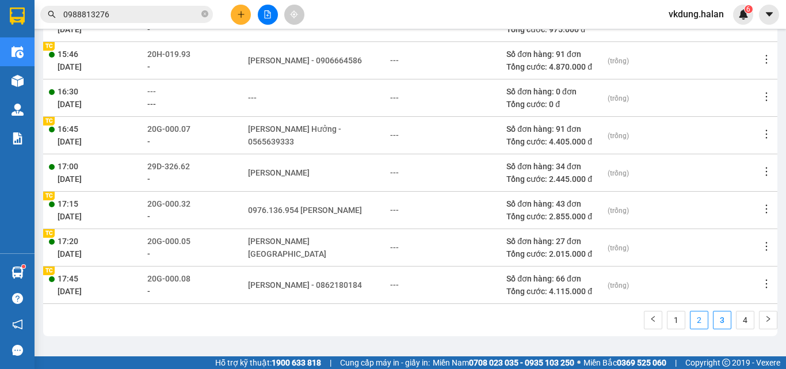
click at [690, 320] on link "2" at bounding box center [698, 319] width 17 height 17
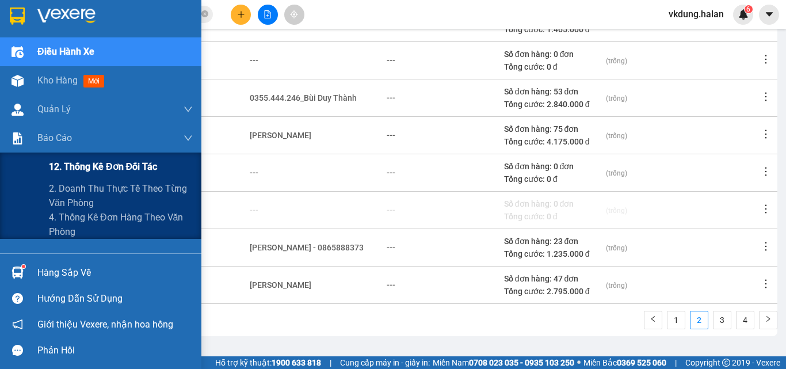
click at [99, 162] on span "12. Thống kê đơn đối tác" at bounding box center [103, 166] width 108 height 14
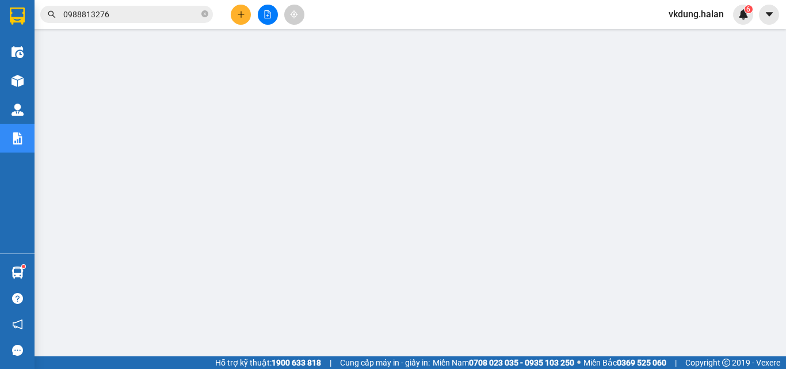
click at [127, 17] on input "0988813276" at bounding box center [131, 14] width 136 height 13
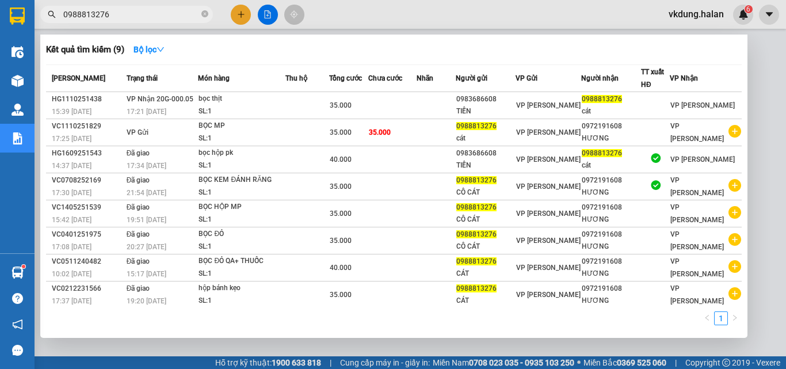
click at [127, 17] on input "0988813276" at bounding box center [131, 14] width 136 height 13
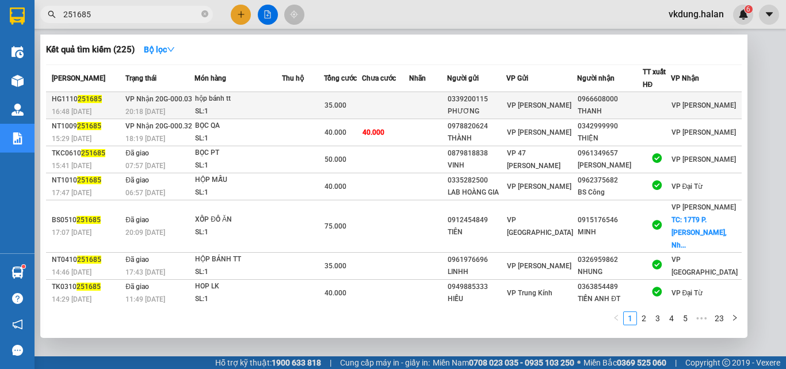
type input "251685"
click at [447, 113] on td at bounding box center [428, 105] width 38 height 27
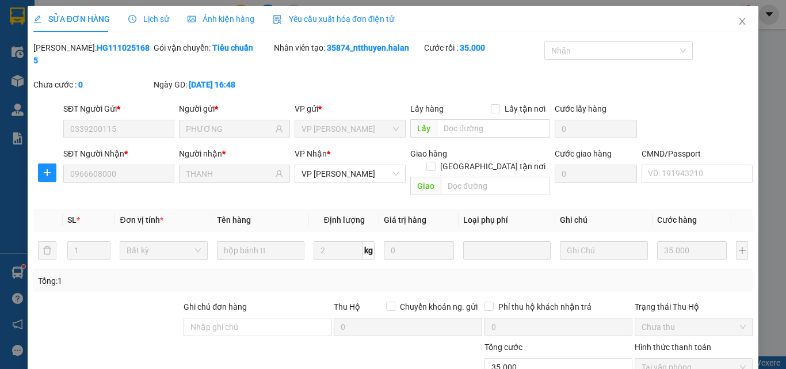
type input "0339200115"
type input "PHƯƠNG"
type input "0966608000"
type input "THANH"
type input "0"
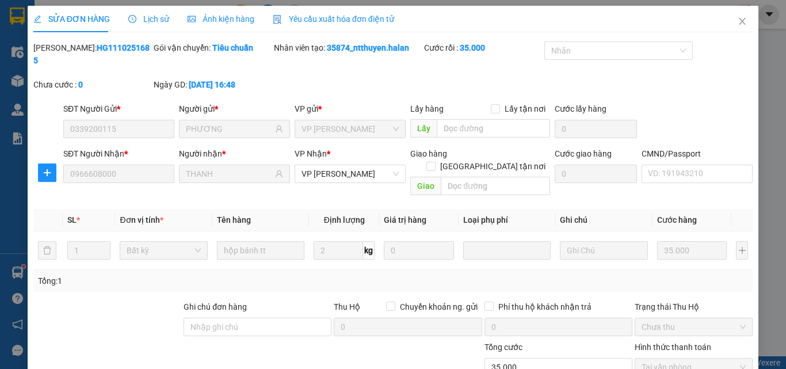
type input "35.000"
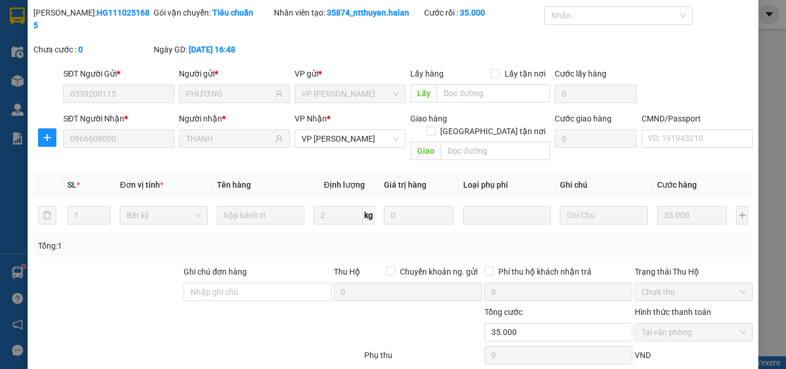
scroll to position [82, 0]
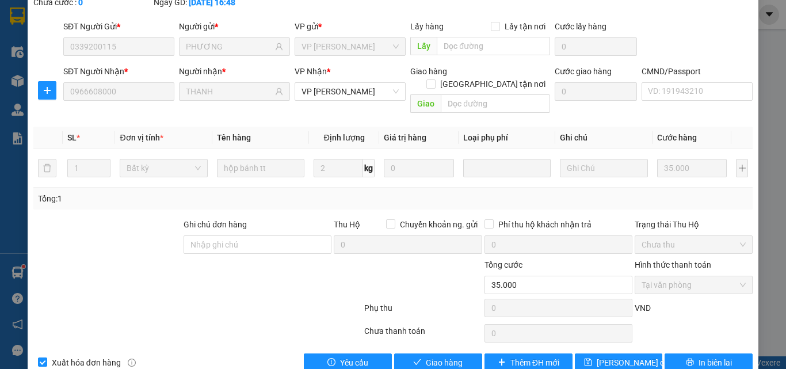
click at [435, 346] on div "SỬA ĐƠN HÀNG Lịch sử Ảnh kiện hàng Yêu cầu xuất hóa đơn điện tử Total Paid Fee …" at bounding box center [393, 151] width 731 height 457
click at [438, 356] on span "Giao hàng" at bounding box center [444, 362] width 37 height 13
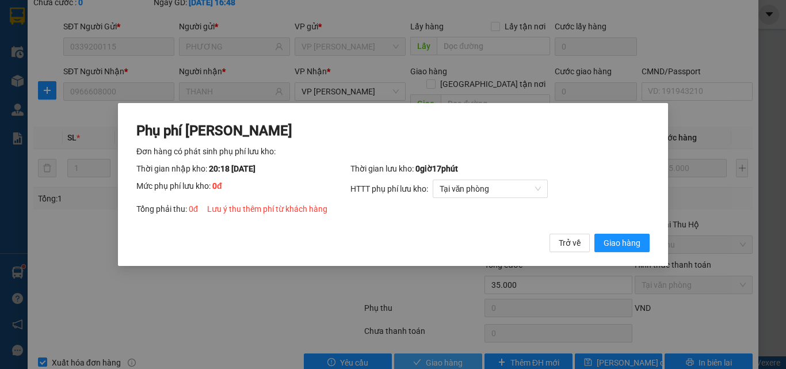
click at [594, 234] on button "Giao hàng" at bounding box center [621, 243] width 55 height 18
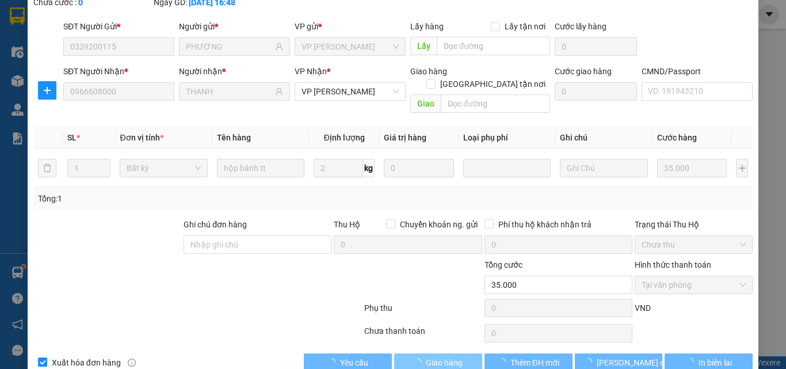
click at [433, 194] on button "Giao hàng" at bounding box center [438, 195] width 11 height 3
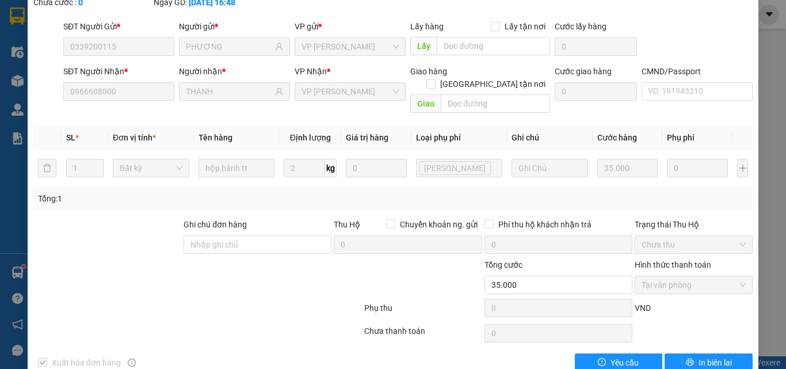
scroll to position [0, 0]
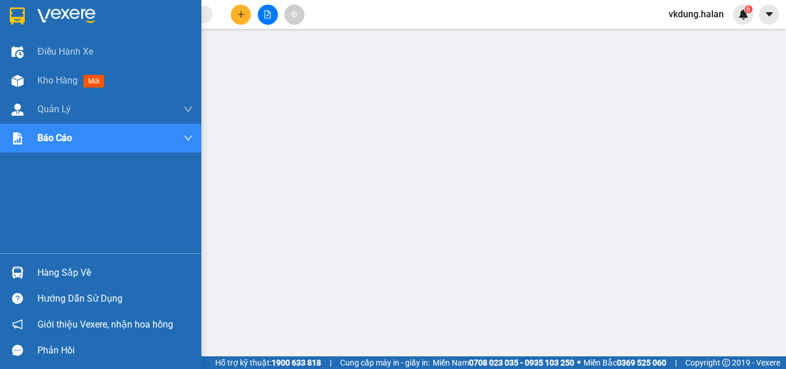
drag, startPoint x: 24, startPoint y: 277, endPoint x: 35, endPoint y: 277, distance: 10.9
click at [25, 276] on div at bounding box center [17, 272] width 20 height 20
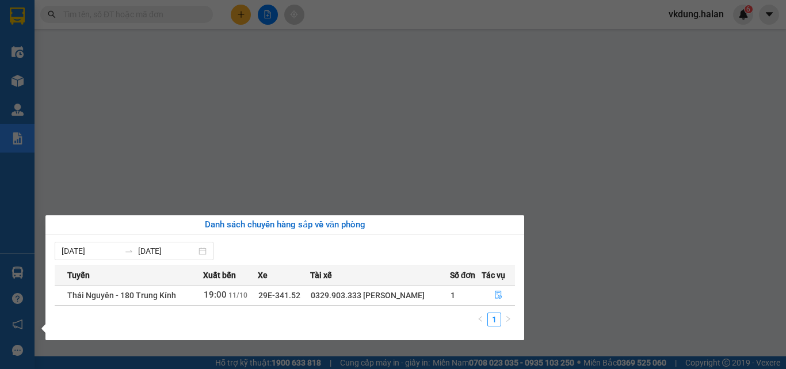
click at [299, 6] on section "Kết quả tìm kiếm ( 0 ) Bộ lọc No Data vkdung.halan 6 Điều hành xe Kho hàng mới …" at bounding box center [393, 184] width 786 height 369
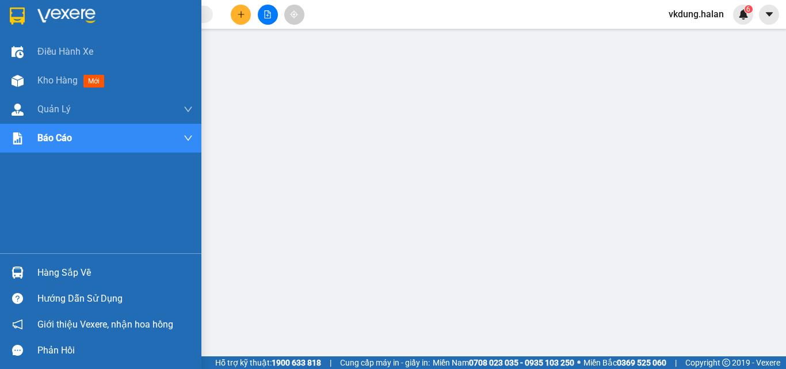
click at [33, 275] on div "Hàng sắp về" at bounding box center [100, 272] width 201 height 26
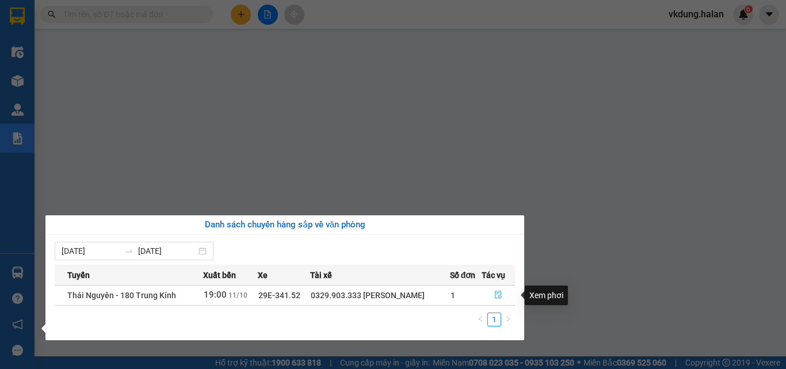
click at [496, 291] on icon "file-done" at bounding box center [498, 295] width 8 height 8
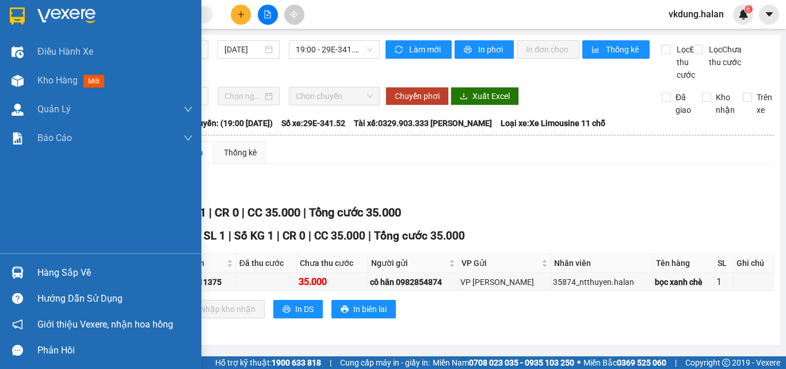
click at [12, 270] on img at bounding box center [18, 272] width 12 height 12
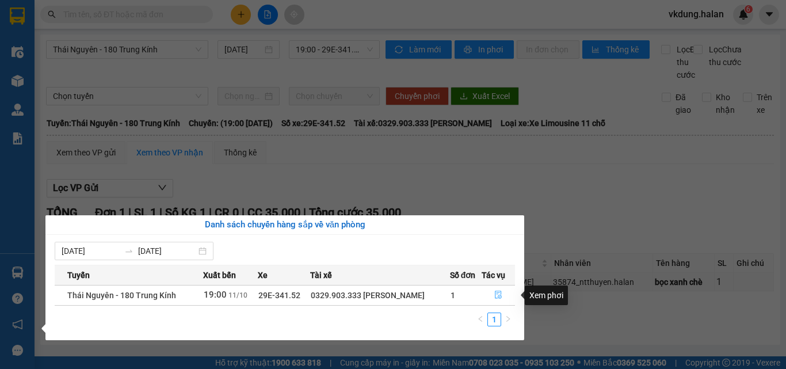
click at [501, 298] on icon "file-done" at bounding box center [498, 295] width 7 height 8
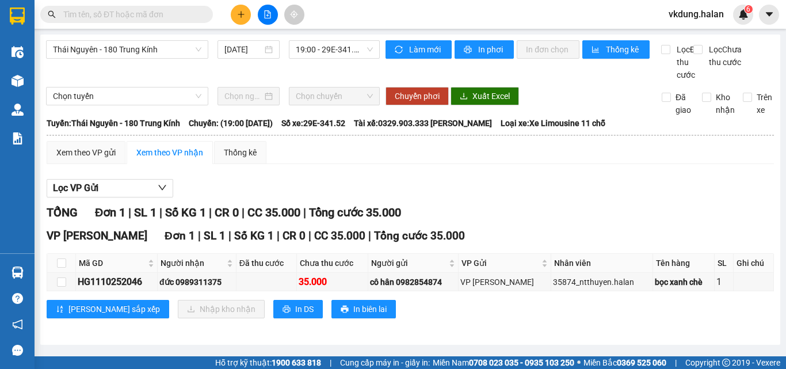
click at [178, 9] on input "text" at bounding box center [131, 14] width 136 height 13
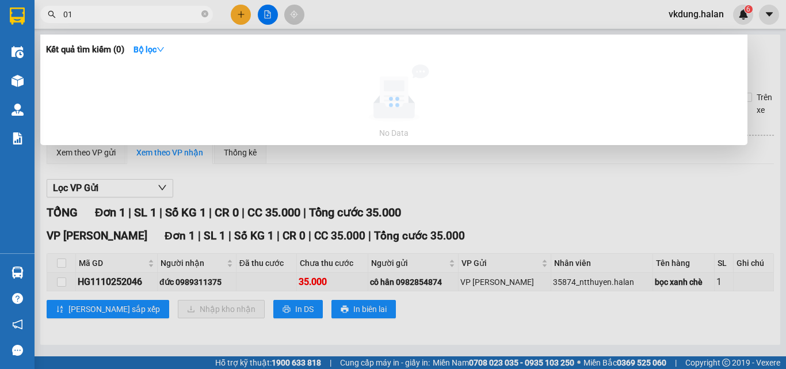
type input "0"
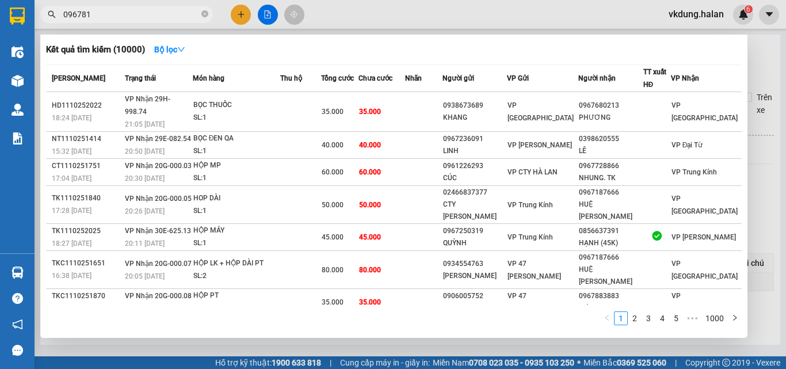
type input "0967810"
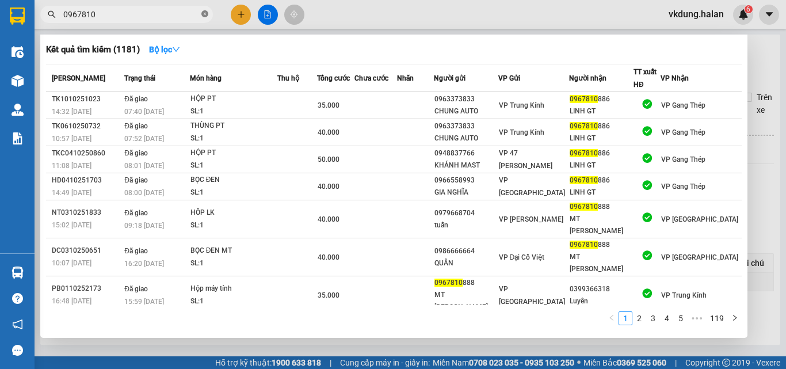
click at [207, 16] on icon "close-circle" at bounding box center [204, 13] width 7 height 7
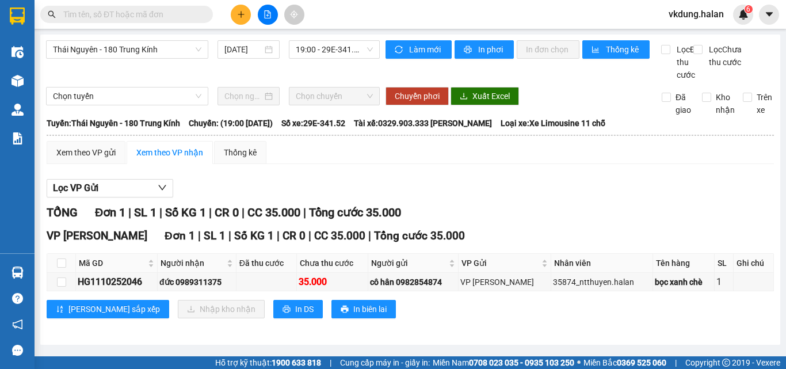
click at [232, 15] on button at bounding box center [241, 15] width 20 height 20
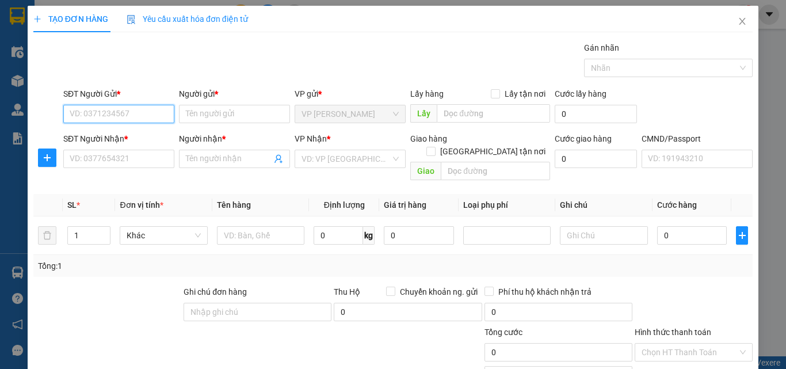
click at [128, 110] on input "SĐT Người Gửi *" at bounding box center [118, 114] width 111 height 18
click at [131, 138] on div "0818758888 - PHƯƠNG" at bounding box center [118, 137] width 96 height 13
type input "0818758888"
type input "PHƯƠNG"
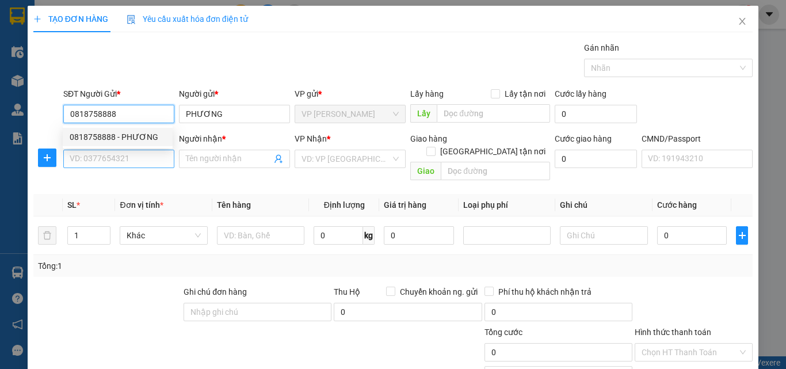
type input "0818758888"
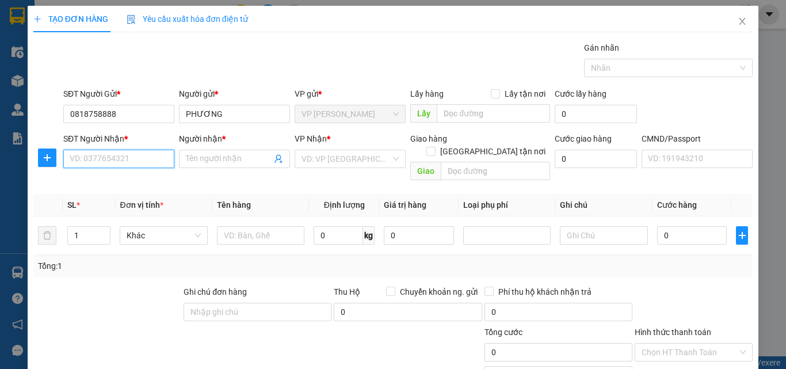
click at [132, 155] on input "SĐT Người Nhận *" at bounding box center [118, 159] width 111 height 18
type input "0967810888"
click at [134, 178] on div "0967810888 - MT TOÀN VŨ" at bounding box center [119, 181] width 98 height 13
type input "MT [PERSON_NAME]"
type input "0967810888"
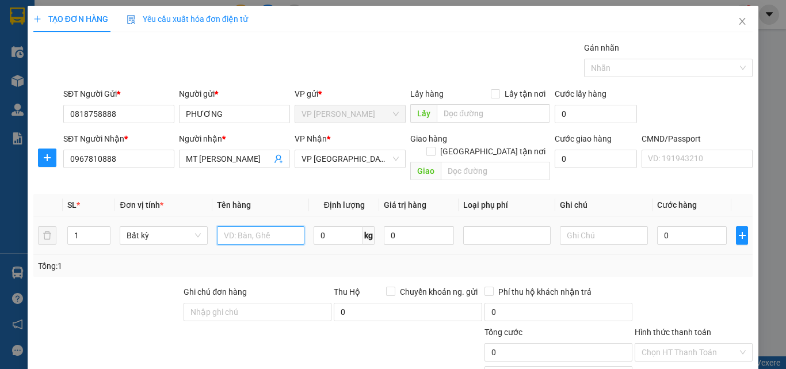
click at [248, 226] on input "text" at bounding box center [260, 235] width 87 height 18
type input "bọc đen lk"
type input "1"
click at [48, 151] on button "button" at bounding box center [47, 157] width 18 height 18
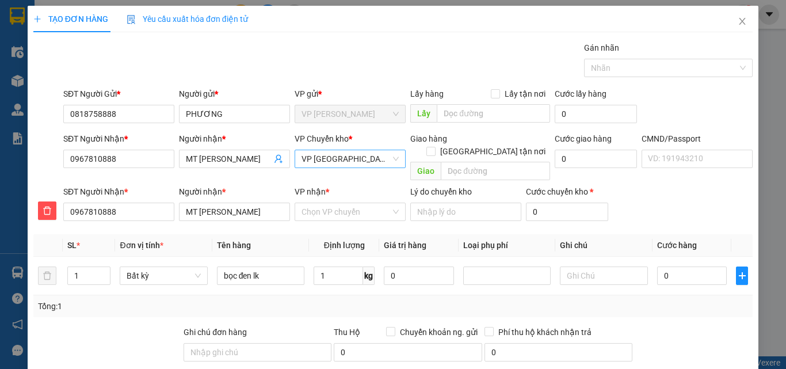
type input "35.000"
click at [344, 153] on span "VP [GEOGRAPHIC_DATA]" at bounding box center [349, 158] width 97 height 17
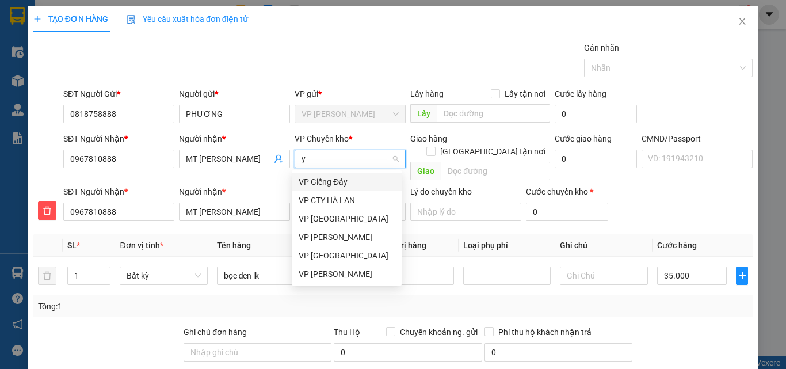
type input "yb"
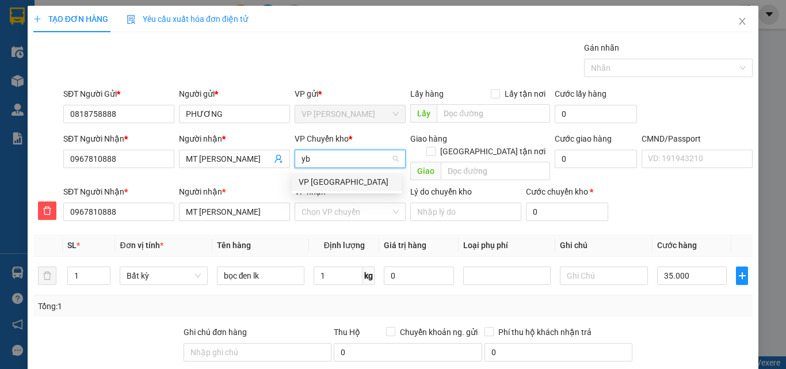
click at [343, 185] on div "VP [GEOGRAPHIC_DATA]" at bounding box center [347, 181] width 96 height 13
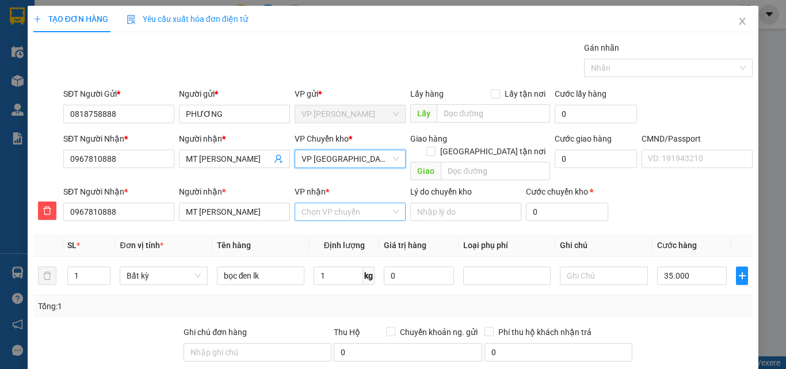
click at [346, 203] on input "VP nhận *" at bounding box center [345, 211] width 89 height 17
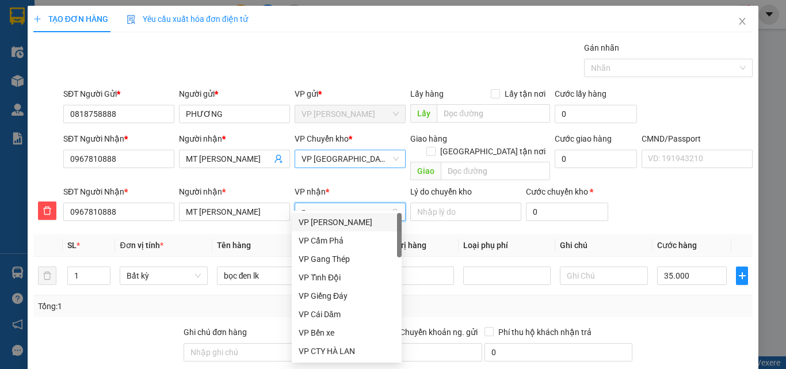
type input "pb"
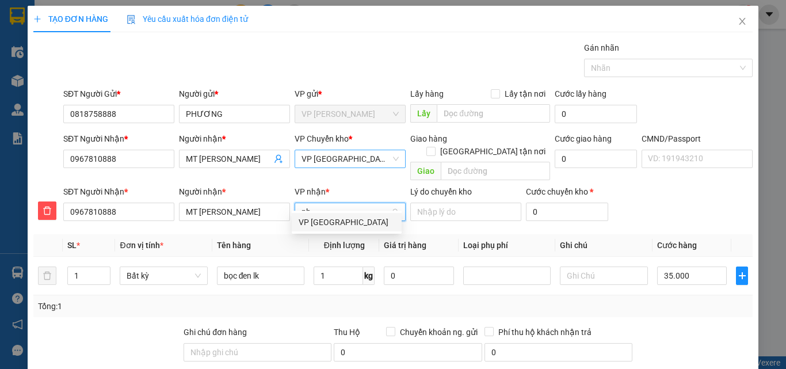
click at [344, 225] on div "VP [GEOGRAPHIC_DATA]" at bounding box center [347, 222] width 96 height 13
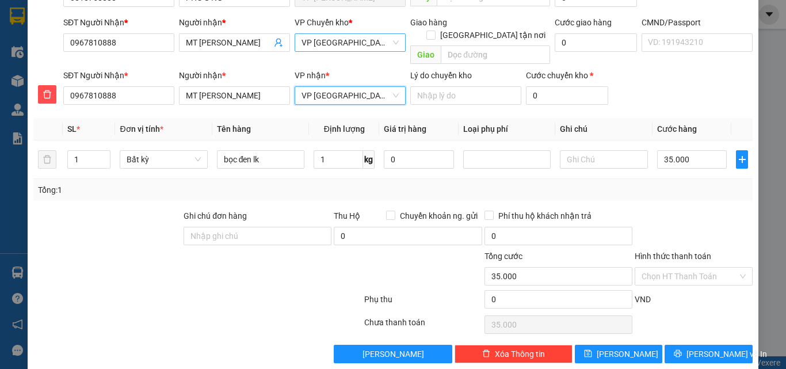
scroll to position [120, 0]
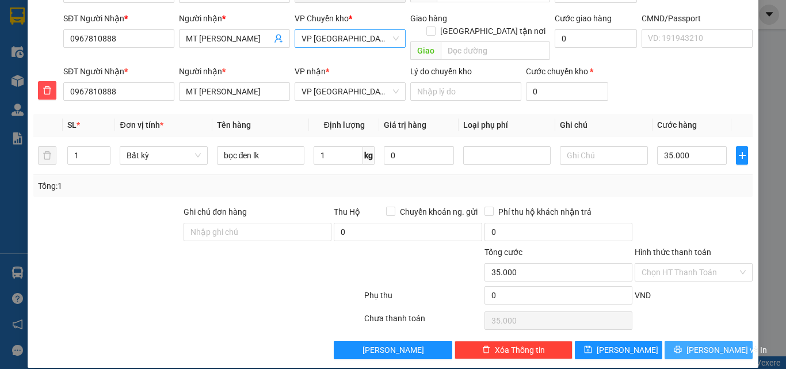
click at [703, 344] on button "[PERSON_NAME] và In" at bounding box center [709, 350] width 88 height 18
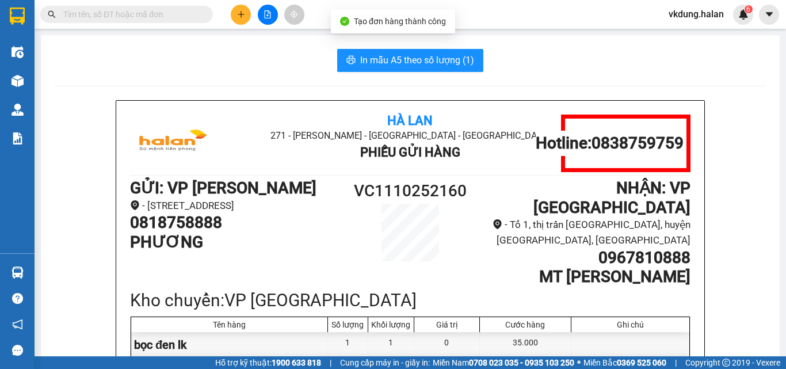
click at [432, 67] on button "In mẫu A5 theo số lượng (1)" at bounding box center [410, 60] width 146 height 23
click at [173, 16] on input "text" at bounding box center [131, 14] width 136 height 13
click at [174, 14] on input "text" at bounding box center [131, 14] width 136 height 13
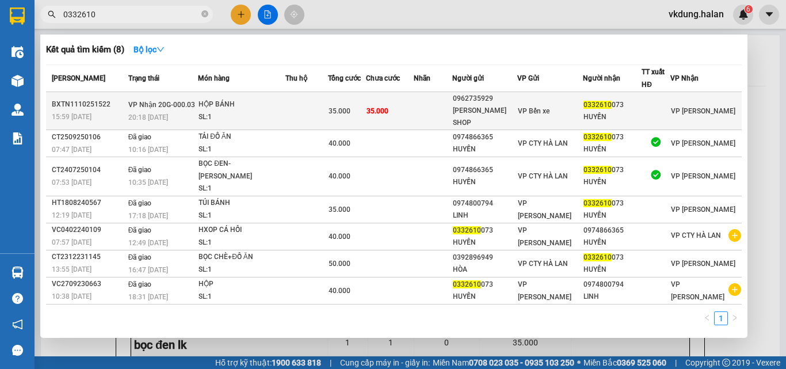
type input "0332610"
